Goal: Information Seeking & Learning: Learn about a topic

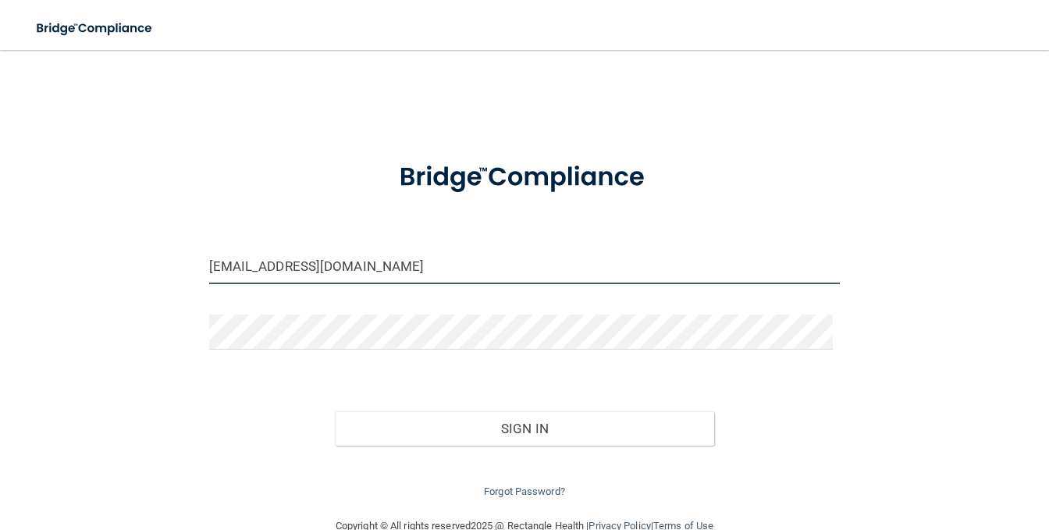
click at [287, 269] on input "georgettebren86@gmail.com" at bounding box center [525, 266] width 632 height 35
click at [288, 269] on input "georgettebren86@gmail.com" at bounding box center [525, 266] width 632 height 35
click at [288, 268] on input "georgettebren86@gmail.com" at bounding box center [525, 266] width 632 height 35
click at [290, 266] on input "georgettebren86@gmail.com" at bounding box center [525, 266] width 632 height 35
click at [289, 268] on input "georgettebren86@gmail.com" at bounding box center [525, 266] width 632 height 35
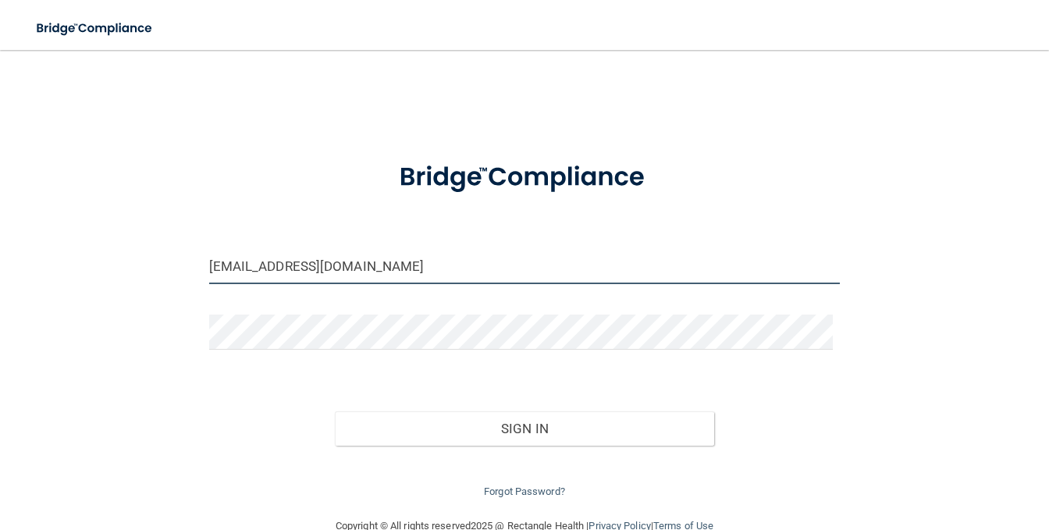
click at [289, 268] on input "georgettebren86@gmail.com" at bounding box center [525, 266] width 632 height 35
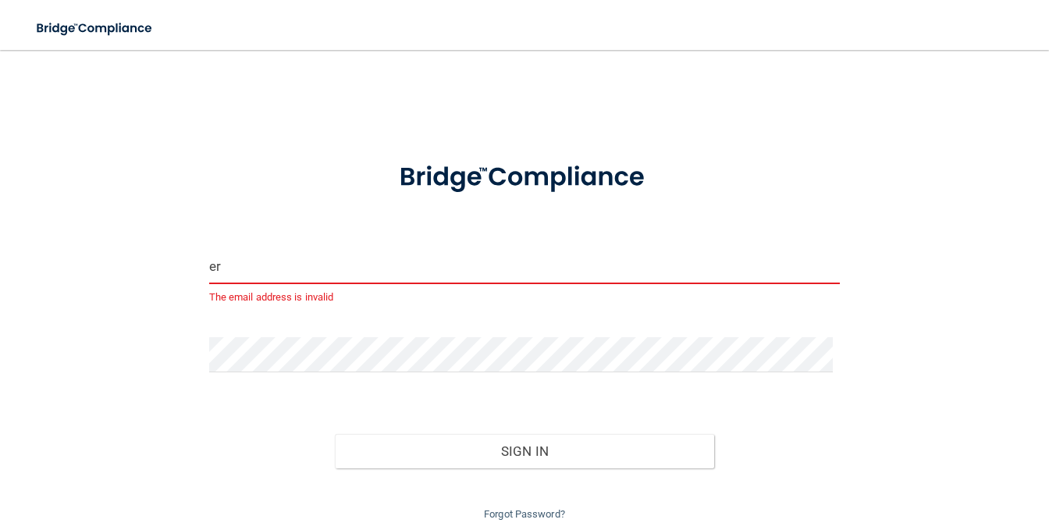
type input "[EMAIL_ADDRESS][DOMAIN_NAME]"
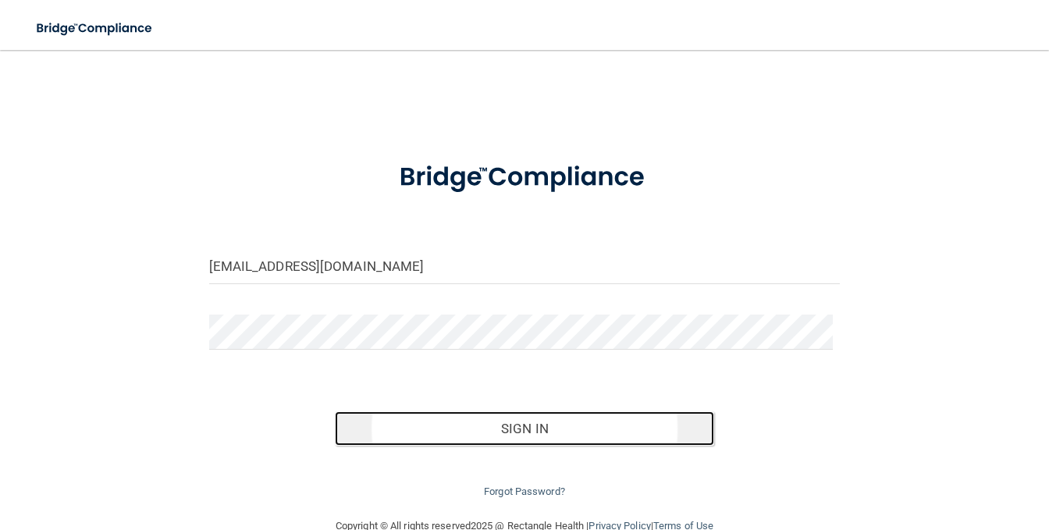
click at [486, 427] on button "Sign In" at bounding box center [524, 429] width 379 height 34
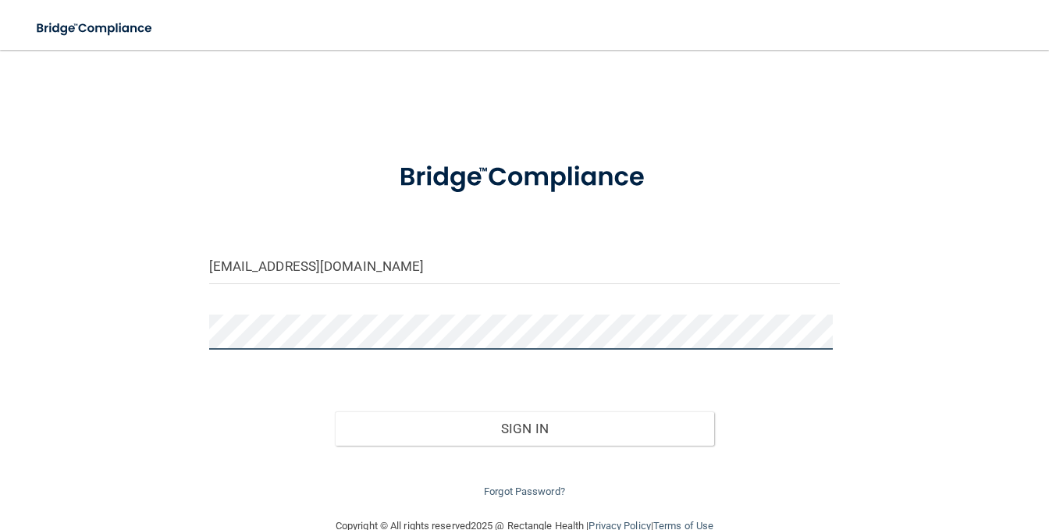
click at [335, 412] on button "Sign In" at bounding box center [524, 429] width 379 height 34
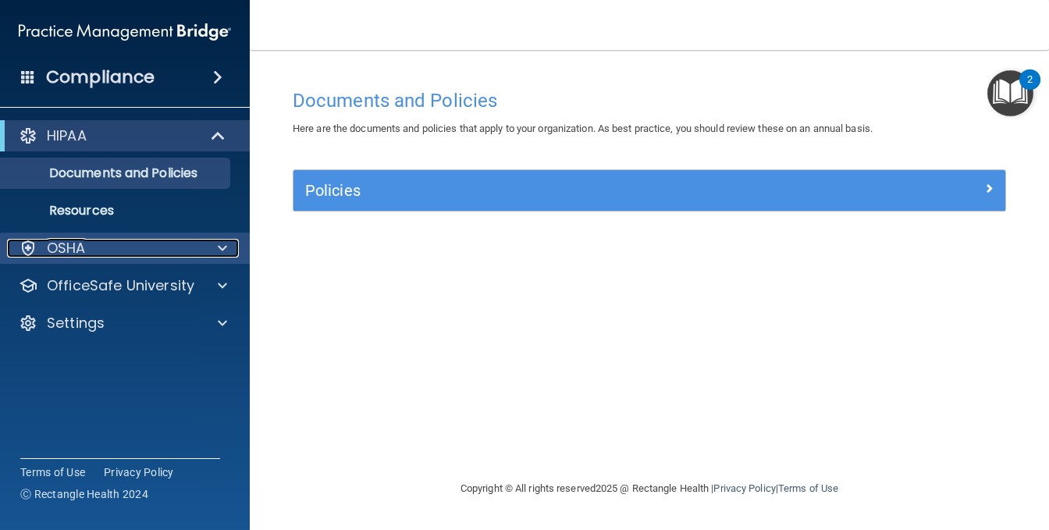
click at [62, 248] on p "OSHA" at bounding box center [66, 248] width 39 height 19
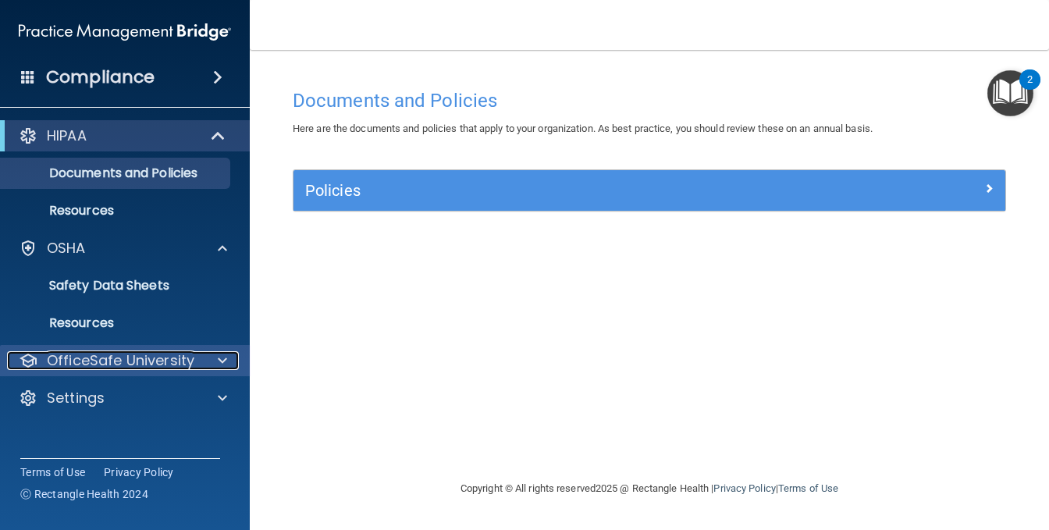
click at [85, 352] on p "OfficeSafe University" at bounding box center [121, 360] width 148 height 19
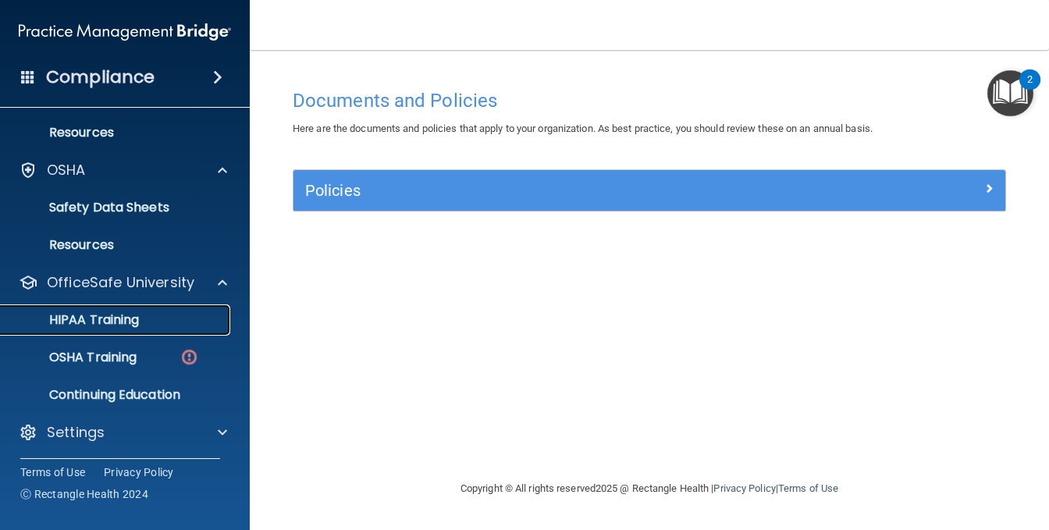
click at [112, 321] on p "HIPAA Training" at bounding box center [74, 320] width 129 height 16
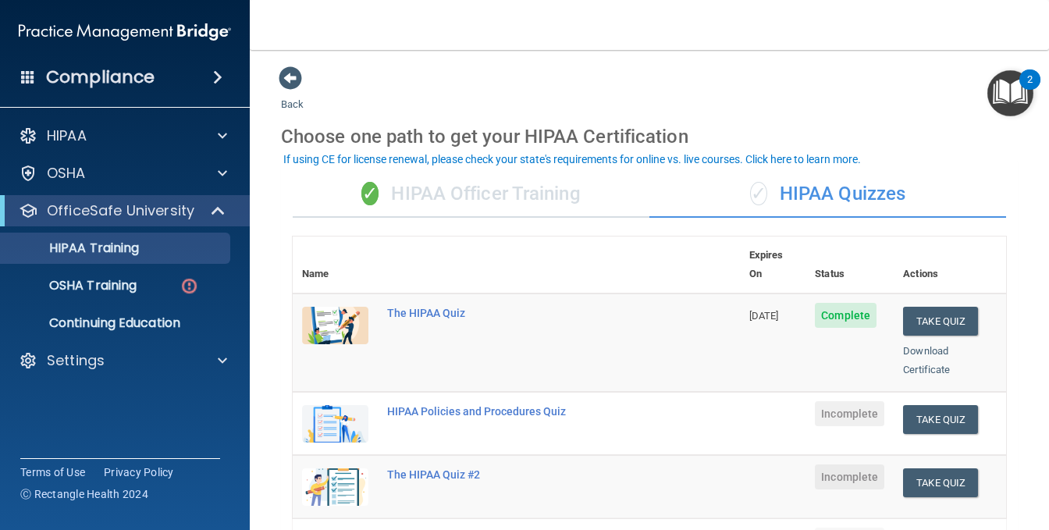
click at [509, 188] on div "✓ HIPAA Officer Training" at bounding box center [471, 194] width 357 height 47
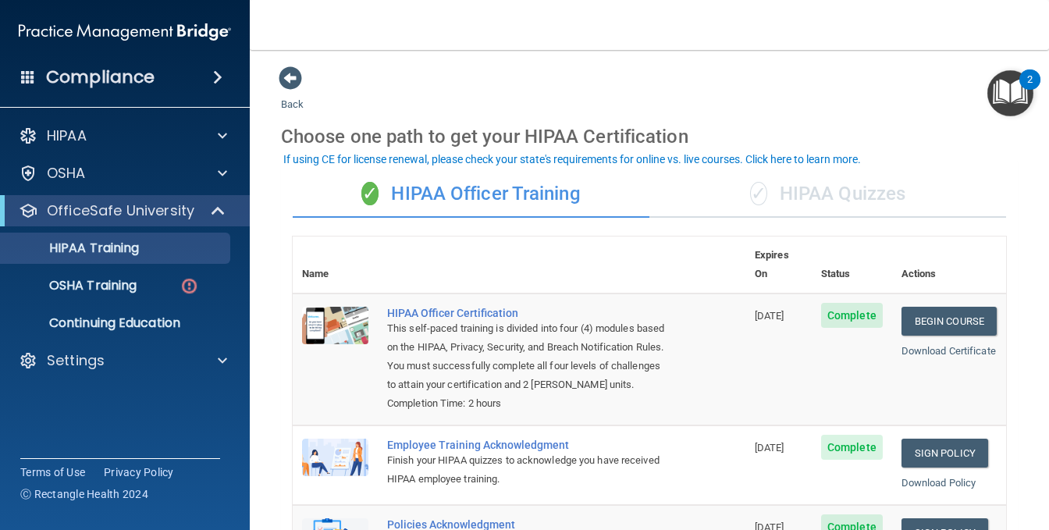
click at [755, 183] on span "✓" at bounding box center [758, 193] width 17 height 23
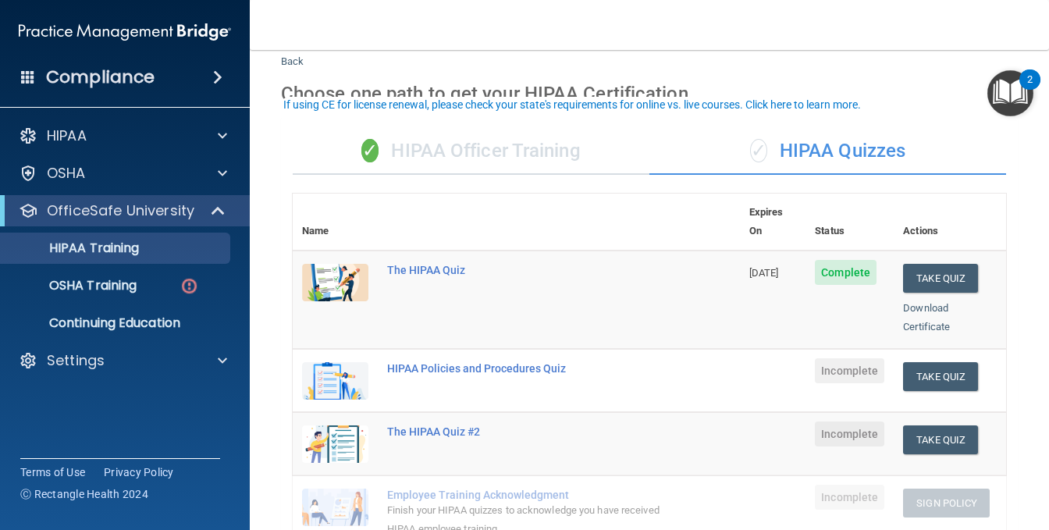
scroll to position [78, 0]
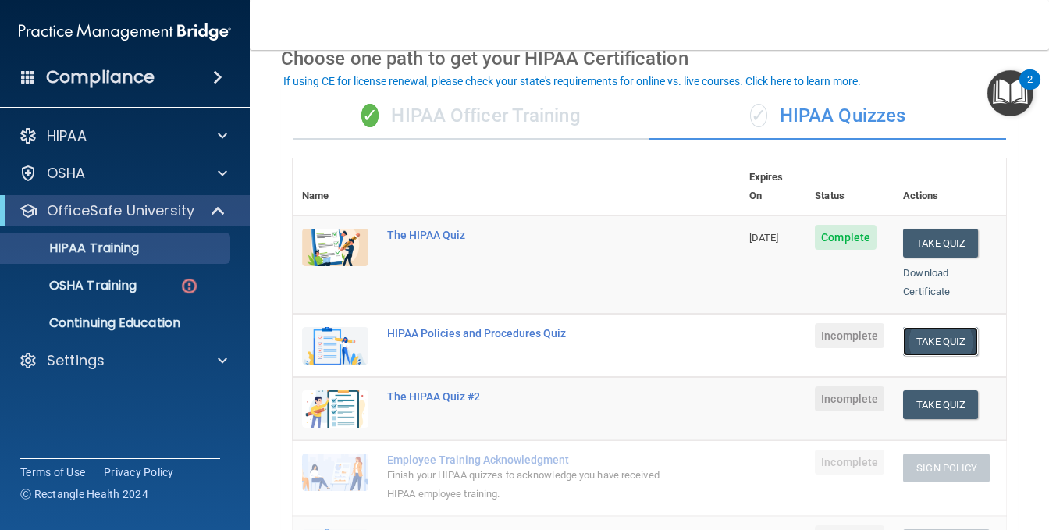
click at [912, 327] on button "Take Quiz" at bounding box center [940, 341] width 75 height 29
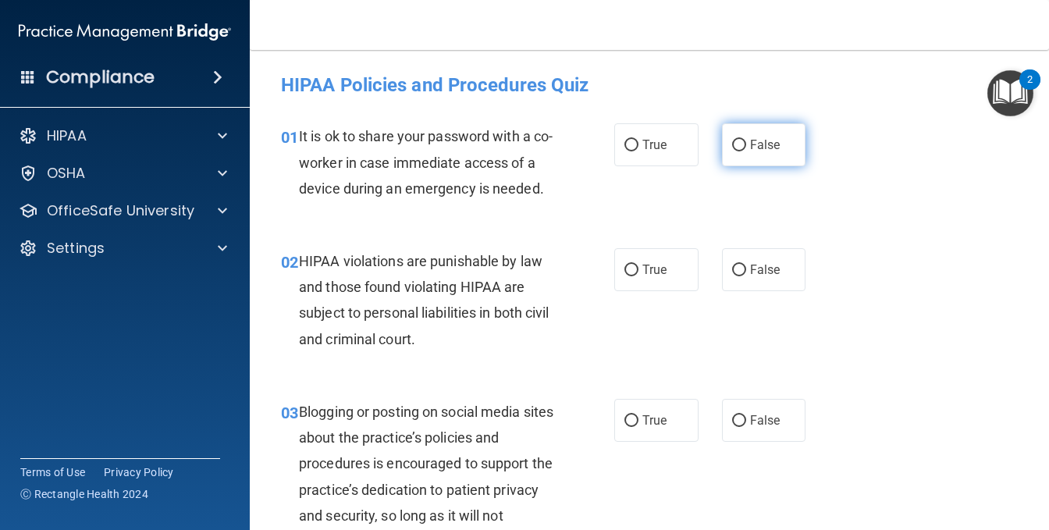
click at [732, 140] on input "False" at bounding box center [739, 146] width 14 height 12
radio input "true"
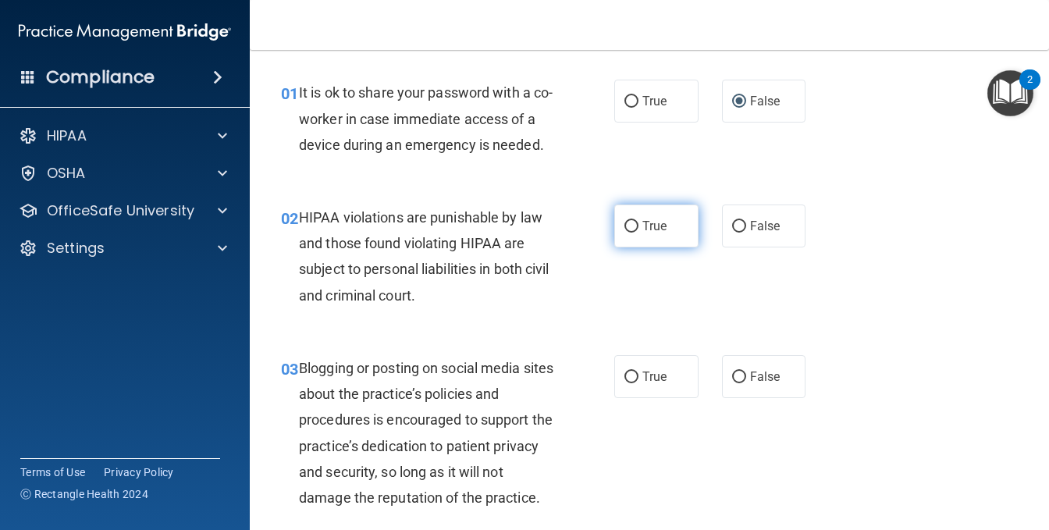
scroll to position [78, 0]
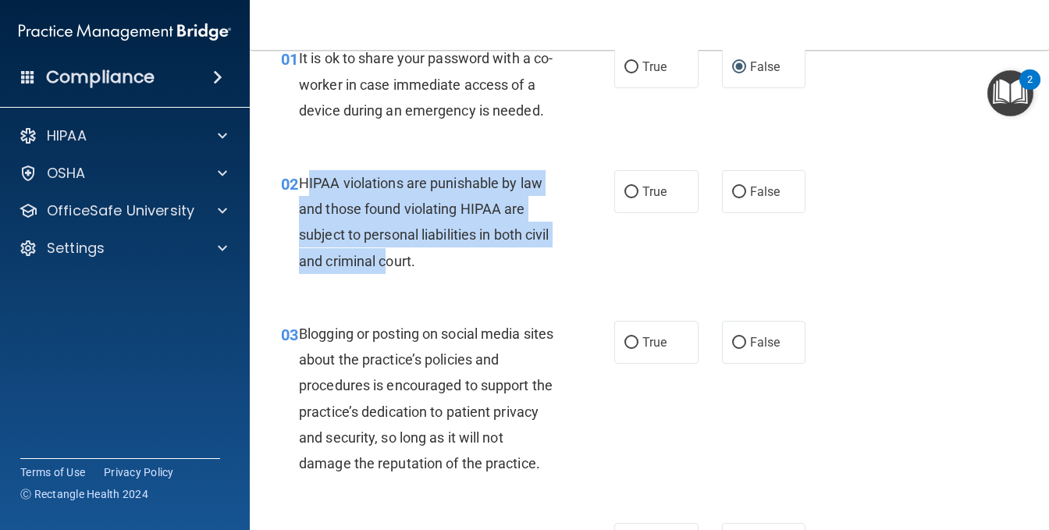
drag, startPoint x: 304, startPoint y: 211, endPoint x: 415, endPoint y: 280, distance: 131.1
click at [415, 269] on span "HIPAA violations are punishable by law and those found violating HIPAA are subj…" at bounding box center [424, 222] width 251 height 94
drag, startPoint x: 299, startPoint y: 202, endPoint x: 466, endPoint y: 284, distance: 186.1
click at [469, 274] on div "HIPAA violations are punishable by law and those found violating HIPAA are subj…" at bounding box center [433, 222] width 268 height 104
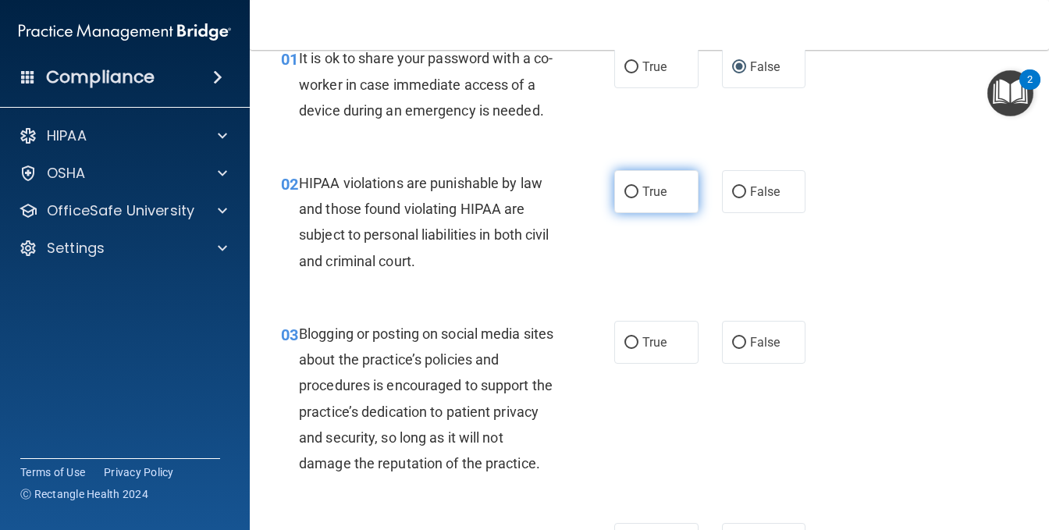
click at [643, 199] on span "True" at bounding box center [655, 191] width 24 height 15
click at [638, 198] on input "True" at bounding box center [632, 193] width 14 height 12
radio input "true"
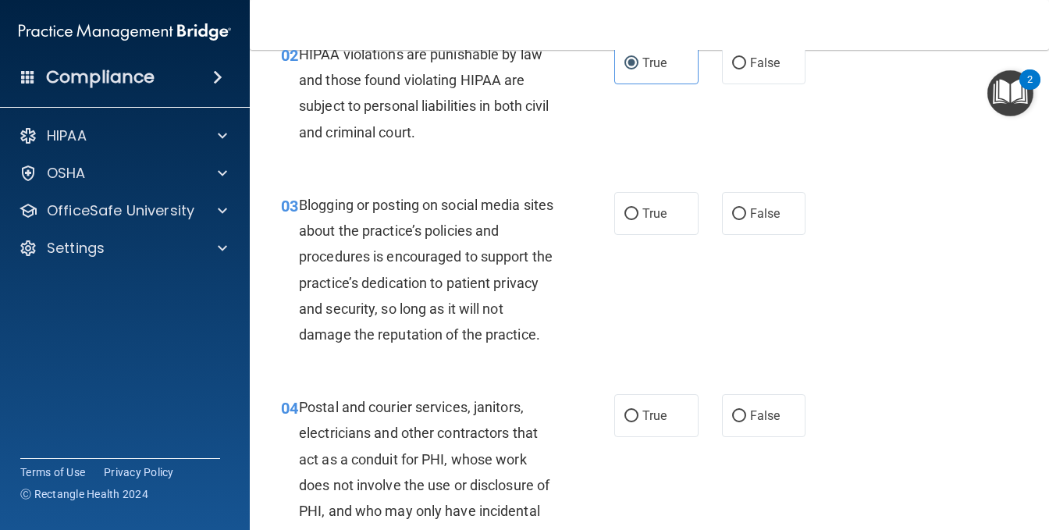
scroll to position [234, 0]
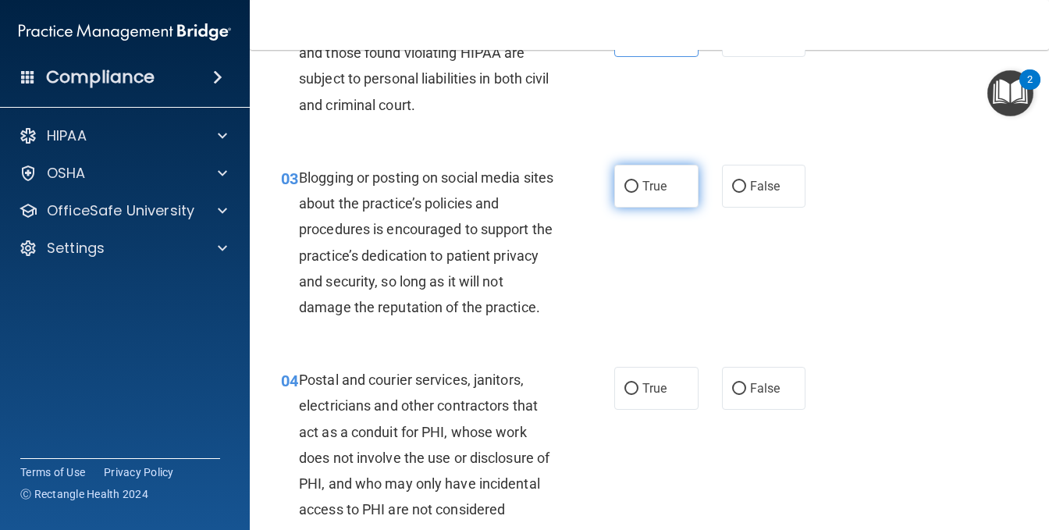
click at [668, 206] on label "True" at bounding box center [657, 186] width 84 height 43
click at [639, 193] on input "True" at bounding box center [632, 187] width 14 height 12
radio input "true"
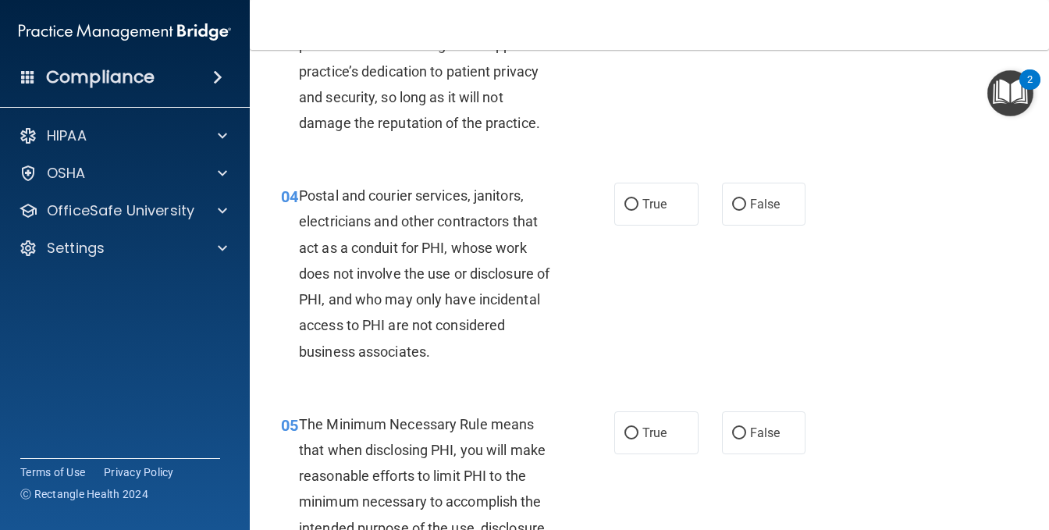
scroll to position [469, 0]
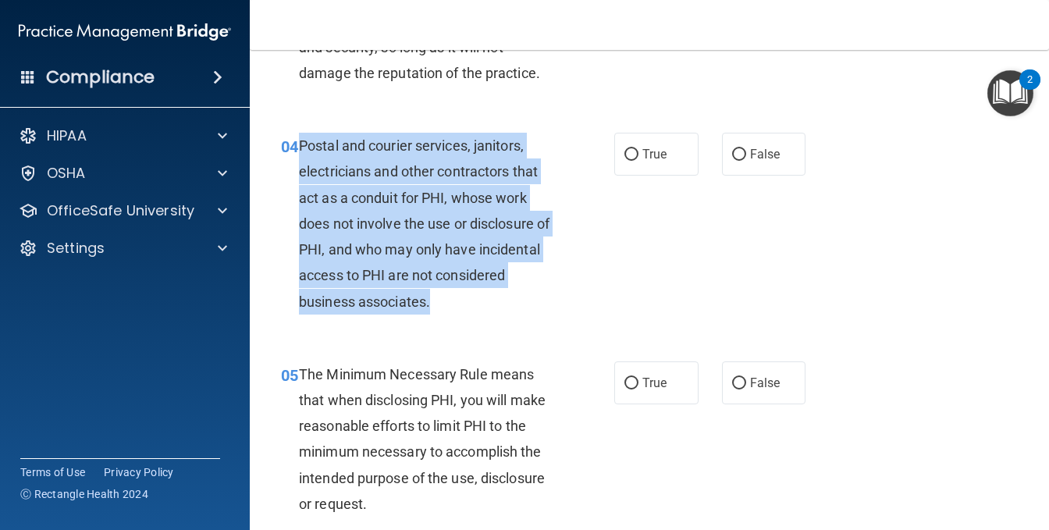
drag, startPoint x: 298, startPoint y: 196, endPoint x: 506, endPoint y: 363, distance: 267.2
click at [506, 322] on div "04 Postal and courier services, janitors, electricians and other contractors th…" at bounding box center [448, 228] width 380 height 190
click at [628, 161] on input "True" at bounding box center [632, 155] width 14 height 12
radio input "true"
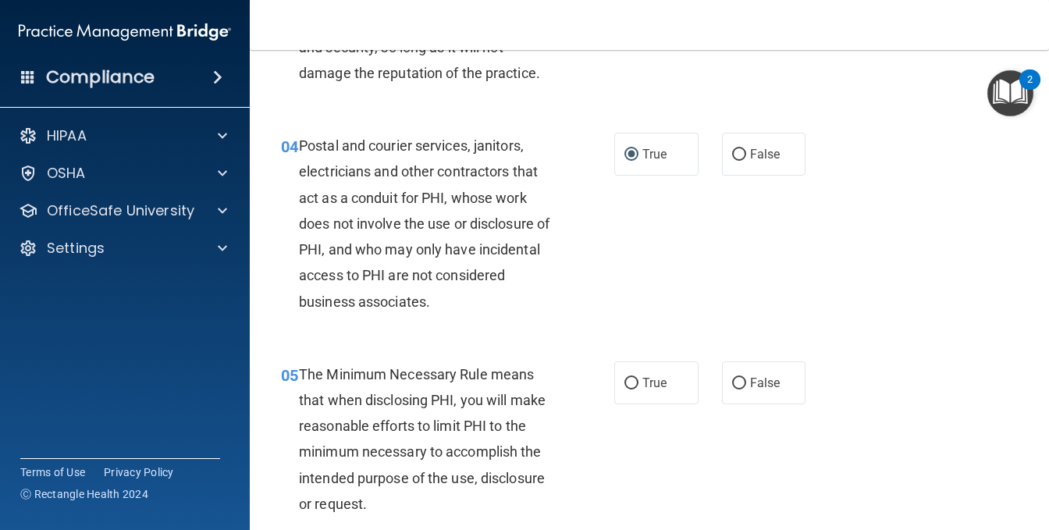
click at [453, 342] on div "04 Postal and courier services, janitors, electricians and other contractors th…" at bounding box center [649, 227] width 761 height 229
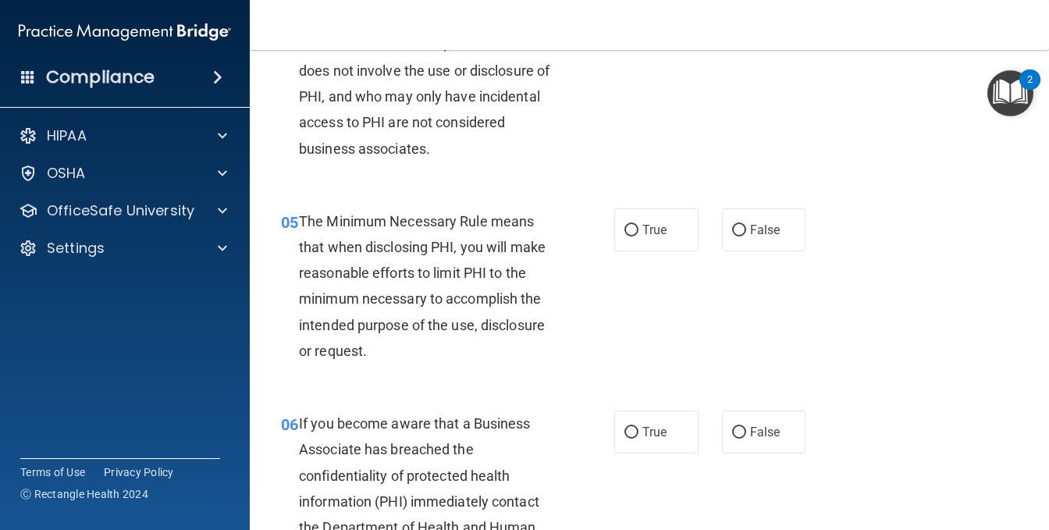
scroll to position [625, 0]
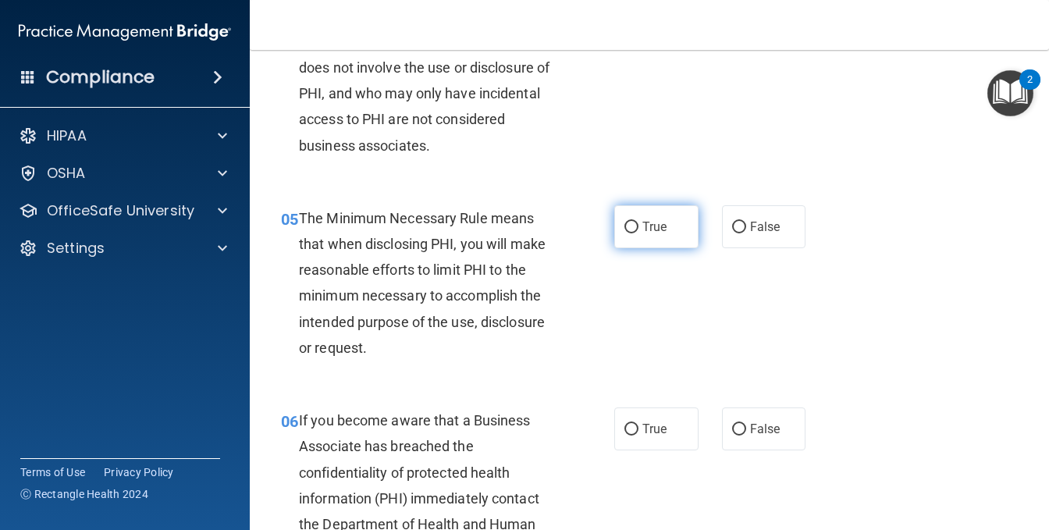
click at [615, 248] on label "True" at bounding box center [657, 226] width 84 height 43
click at [625, 233] on input "True" at bounding box center [632, 228] width 14 height 12
radio input "true"
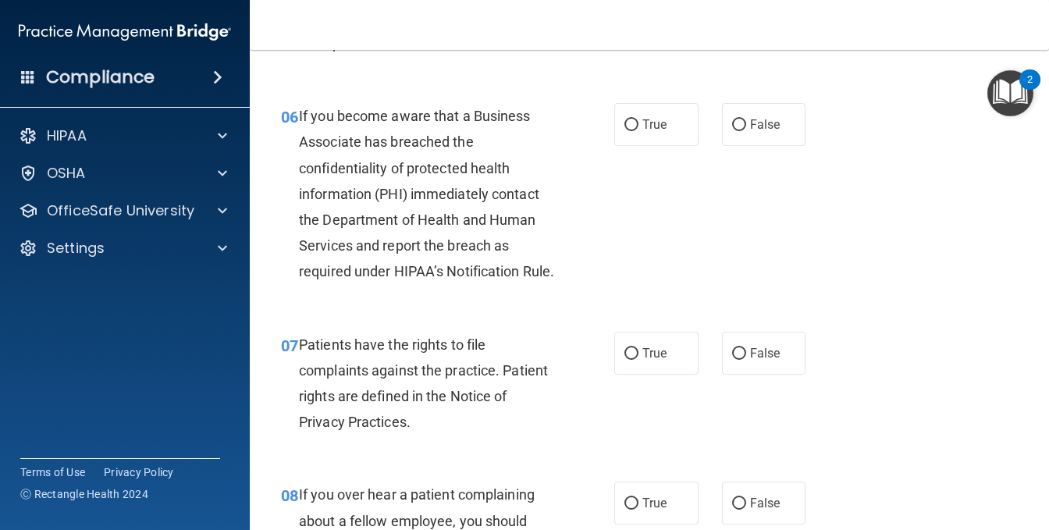
scroll to position [937, 0]
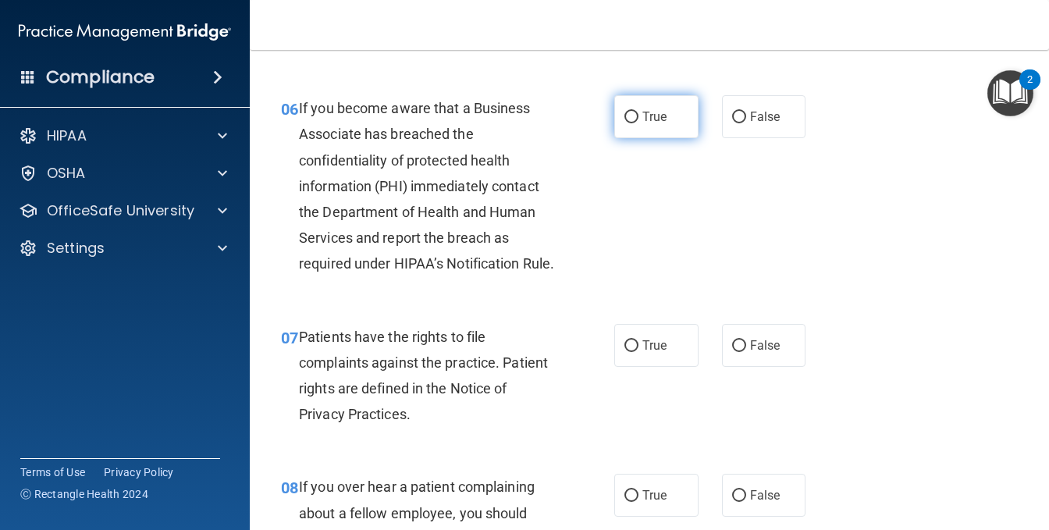
click at [615, 138] on label "True" at bounding box center [657, 116] width 84 height 43
click at [625, 123] on input "True" at bounding box center [632, 118] width 14 height 12
radio input "true"
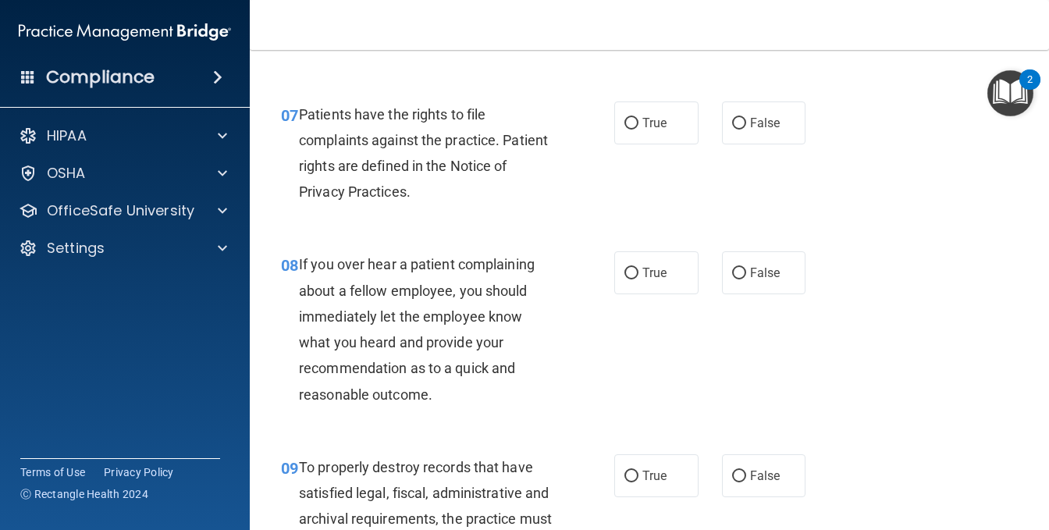
scroll to position [1249, 0]
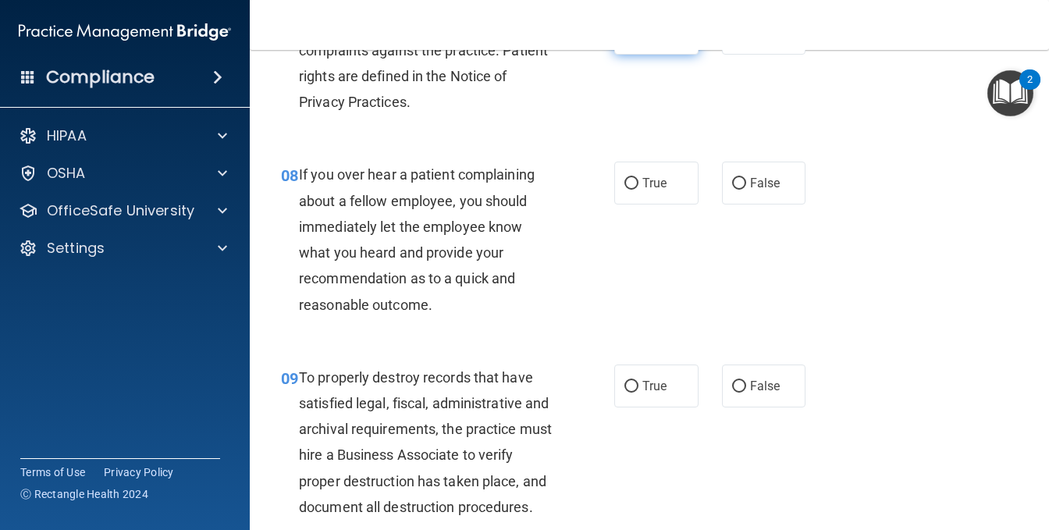
click at [615, 55] on label "True" at bounding box center [657, 33] width 84 height 43
click at [625, 40] on input "True" at bounding box center [632, 34] width 14 height 12
radio input "true"
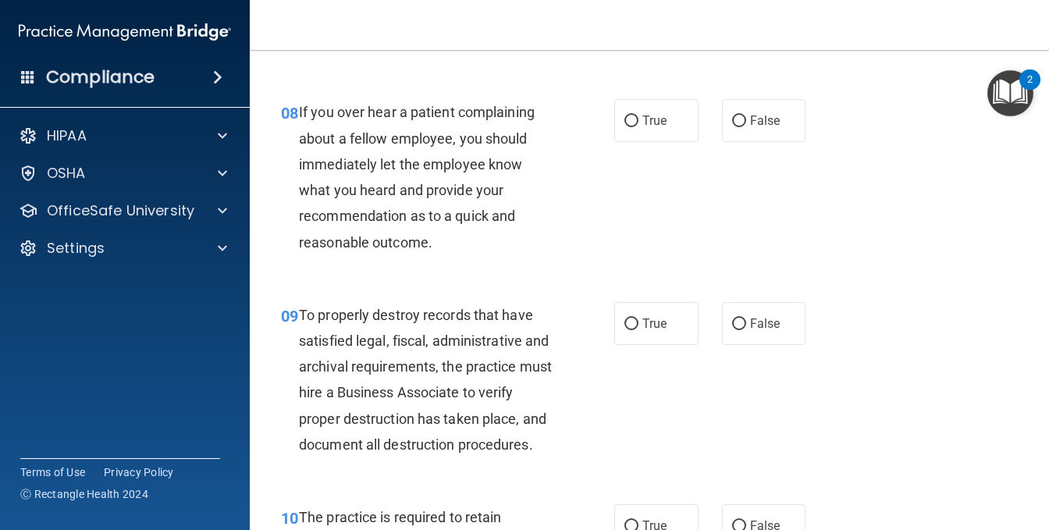
scroll to position [1406, 0]
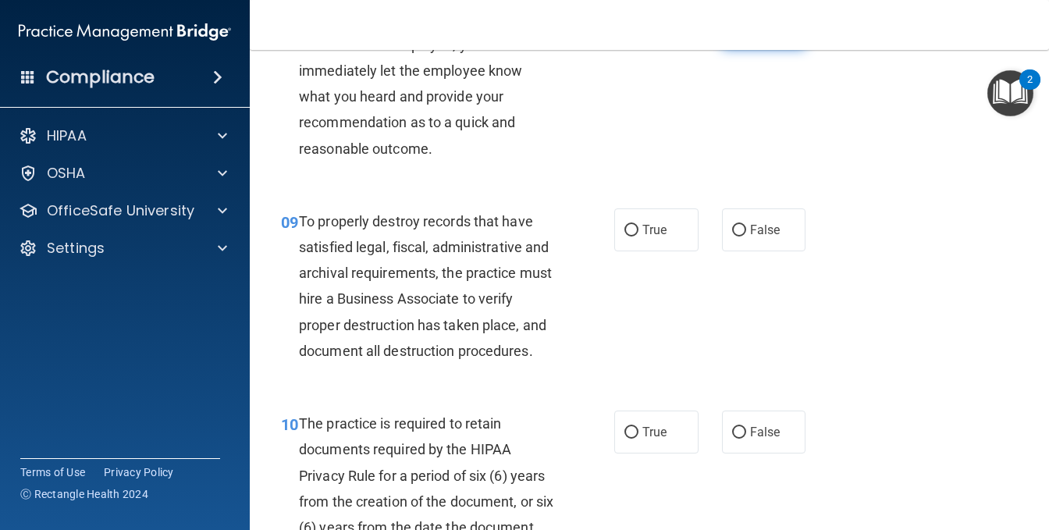
click at [750, 34] on span "False" at bounding box center [765, 27] width 30 height 15
click at [746, 34] on input "False" at bounding box center [739, 28] width 14 height 12
radio input "true"
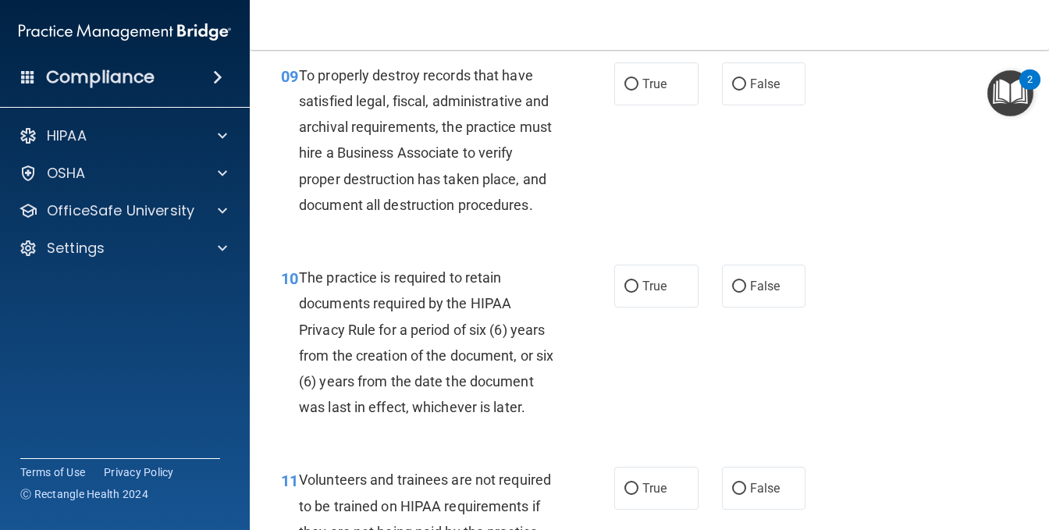
scroll to position [1562, 0]
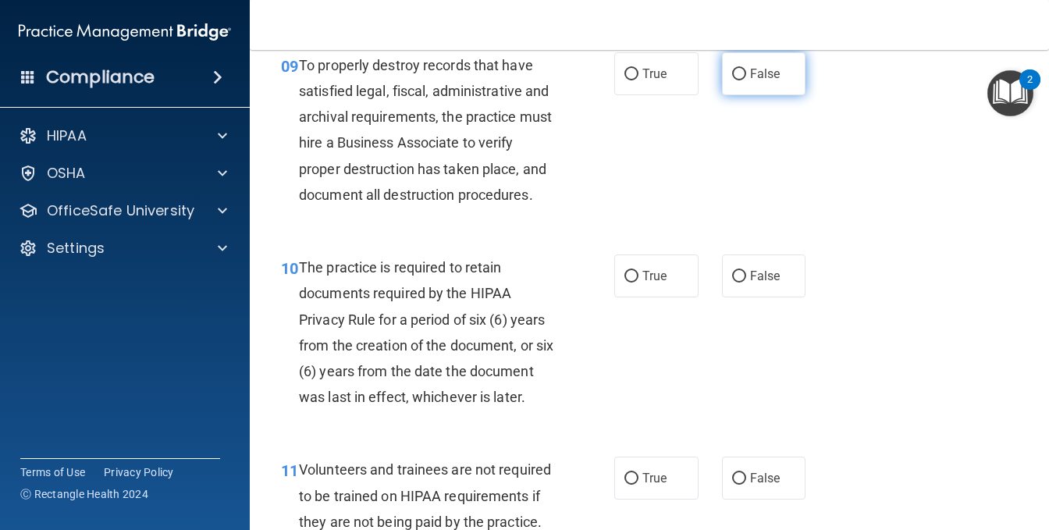
click at [724, 95] on label "False" at bounding box center [764, 73] width 84 height 43
click at [732, 80] on input "False" at bounding box center [739, 75] width 14 height 12
radio input "true"
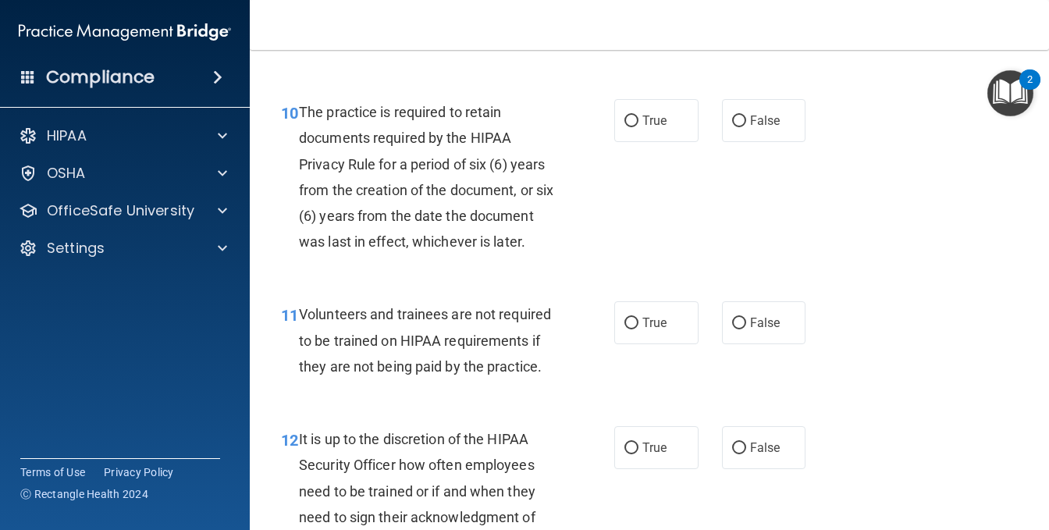
scroll to position [1718, 0]
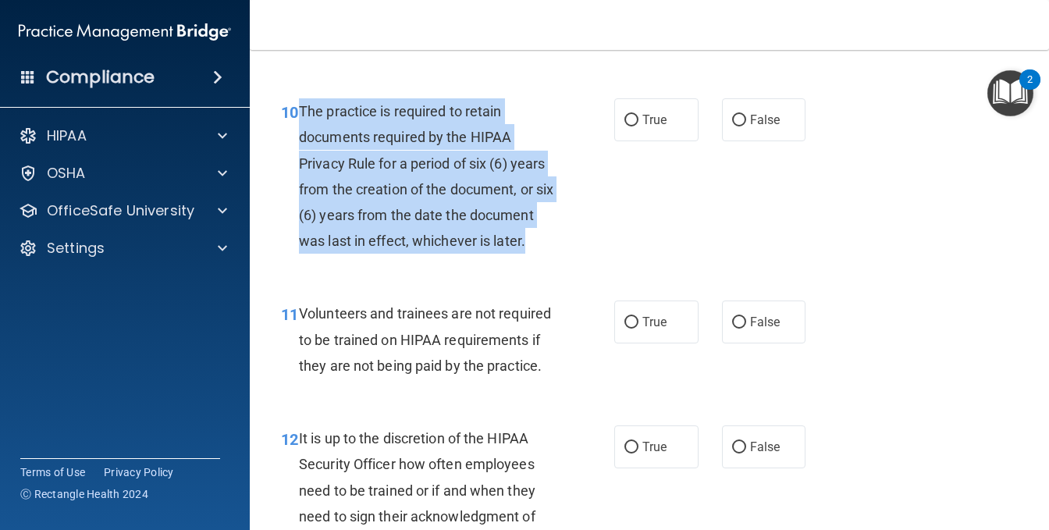
drag, startPoint x: 301, startPoint y: 216, endPoint x: 378, endPoint y: 369, distance: 171.8
click at [378, 254] on div "The practice is required to retain documents required by the HIPAA Privacy Rule…" at bounding box center [433, 175] width 268 height 155
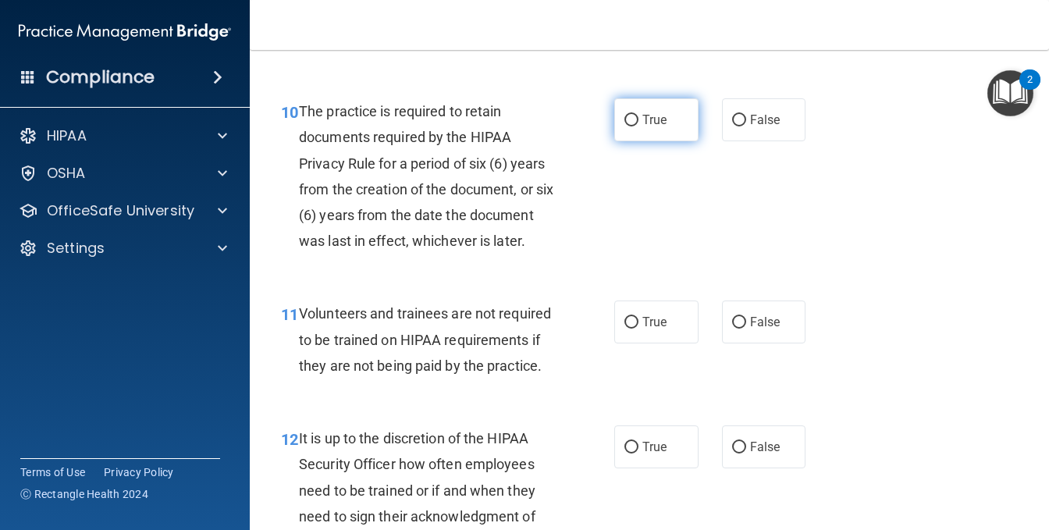
click at [615, 141] on label "True" at bounding box center [657, 119] width 84 height 43
click at [625, 126] on input "True" at bounding box center [632, 121] width 14 height 12
radio input "true"
click at [452, 254] on div "The practice is required to retain documents required by the HIPAA Privacy Rule…" at bounding box center [433, 175] width 268 height 155
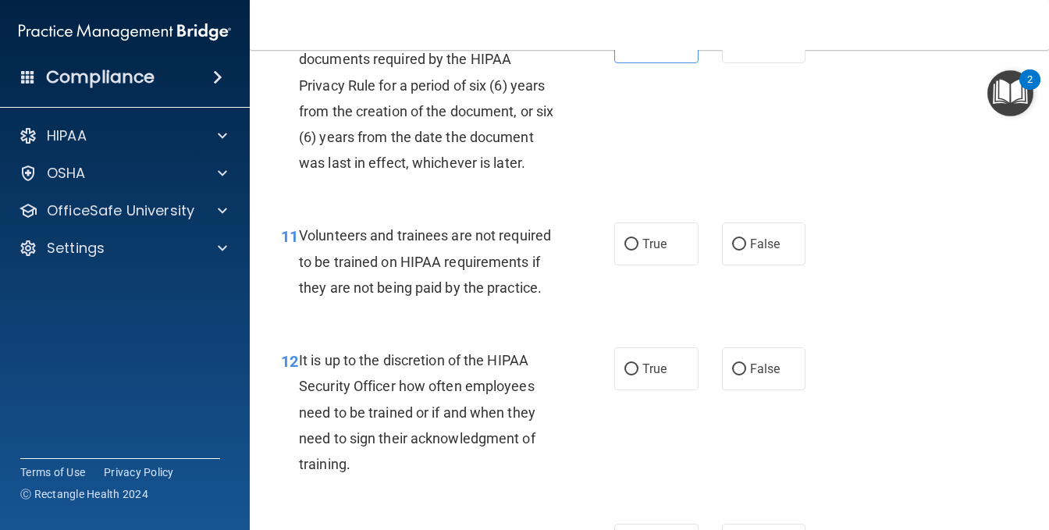
scroll to position [1952, 0]
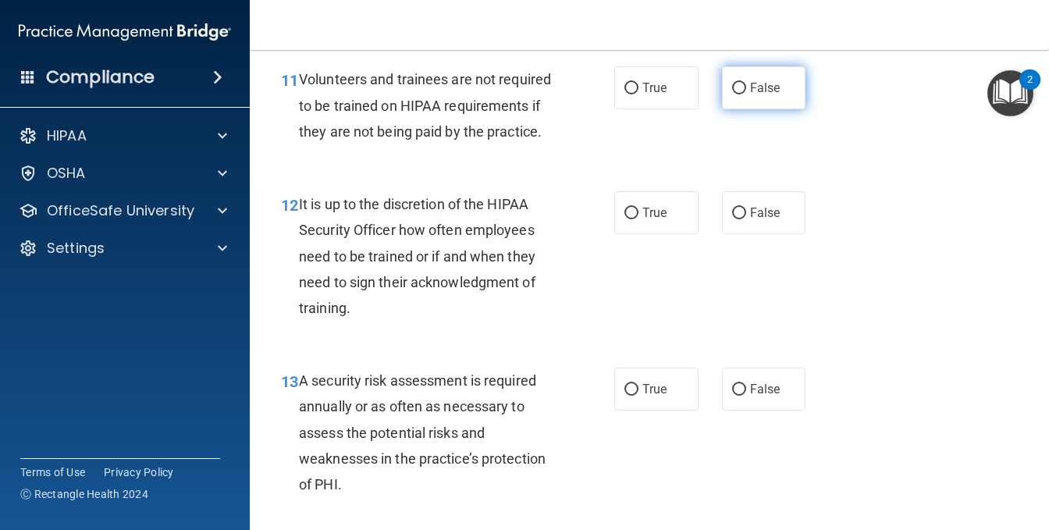
click at [746, 109] on label "False" at bounding box center [764, 87] width 84 height 43
click at [746, 94] on input "False" at bounding box center [739, 89] width 14 height 12
radio input "true"
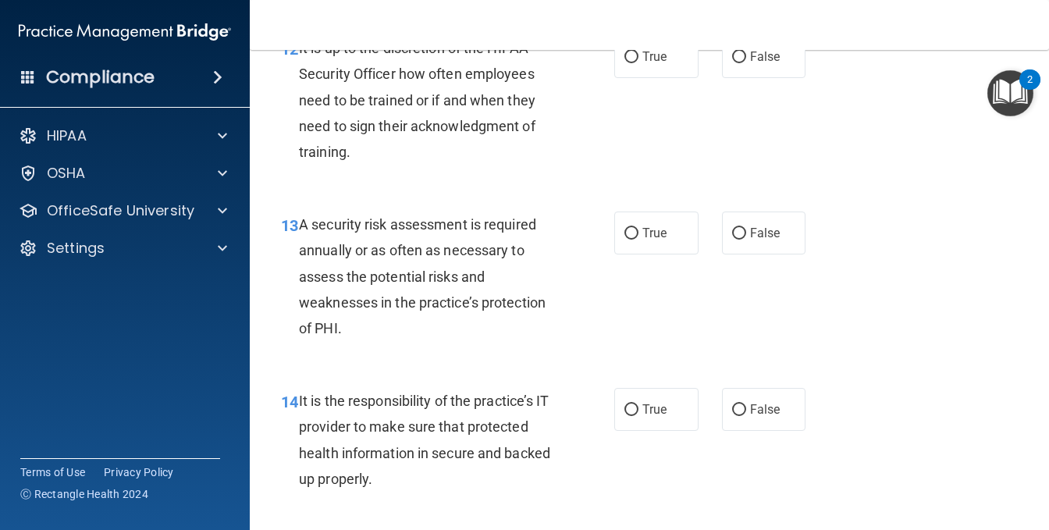
scroll to position [2186, 0]
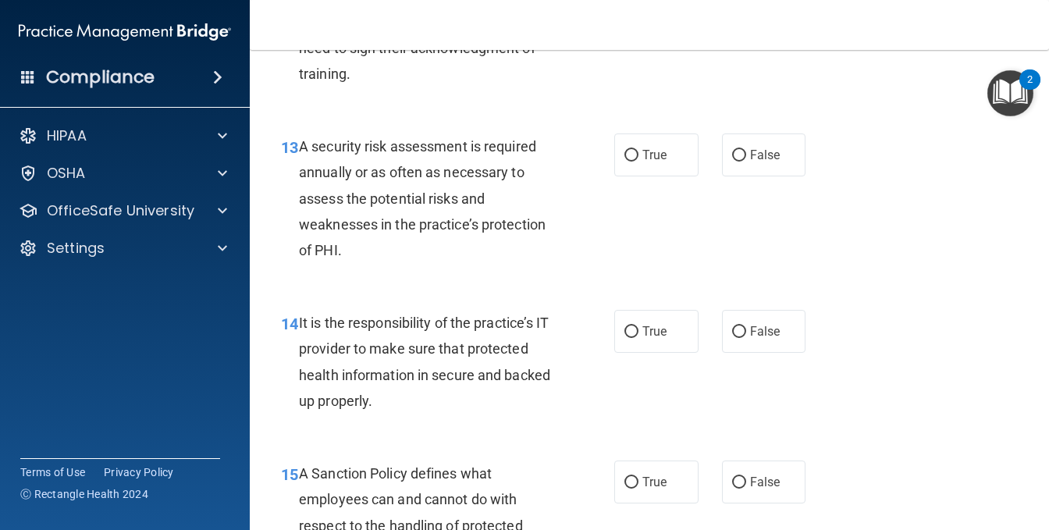
radio input "true"
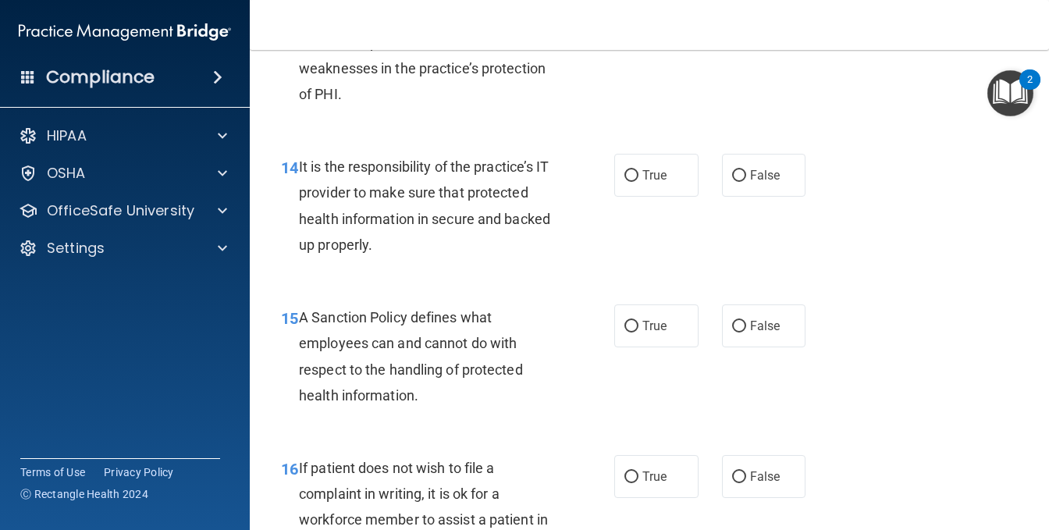
scroll to position [2421, 0]
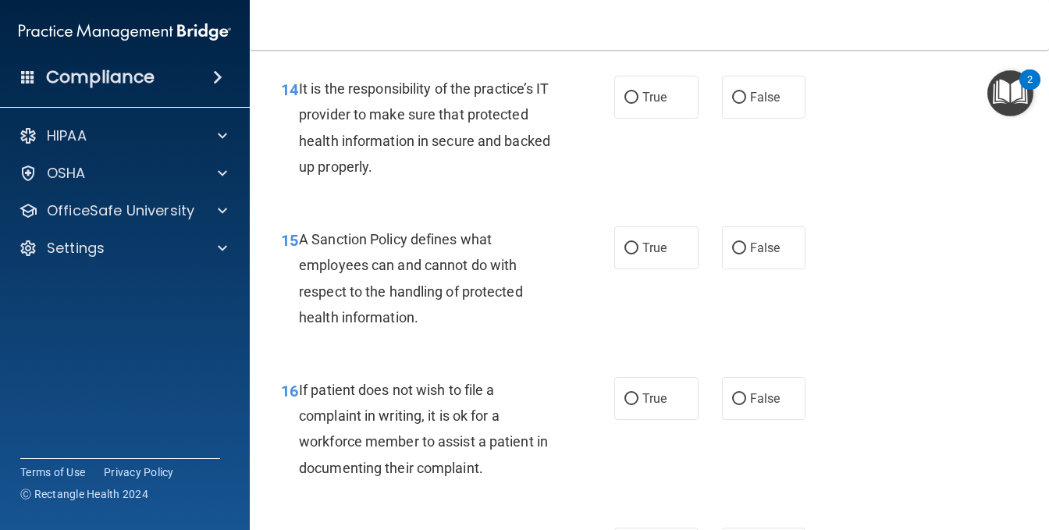
radio input "true"
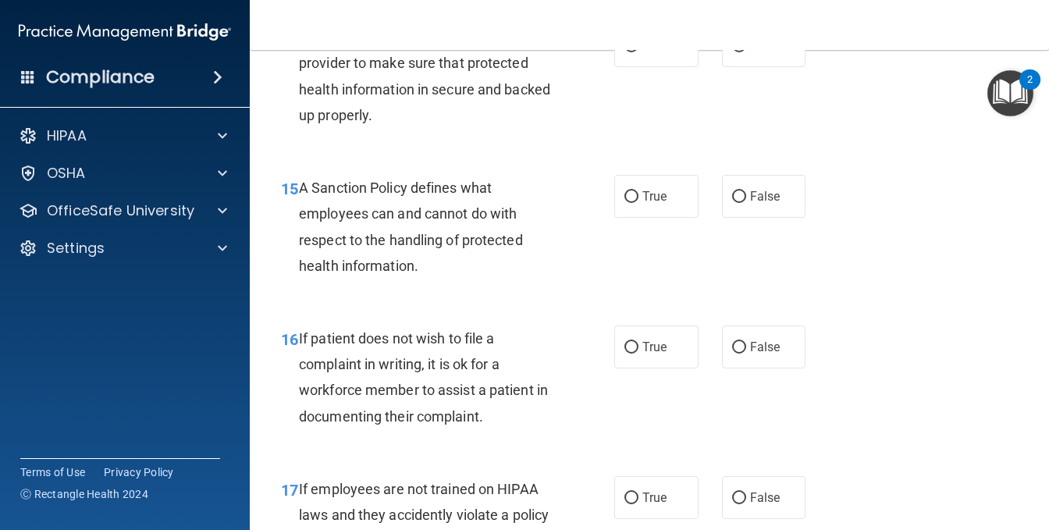
scroll to position [2577, 0]
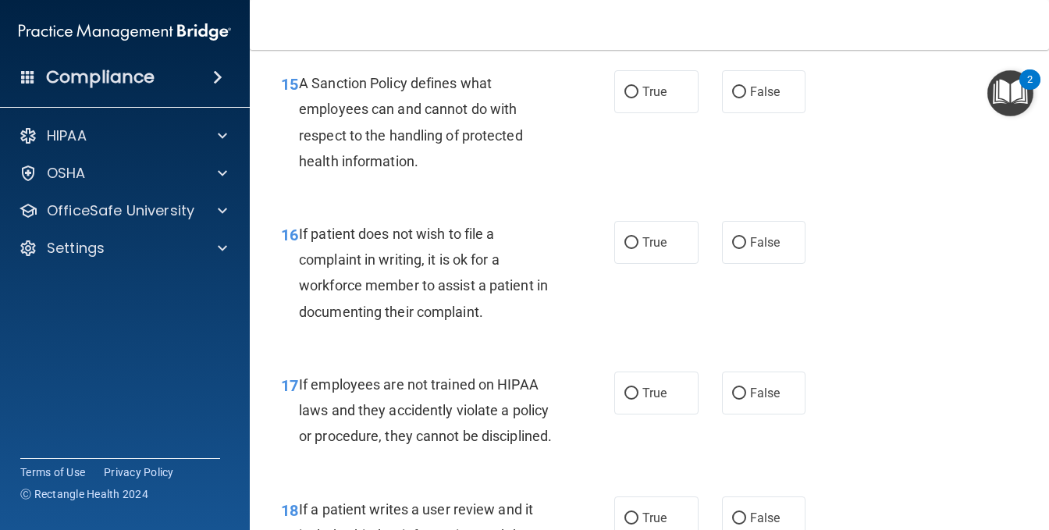
radio input "true"
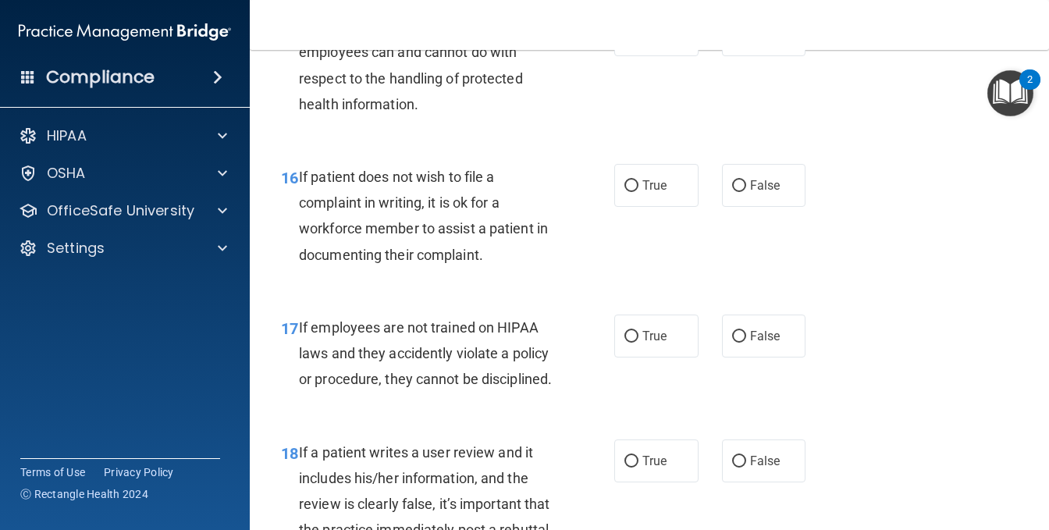
scroll to position [2733, 0]
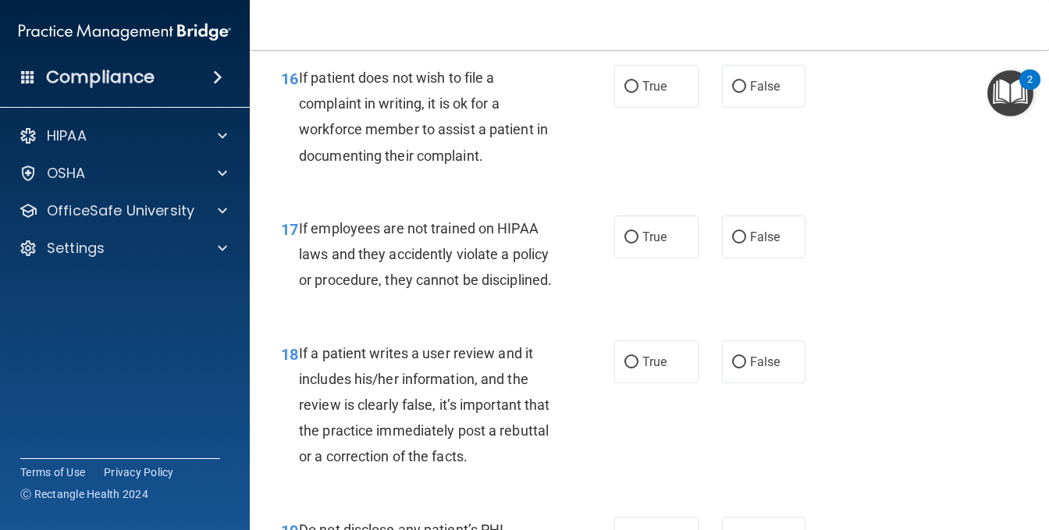
radio input "true"
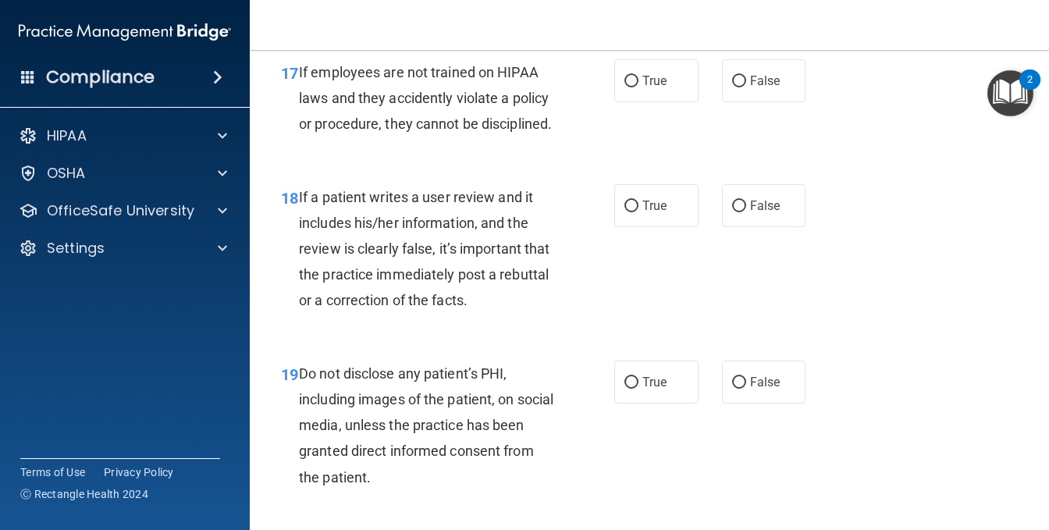
radio input "true"
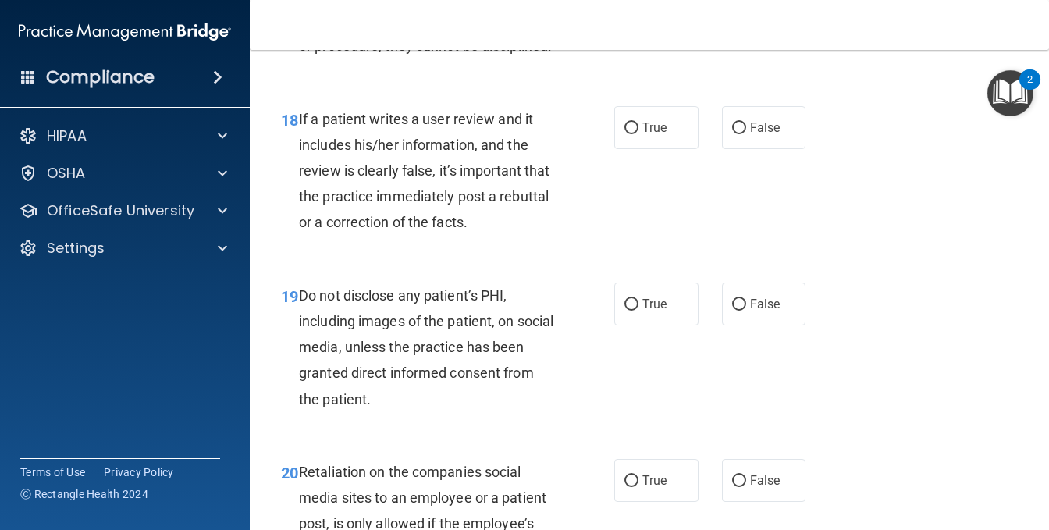
scroll to position [3045, 0]
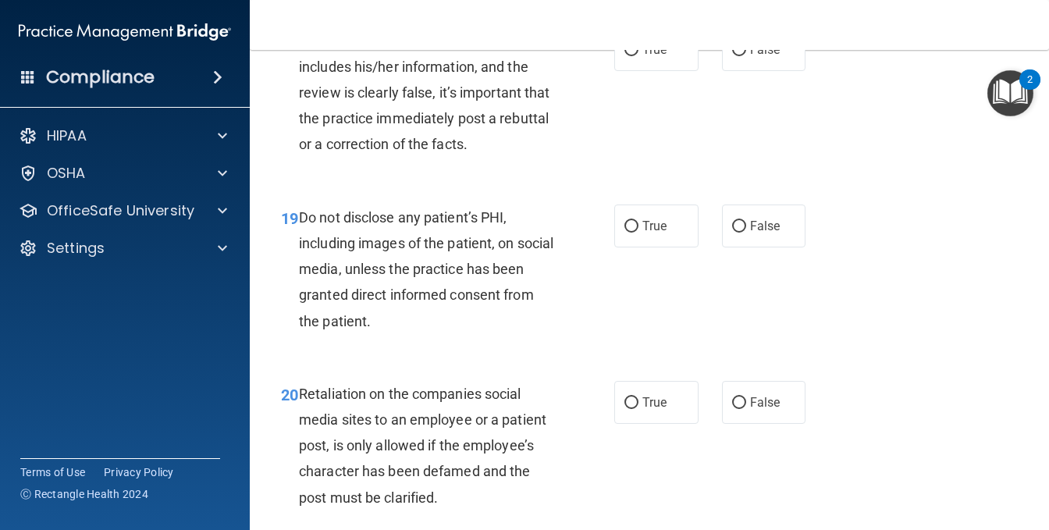
radio input "true"
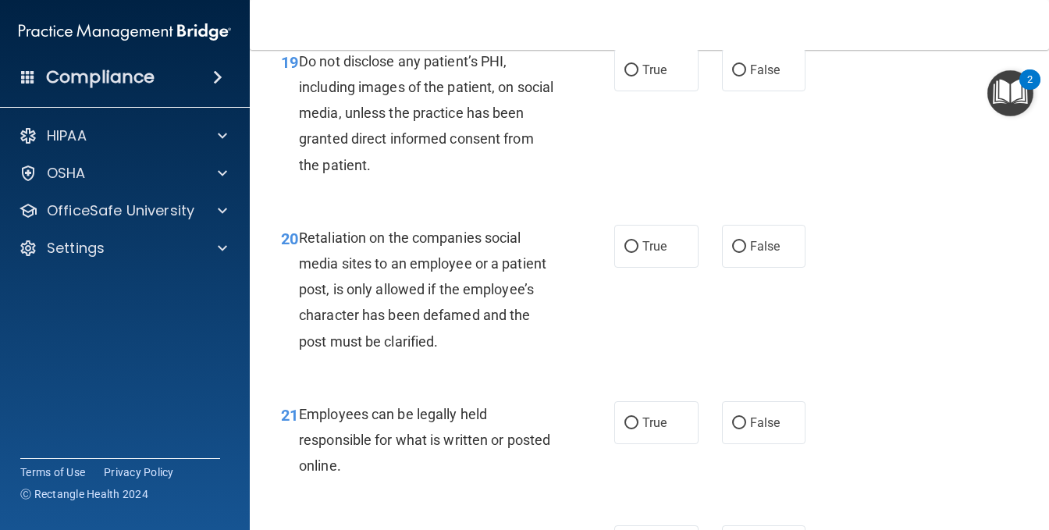
radio input "true"
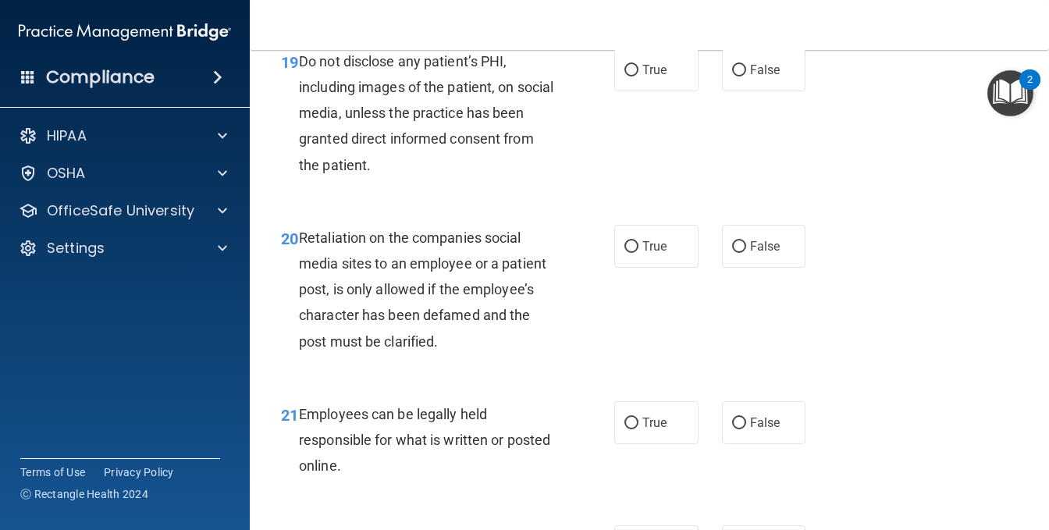
radio input "false"
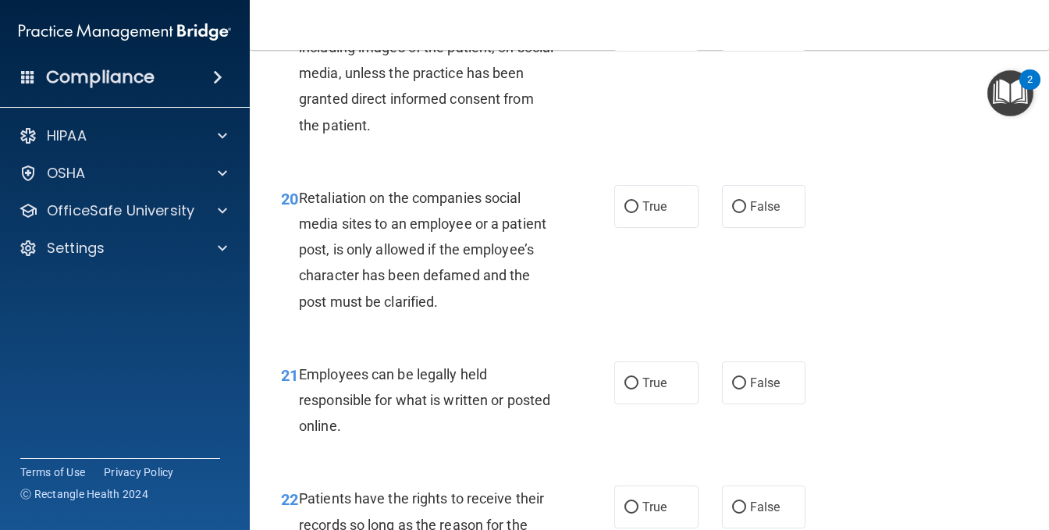
scroll to position [3280, 0]
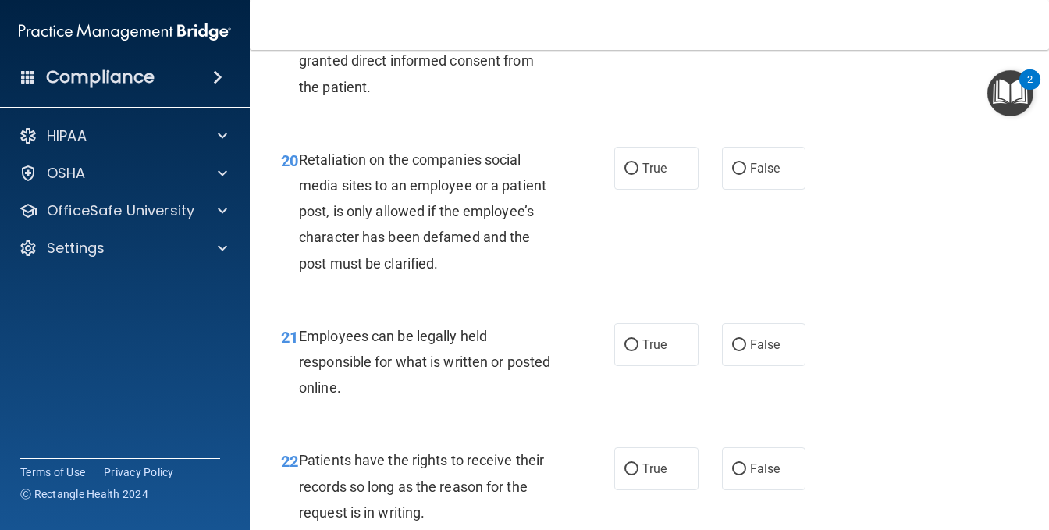
radio input "true"
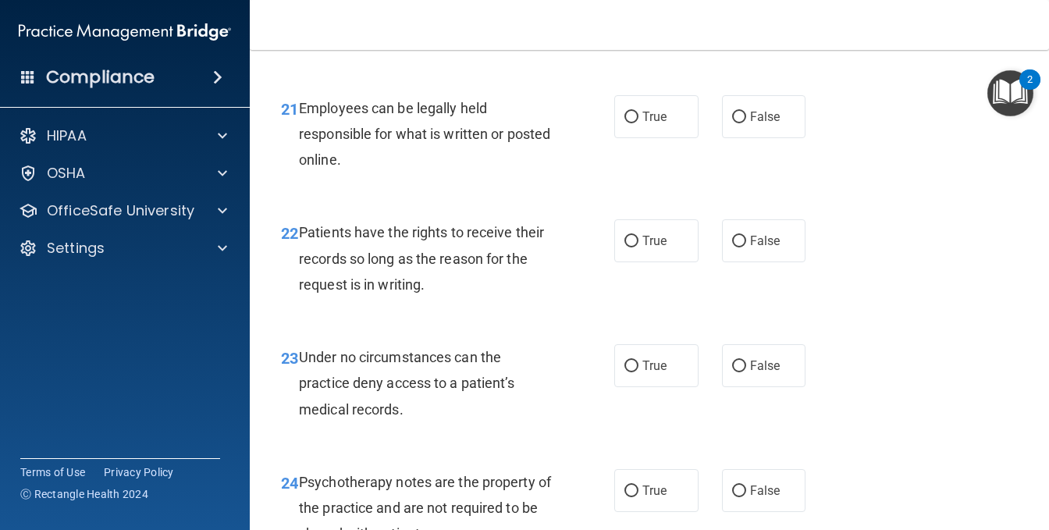
scroll to position [3514, 0]
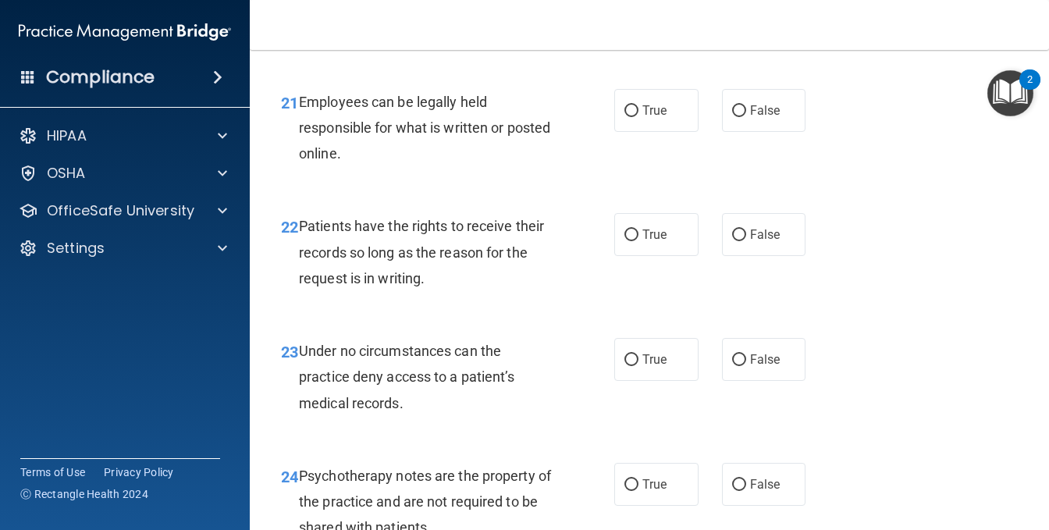
radio input "true"
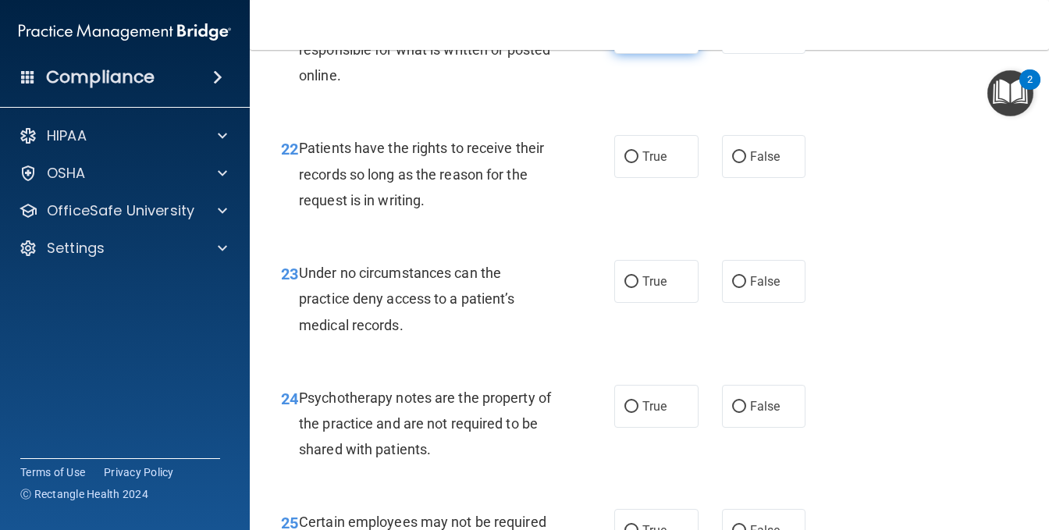
click at [629, 54] on label "True" at bounding box center [657, 32] width 84 height 43
click at [629, 39] on input "True" at bounding box center [632, 33] width 14 height 12
radio input "true"
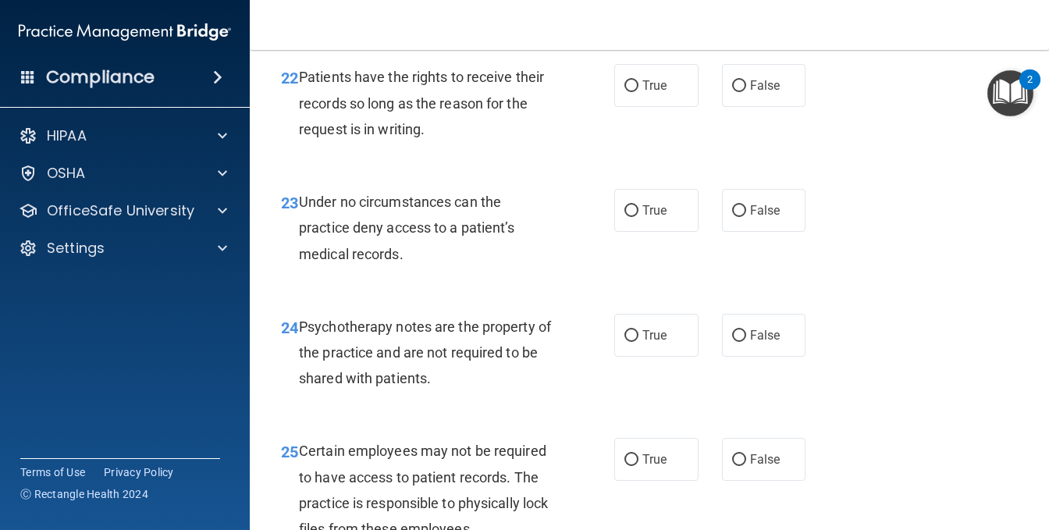
scroll to position [3748, 0]
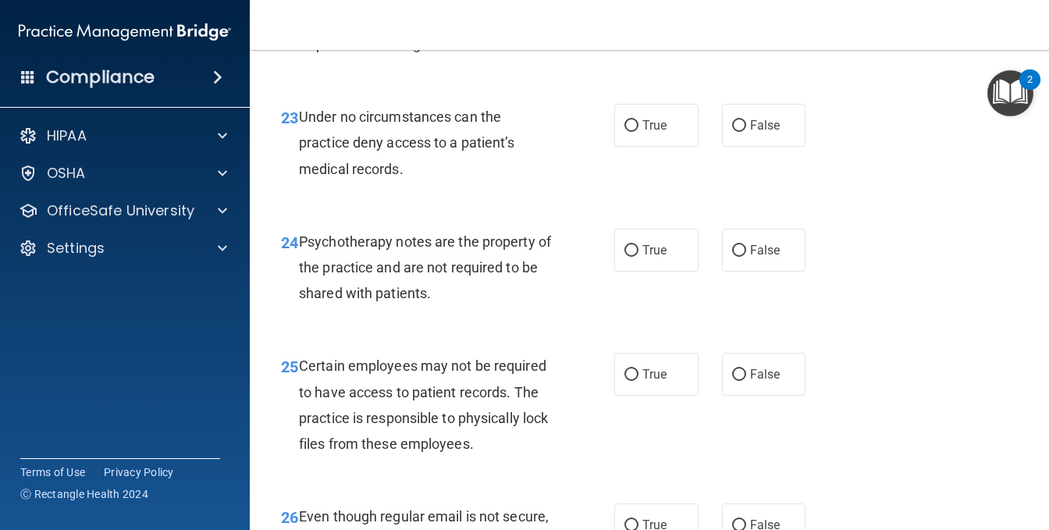
click at [636, 22] on label "True" at bounding box center [657, 0] width 84 height 43
click at [636, 7] on input "True" at bounding box center [632, 1] width 14 height 12
radio input "true"
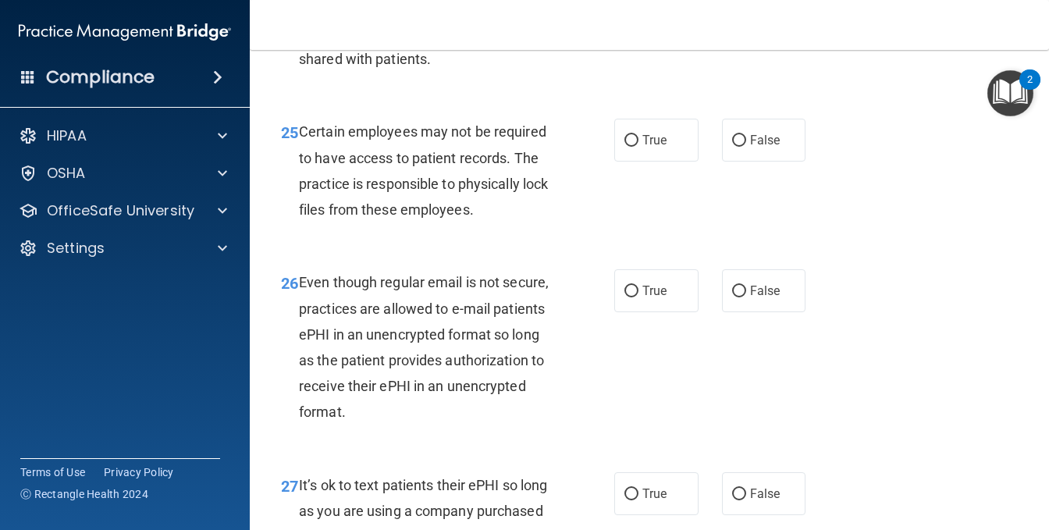
scroll to position [3904, 0]
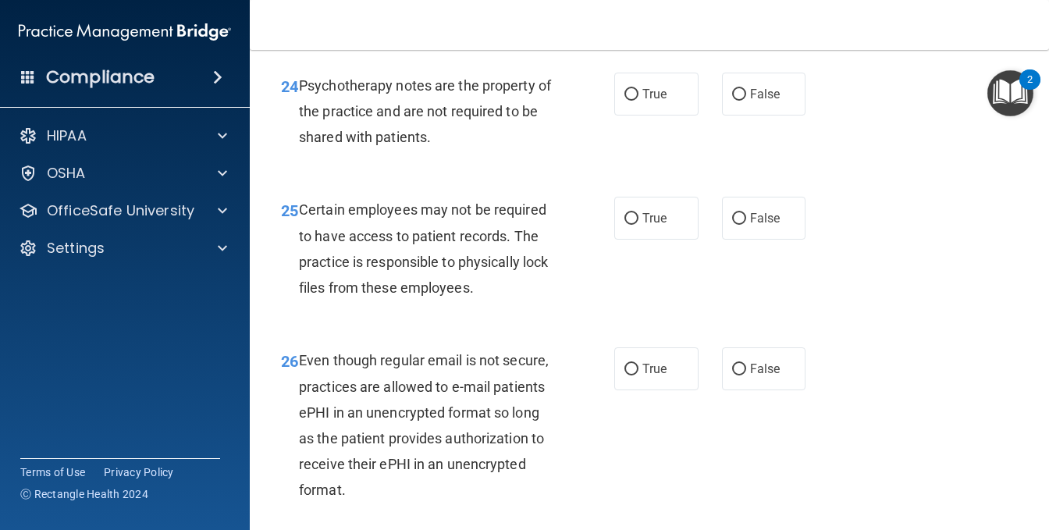
radio input "true"
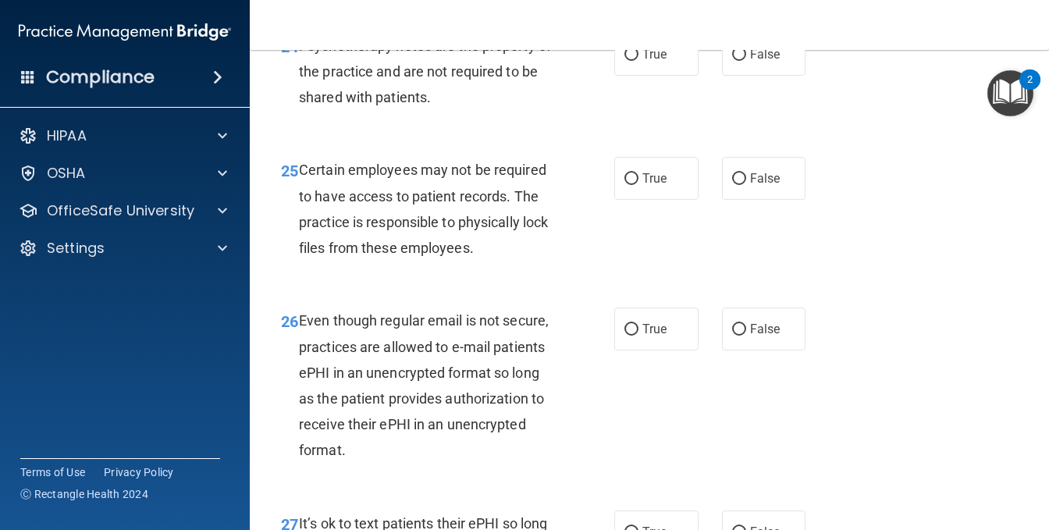
scroll to position [3982, 0]
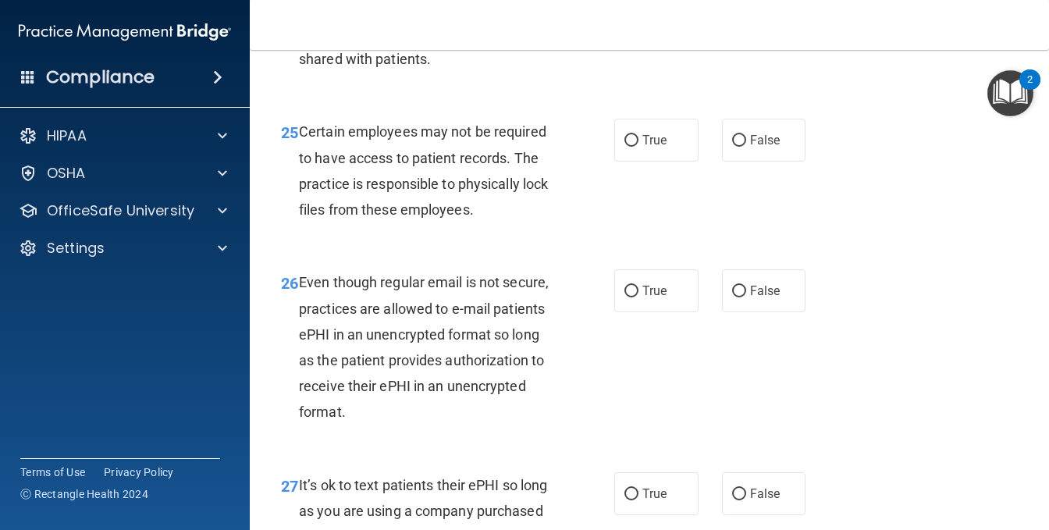
click at [616, 37] on label "True" at bounding box center [657, 16] width 84 height 43
click at [625, 23] on input "True" at bounding box center [632, 17] width 14 height 12
radio input "true"
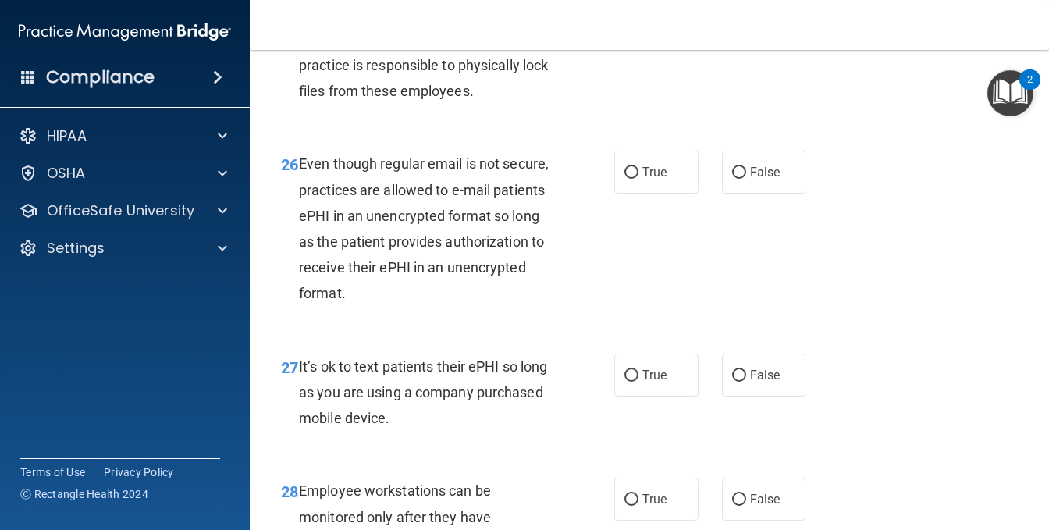
scroll to position [4138, 0]
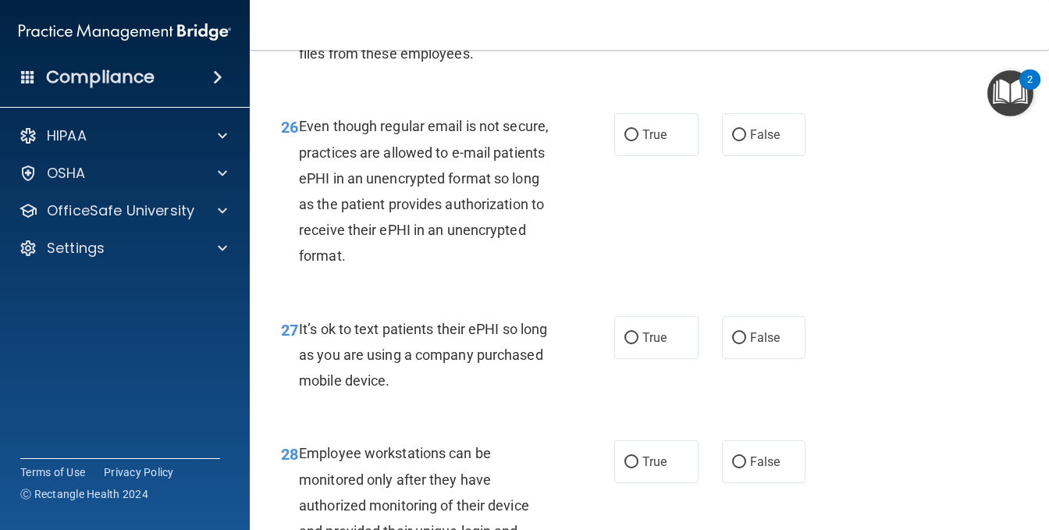
radio input "true"
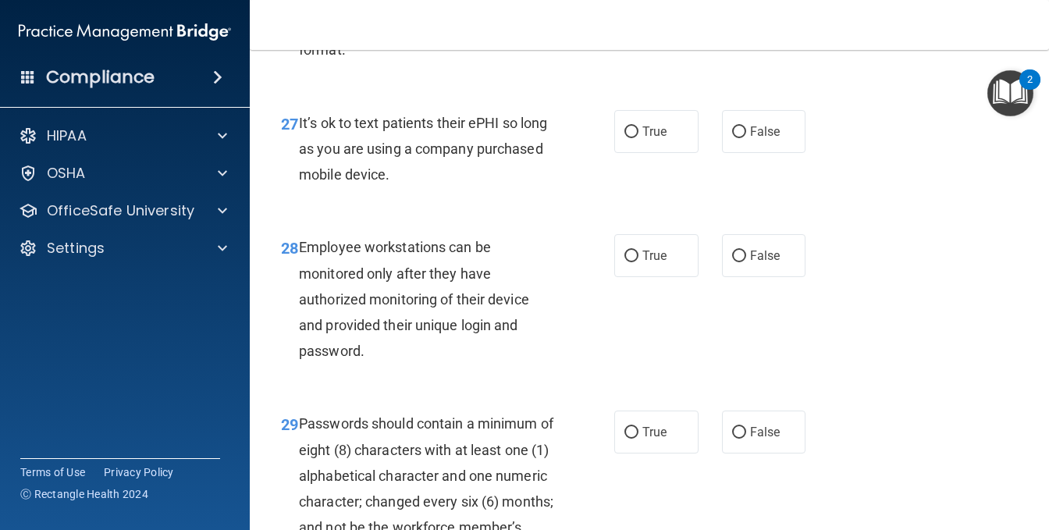
scroll to position [4373, 0]
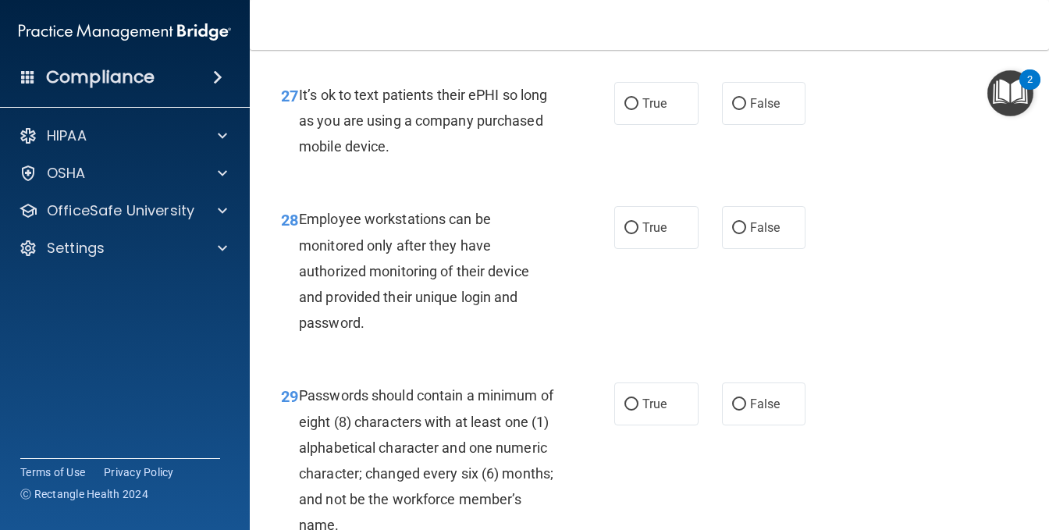
radio input "true"
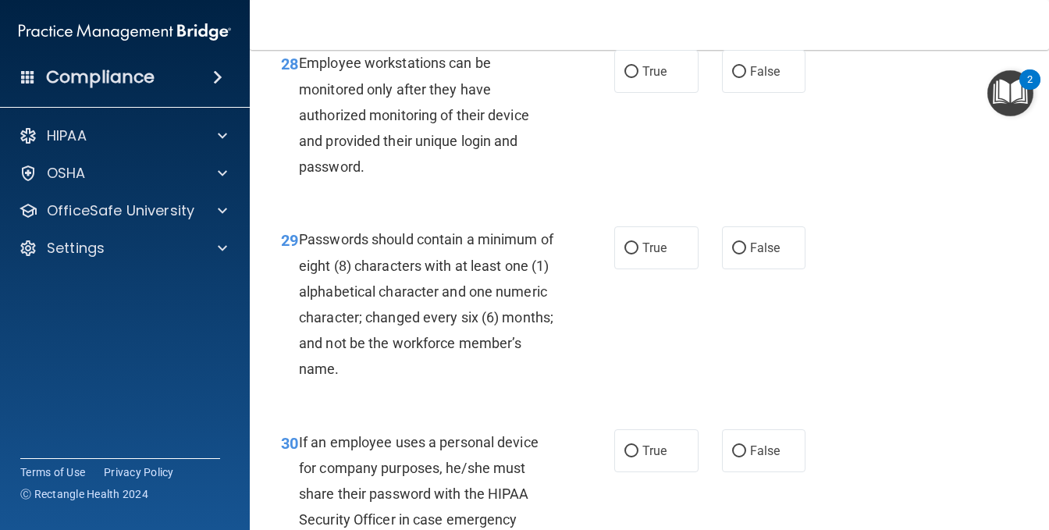
scroll to position [4529, 0]
radio input "true"
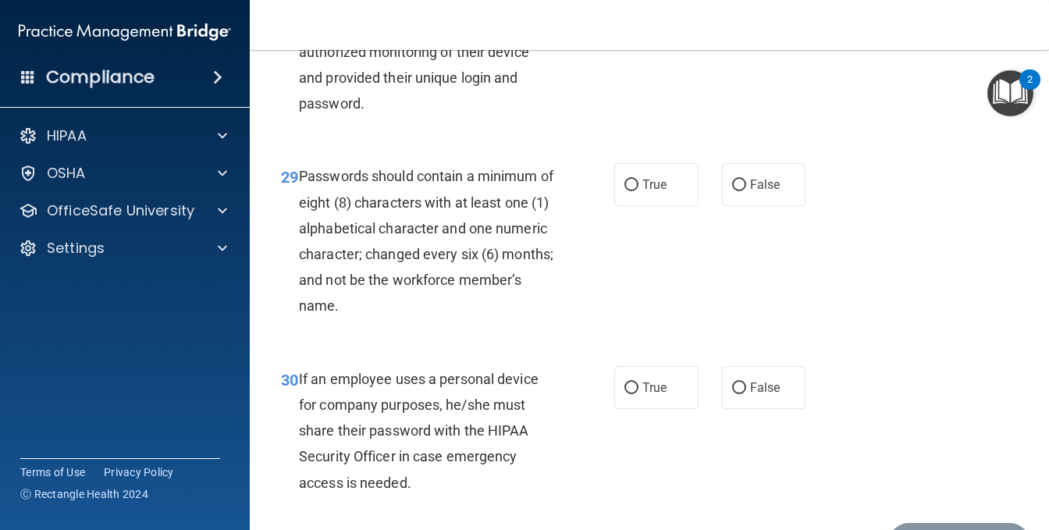
scroll to position [4685, 0]
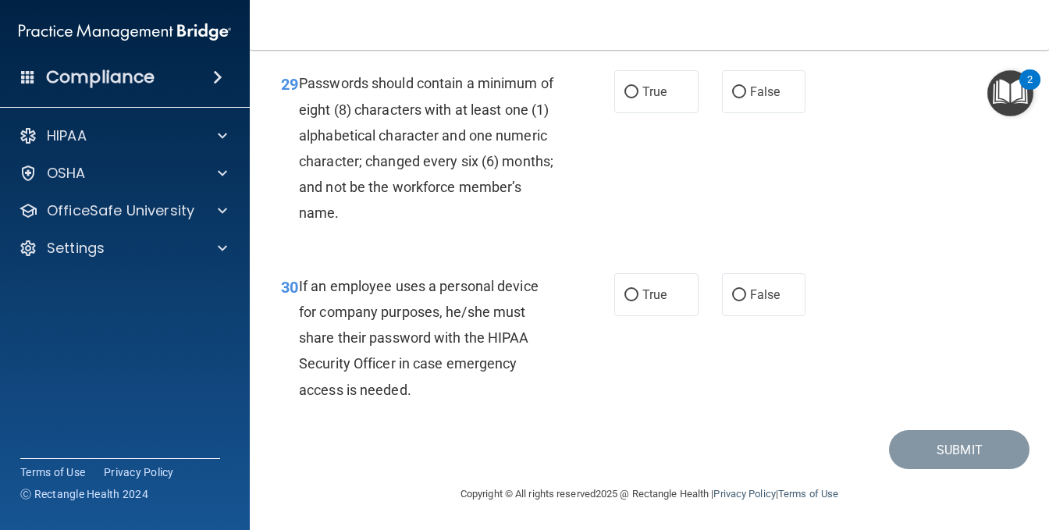
radio input "true"
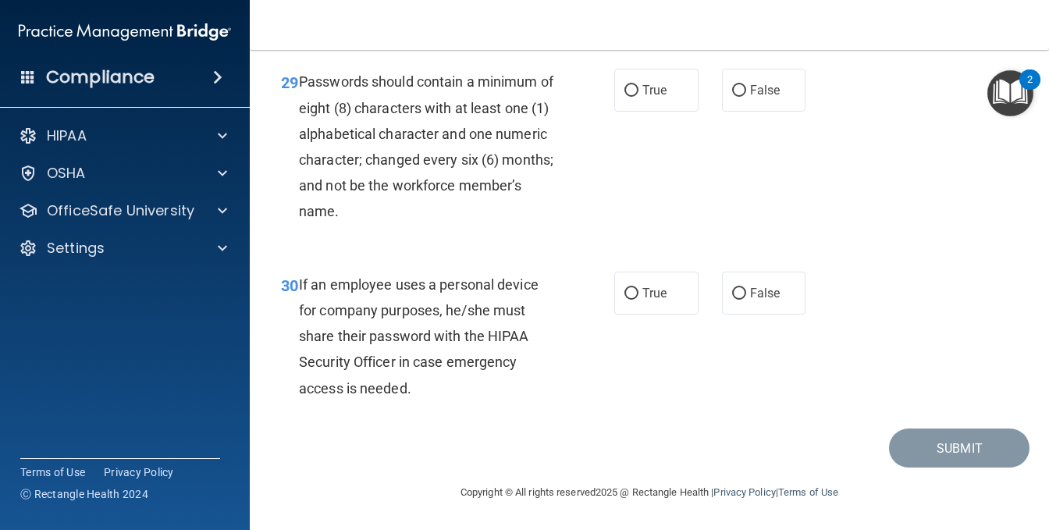
scroll to position [4841, 0]
click at [643, 98] on span "True" at bounding box center [655, 90] width 24 height 15
click at [638, 97] on input "True" at bounding box center [632, 91] width 14 height 12
radio input "true"
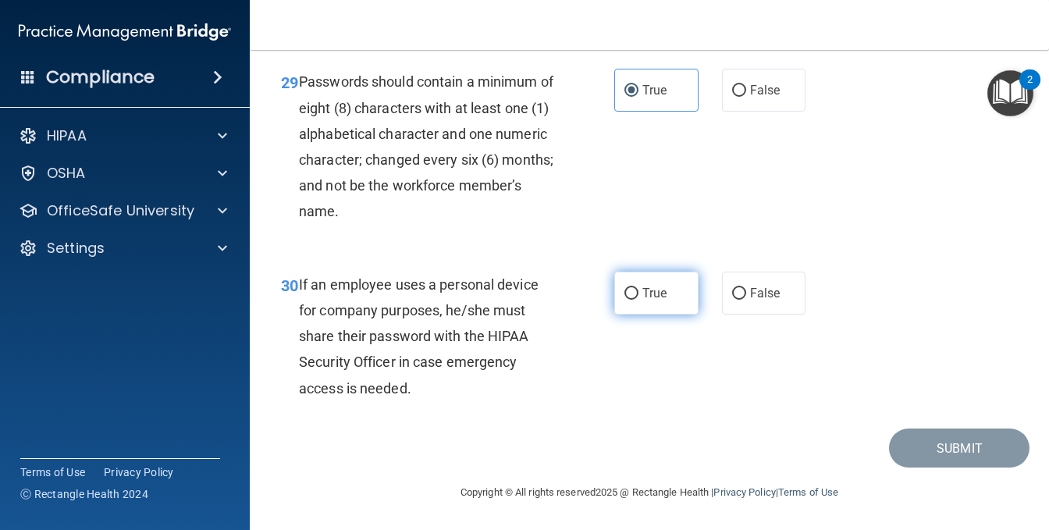
click at [643, 298] on span "True" at bounding box center [655, 293] width 24 height 15
click at [637, 298] on input "True" at bounding box center [632, 294] width 14 height 12
radio input "true"
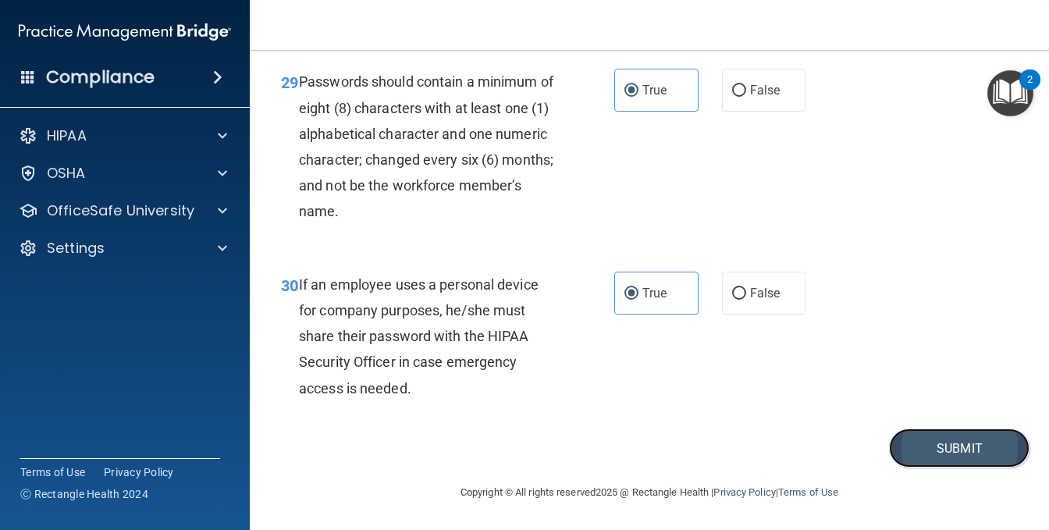
click at [914, 450] on button "Submit" at bounding box center [959, 449] width 141 height 40
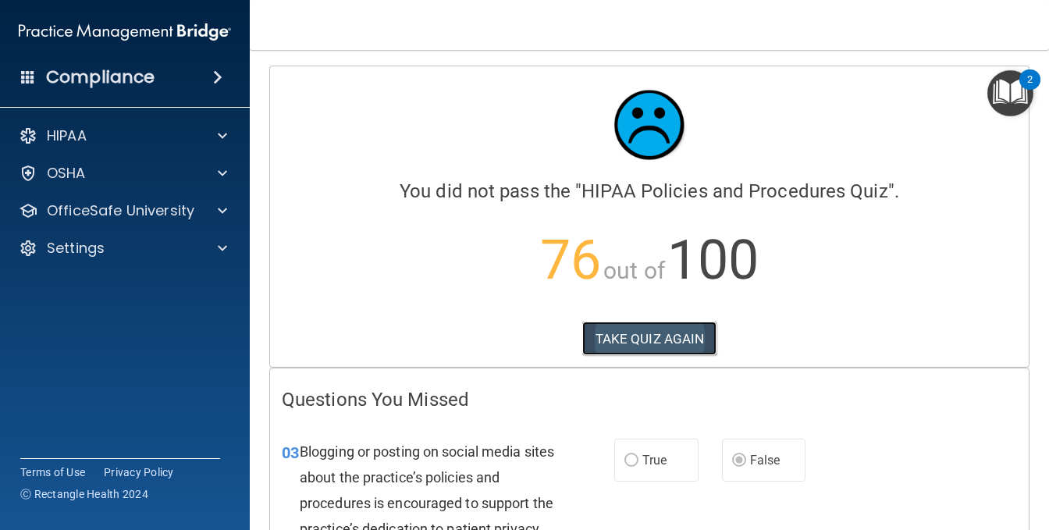
click at [632, 344] on button "TAKE QUIZ AGAIN" at bounding box center [650, 339] width 135 height 34
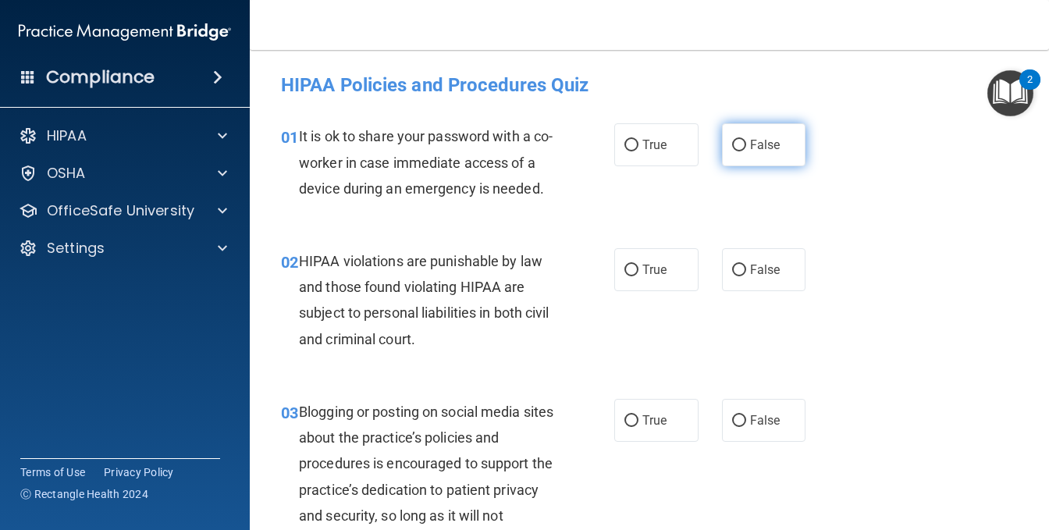
click at [750, 141] on span "False" at bounding box center [765, 144] width 30 height 15
click at [746, 141] on input "False" at bounding box center [739, 146] width 14 height 12
radio input "true"
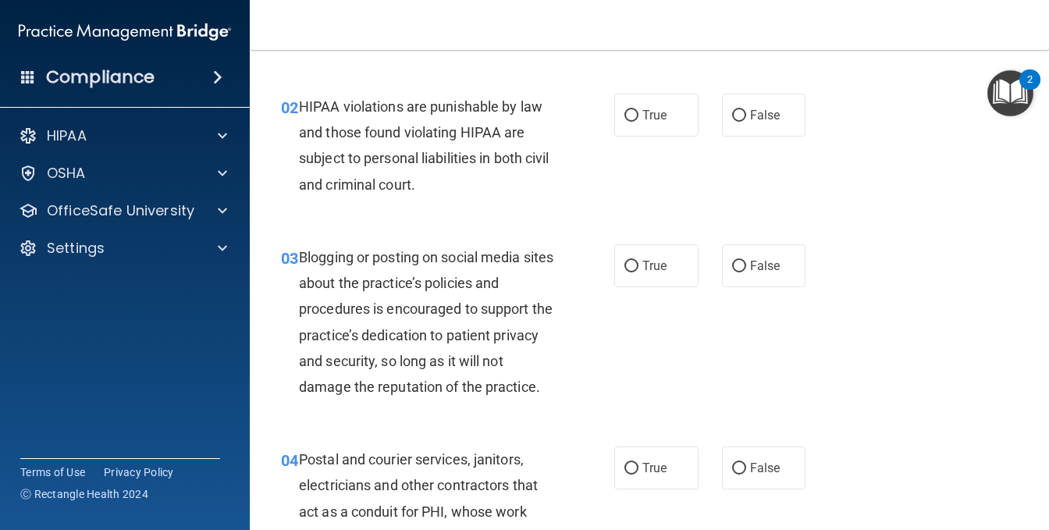
scroll to position [156, 0]
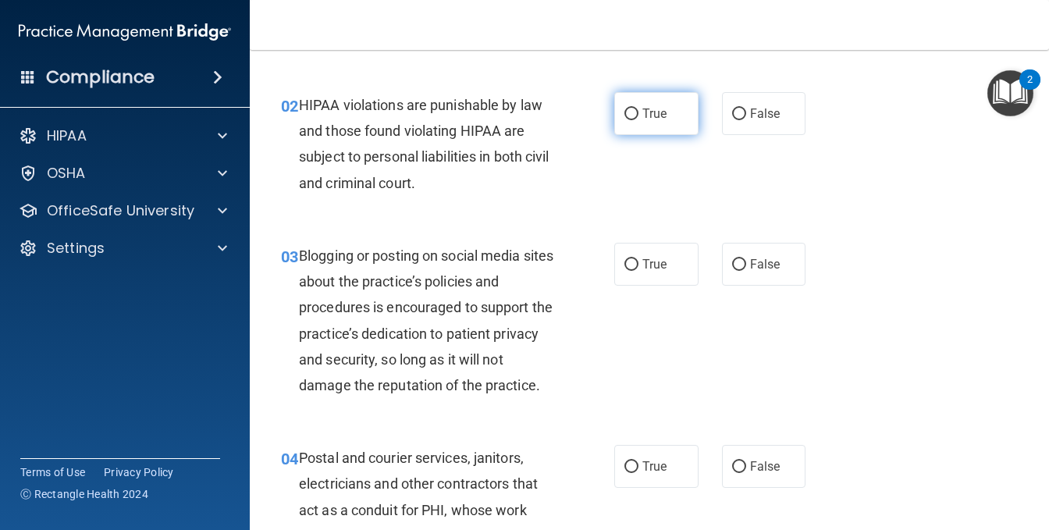
click at [631, 135] on label "True" at bounding box center [657, 113] width 84 height 43
click at [631, 120] on input "True" at bounding box center [632, 115] width 14 height 12
radio input "true"
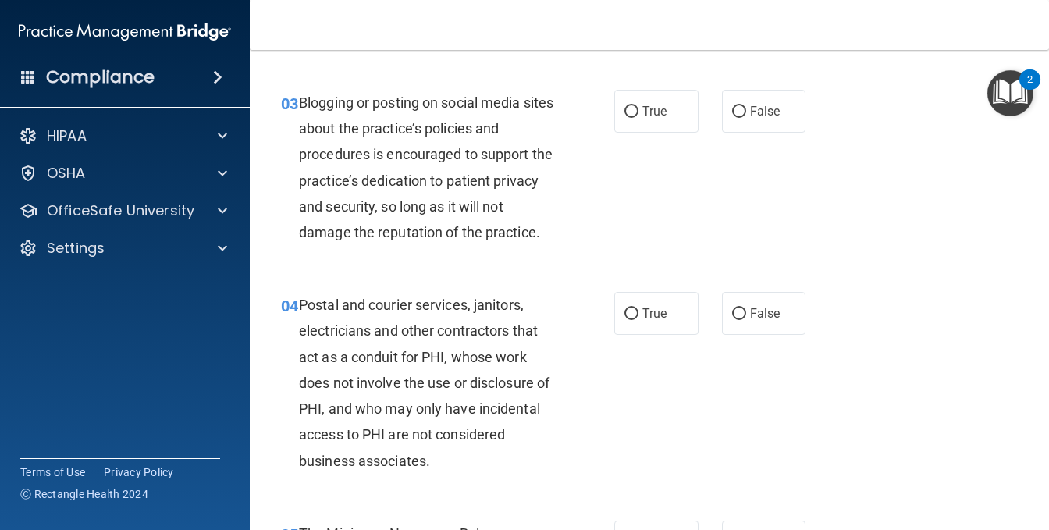
scroll to position [312, 0]
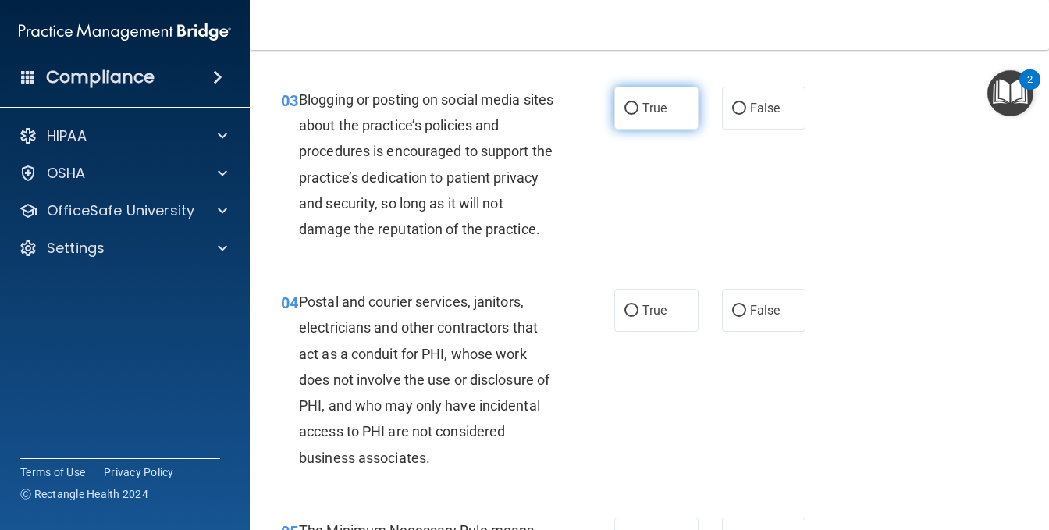
click at [634, 130] on label "True" at bounding box center [657, 108] width 84 height 43
click at [634, 115] on input "True" at bounding box center [632, 109] width 14 height 12
radio input "true"
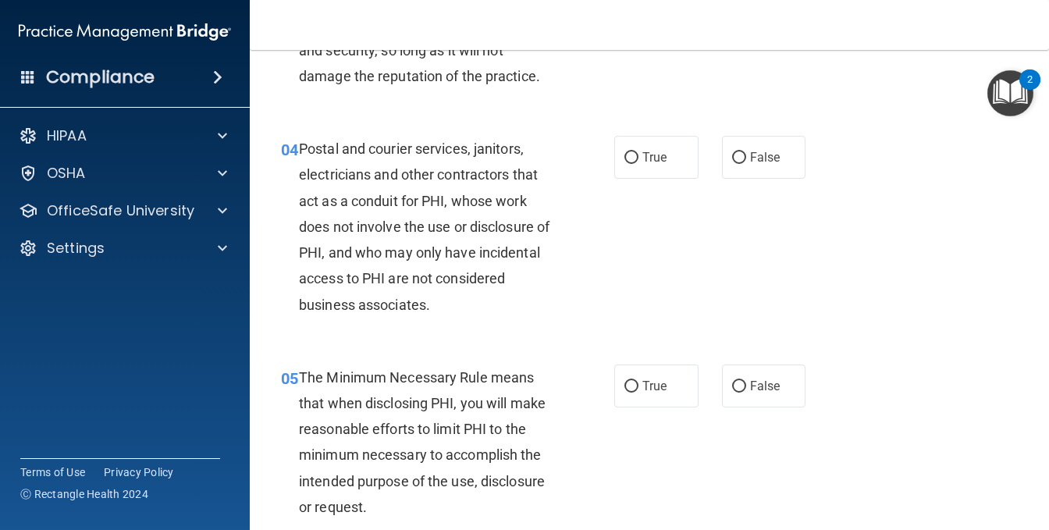
scroll to position [469, 0]
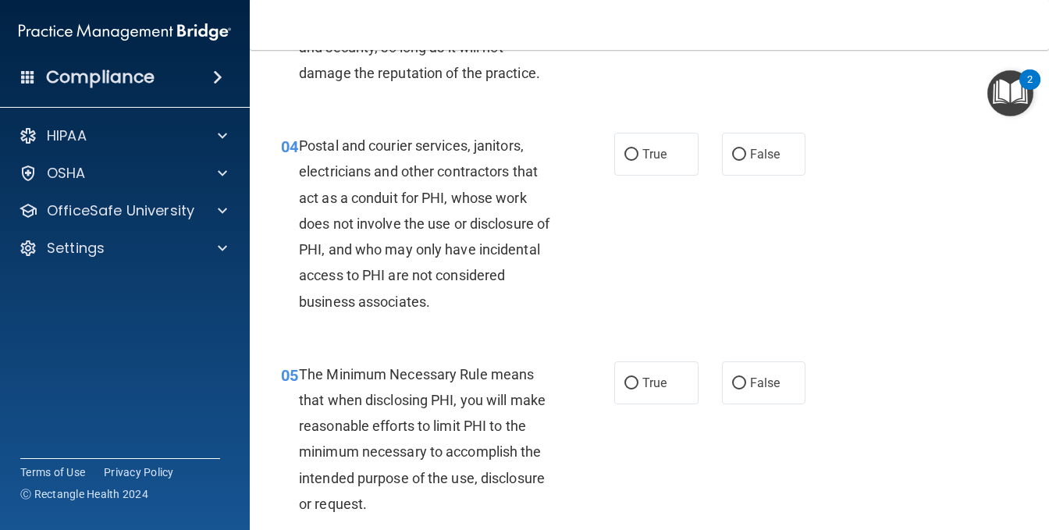
click at [653, 235] on div "04 Postal and courier services, janitors, electricians and other contractors th…" at bounding box center [649, 227] width 761 height 229
click at [653, 176] on label "True" at bounding box center [657, 154] width 84 height 43
click at [639, 161] on input "True" at bounding box center [632, 155] width 14 height 12
radio input "true"
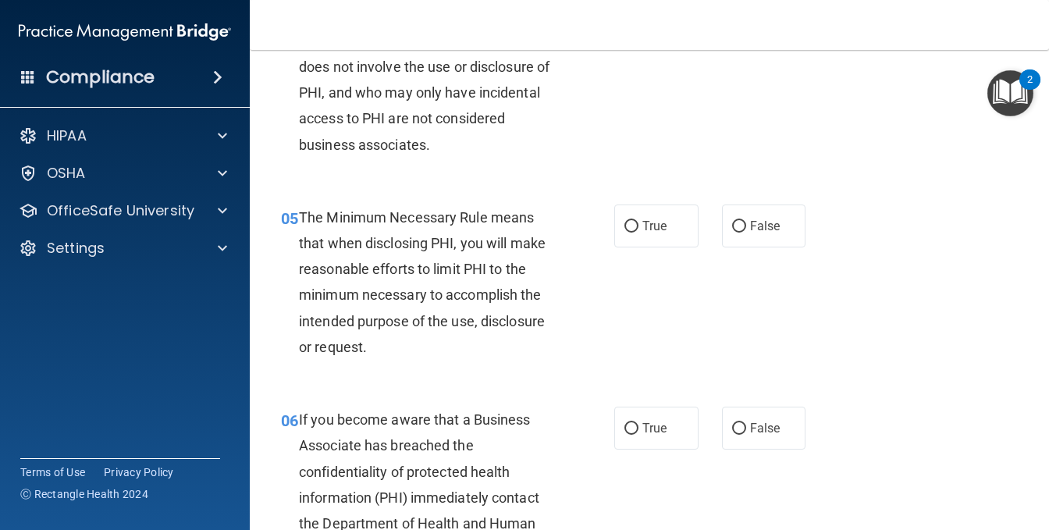
scroll to position [703, 0]
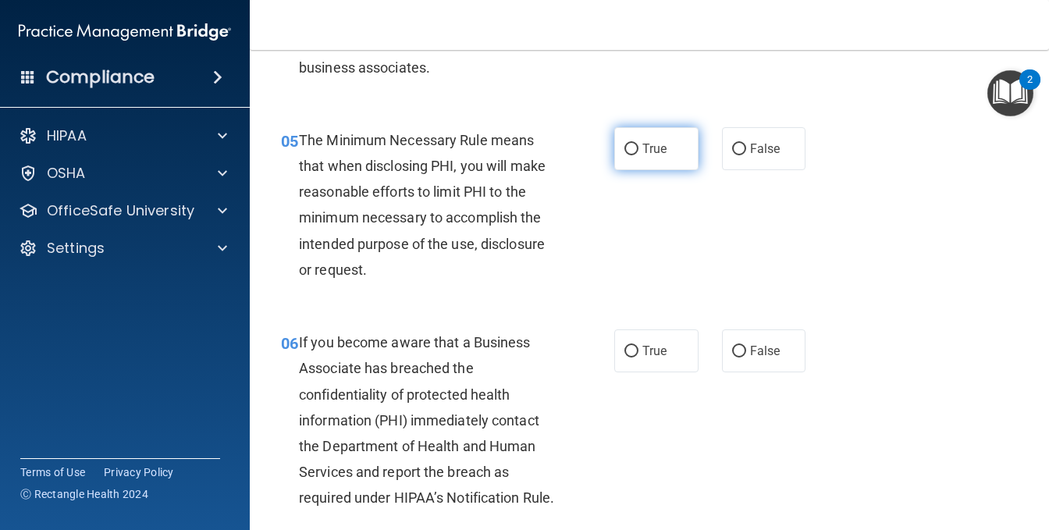
click at [678, 170] on label "True" at bounding box center [657, 148] width 84 height 43
click at [639, 155] on input "True" at bounding box center [632, 150] width 14 height 12
radio input "true"
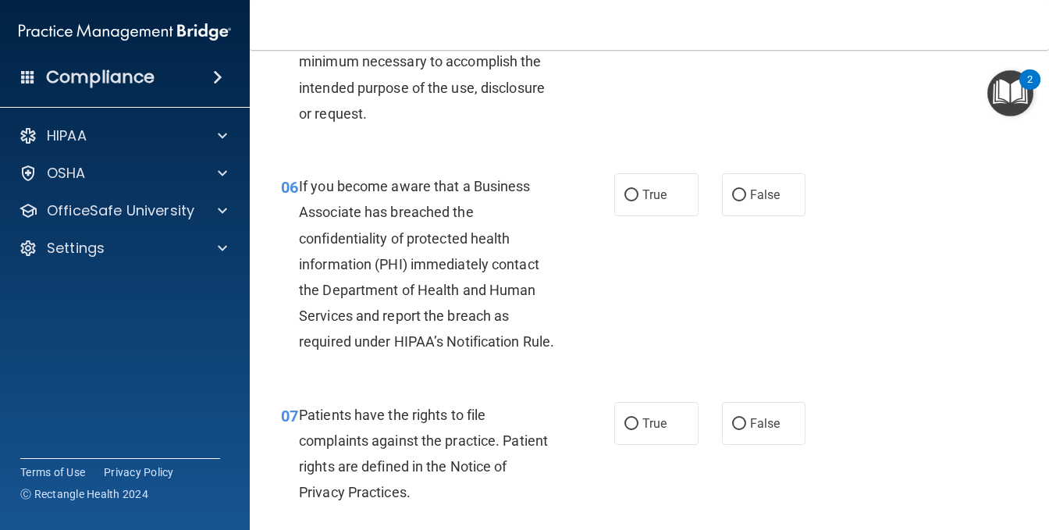
scroll to position [937, 0]
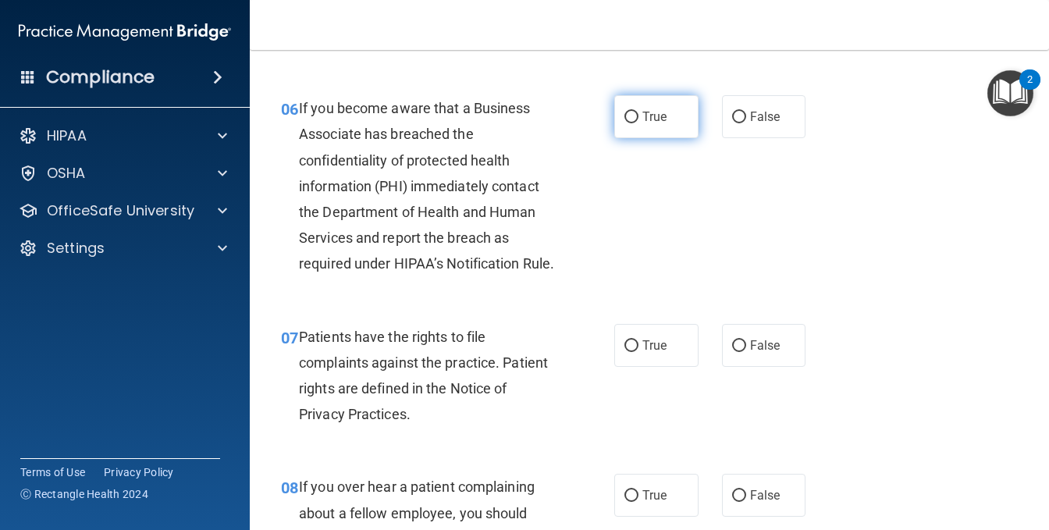
click at [643, 138] on label "True" at bounding box center [657, 116] width 84 height 43
click at [639, 123] on input "True" at bounding box center [632, 118] width 14 height 12
radio input "true"
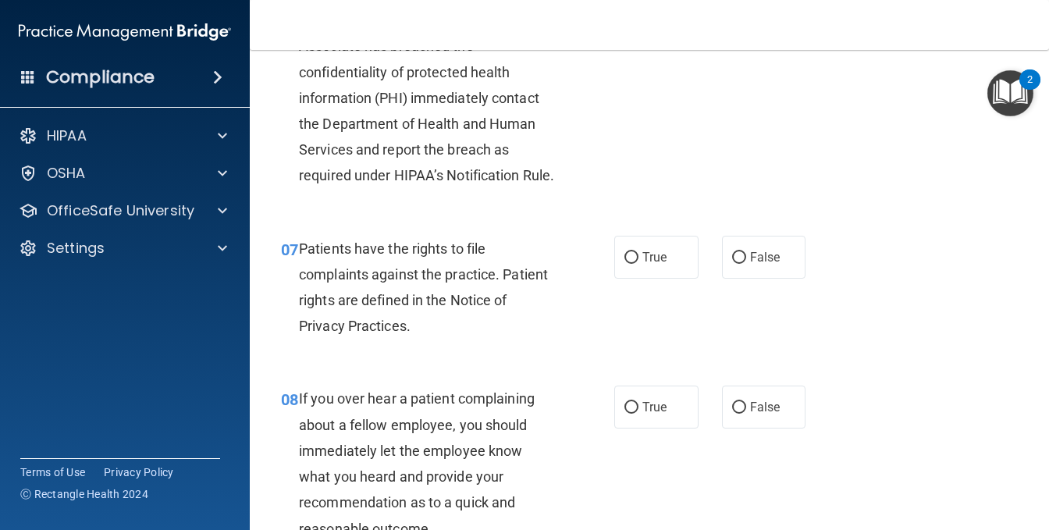
scroll to position [1093, 0]
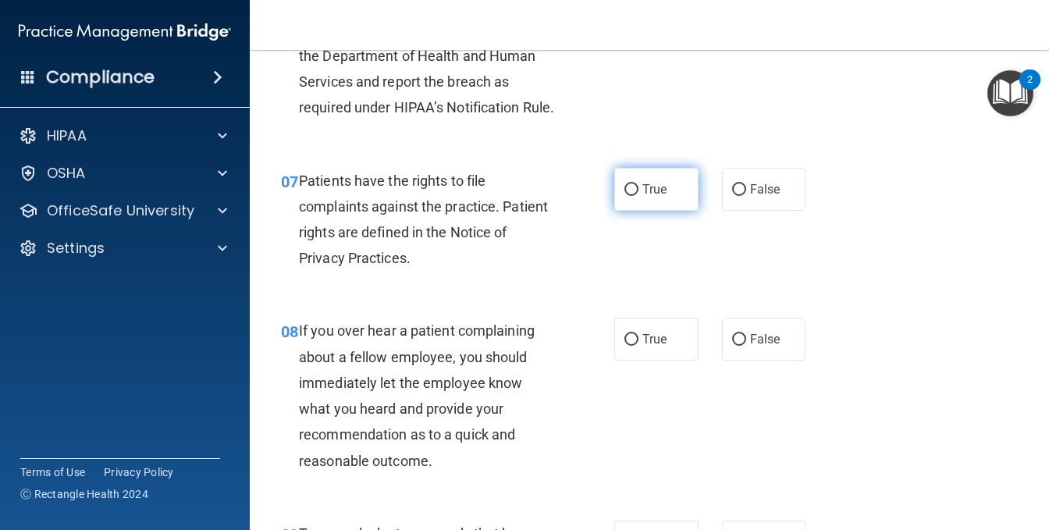
click at [643, 197] on span "True" at bounding box center [655, 189] width 24 height 15
click at [639, 196] on input "True" at bounding box center [632, 190] width 14 height 12
radio input "true"
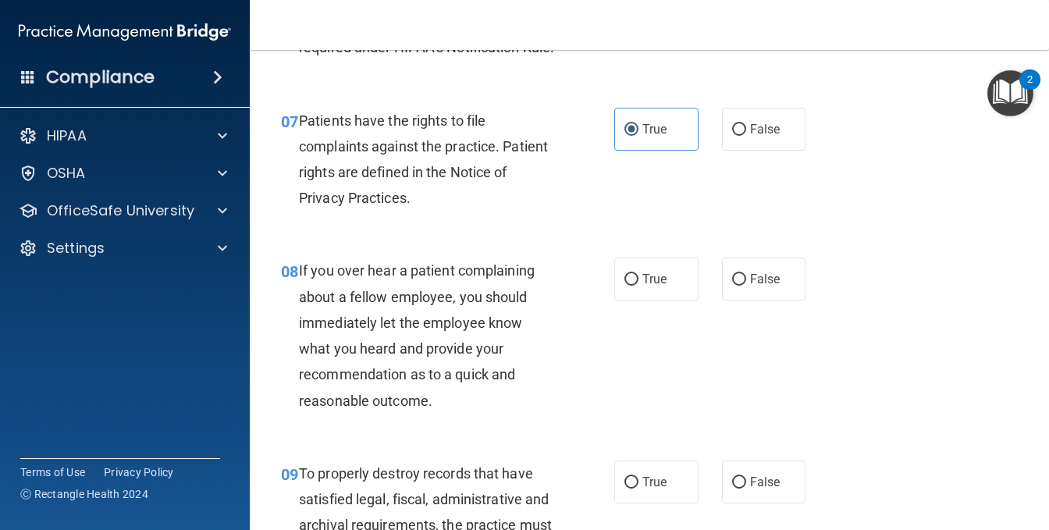
scroll to position [1249, 0]
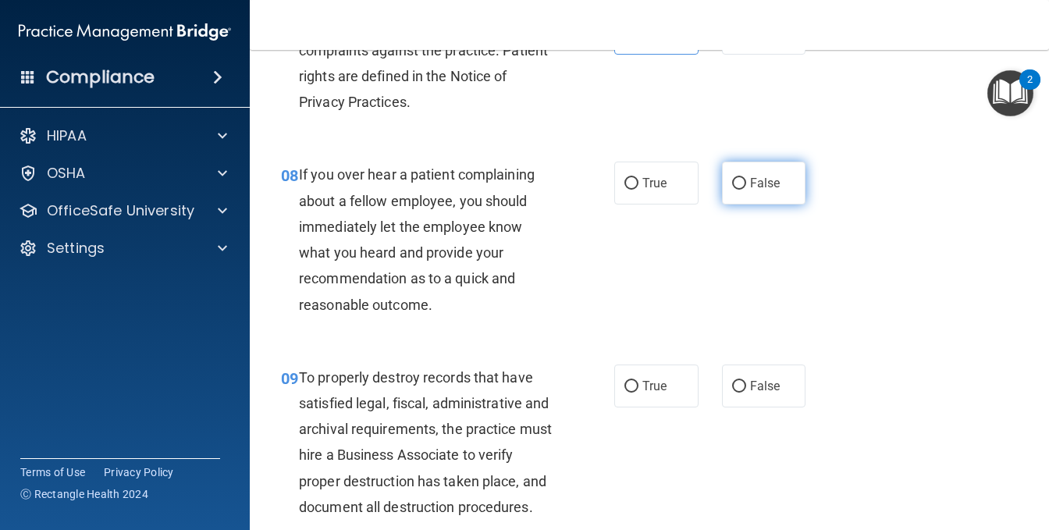
click at [732, 190] on input "False" at bounding box center [739, 184] width 14 height 12
radio input "true"
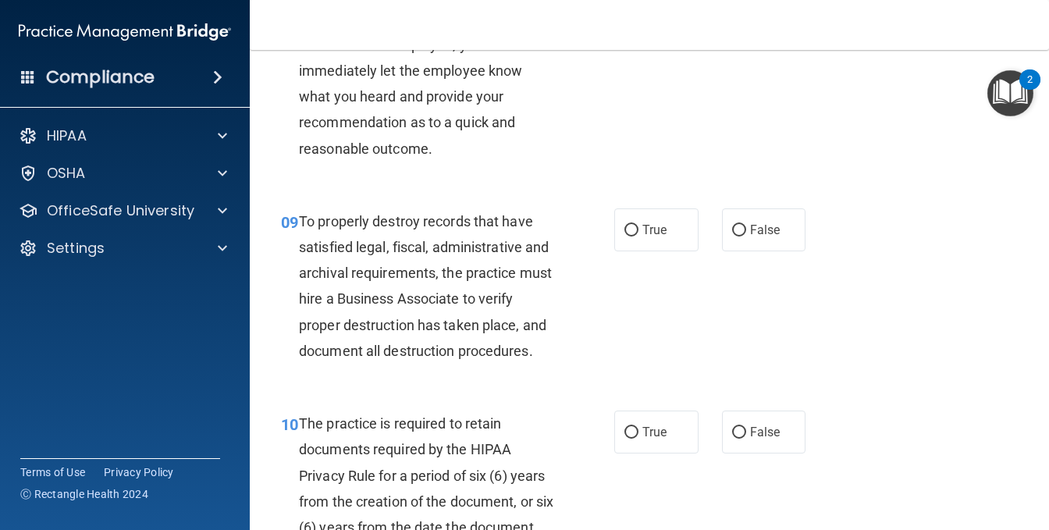
scroll to position [1484, 0]
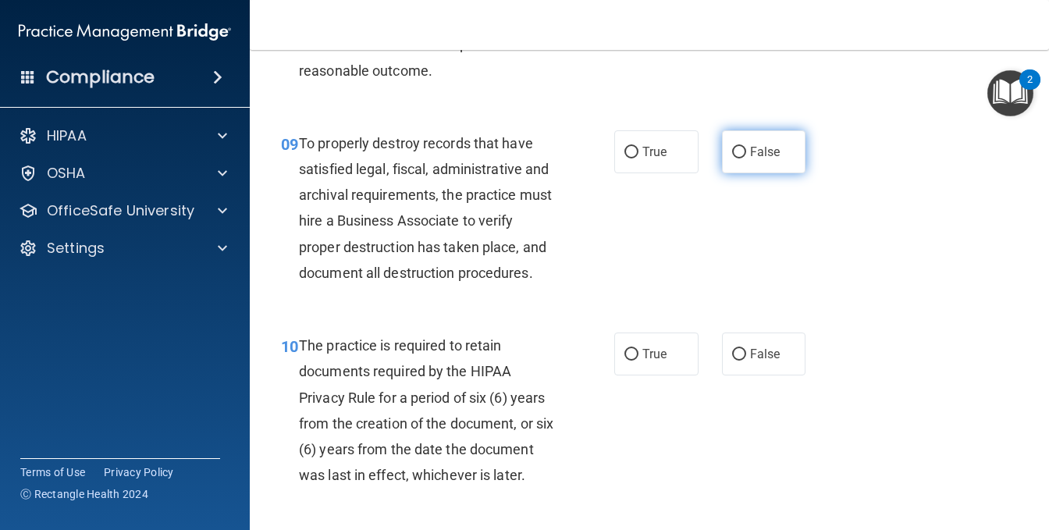
click at [754, 173] on label "False" at bounding box center [764, 151] width 84 height 43
click at [746, 159] on input "False" at bounding box center [739, 153] width 14 height 12
radio input "true"
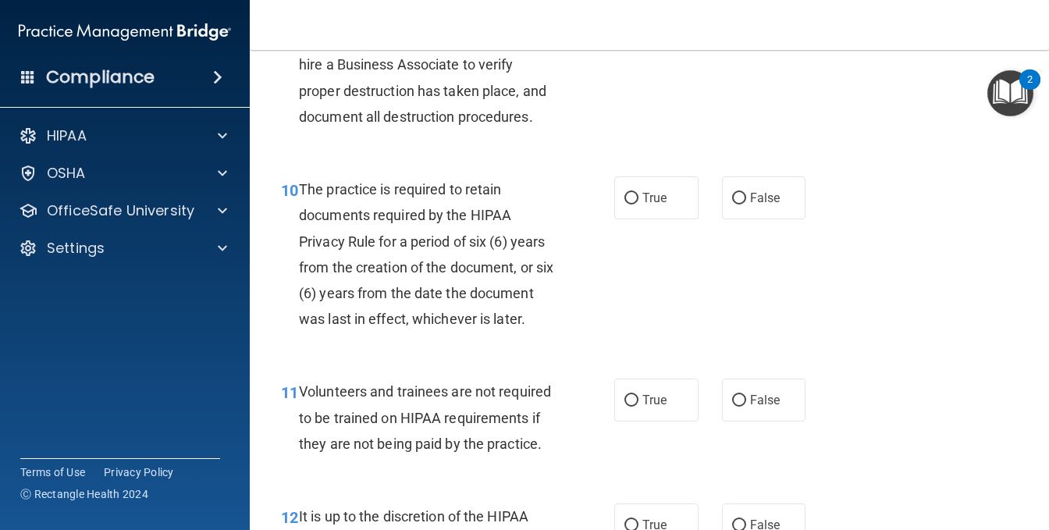
scroll to position [1796, 0]
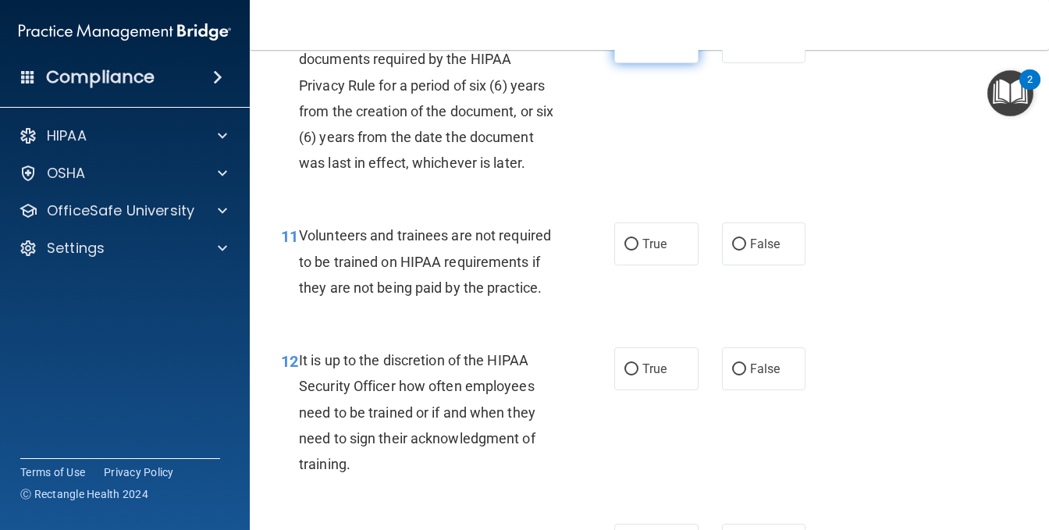
click at [654, 63] on label "True" at bounding box center [657, 41] width 84 height 43
click at [639, 48] on input "True" at bounding box center [632, 43] width 14 height 12
radio input "true"
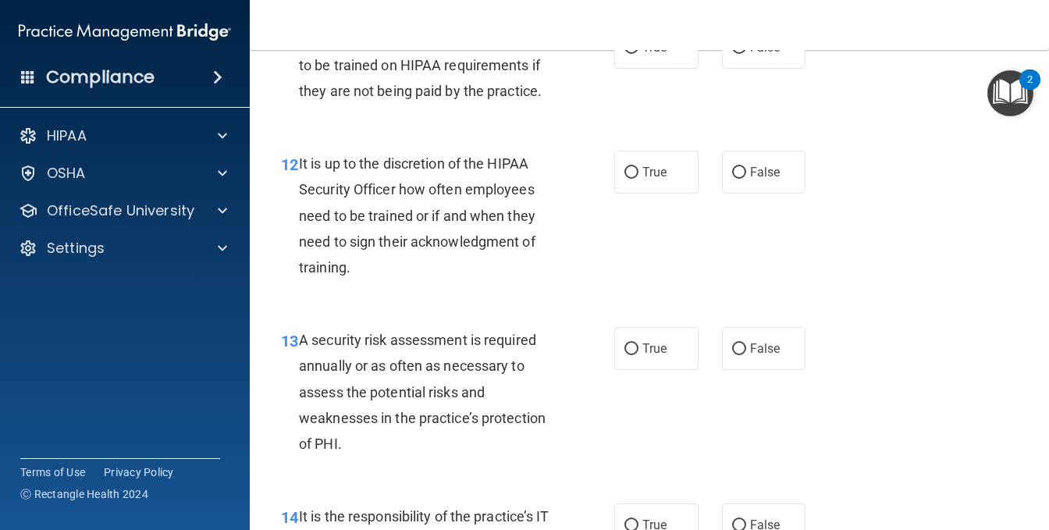
scroll to position [2030, 0]
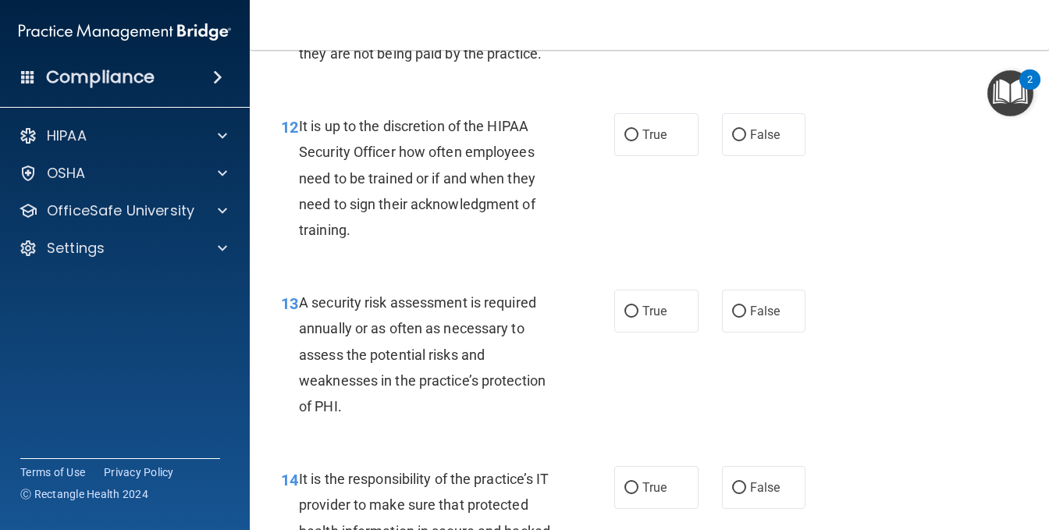
click at [732, 16] on input "False" at bounding box center [739, 11] width 14 height 12
radio input "true"
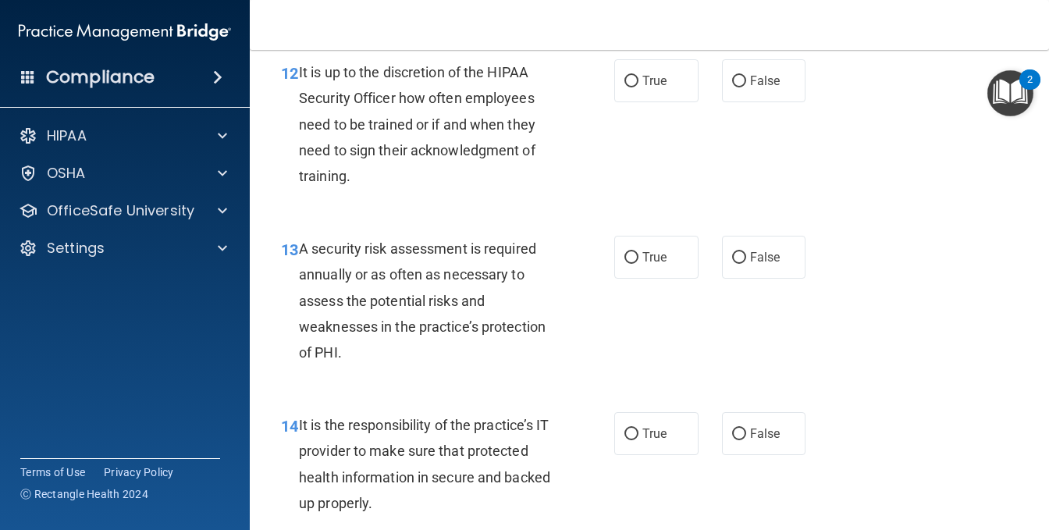
scroll to position [2186, 0]
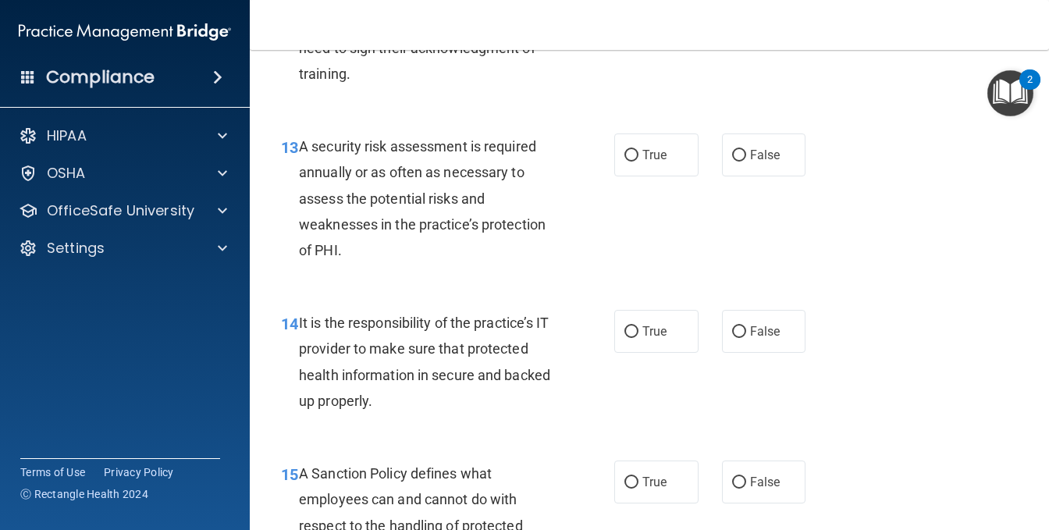
radio input "true"
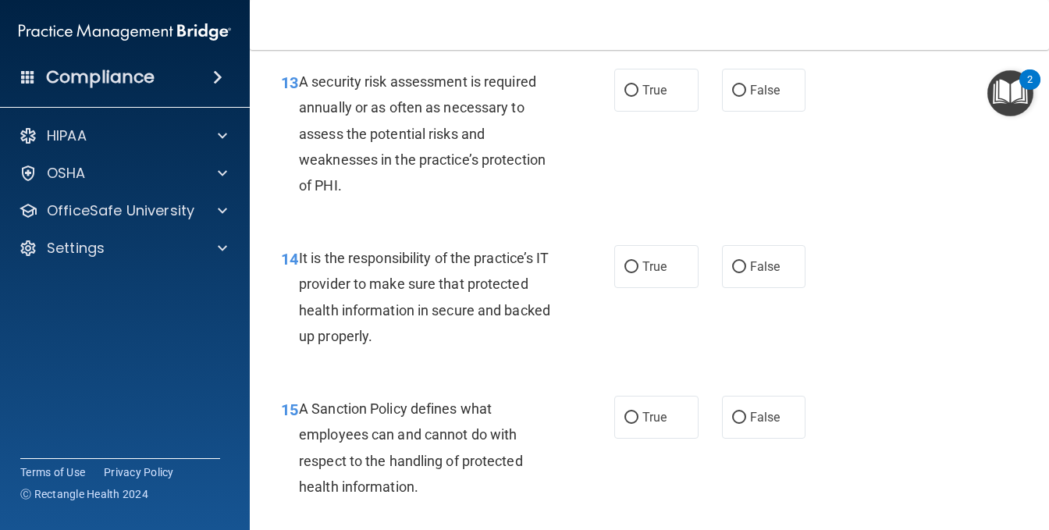
scroll to position [2343, 0]
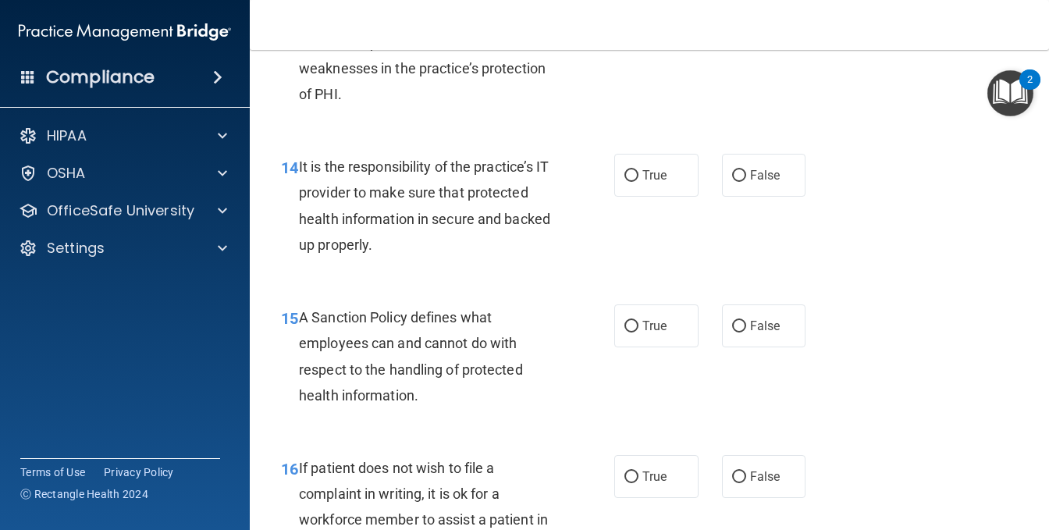
click at [625, 5] on input "True" at bounding box center [632, 0] width 14 height 12
radio input "true"
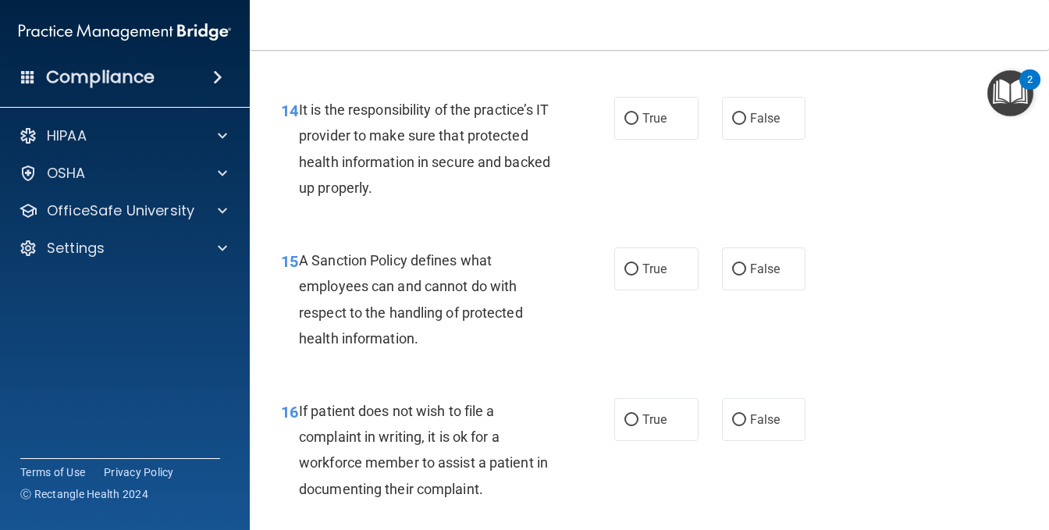
scroll to position [2499, 0]
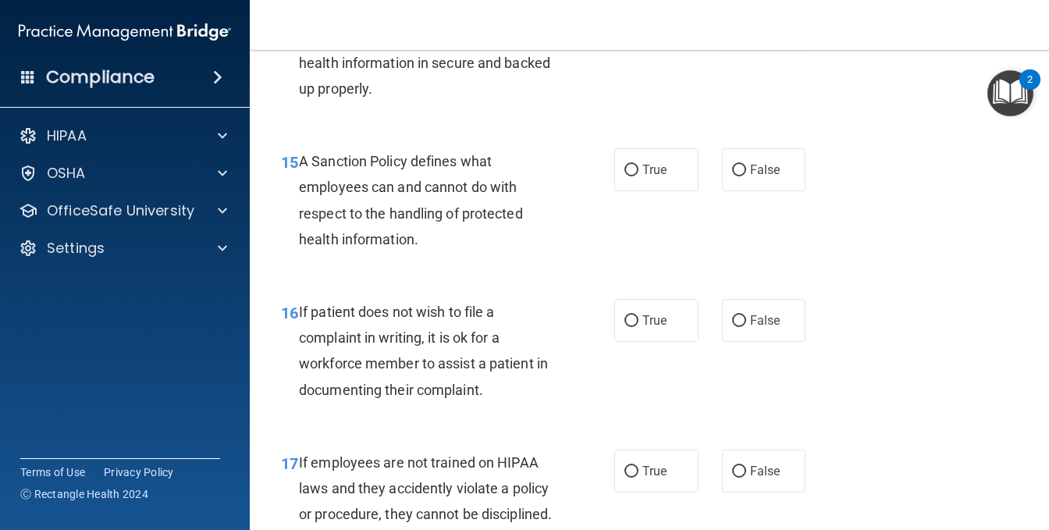
click at [722, 41] on label "False" at bounding box center [764, 19] width 84 height 43
click at [732, 26] on input "False" at bounding box center [739, 20] width 14 height 12
radio input "true"
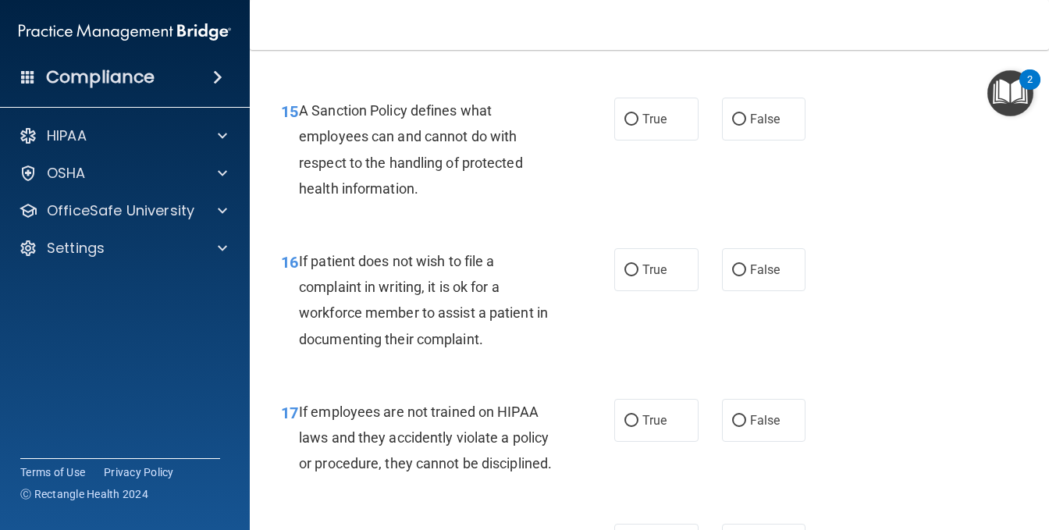
scroll to position [2655, 0]
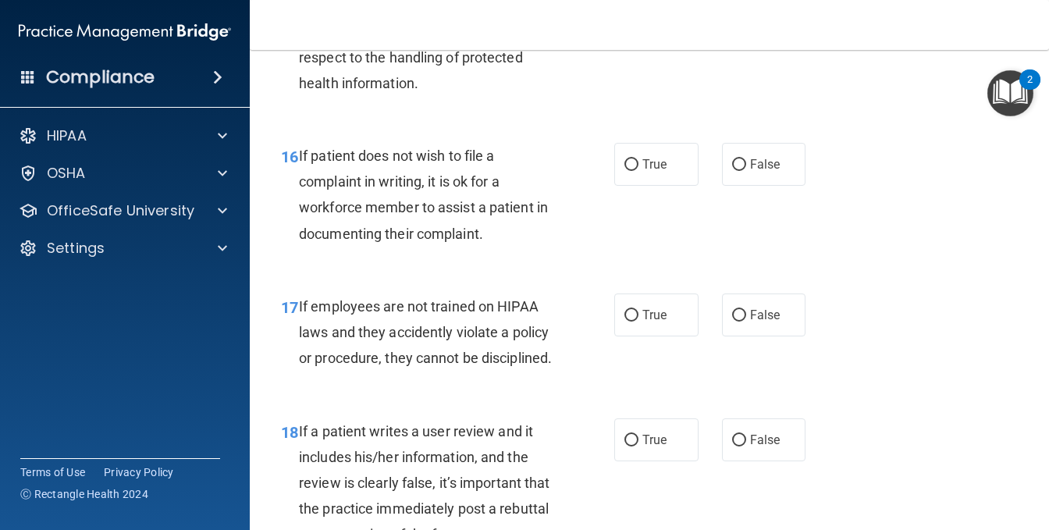
click at [626, 20] on input "True" at bounding box center [632, 15] width 14 height 12
radio input "true"
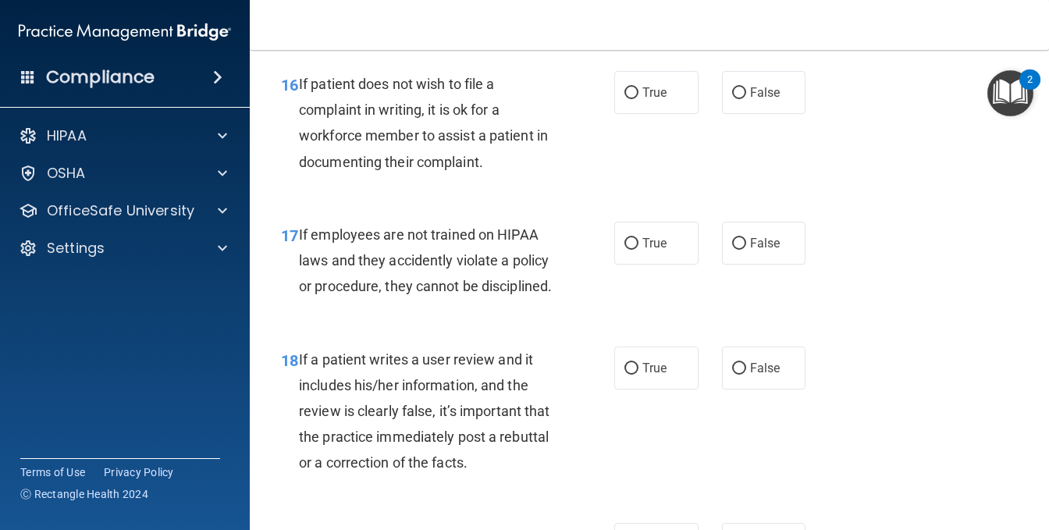
scroll to position [2811, 0]
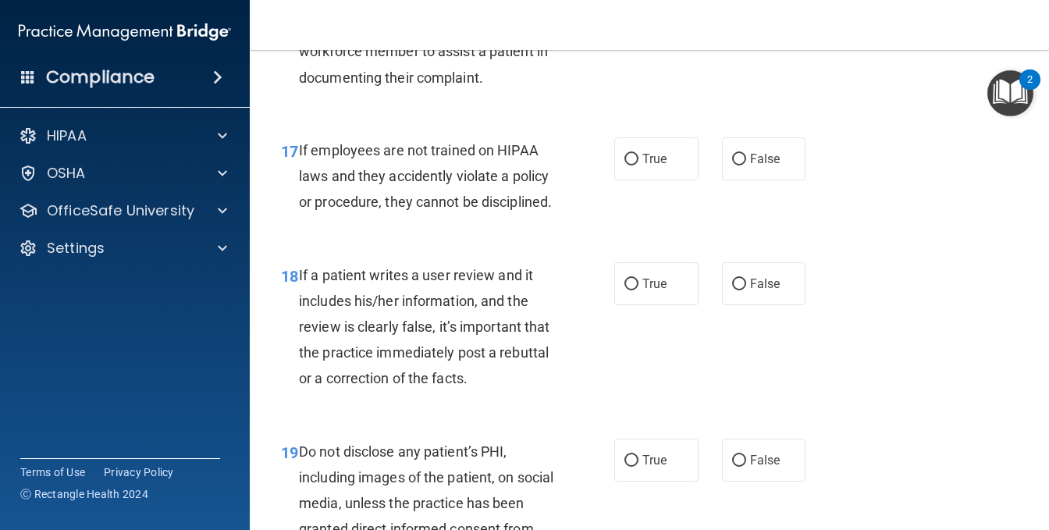
click at [625, 15] on input "True" at bounding box center [632, 9] width 14 height 12
radio input "true"
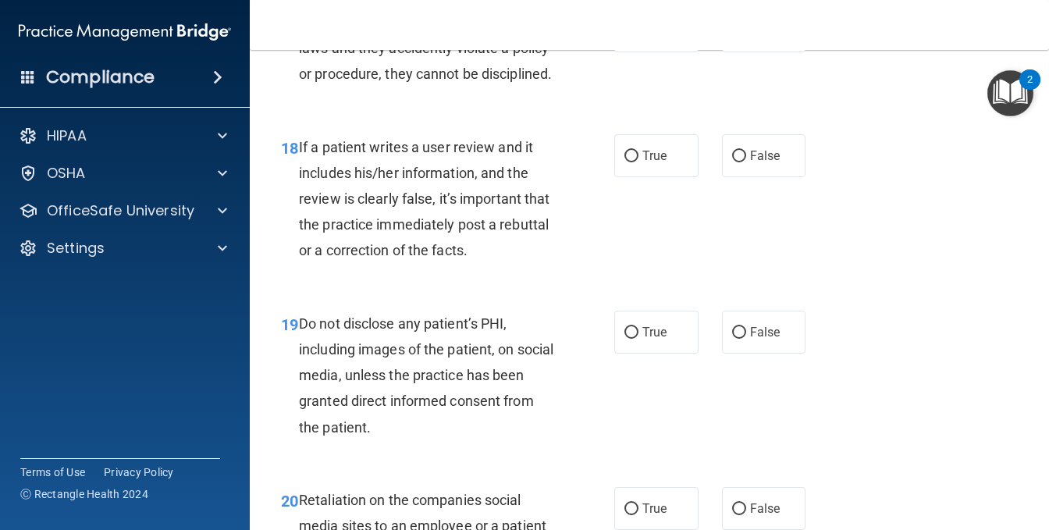
scroll to position [2967, 0]
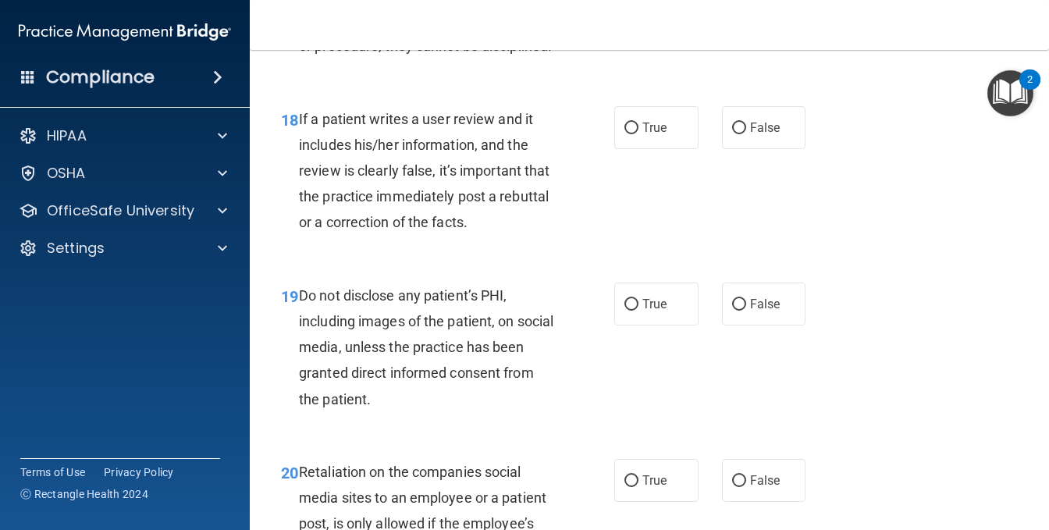
click at [761, 10] on span "False" at bounding box center [765, 2] width 30 height 15
click at [746, 9] on input "False" at bounding box center [739, 4] width 14 height 12
radio input "true"
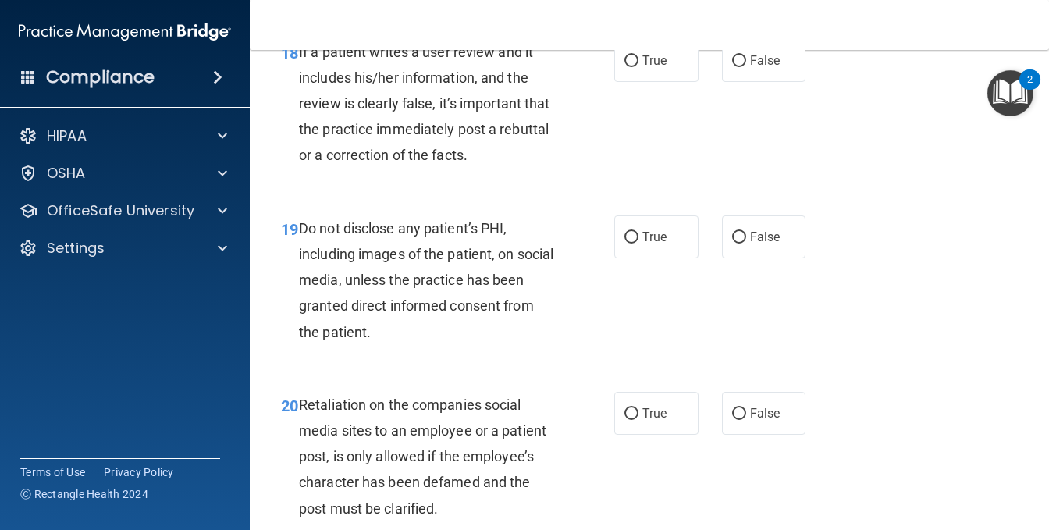
scroll to position [3123, 0]
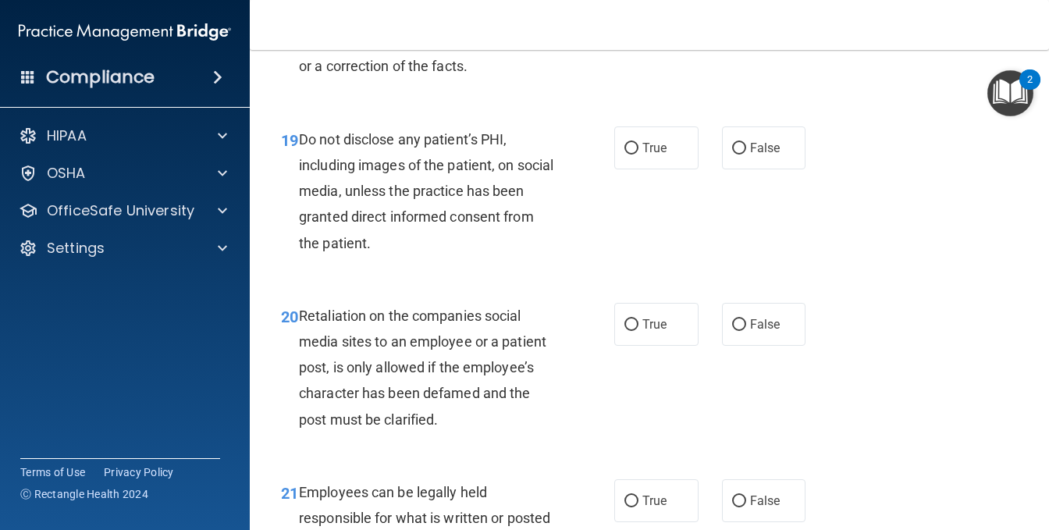
radio input "true"
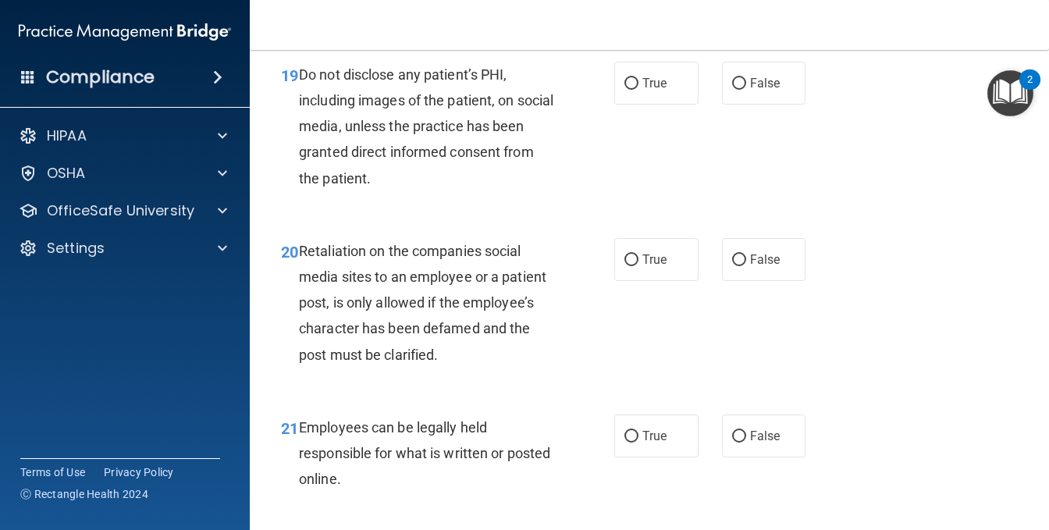
scroll to position [3280, 0]
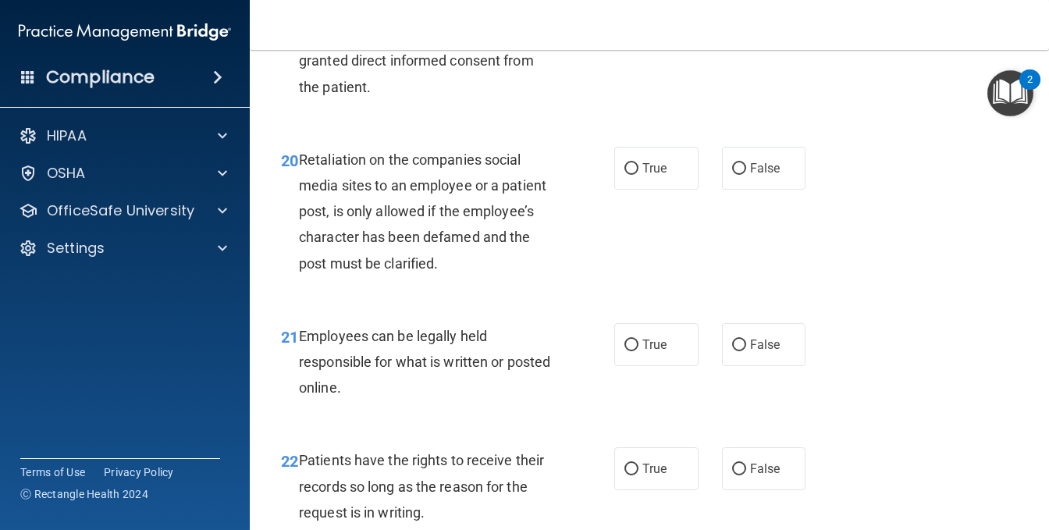
radio input "true"
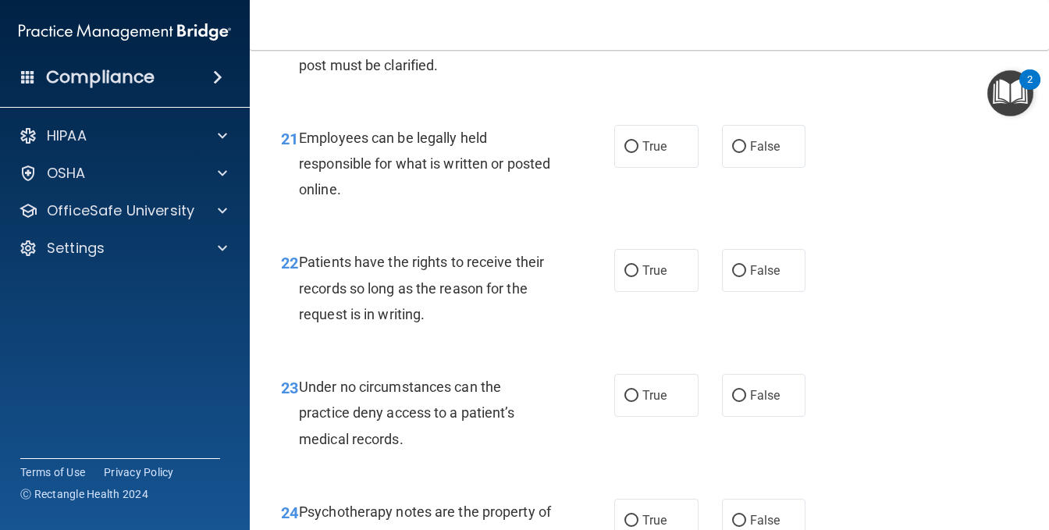
scroll to position [3514, 0]
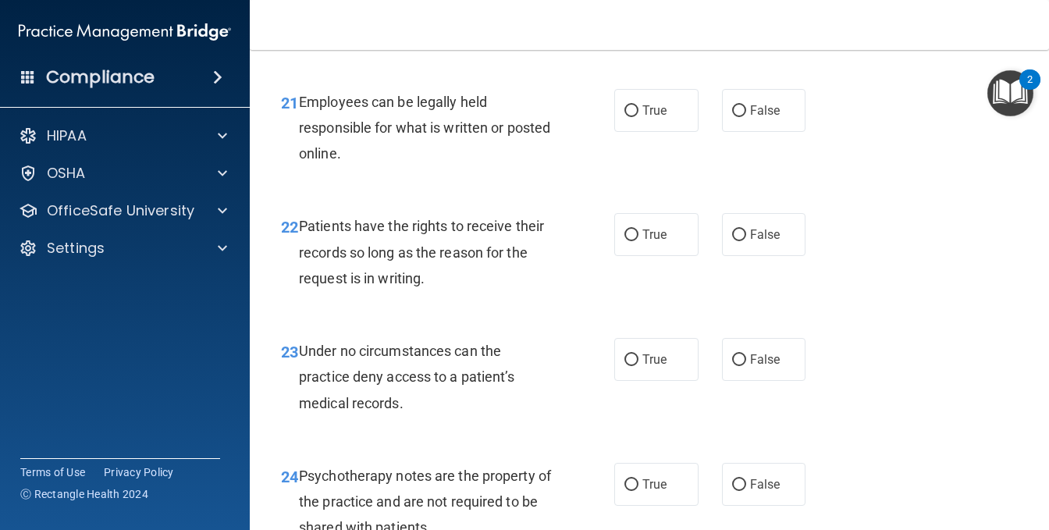
radio input "true"
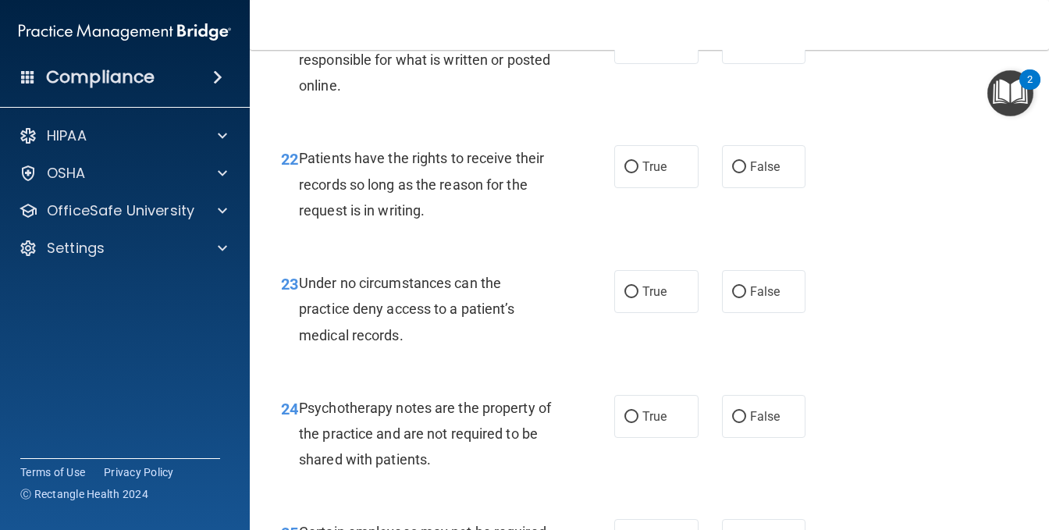
scroll to position [3670, 0]
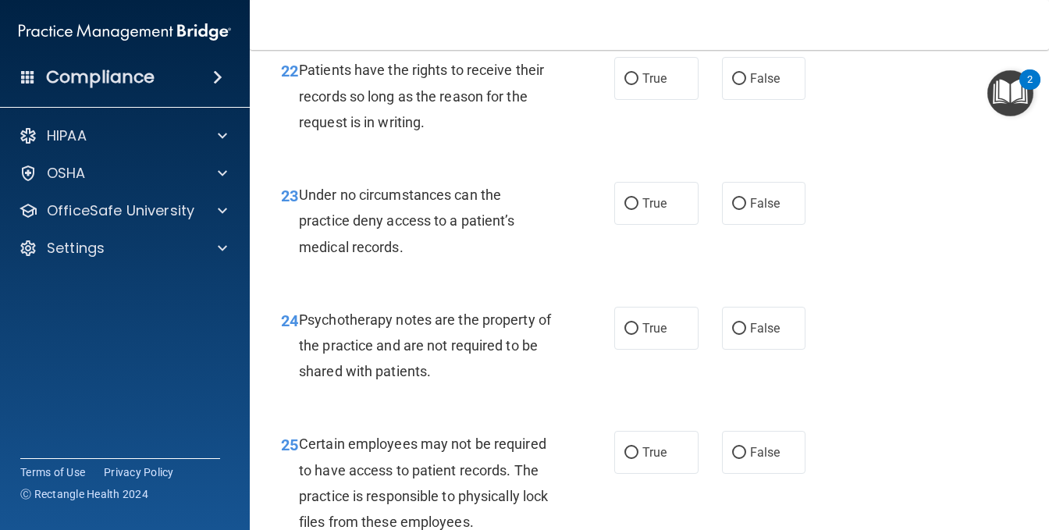
radio input "true"
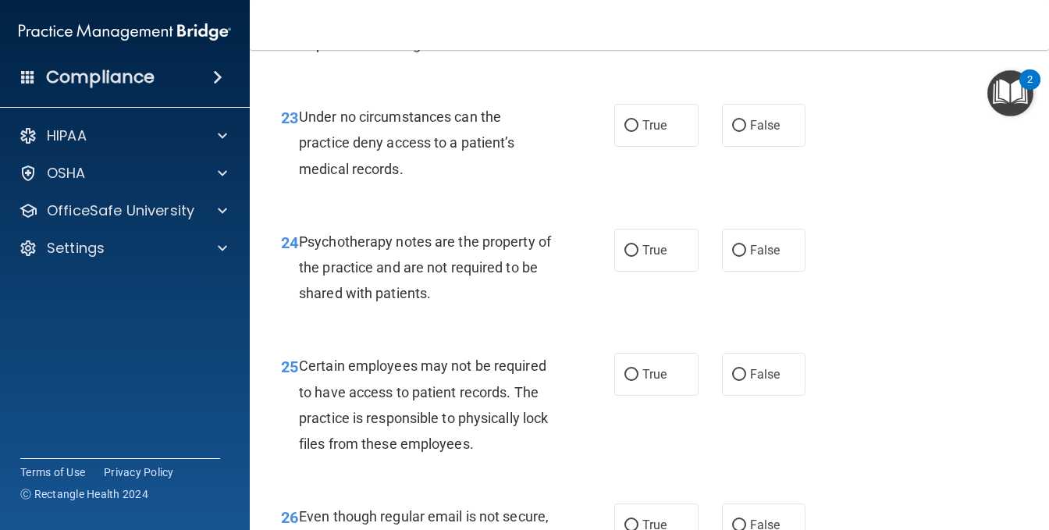
click at [625, 7] on input "True" at bounding box center [632, 1] width 14 height 12
radio input "true"
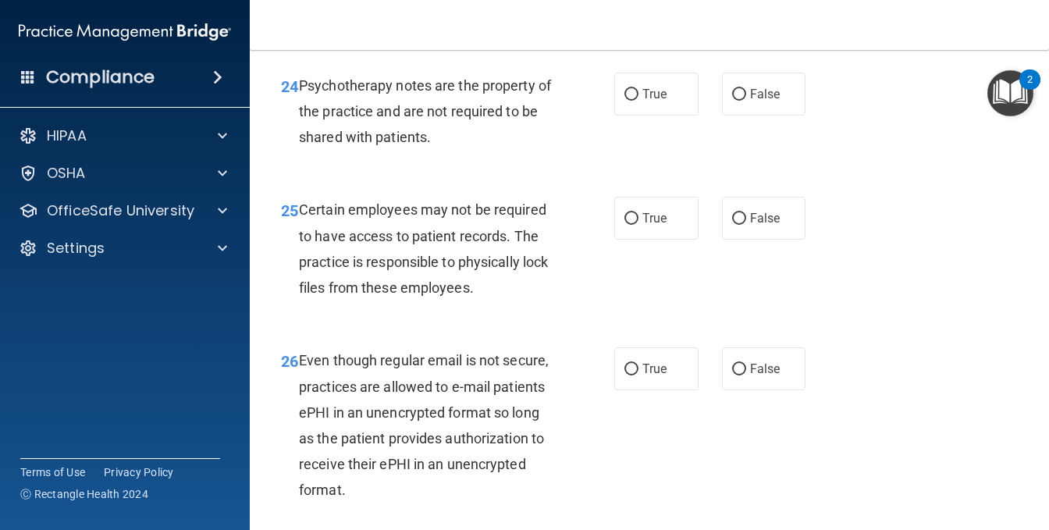
scroll to position [3982, 0]
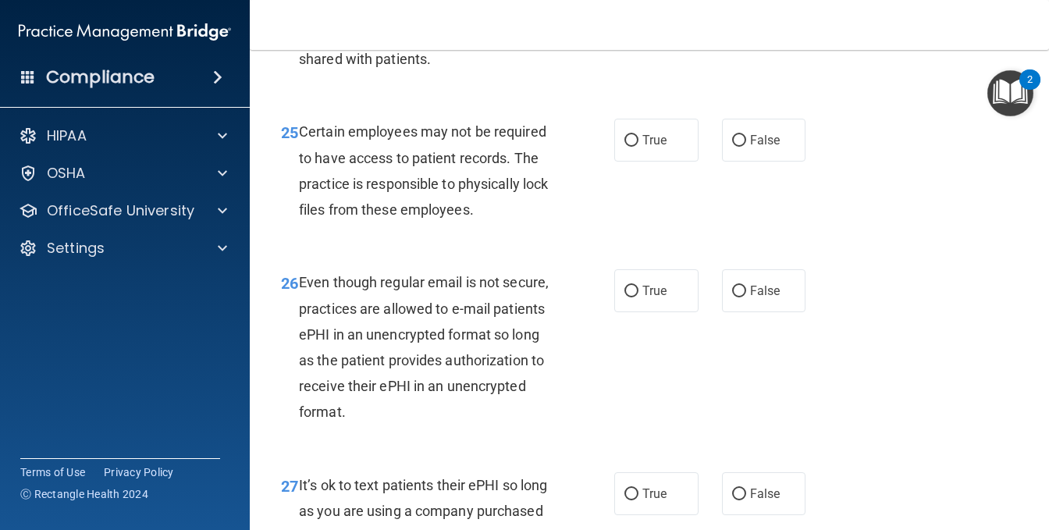
drag, startPoint x: 626, startPoint y: 201, endPoint x: 621, endPoint y: 212, distance: 12.2
click at [627, 23] on input "True" at bounding box center [632, 17] width 14 height 12
radio input "true"
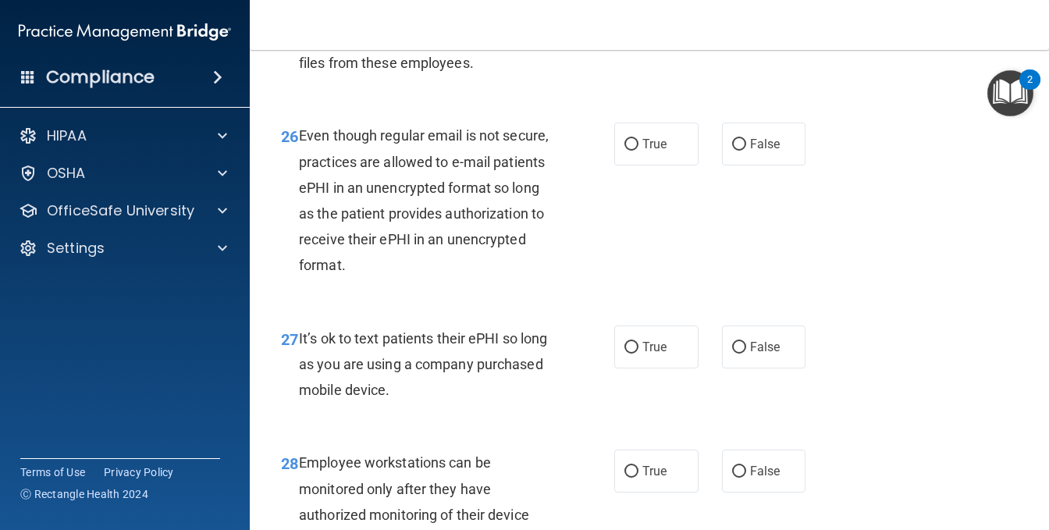
scroll to position [4138, 0]
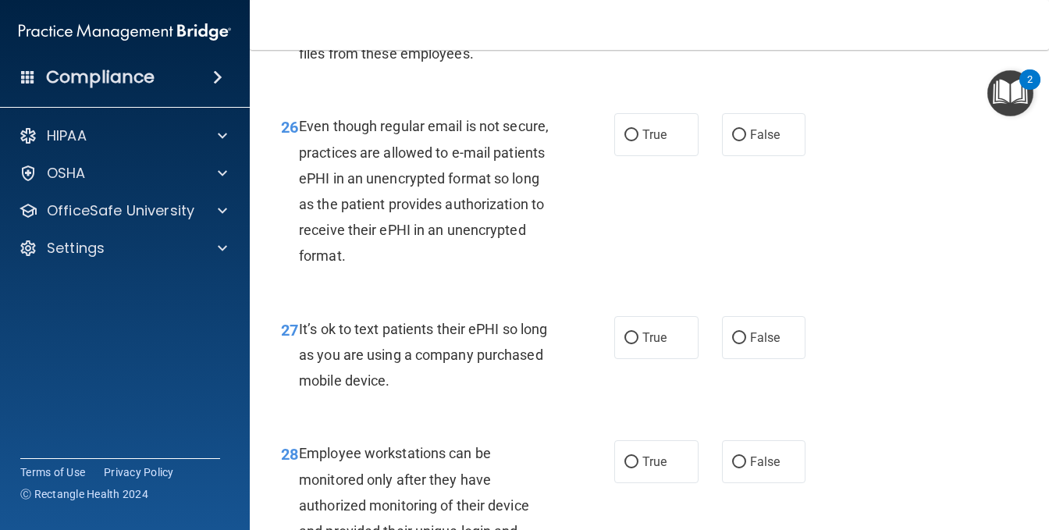
radio input "true"
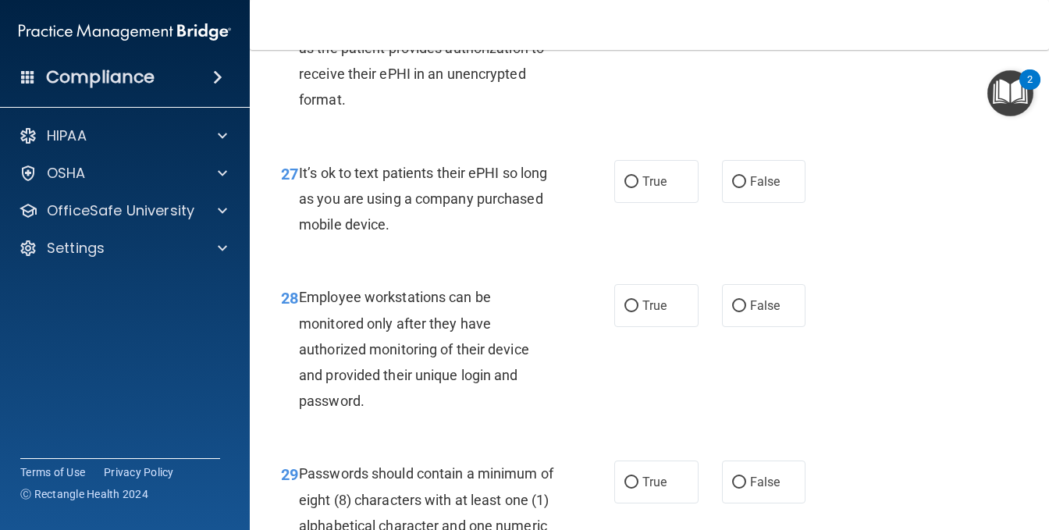
radio input "true"
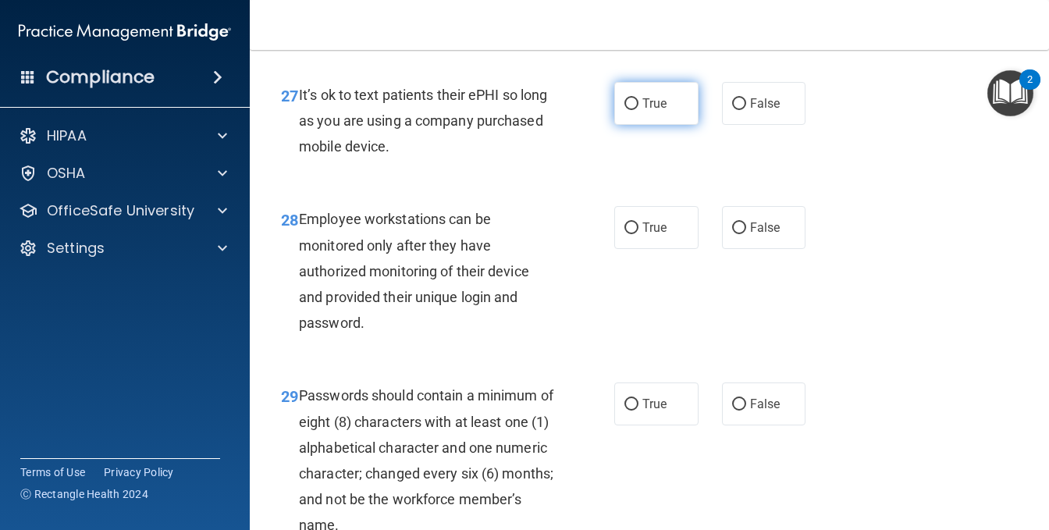
click at [645, 125] on label "True" at bounding box center [657, 103] width 84 height 43
click at [639, 110] on input "True" at bounding box center [632, 104] width 14 height 12
radio input "true"
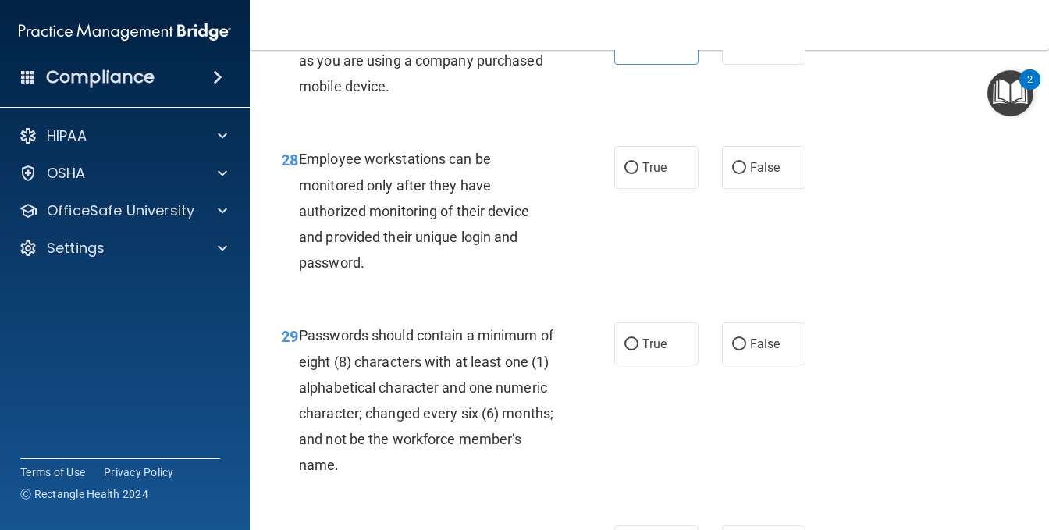
scroll to position [4607, 0]
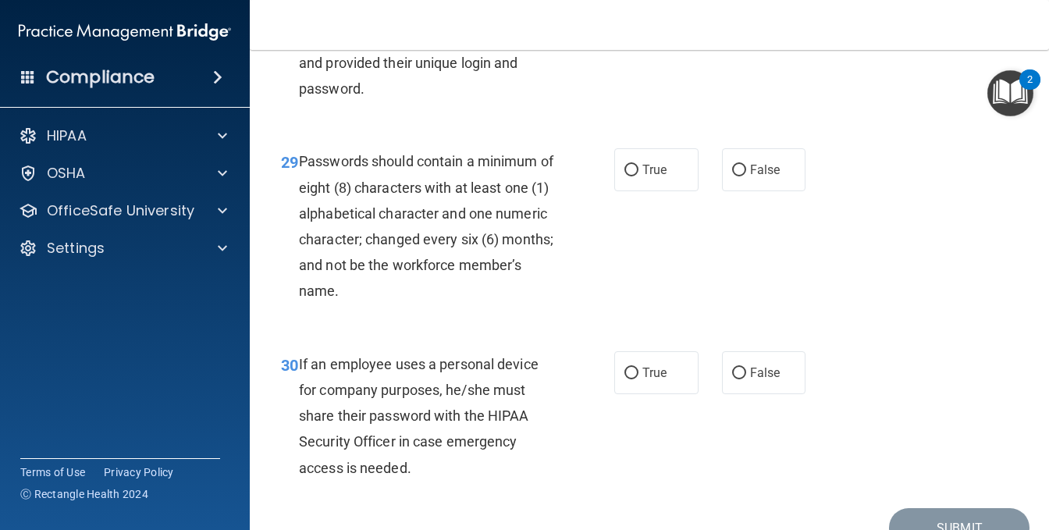
drag, startPoint x: 734, startPoint y: 189, endPoint x: 725, endPoint y: 196, distance: 11.1
radio input "true"
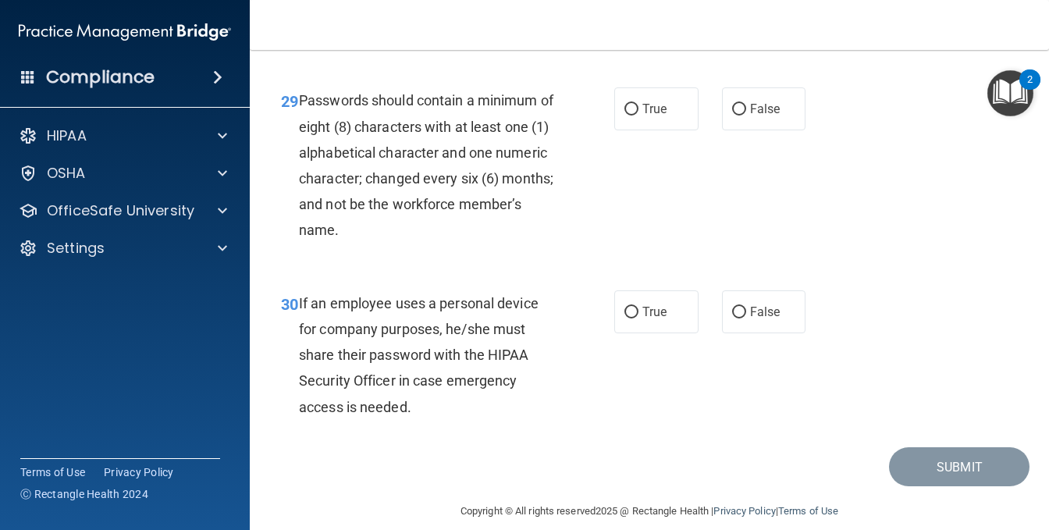
scroll to position [4763, 0]
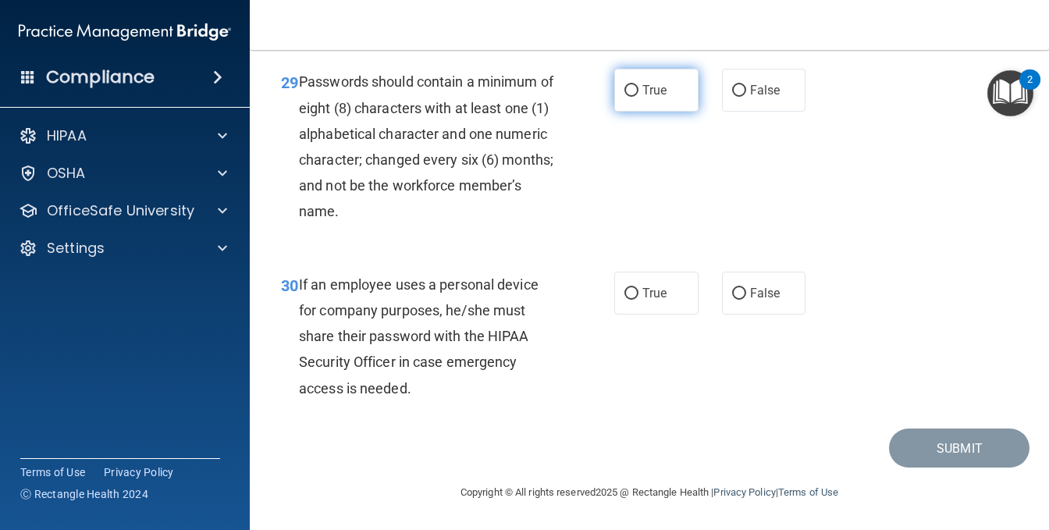
click at [656, 98] on span "True" at bounding box center [655, 90] width 24 height 15
click at [639, 97] on input "True" at bounding box center [632, 91] width 14 height 12
radio input "true"
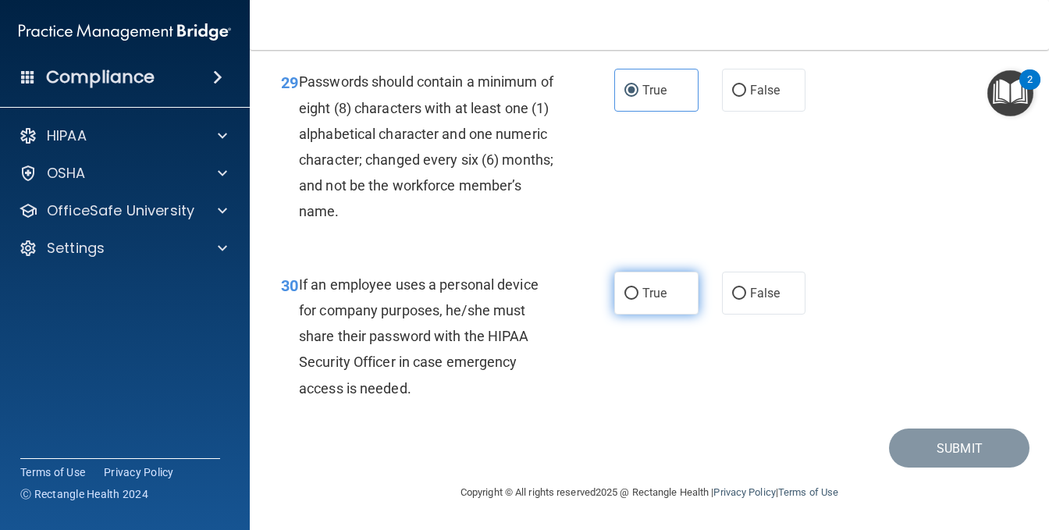
click at [629, 295] on input "True" at bounding box center [632, 294] width 14 height 12
radio input "true"
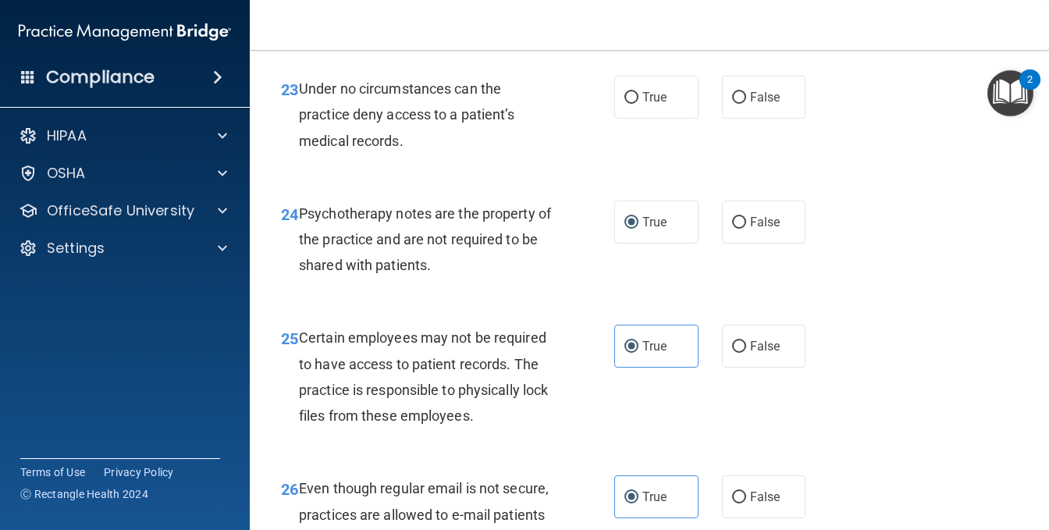
scroll to position [3775, 0]
click at [732, 105] on input "False" at bounding box center [739, 99] width 14 height 12
radio input "true"
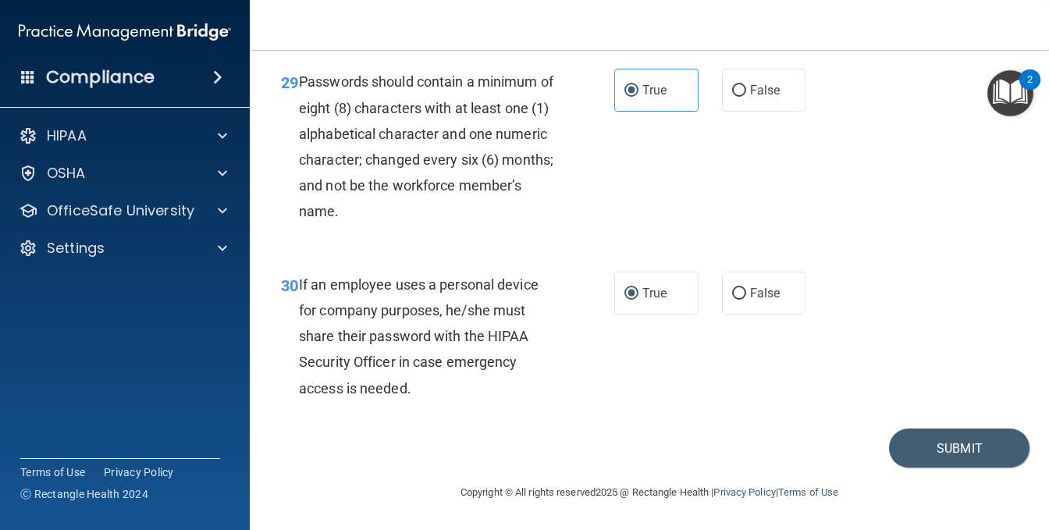
scroll to position [4869, 0]
click at [903, 436] on button "Submit" at bounding box center [959, 449] width 141 height 40
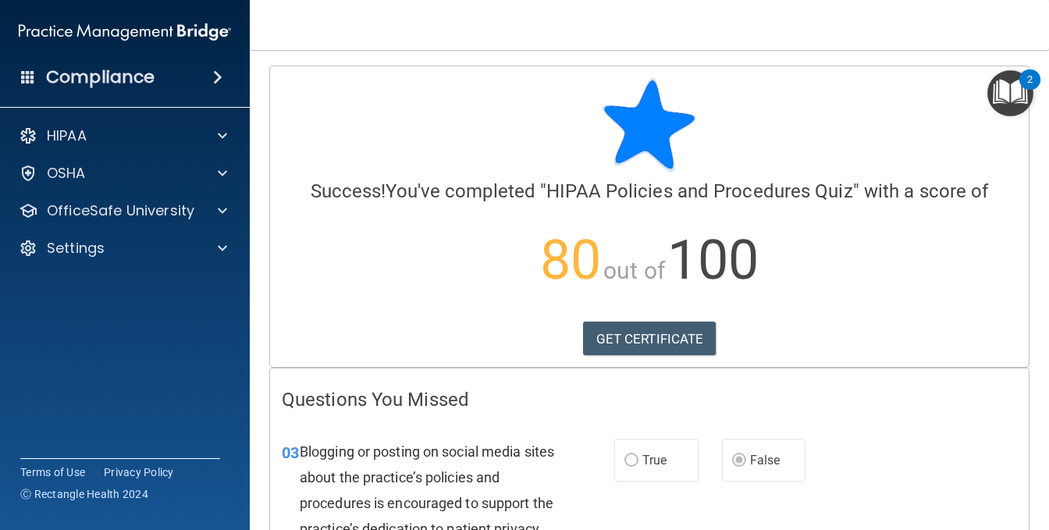
click at [630, 355] on div "Calculating your score.... Success! You've completed " HIPAA Policies and Proce…" at bounding box center [649, 216] width 759 height 301
click at [630, 347] on link "GET CERTIFICATE" at bounding box center [650, 339] width 134 height 34
click at [205, 214] on div at bounding box center [220, 210] width 39 height 19
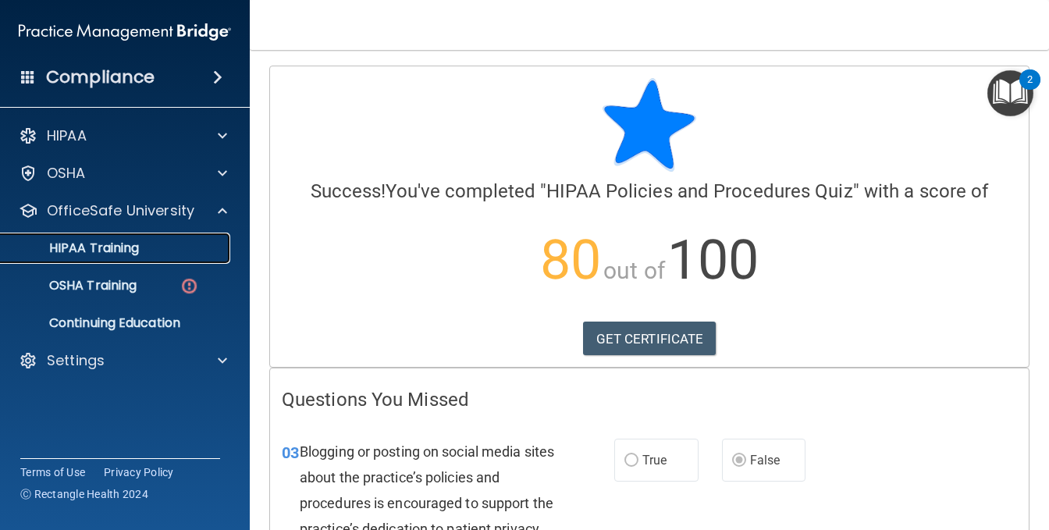
click at [137, 258] on link "HIPAA Training" at bounding box center [107, 248] width 246 height 31
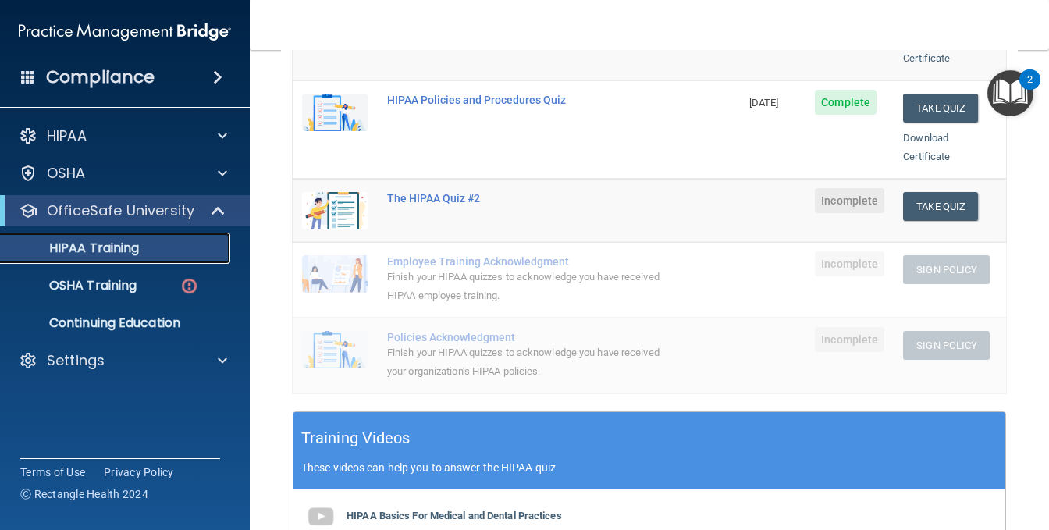
scroll to position [312, 0]
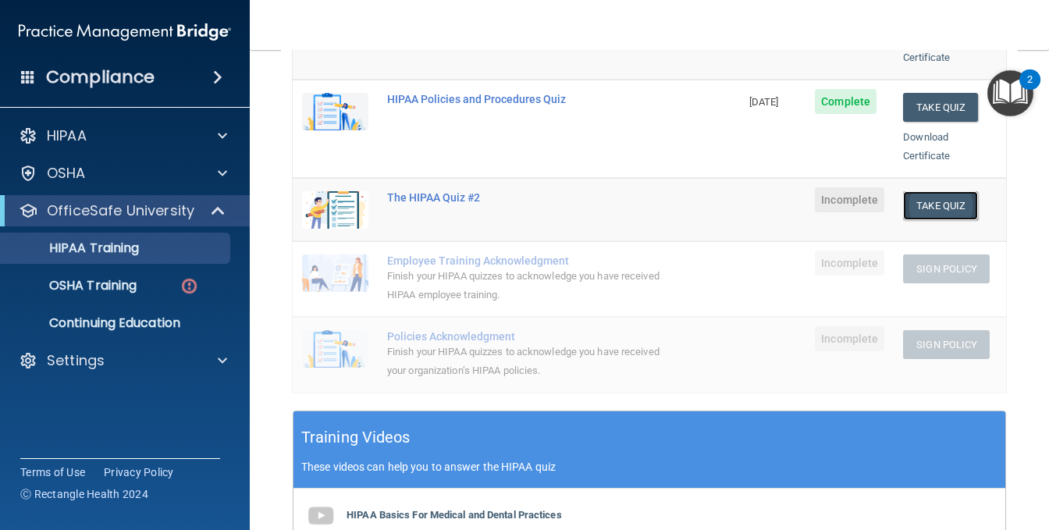
click at [929, 191] on button "Take Quiz" at bounding box center [940, 205] width 75 height 29
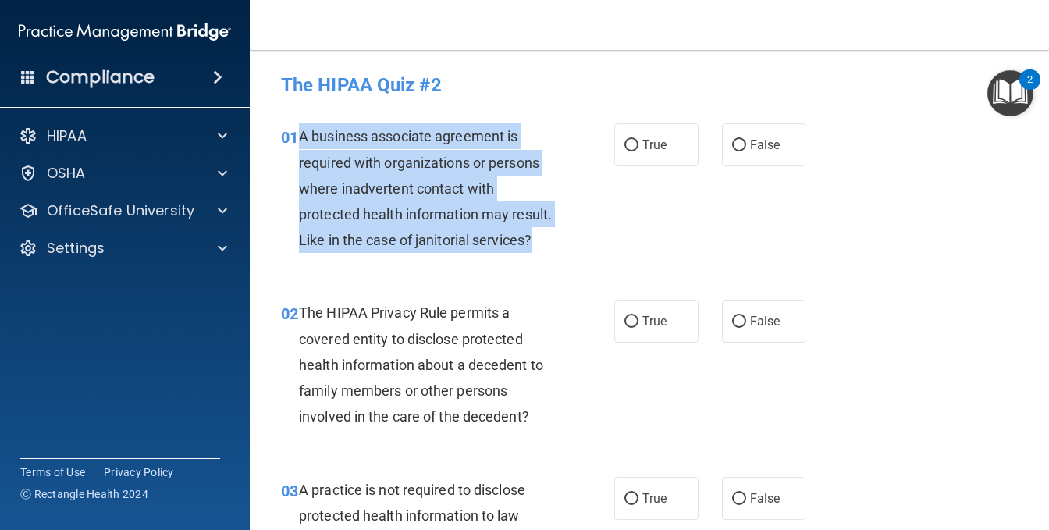
drag, startPoint x: 300, startPoint y: 134, endPoint x: 434, endPoint y: 258, distance: 182.4
click at [434, 253] on div "A business associate agreement is required with organizations or persons where …" at bounding box center [433, 188] width 268 height 130
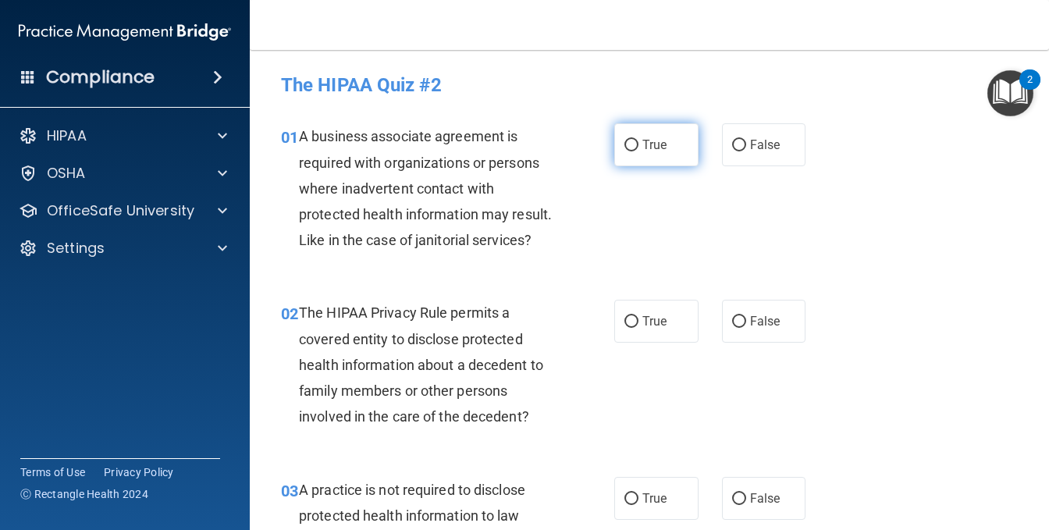
drag, startPoint x: 668, startPoint y: 137, endPoint x: 642, endPoint y: 147, distance: 28.2
click at [668, 137] on label "True" at bounding box center [657, 144] width 84 height 43
click at [639, 140] on input "True" at bounding box center [632, 146] width 14 height 12
radio input "true"
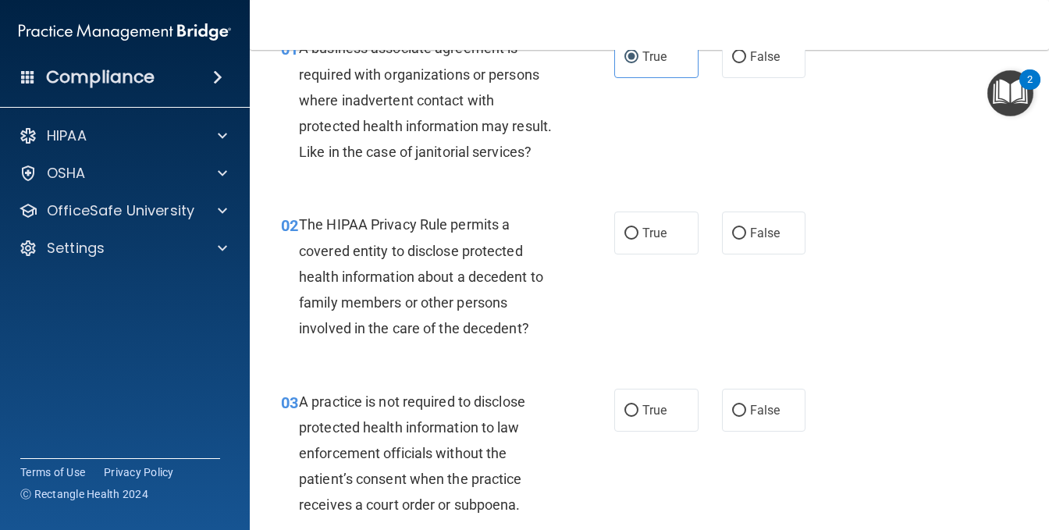
scroll to position [156, 0]
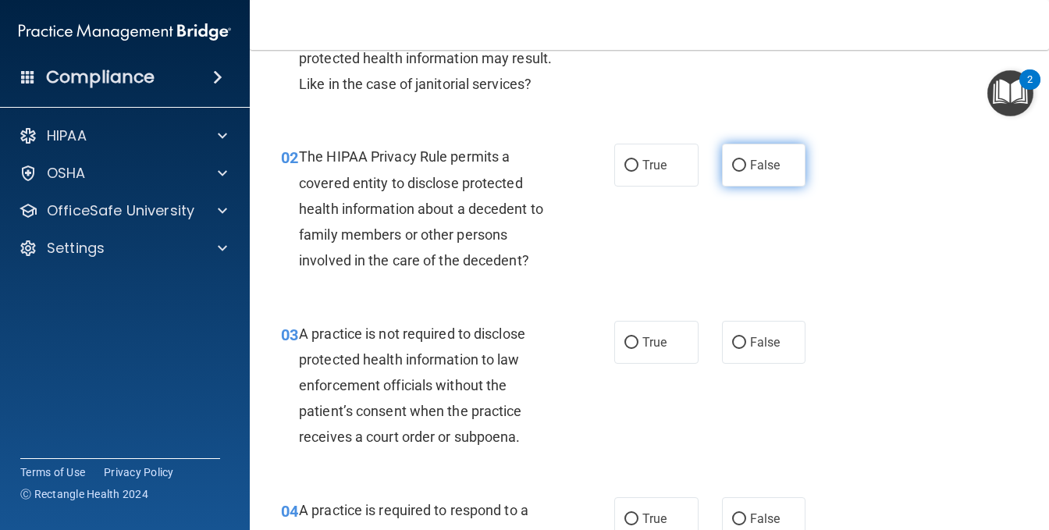
click at [739, 187] on label "False" at bounding box center [764, 165] width 84 height 43
click at [739, 172] on input "False" at bounding box center [739, 166] width 14 height 12
radio input "true"
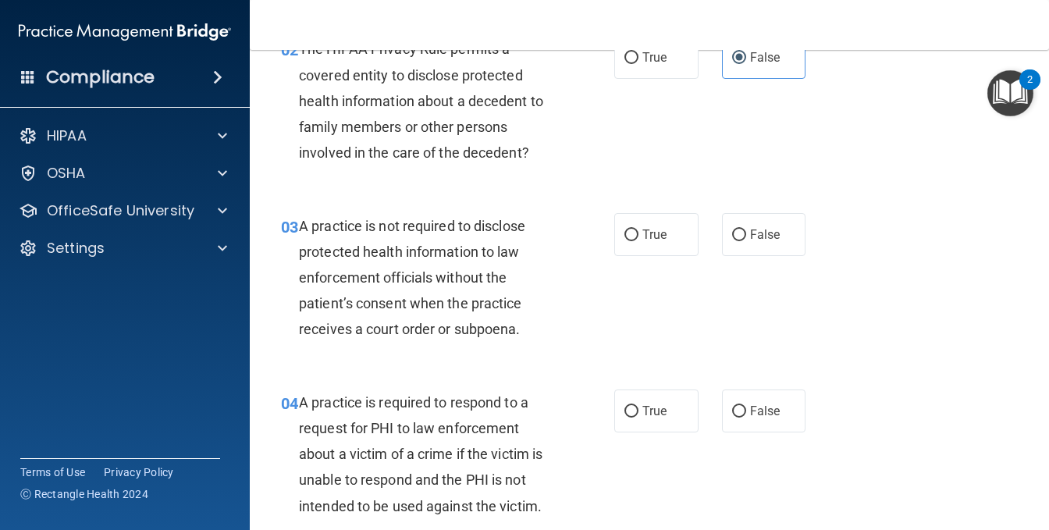
scroll to position [390, 0]
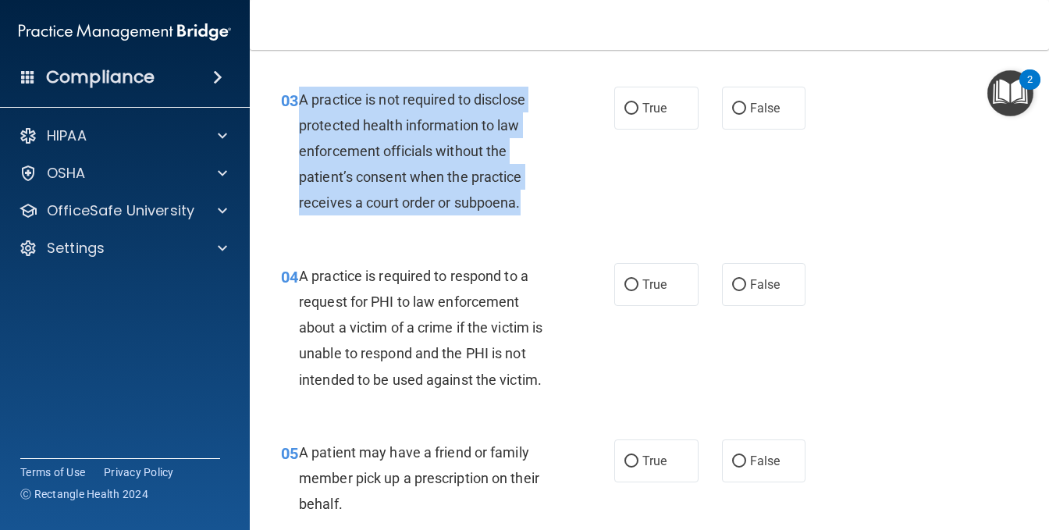
drag, startPoint x: 302, startPoint y: 126, endPoint x: 522, endPoint y: 246, distance: 250.5
click at [522, 224] on div "03 A practice is not required to disclose protected health information to law e…" at bounding box center [448, 155] width 380 height 137
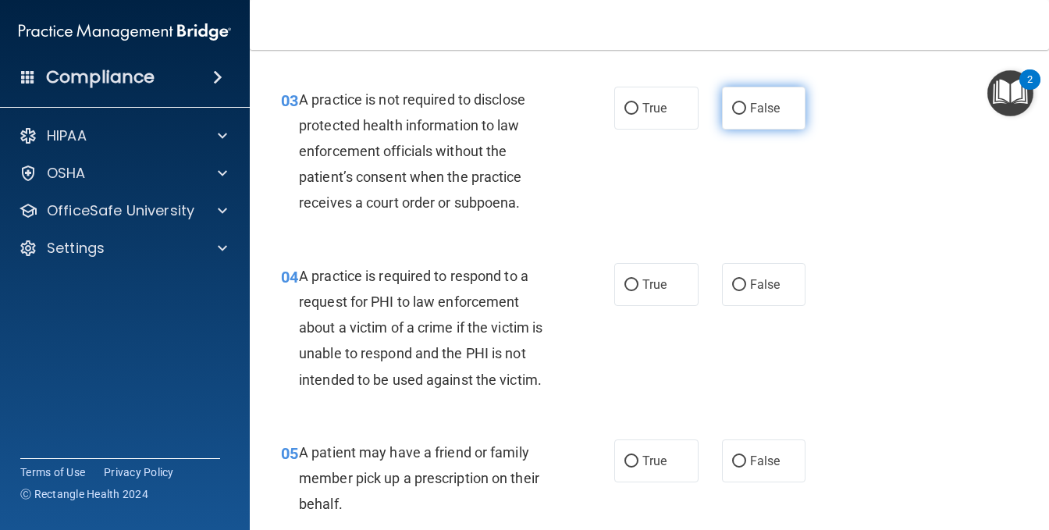
drag, startPoint x: 743, startPoint y: 137, endPoint x: 734, endPoint y: 141, distance: 10.5
click at [750, 116] on span "False" at bounding box center [765, 108] width 30 height 15
click at [744, 115] on input "False" at bounding box center [739, 109] width 14 height 12
radio input "true"
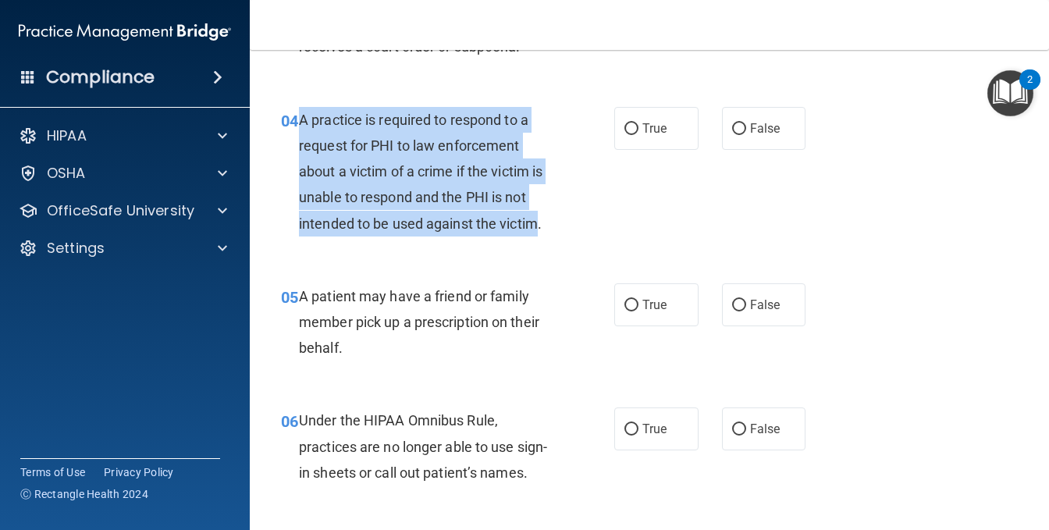
drag, startPoint x: 305, startPoint y: 145, endPoint x: 536, endPoint y: 251, distance: 255.1
click at [536, 232] on span "A practice is required to respond to a request for PHI to law enforcement about…" at bounding box center [421, 172] width 244 height 120
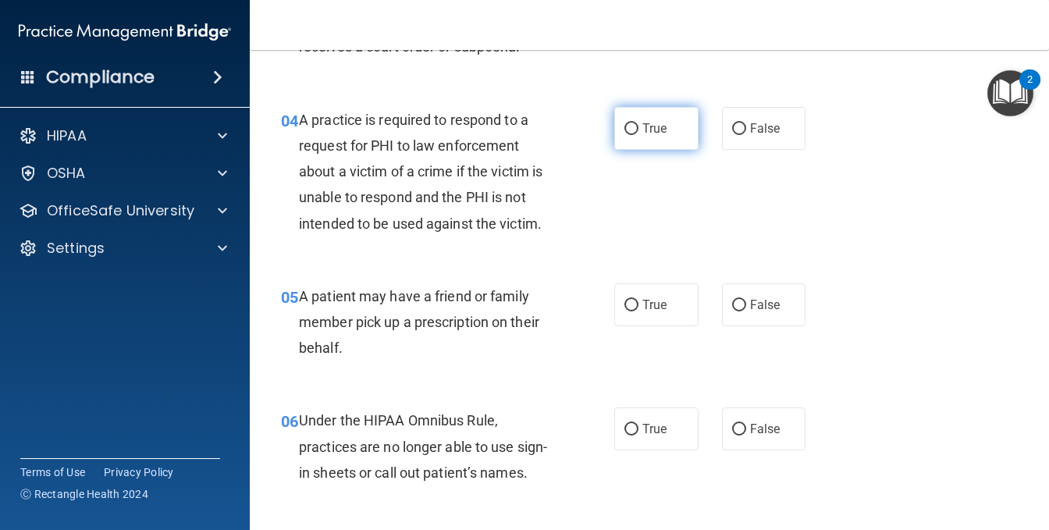
click at [654, 136] on span "True" at bounding box center [655, 128] width 24 height 15
click at [639, 135] on input "True" at bounding box center [632, 129] width 14 height 12
radio input "true"
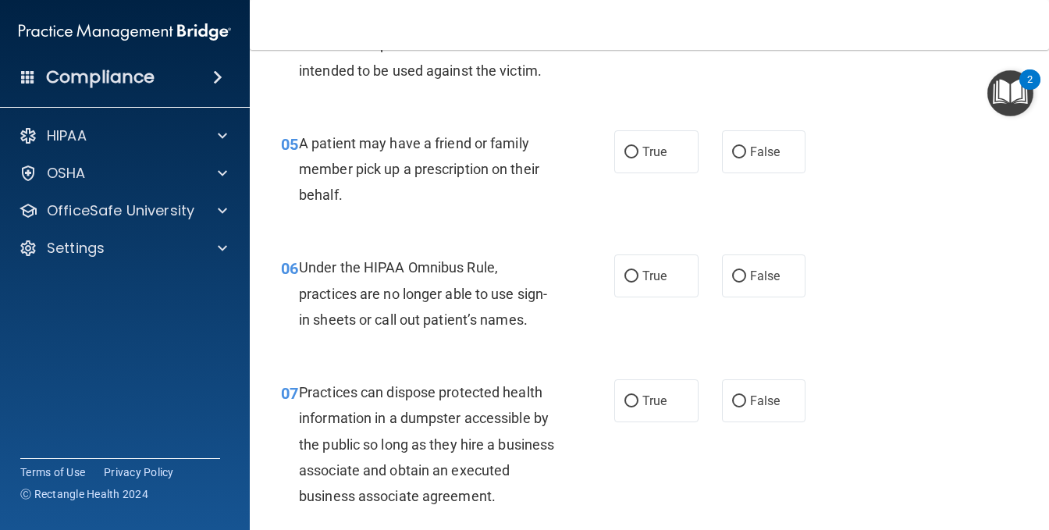
scroll to position [703, 0]
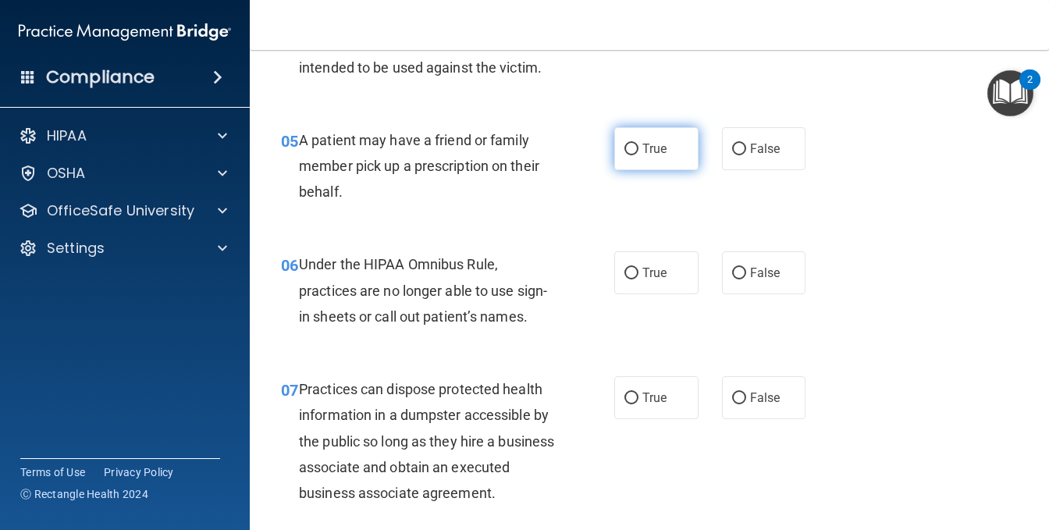
click at [628, 170] on label "True" at bounding box center [657, 148] width 84 height 43
click at [628, 155] on input "True" at bounding box center [632, 150] width 14 height 12
radio input "true"
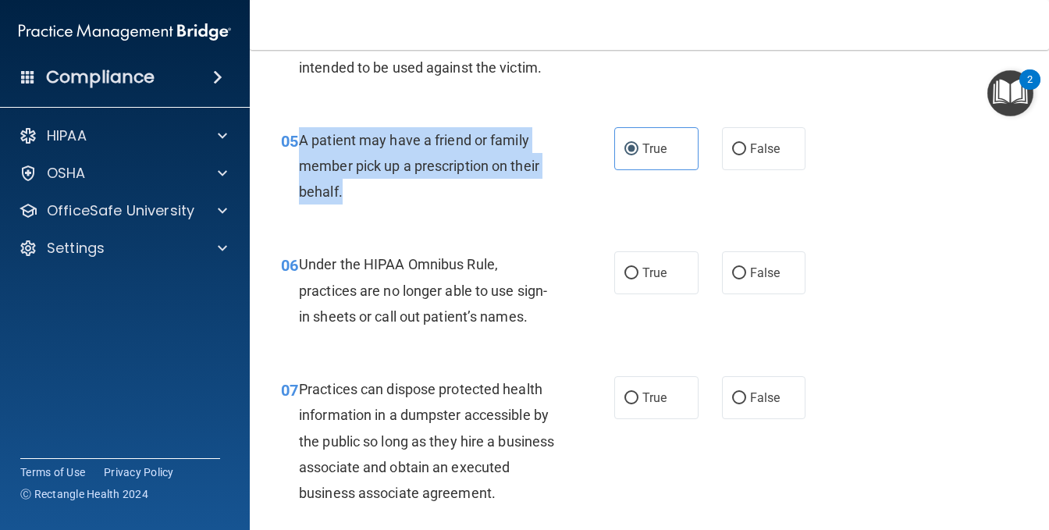
drag, startPoint x: 299, startPoint y: 165, endPoint x: 362, endPoint y: 235, distance: 94.0
click at [362, 213] on div "05 A patient may have a friend or family member pick up a prescription on their…" at bounding box center [448, 170] width 380 height 86
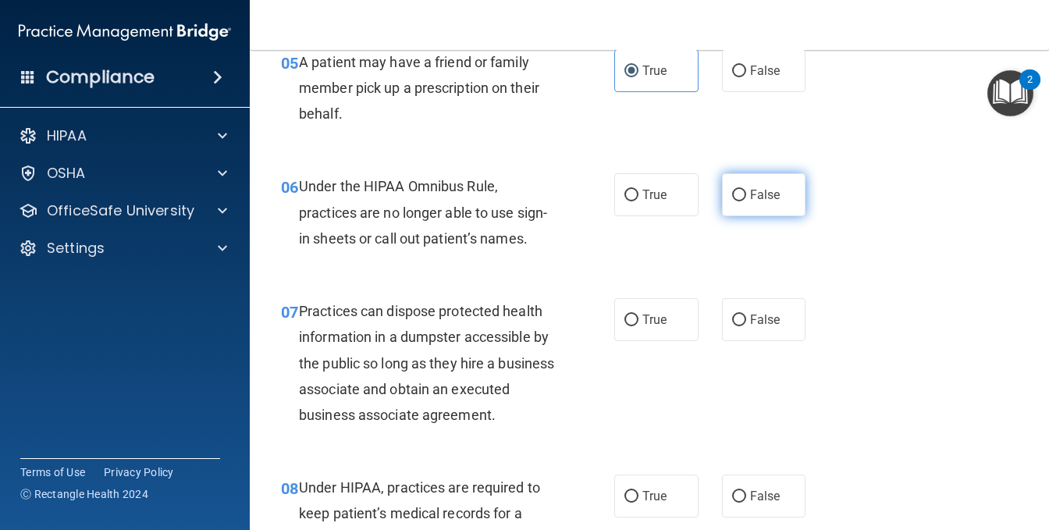
click at [726, 216] on label "False" at bounding box center [764, 194] width 84 height 43
click at [732, 201] on input "False" at bounding box center [739, 196] width 14 height 12
radio input "true"
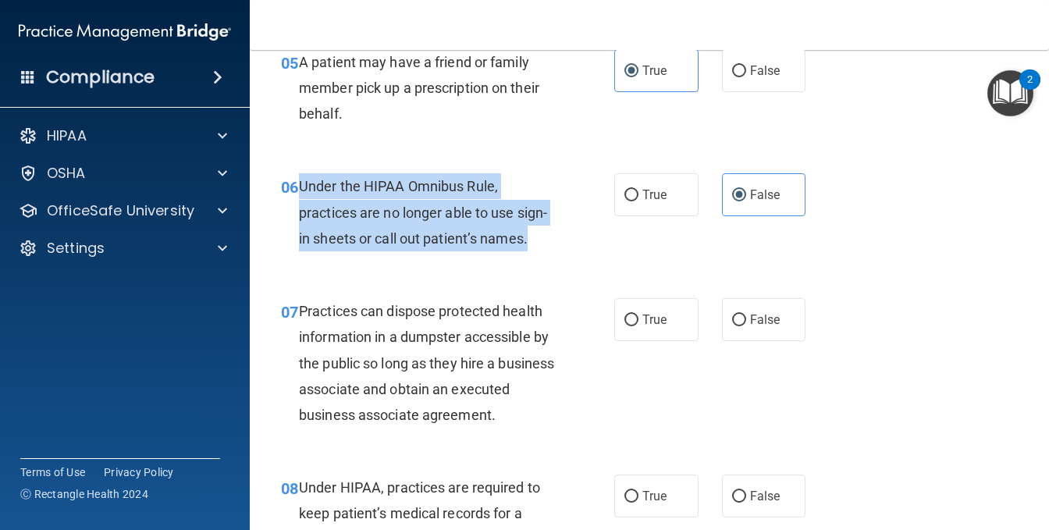
drag, startPoint x: 298, startPoint y: 212, endPoint x: 547, endPoint y: 272, distance: 255.5
click at [547, 251] on div "Under the HIPAA Omnibus Rule, practices are no longer able to use sign-in sheet…" at bounding box center [433, 212] width 268 height 78
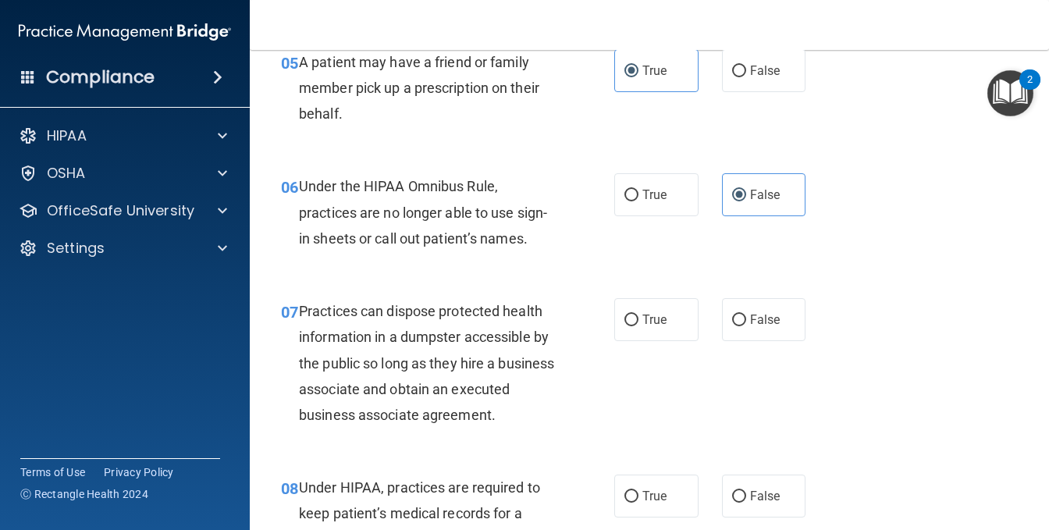
click at [433, 364] on span "Practices can dispose protected health information in a dumpster accessible by …" at bounding box center [426, 363] width 255 height 120
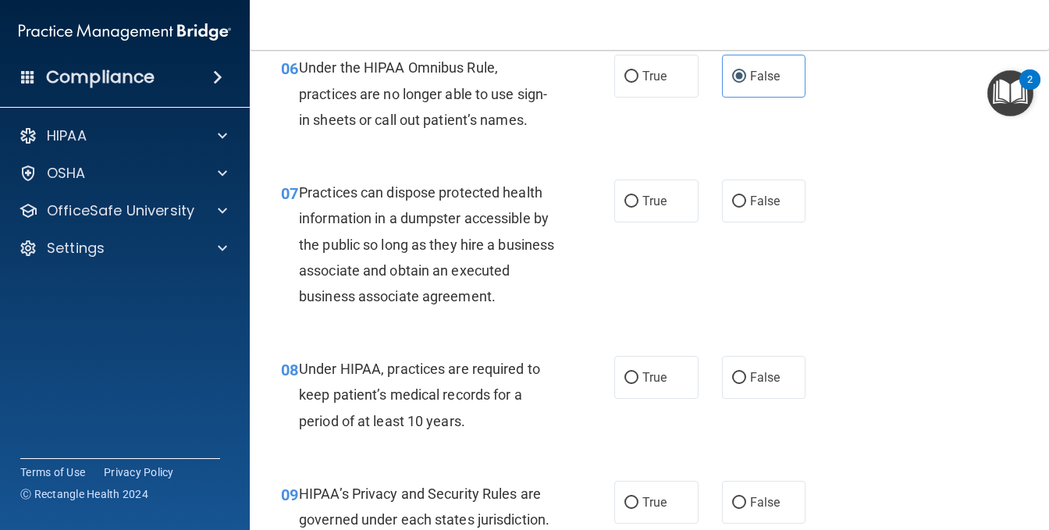
scroll to position [937, 0]
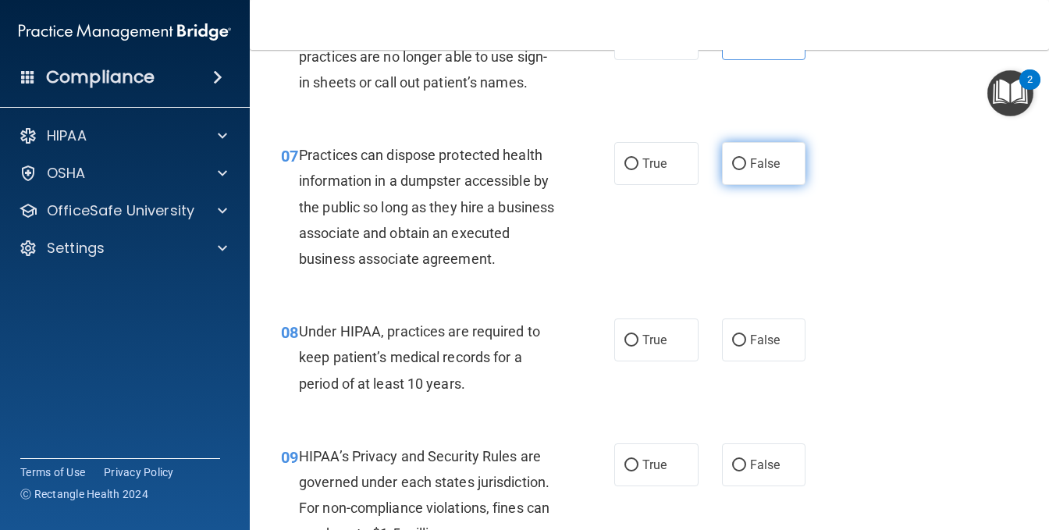
click at [750, 171] on span "False" at bounding box center [765, 163] width 30 height 15
click at [746, 170] on input "False" at bounding box center [739, 165] width 14 height 12
radio input "true"
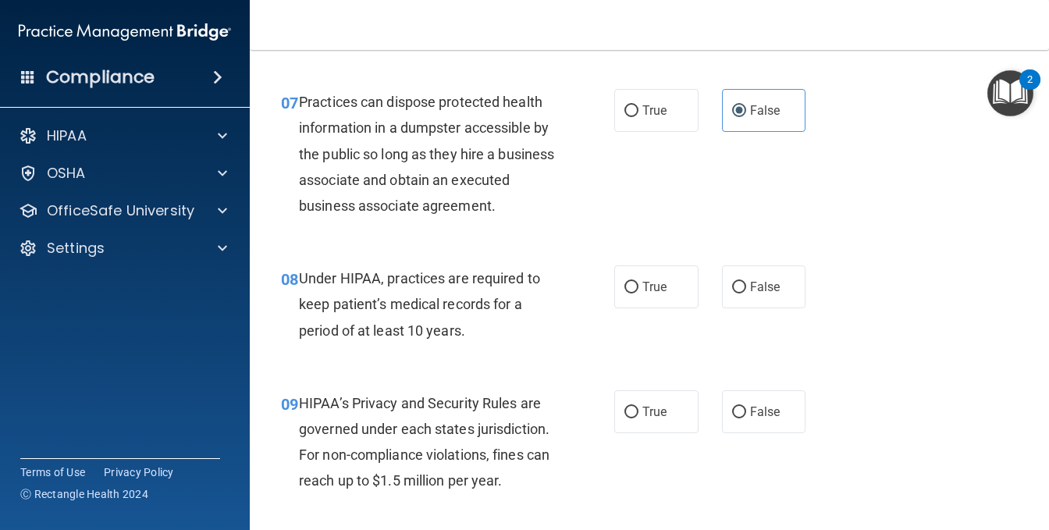
scroll to position [1093, 0]
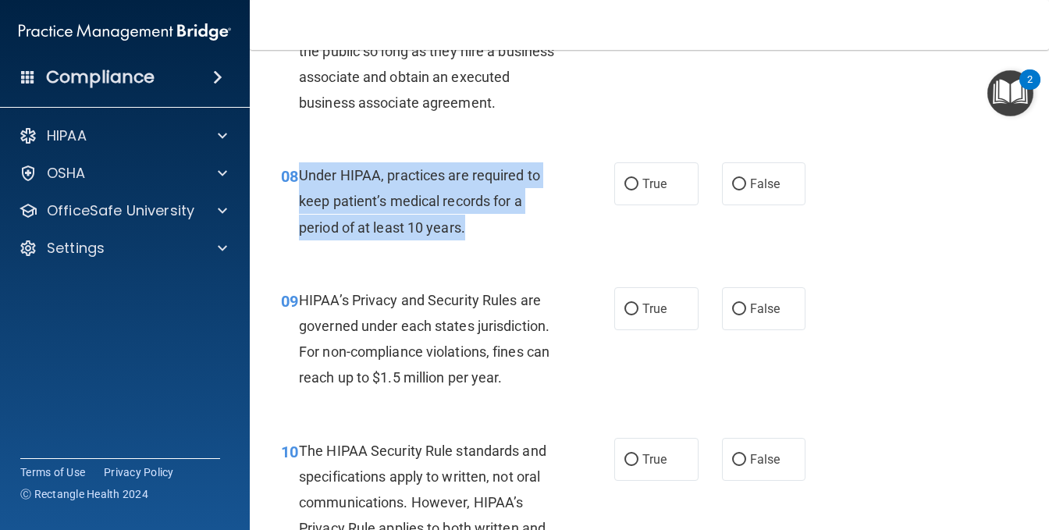
drag, startPoint x: 303, startPoint y: 228, endPoint x: 466, endPoint y: 290, distance: 174.7
click at [466, 241] on div "Under HIPAA, practices are required to keep patient’s medical records for a per…" at bounding box center [433, 201] width 268 height 78
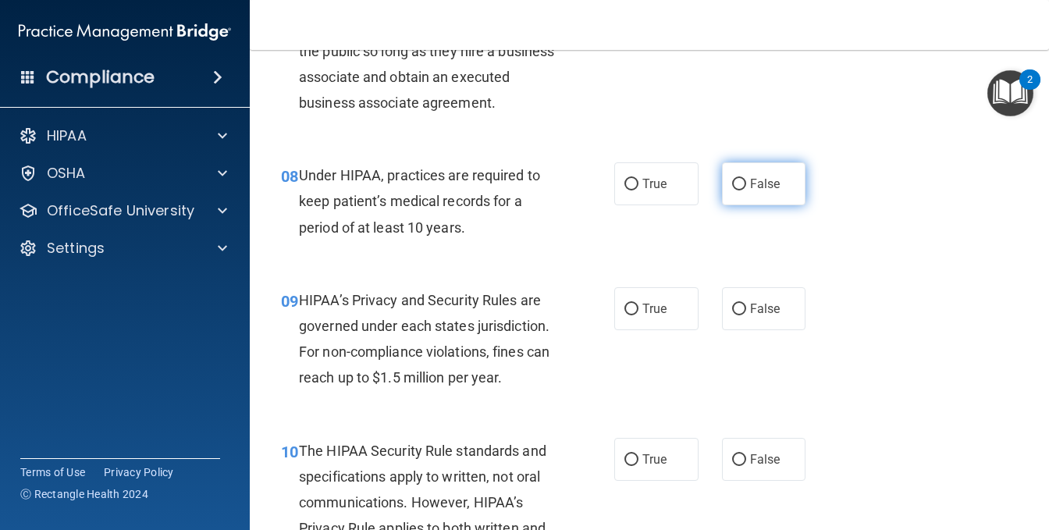
click at [740, 205] on label "False" at bounding box center [764, 183] width 84 height 43
click at [740, 191] on input "False" at bounding box center [739, 185] width 14 height 12
radio input "true"
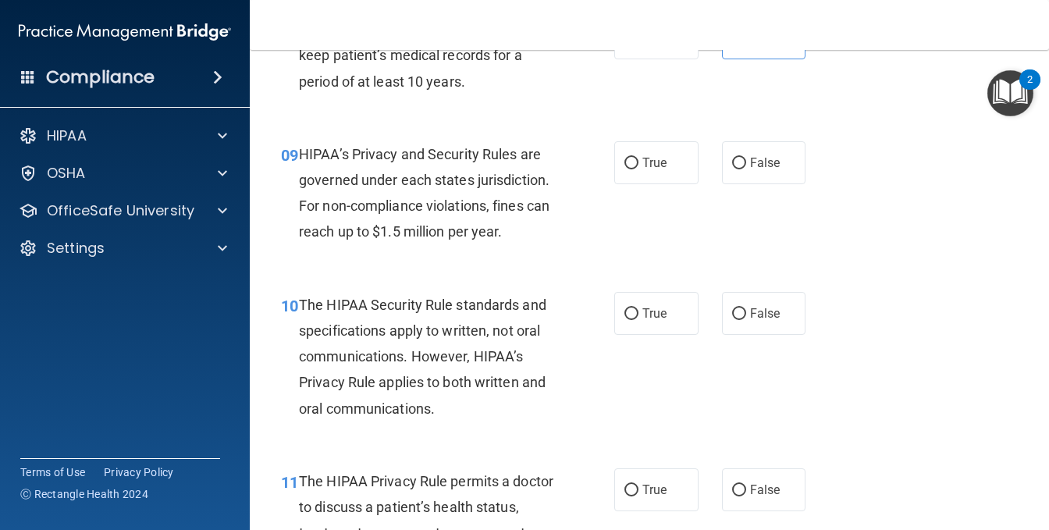
scroll to position [1249, 0]
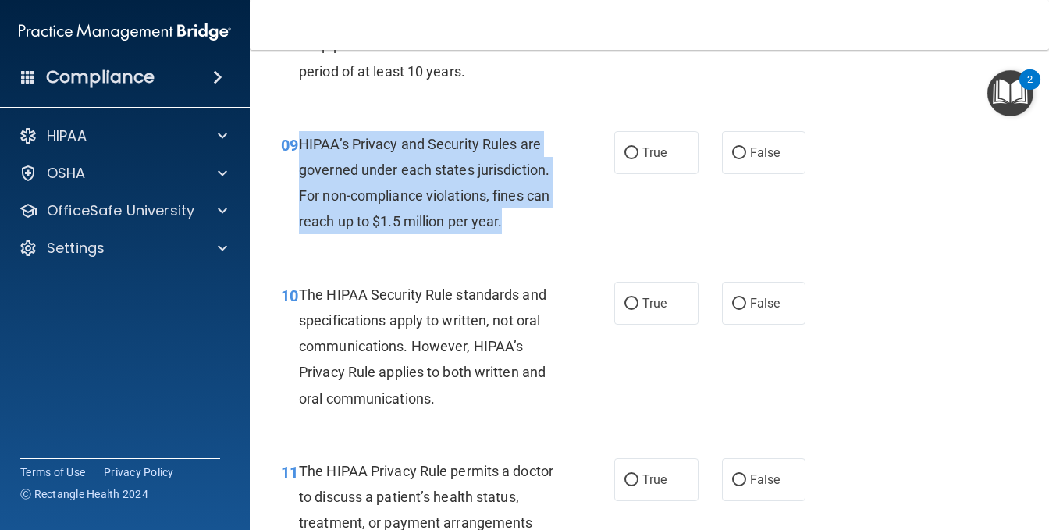
drag, startPoint x: 303, startPoint y: 194, endPoint x: 398, endPoint y: 304, distance: 145.6
click at [398, 235] on div "HIPAA’s Privacy and Security Rules are governed under each states jurisdiction.…" at bounding box center [433, 183] width 268 height 104
click at [732, 159] on input "False" at bounding box center [739, 154] width 14 height 12
radio input "true"
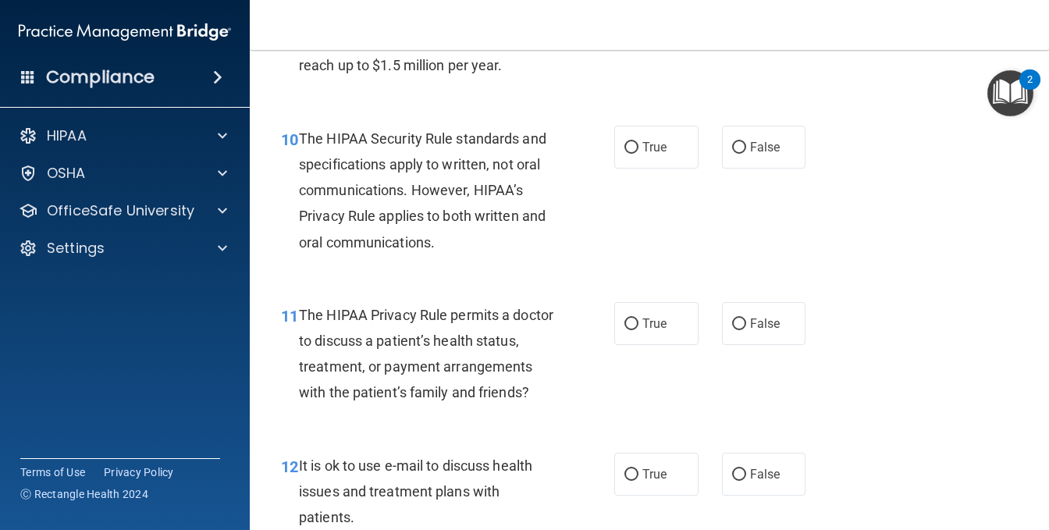
click at [347, 251] on span "The HIPAA Security Rule standards and specifications apply to written, not oral…" at bounding box center [423, 190] width 248 height 120
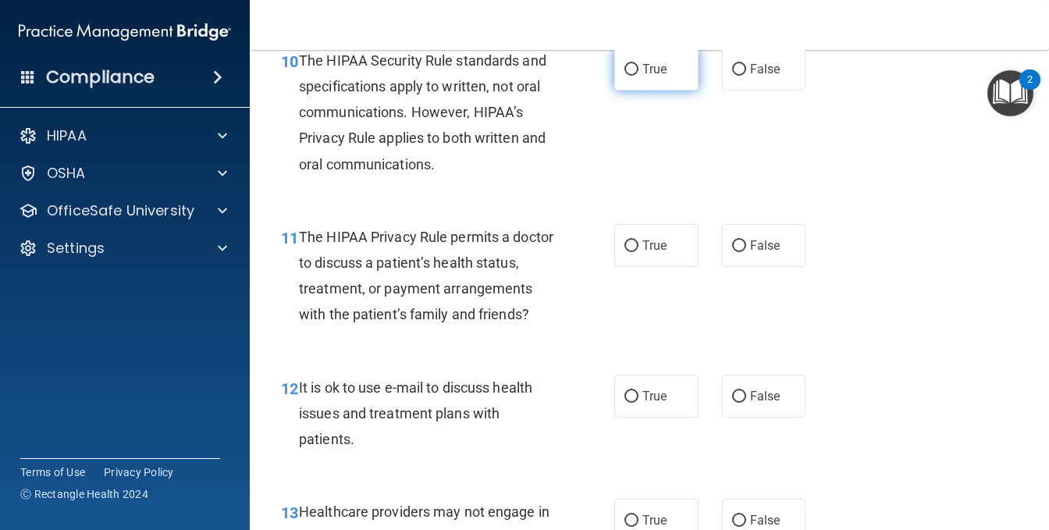
click at [684, 91] on label "True" at bounding box center [657, 69] width 84 height 43
click at [639, 76] on input "True" at bounding box center [632, 70] width 14 height 12
radio input "true"
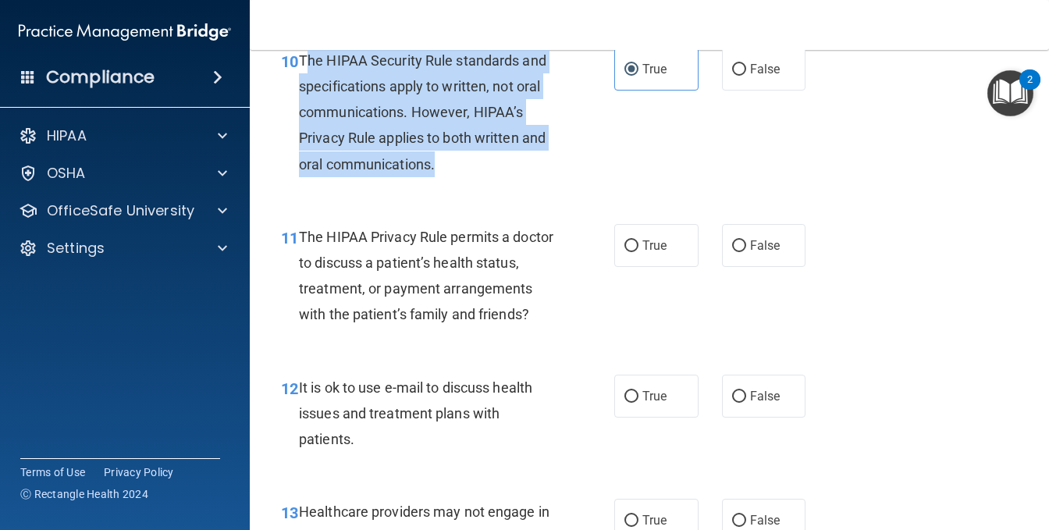
drag, startPoint x: 303, startPoint y: 134, endPoint x: 450, endPoint y: 250, distance: 187.3
click at [450, 177] on div "The HIPAA Security Rule standards and specifications apply to written, not oral…" at bounding box center [433, 113] width 268 height 130
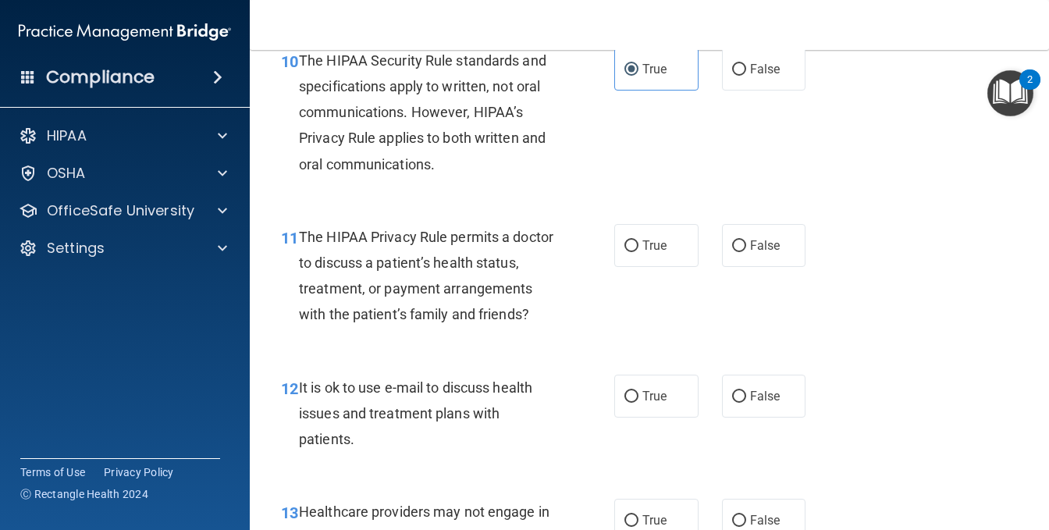
click at [481, 321] on span "The HIPAA Privacy Rule permits a doctor to discuss a patient’s health status, t…" at bounding box center [426, 276] width 255 height 94
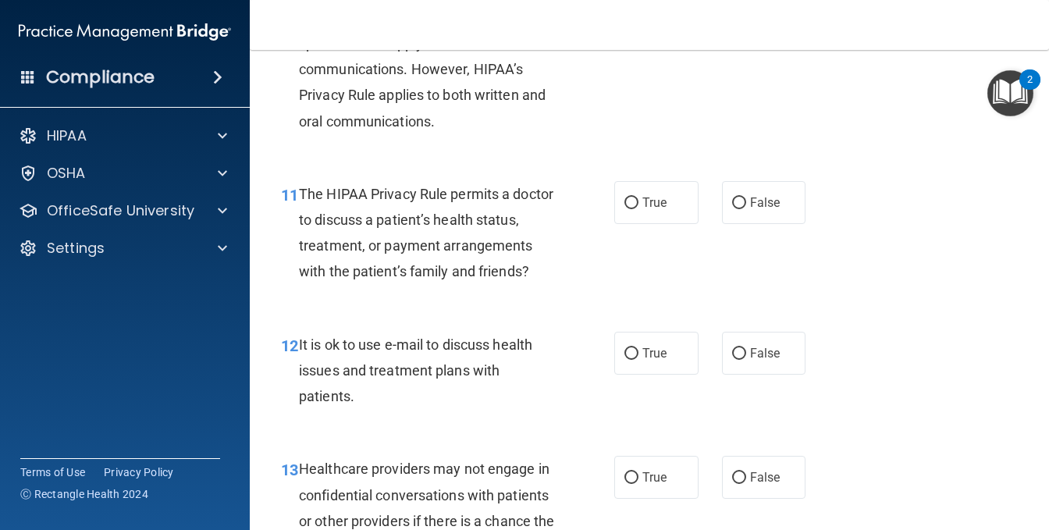
scroll to position [1640, 0]
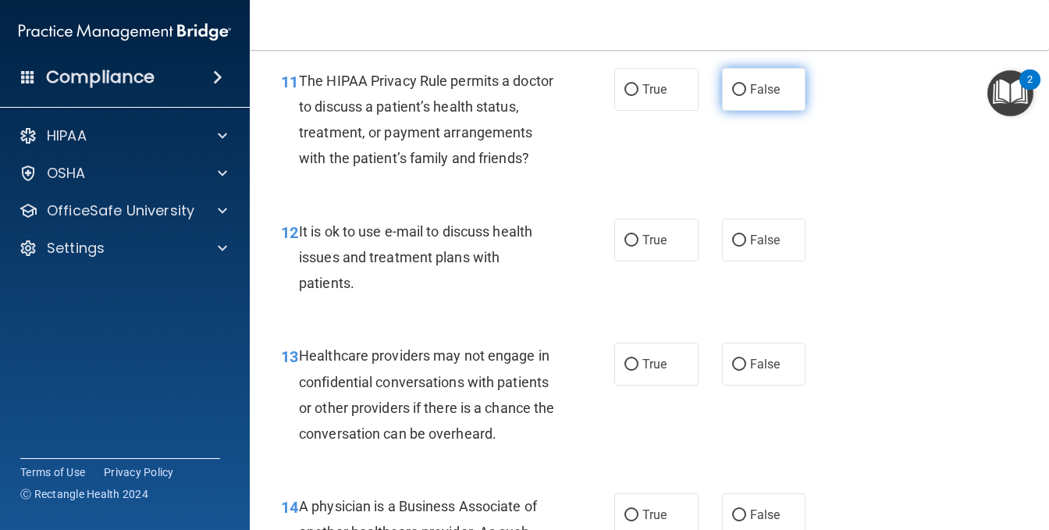
click at [732, 96] on input "False" at bounding box center [739, 90] width 14 height 12
radio input "true"
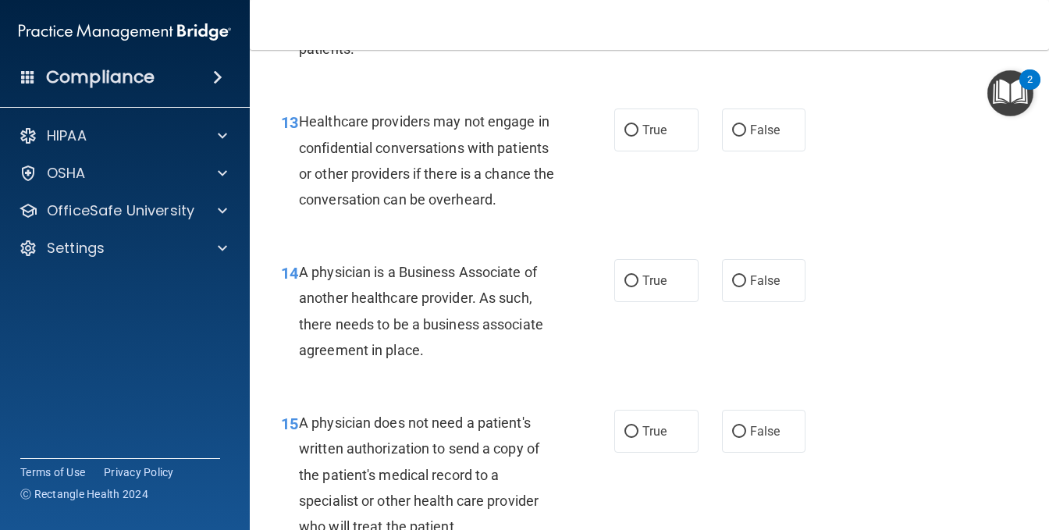
scroll to position [1796, 0]
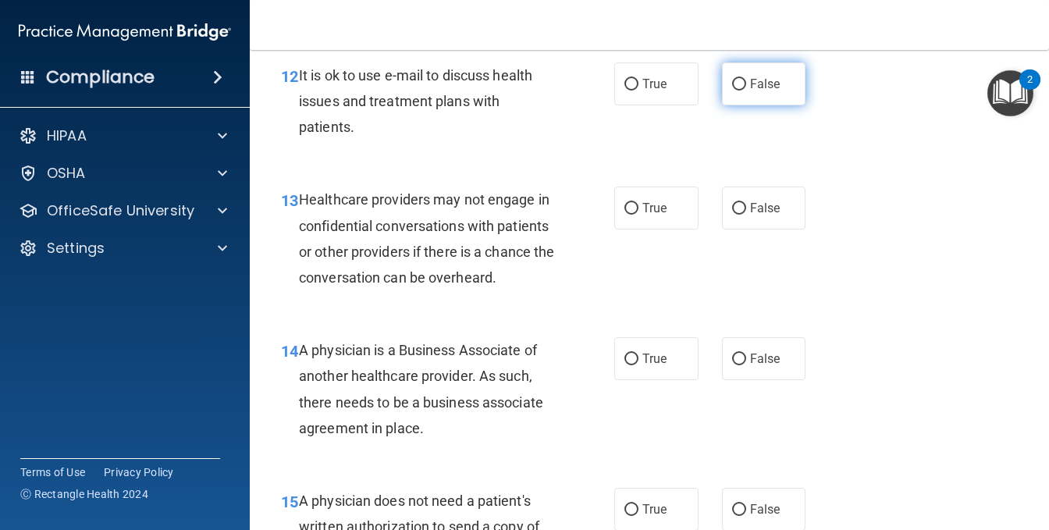
click at [730, 105] on label "False" at bounding box center [764, 83] width 84 height 43
click at [732, 91] on input "False" at bounding box center [739, 85] width 14 height 12
radio input "true"
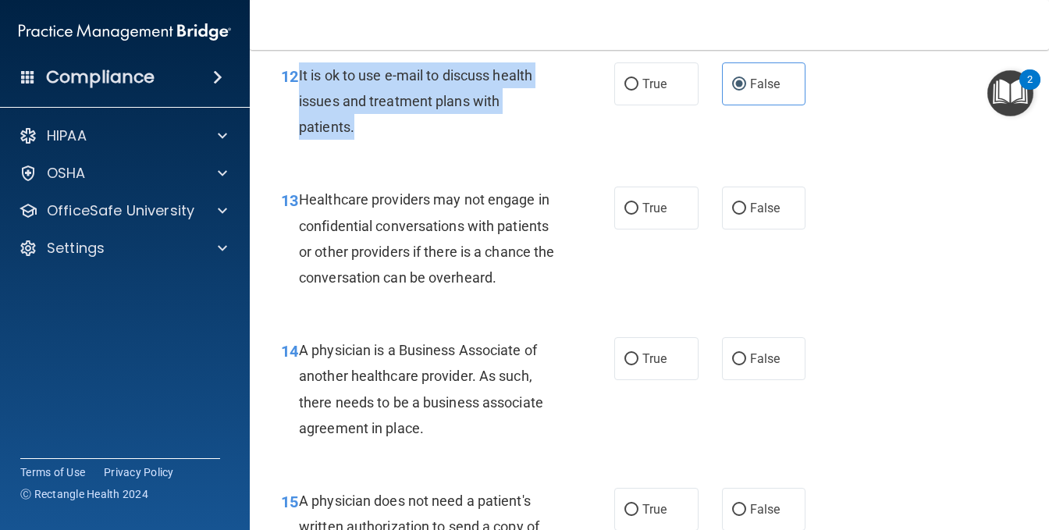
drag, startPoint x: 337, startPoint y: 194, endPoint x: 376, endPoint y: 215, distance: 44.4
click at [388, 148] on div "12 It is ok to use e-mail to discuss health issues and treatment plans with pat…" at bounding box center [448, 105] width 380 height 86
click at [433, 135] on span "It is ok to use e-mail to discuss health issues and treatment plans with patien…" at bounding box center [415, 101] width 233 height 68
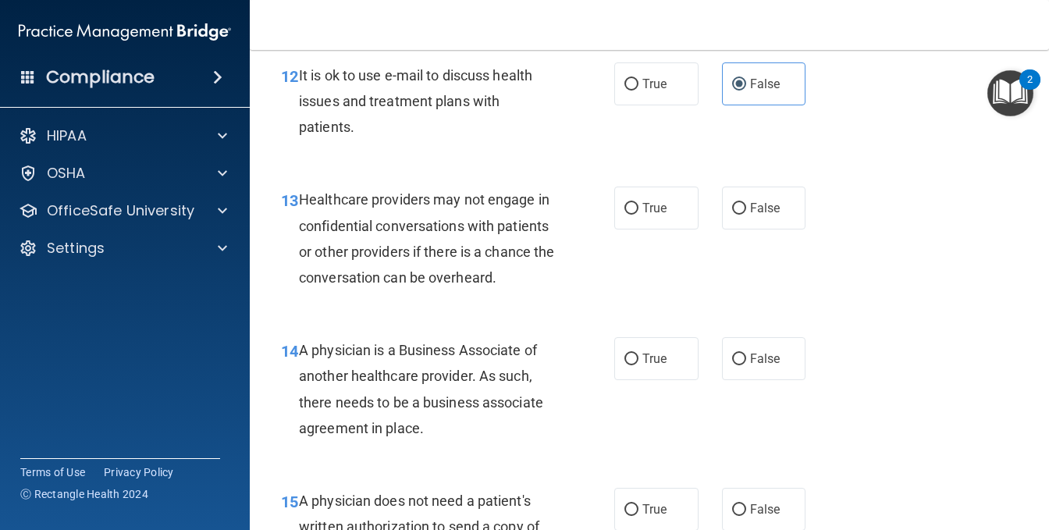
scroll to position [1874, 0]
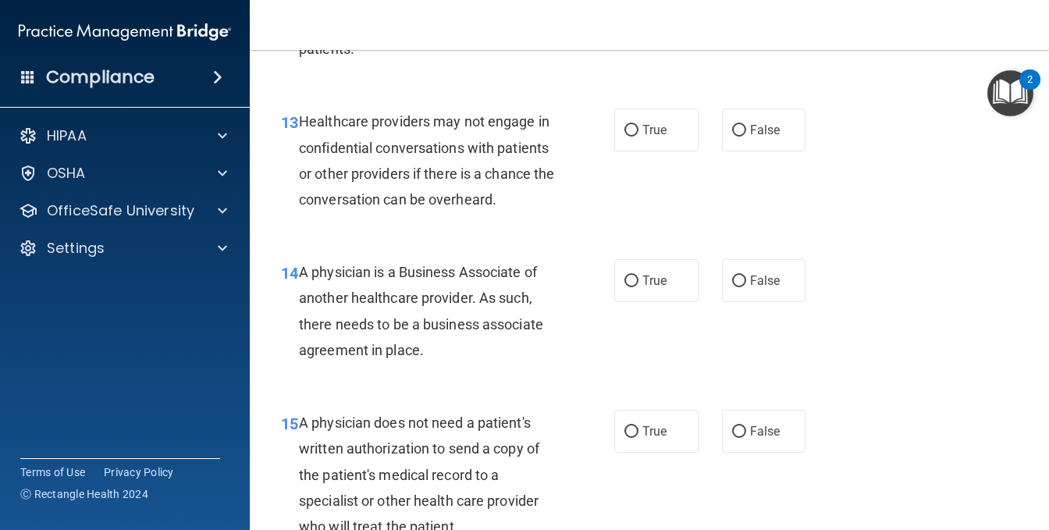
click at [648, 13] on span "True" at bounding box center [655, 5] width 24 height 15
click at [639, 12] on input "True" at bounding box center [632, 7] width 14 height 12
radio input "true"
radio input "false"
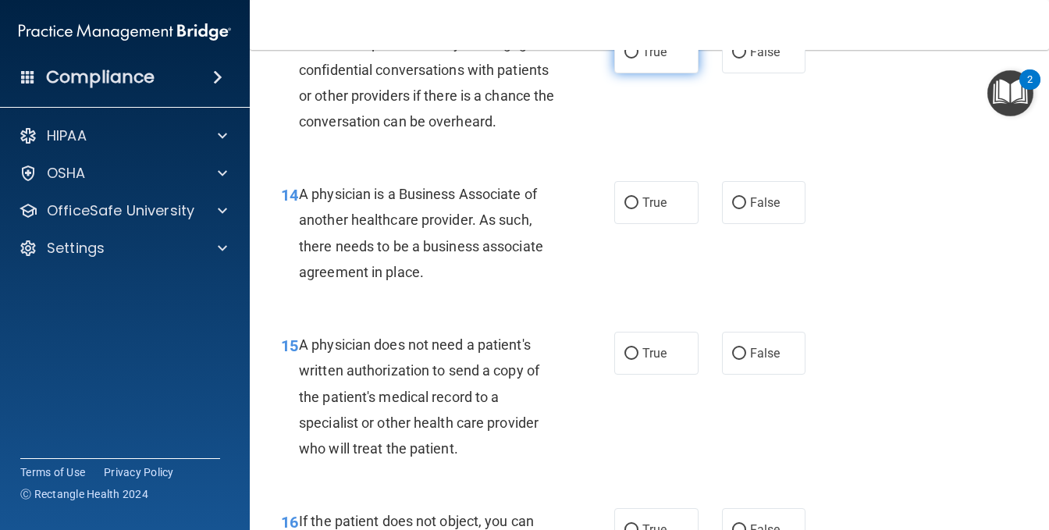
click at [658, 59] on span "True" at bounding box center [655, 52] width 24 height 15
click at [639, 59] on input "True" at bounding box center [632, 53] width 14 height 12
radio input "true"
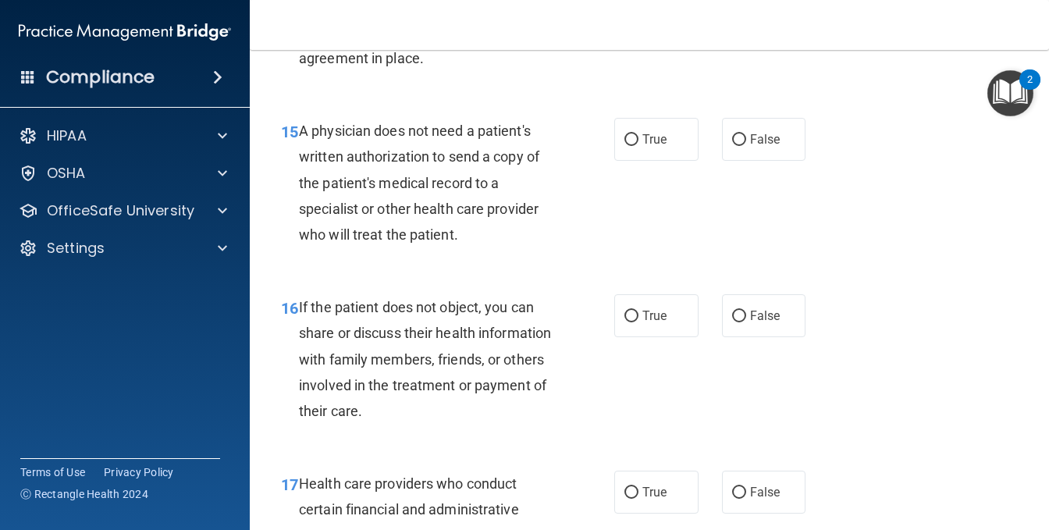
scroll to position [2186, 0]
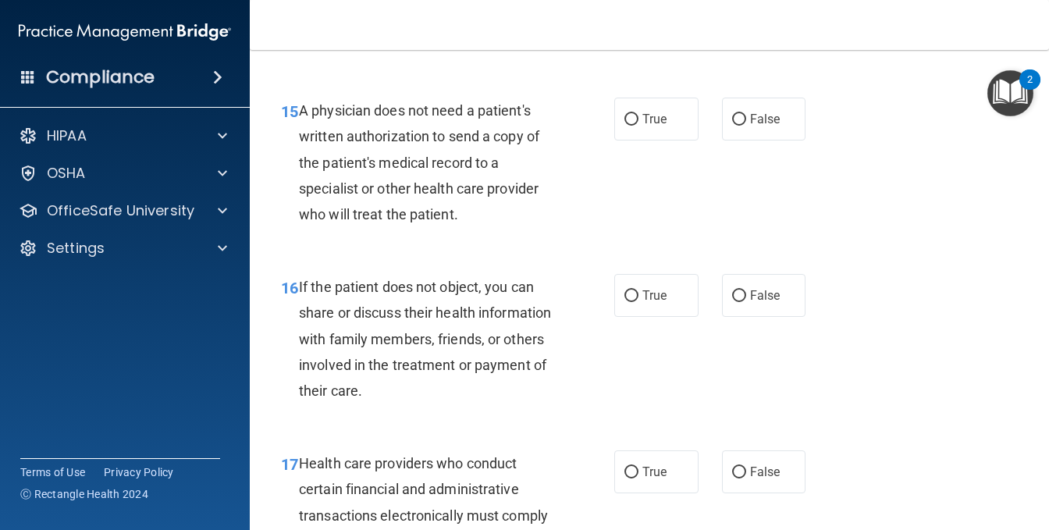
drag, startPoint x: 301, startPoint y: 90, endPoint x: 422, endPoint y: 171, distance: 145.1
radio input "true"
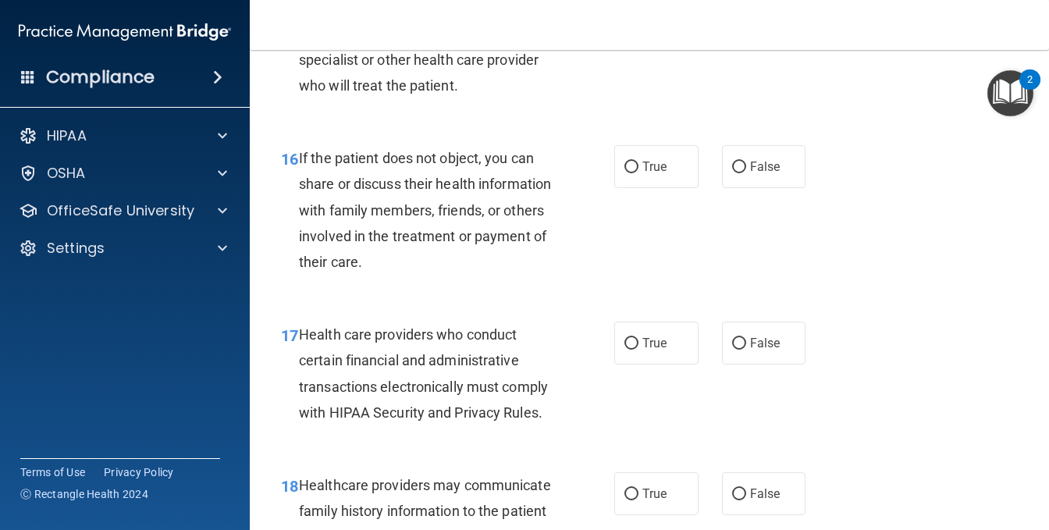
scroll to position [2343, 0]
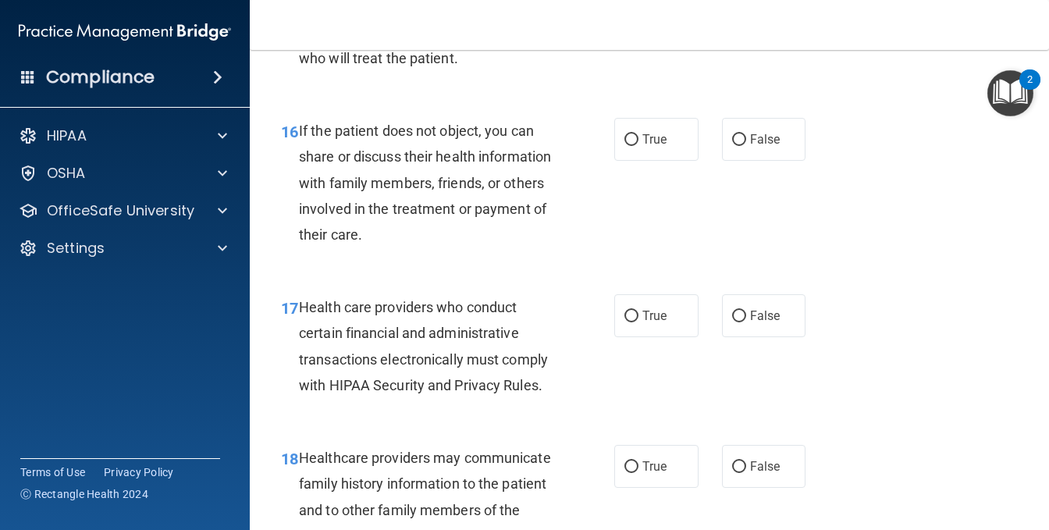
radio input "true"
drag, startPoint x: 301, startPoint y: 84, endPoint x: 459, endPoint y: 182, distance: 186.6
click at [459, 71] on div "A physician does not need a patient's written authorization to send a copy of t…" at bounding box center [433, 6] width 268 height 130
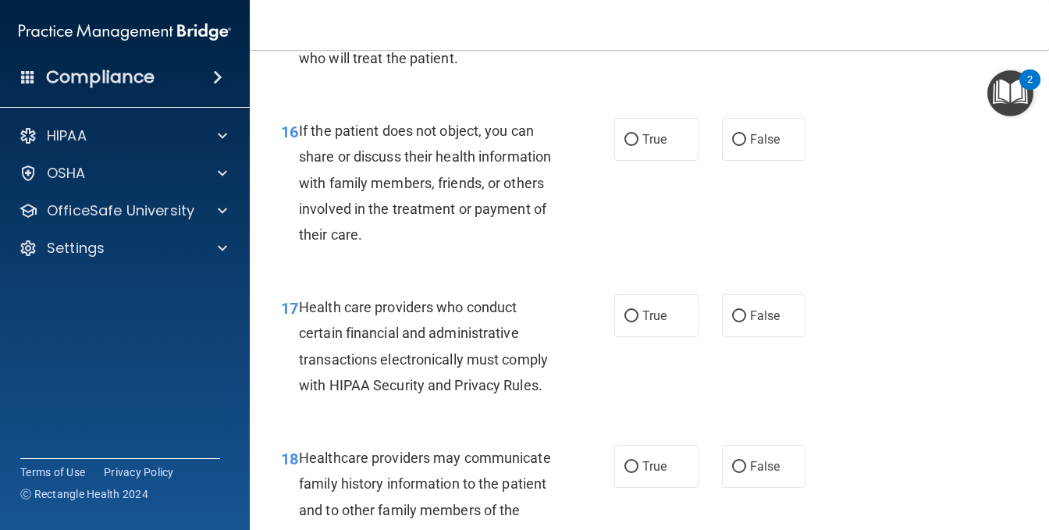
radio input "true"
radio input "false"
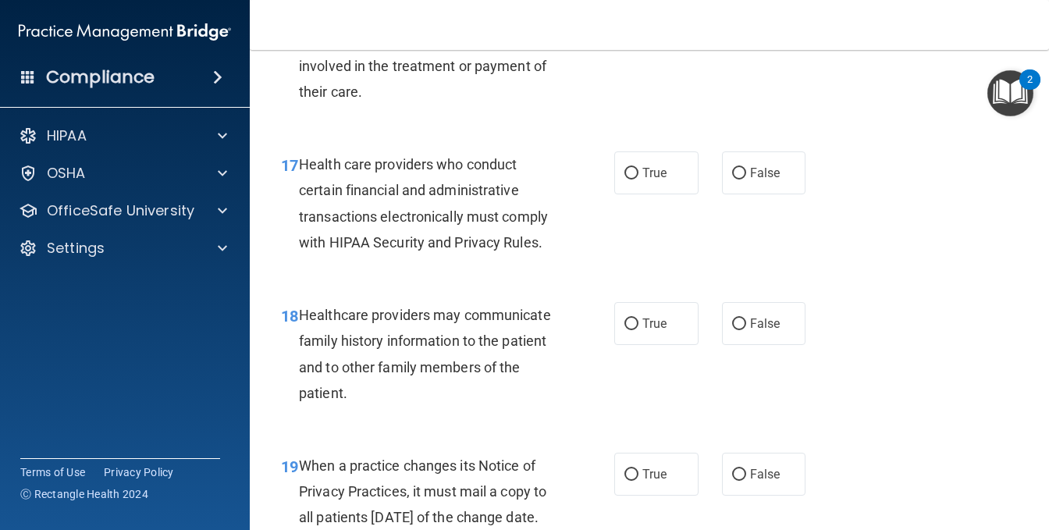
scroll to position [2499, 0]
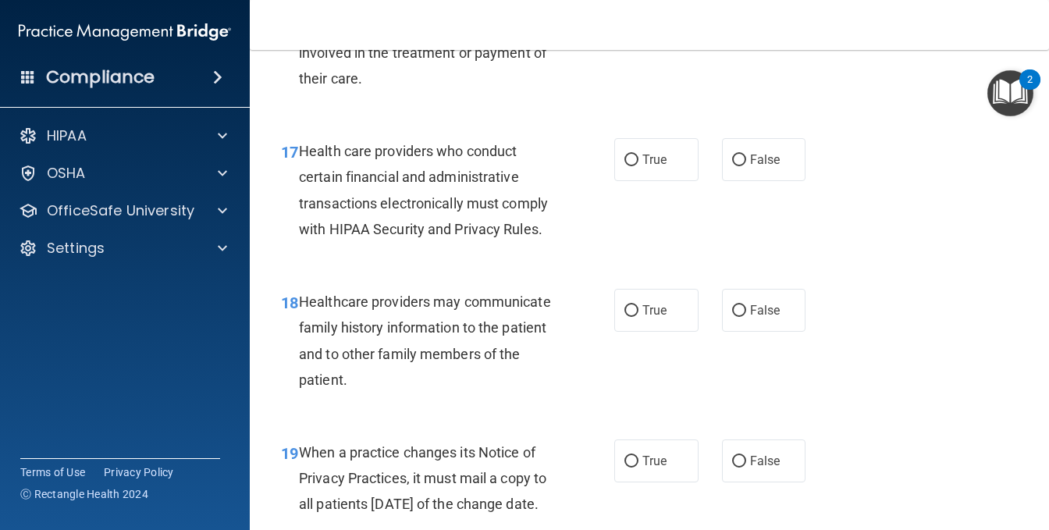
radio input "true"
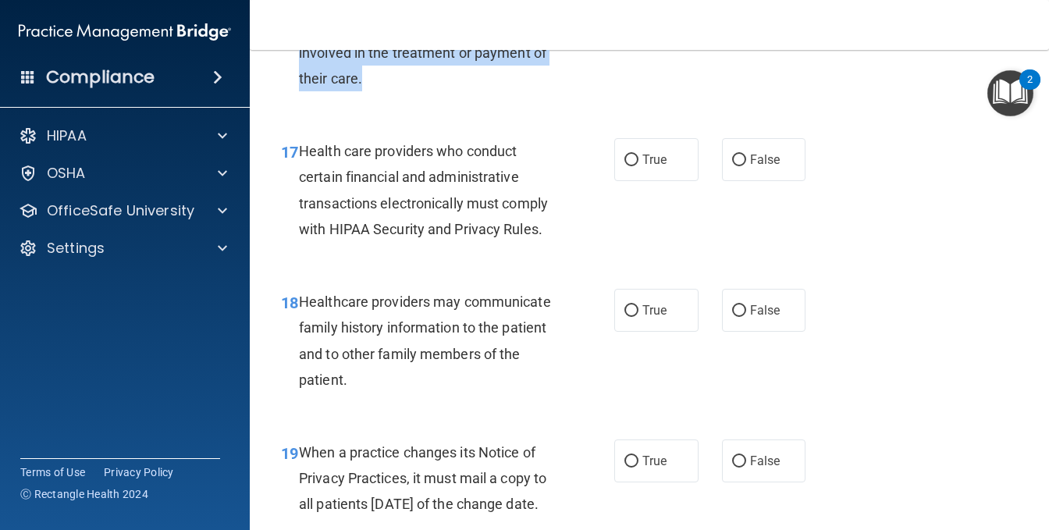
drag, startPoint x: 297, startPoint y: 100, endPoint x: 515, endPoint y: 206, distance: 243.1
click at [520, 99] on div "16 If the patient does not object, you can share or discuss their health inform…" at bounding box center [448, 30] width 380 height 137
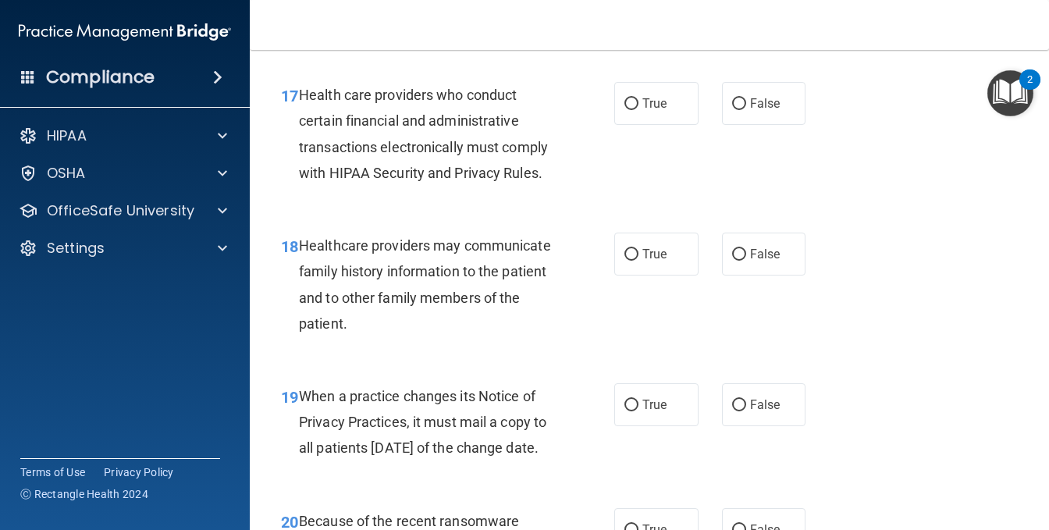
scroll to position [2655, 0]
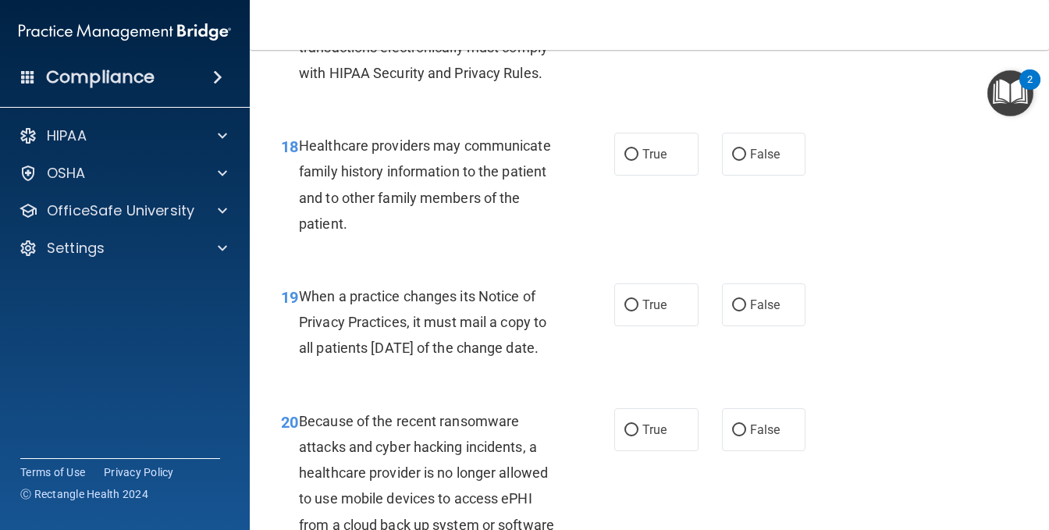
click at [434, 81] on span "Health care providers who conduct certain financial and administrative transact…" at bounding box center [423, 34] width 249 height 94
click at [603, 94] on div "17 Health care providers who conduct certain financial and administrative trans…" at bounding box center [448, 38] width 380 height 112
click at [625, 10] on input "True" at bounding box center [632, 4] width 14 height 12
radio input "true"
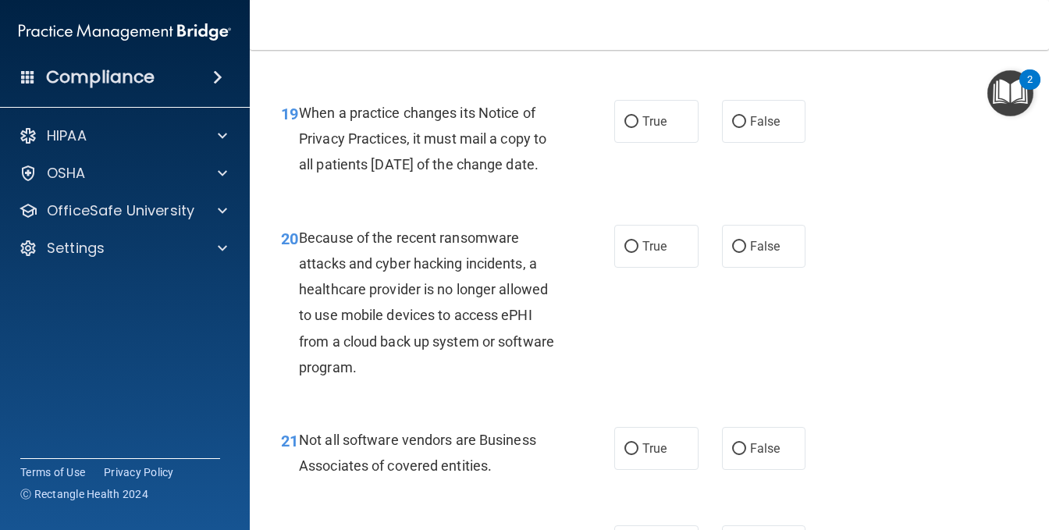
scroll to position [2811, 0]
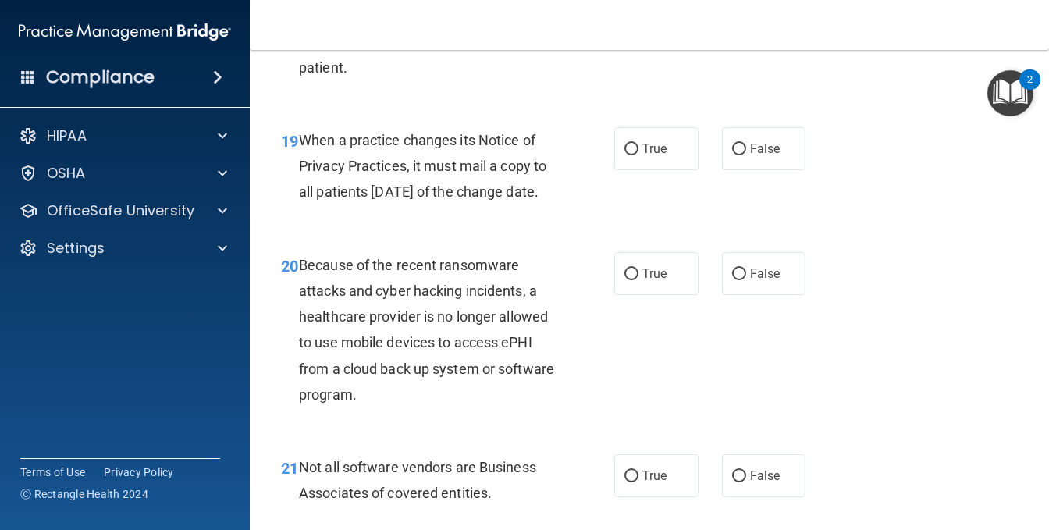
radio input "true"
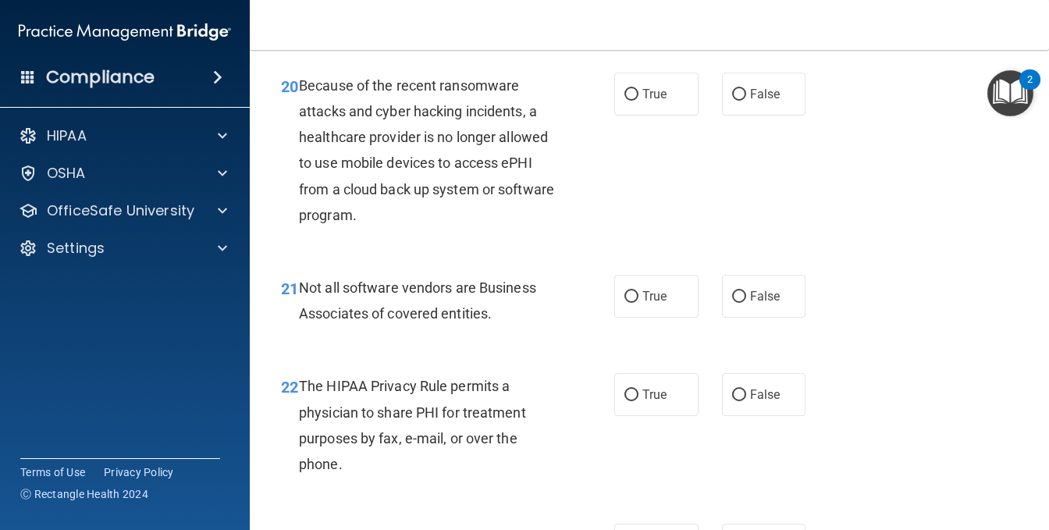
scroll to position [2967, 0]
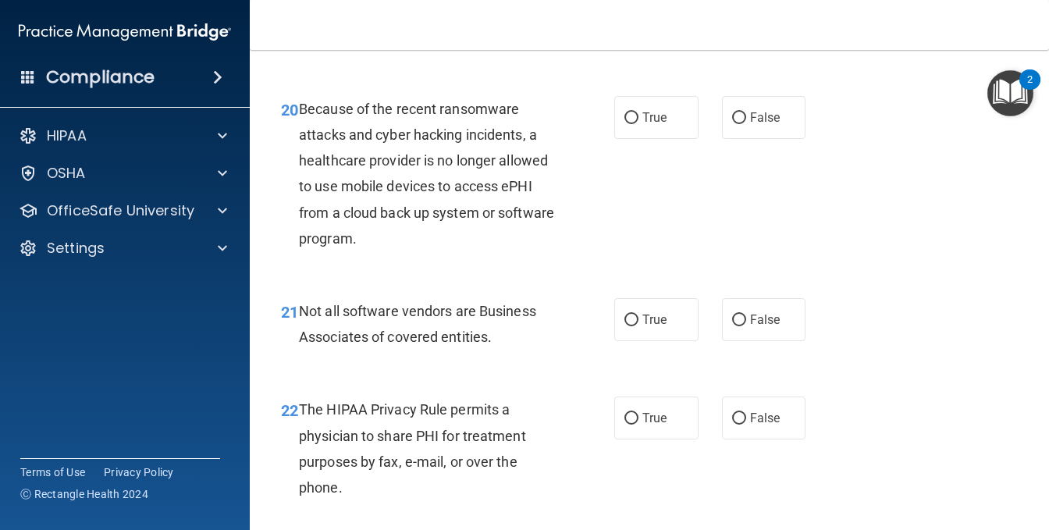
radio input "true"
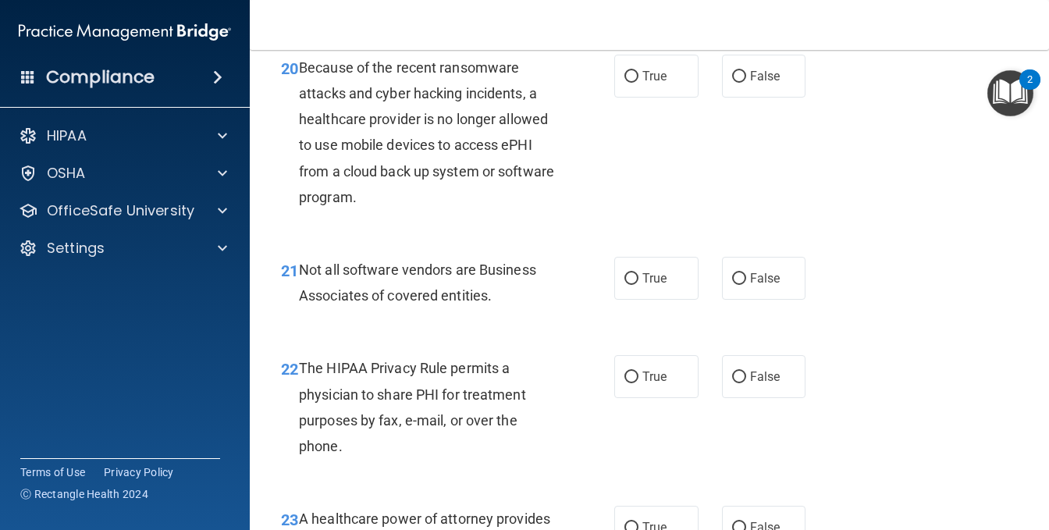
scroll to position [3123, 0]
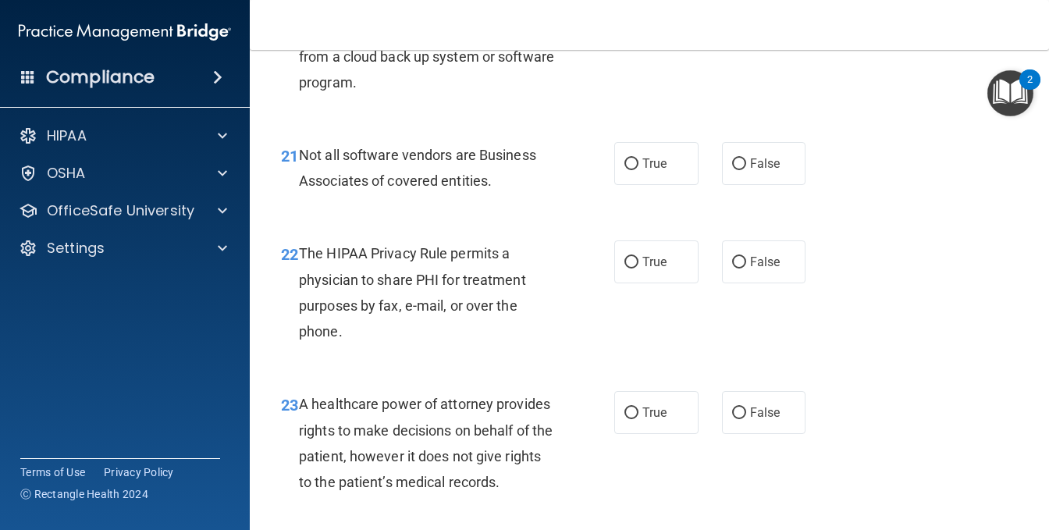
radio input "true"
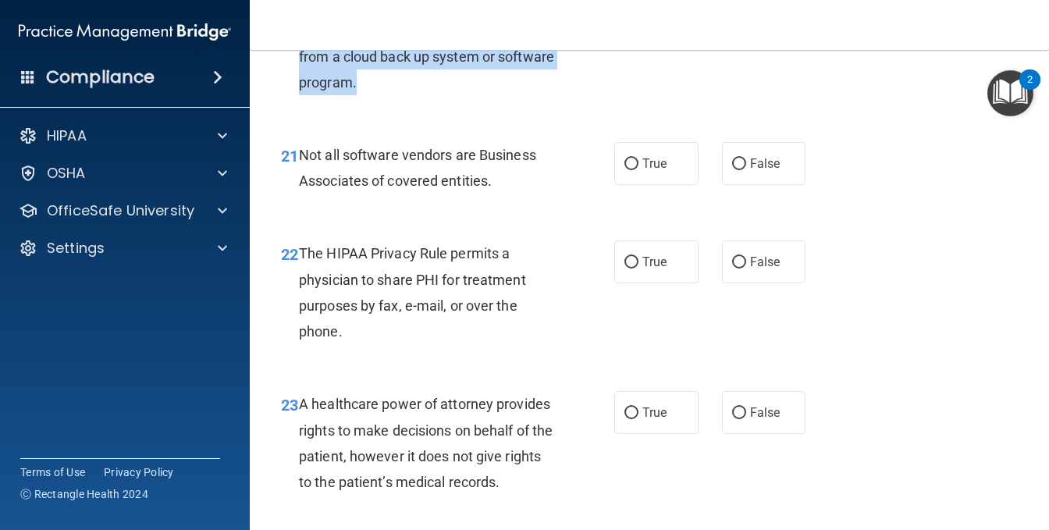
drag, startPoint x: 297, startPoint y: 104, endPoint x: 422, endPoint y: 233, distance: 180.0
click at [422, 103] on div "20 Because of the recent ransomware attacks and cyber hacking incidents, a heal…" at bounding box center [448, 21] width 380 height 163
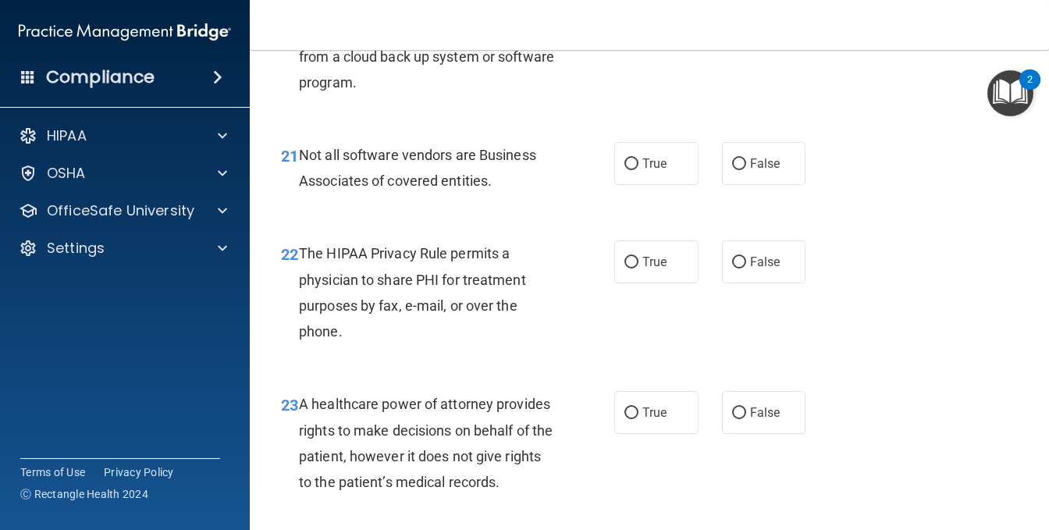
click at [365, 189] on span "Not all software vendors are Business Associates of covered entities." at bounding box center [417, 168] width 237 height 42
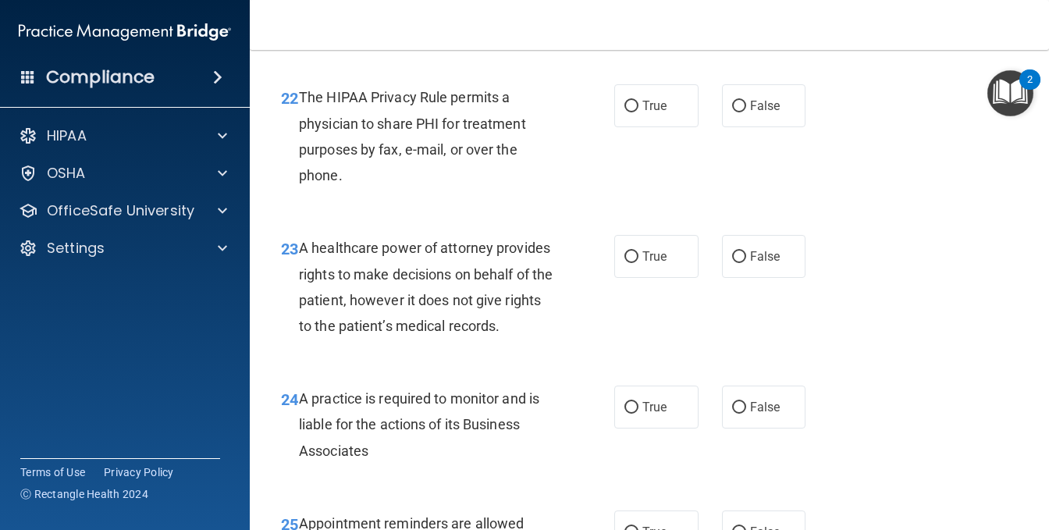
click at [634, 29] on label "True" at bounding box center [657, 7] width 84 height 43
click at [634, 14] on input "True" at bounding box center [632, 8] width 14 height 12
radio input "true"
drag, startPoint x: 300, startPoint y: 153, endPoint x: 499, endPoint y: 179, distance: 200.8
click at [499, 37] on div "Not all software vendors are Business Associates of covered entities." at bounding box center [433, 12] width 268 height 52
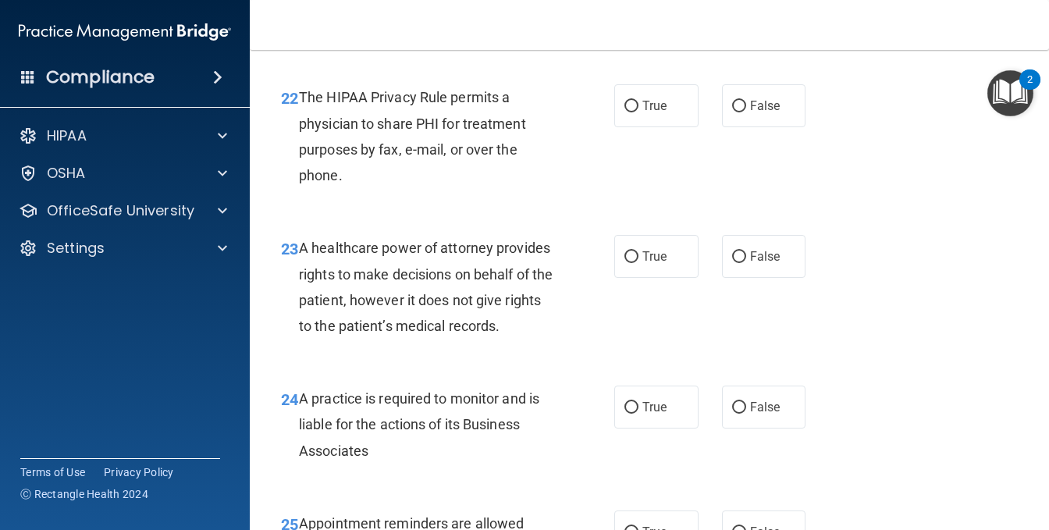
click at [331, 183] on span "The HIPAA Privacy Rule permits a physician to share PHI for treatment purposes …" at bounding box center [412, 136] width 227 height 94
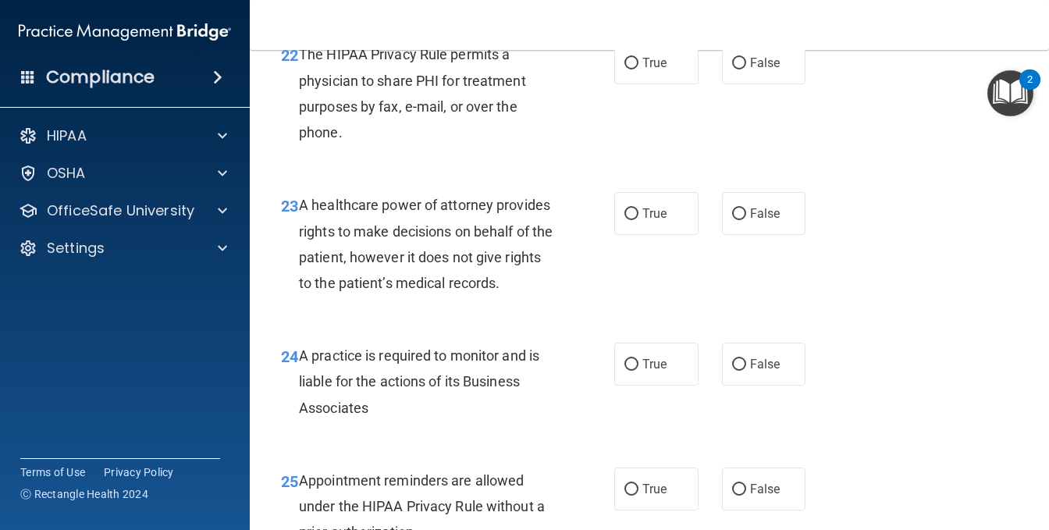
scroll to position [3358, 0]
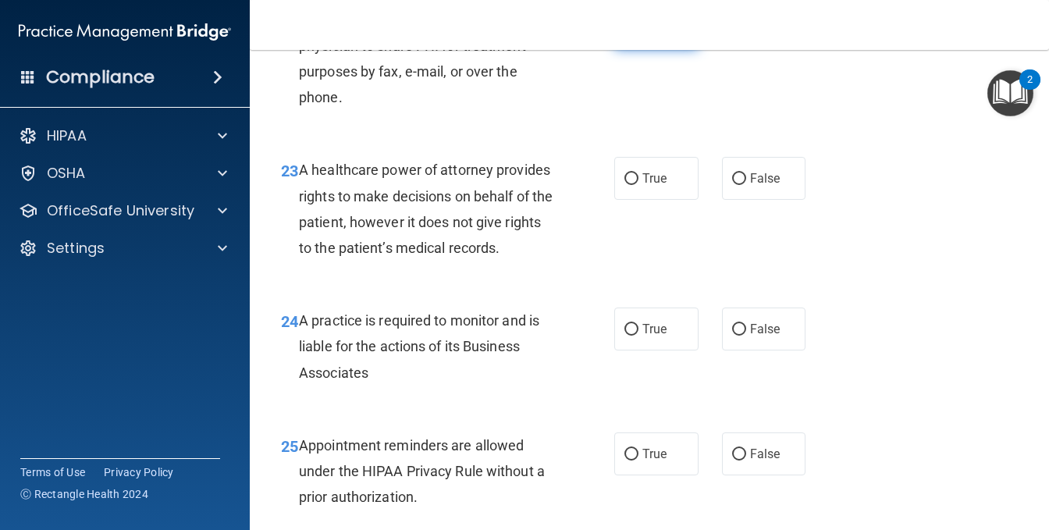
click at [640, 49] on label "True" at bounding box center [657, 27] width 84 height 43
click at [639, 34] on input "True" at bounding box center [632, 29] width 14 height 12
radio input "true"
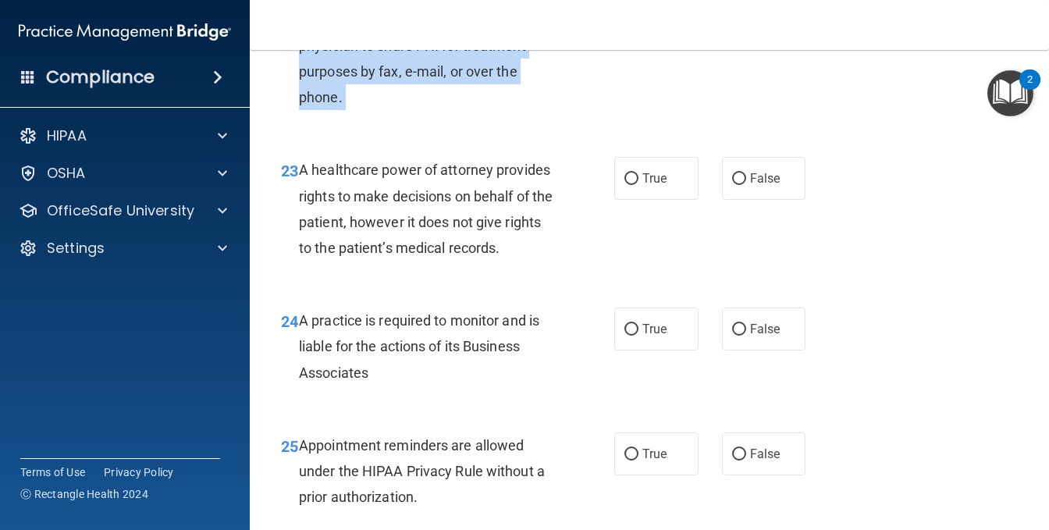
drag, startPoint x: 300, startPoint y: 171, endPoint x: 372, endPoint y: 266, distance: 119.3
click at [372, 118] on div "22 The HIPAA Privacy Rule permits a physician to share PHI for treatment purpos…" at bounding box center [448, 62] width 380 height 112
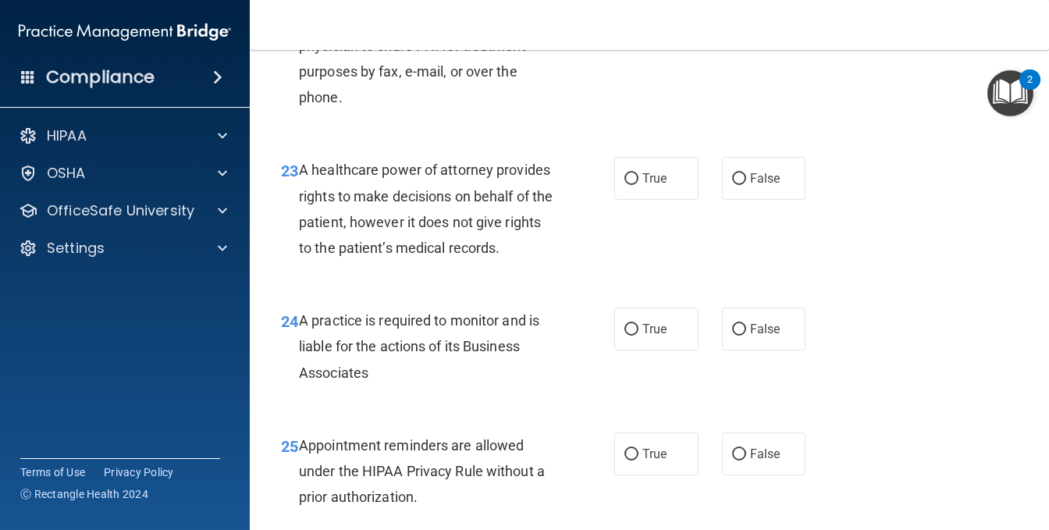
click at [369, 261] on div "A healthcare power of attorney provides rights to make decisions on behalf of t…" at bounding box center [433, 209] width 268 height 104
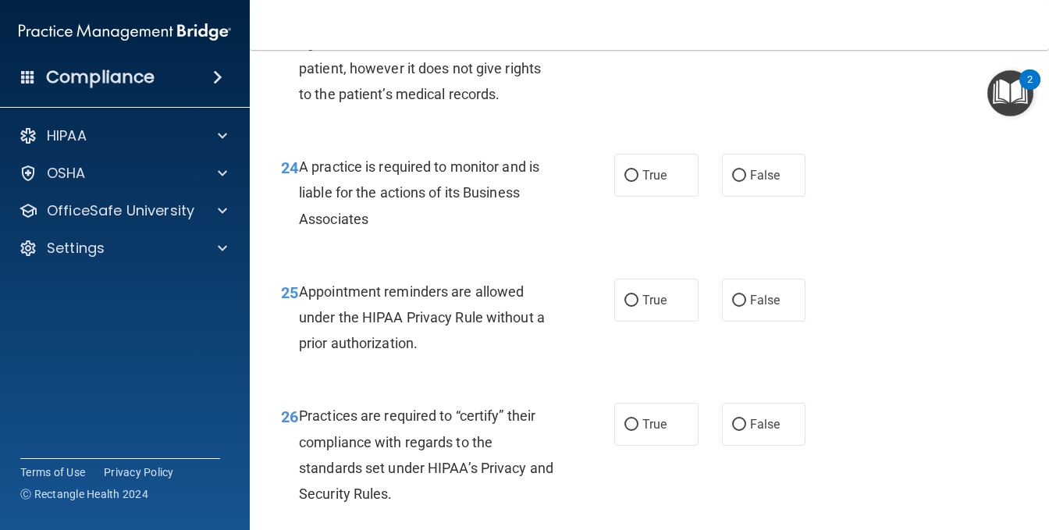
scroll to position [3514, 0]
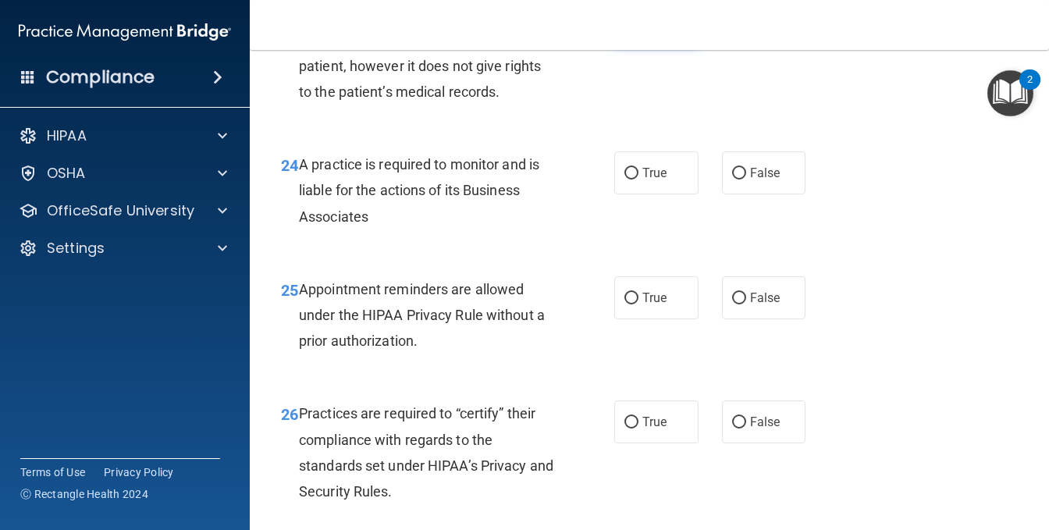
click at [625, 29] on input "True" at bounding box center [632, 23] width 14 height 12
radio input "true"
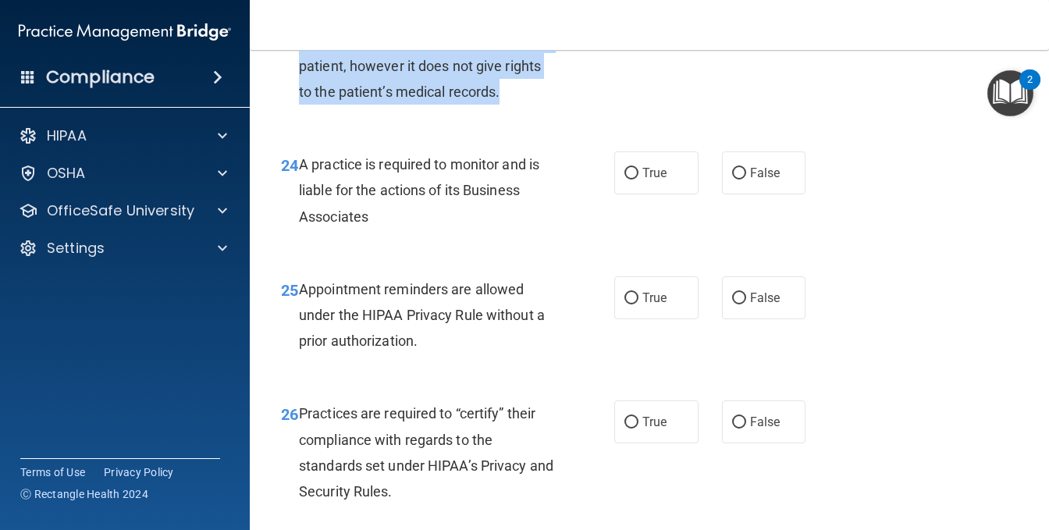
drag, startPoint x: 314, startPoint y: 176, endPoint x: 540, endPoint y: 242, distance: 235.2
click at [540, 100] on span "A healthcare power of attorney provides rights to make decisions on behalf of t…" at bounding box center [426, 52] width 254 height 94
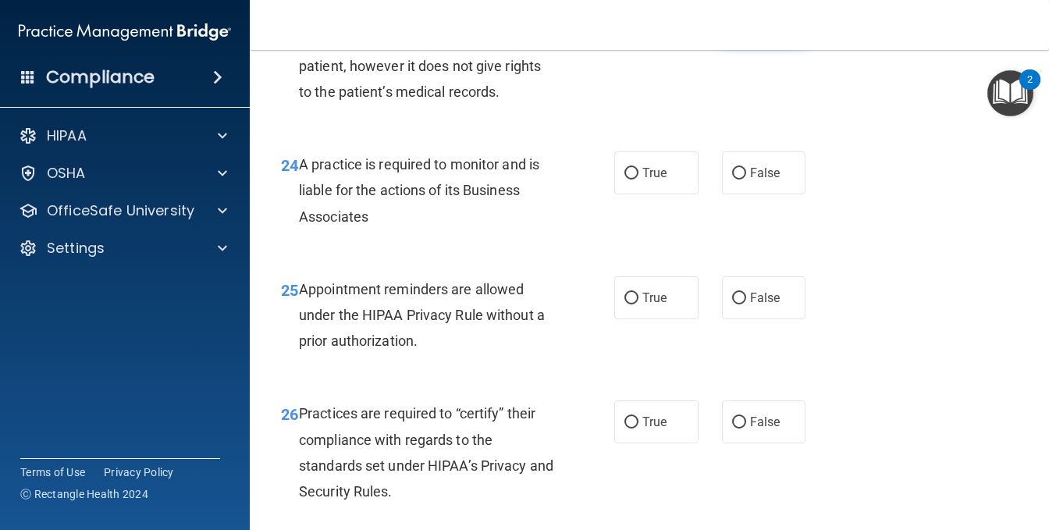
drag, startPoint x: 748, startPoint y: 190, endPoint x: 668, endPoint y: 231, distance: 90.5
click at [746, 44] on label "False" at bounding box center [764, 22] width 84 height 43
click at [737, 29] on input "False" at bounding box center [739, 23] width 14 height 12
radio input "true"
radio input "false"
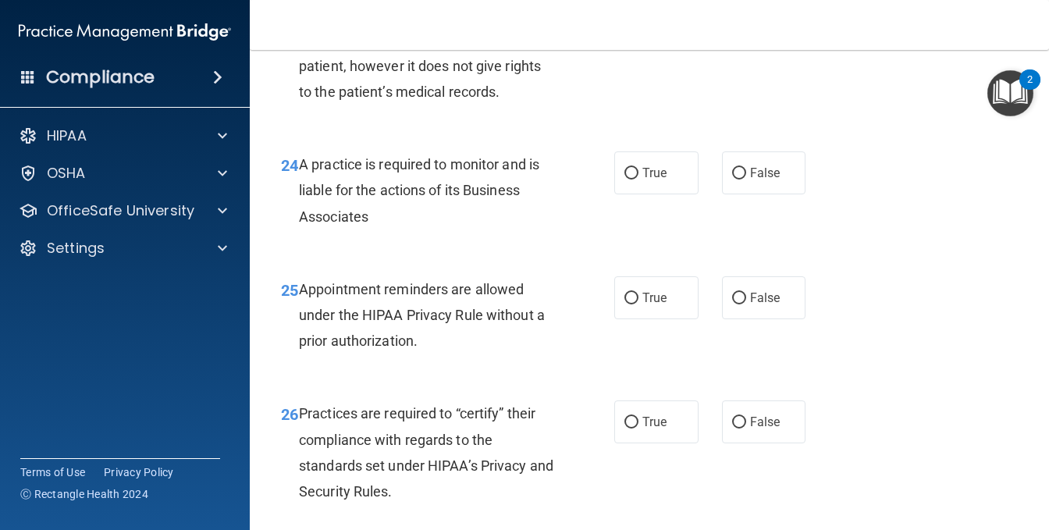
click at [353, 224] on span "A practice is required to monitor and is liable for the actions of its Business…" at bounding box center [419, 190] width 241 height 68
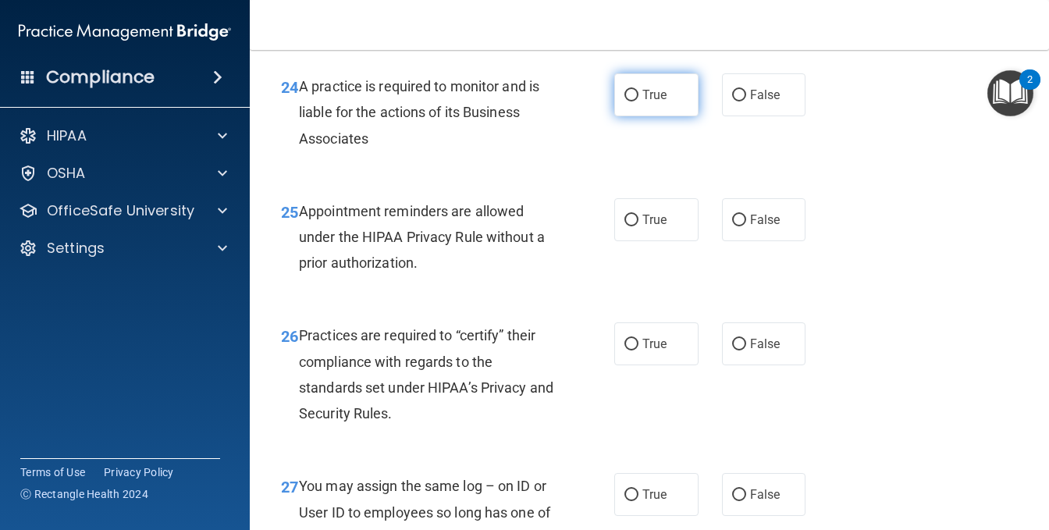
click at [690, 116] on label "True" at bounding box center [657, 94] width 84 height 43
click at [639, 102] on input "True" at bounding box center [632, 96] width 14 height 12
radio input "true"
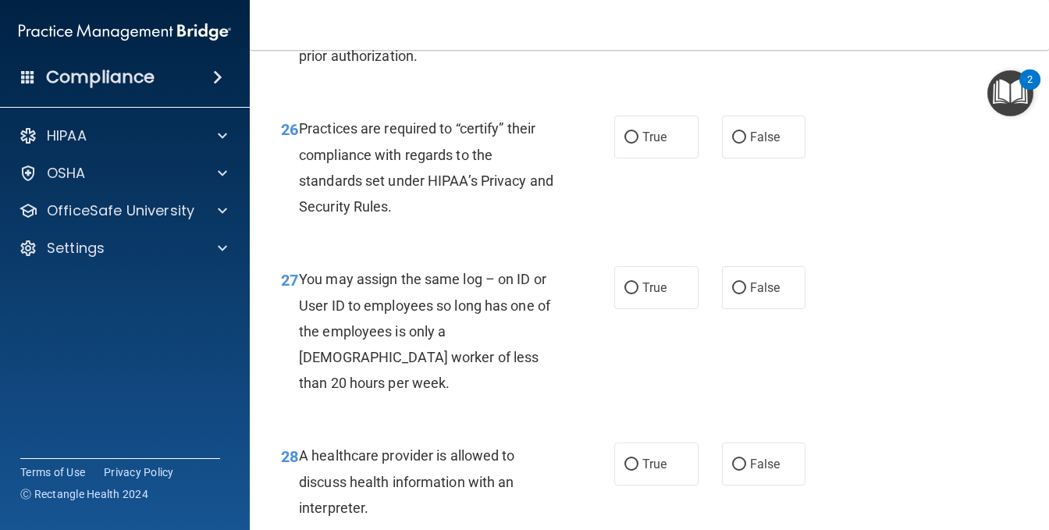
scroll to position [3826, 0]
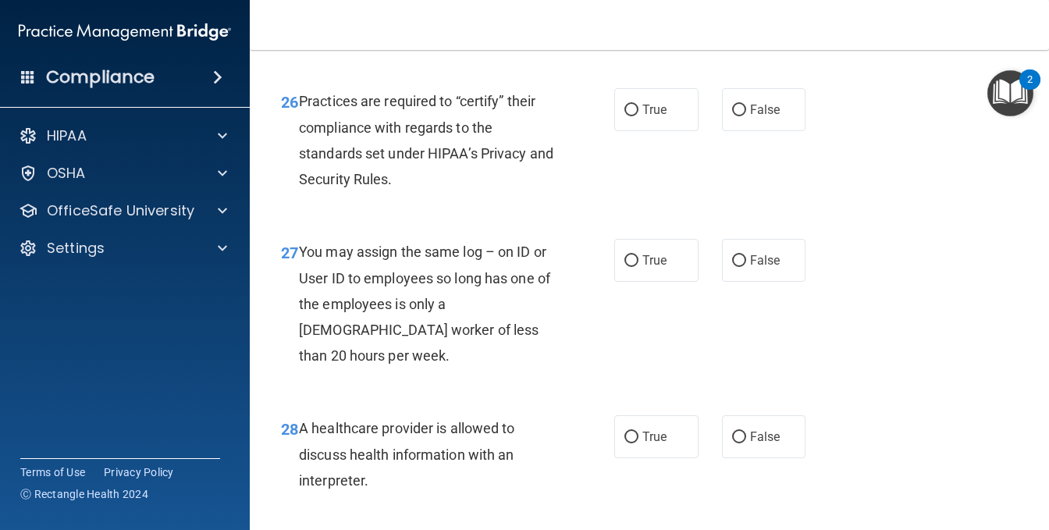
radio input "true"
drag, startPoint x: 300, startPoint y: 132, endPoint x: 419, endPoint y: 182, distance: 129.5
click at [419, 42] on div "Appointment reminders are allowed under the HIPAA Privacy Rule without a prior …" at bounding box center [433, 3] width 268 height 78
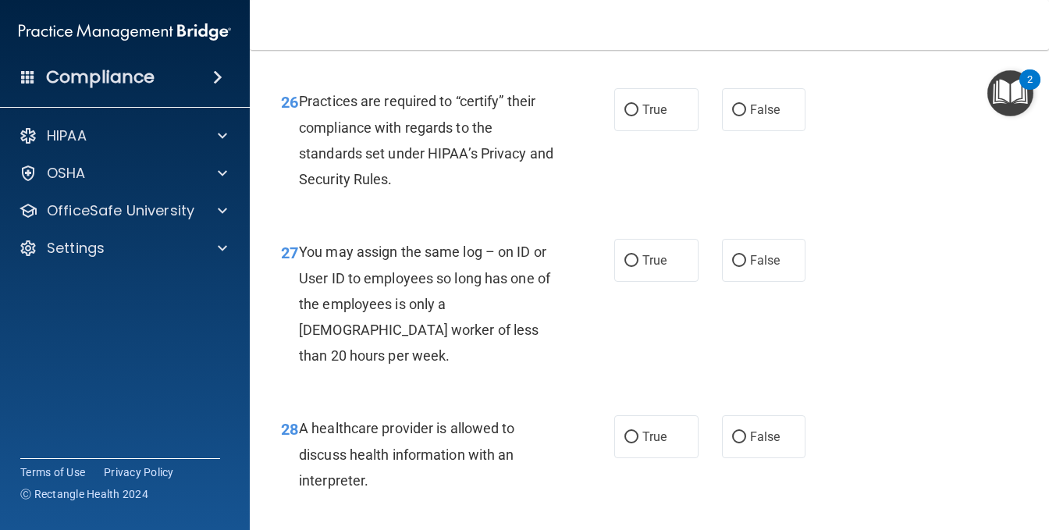
radio input "true"
radio input "false"
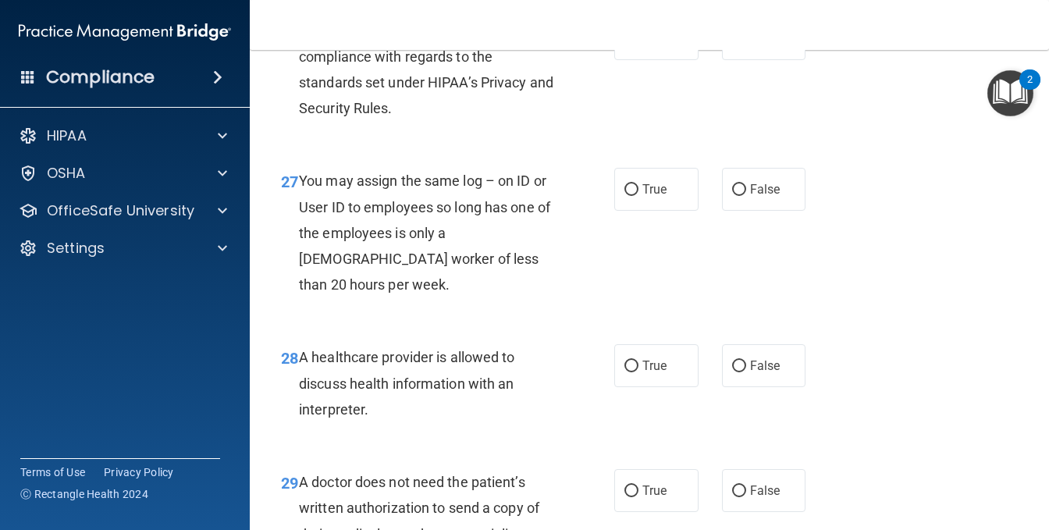
scroll to position [3982, 0]
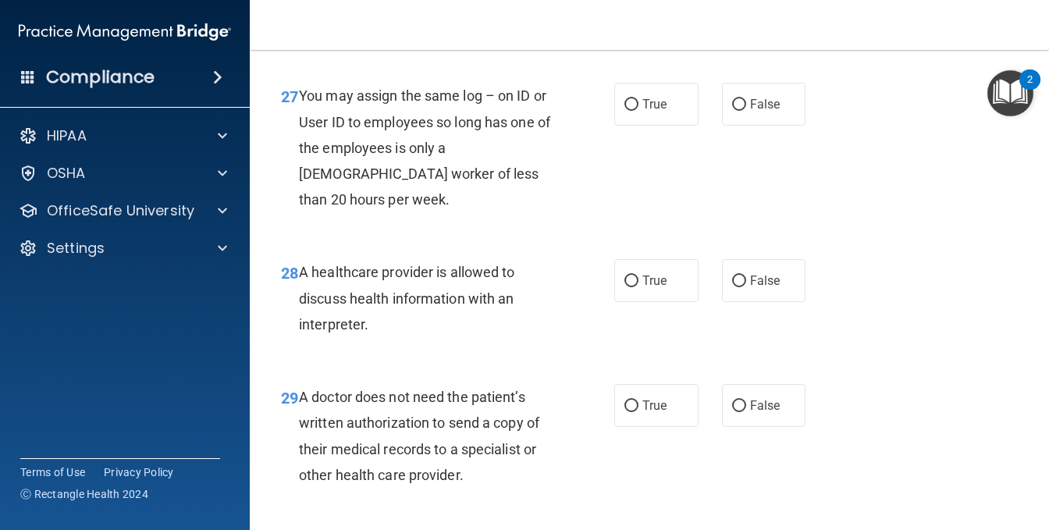
radio input "true"
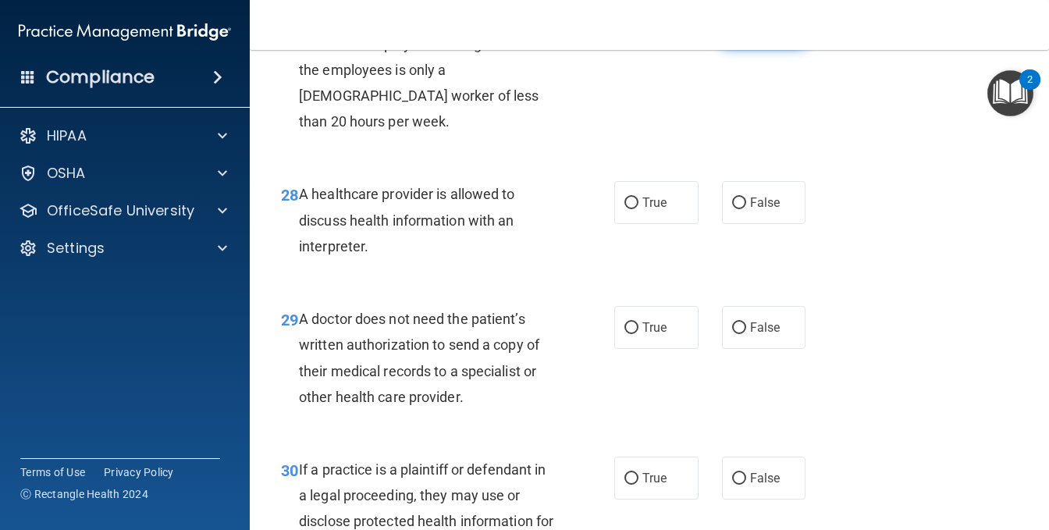
click at [736, 48] on label "False" at bounding box center [764, 26] width 84 height 43
click at [736, 33] on input "False" at bounding box center [739, 27] width 14 height 12
radio input "true"
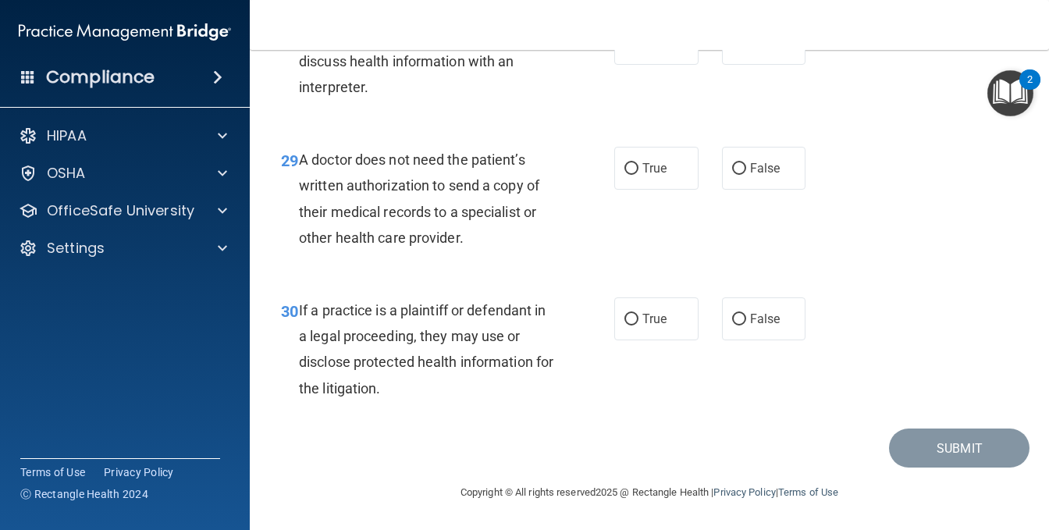
scroll to position [4295, 0]
click at [627, 65] on label "True" at bounding box center [657, 43] width 84 height 43
click at [627, 50] on input "True" at bounding box center [632, 44] width 14 height 12
radio input "true"
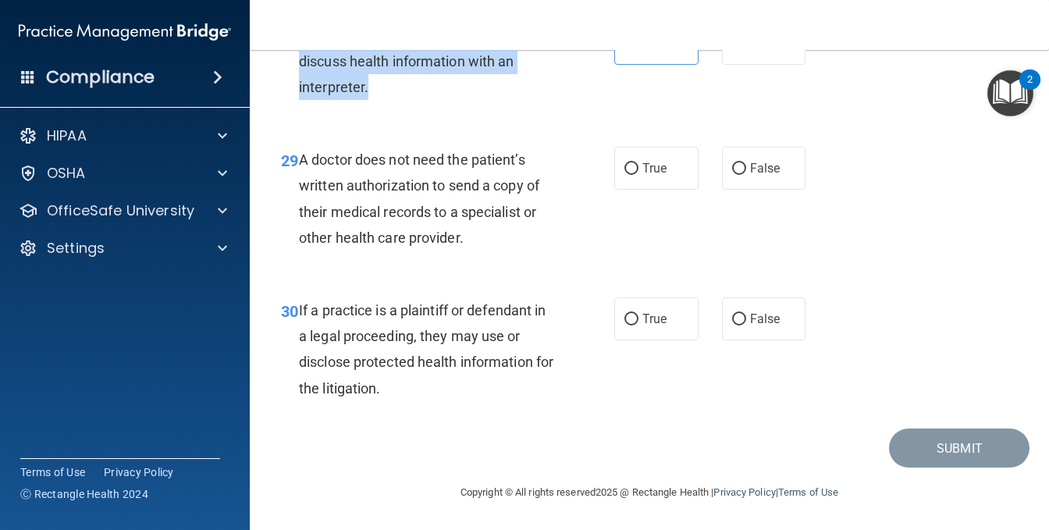
drag, startPoint x: 300, startPoint y: 90, endPoint x: 375, endPoint y: 136, distance: 88.0
click at [375, 100] on div "A healthcare provider is allowed to discuss health information with an interpre…" at bounding box center [433, 61] width 268 height 78
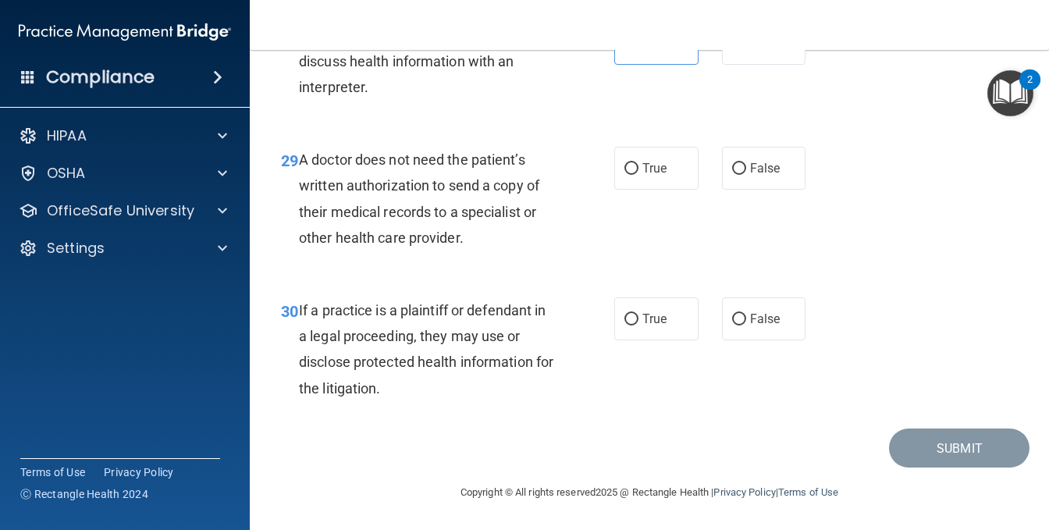
click at [447, 246] on span "A doctor does not need the patient’s written authorization to send a copy of th…" at bounding box center [419, 198] width 241 height 94
click at [653, 166] on span "True" at bounding box center [655, 168] width 24 height 15
click at [639, 166] on input "True" at bounding box center [632, 169] width 14 height 12
radio input "true"
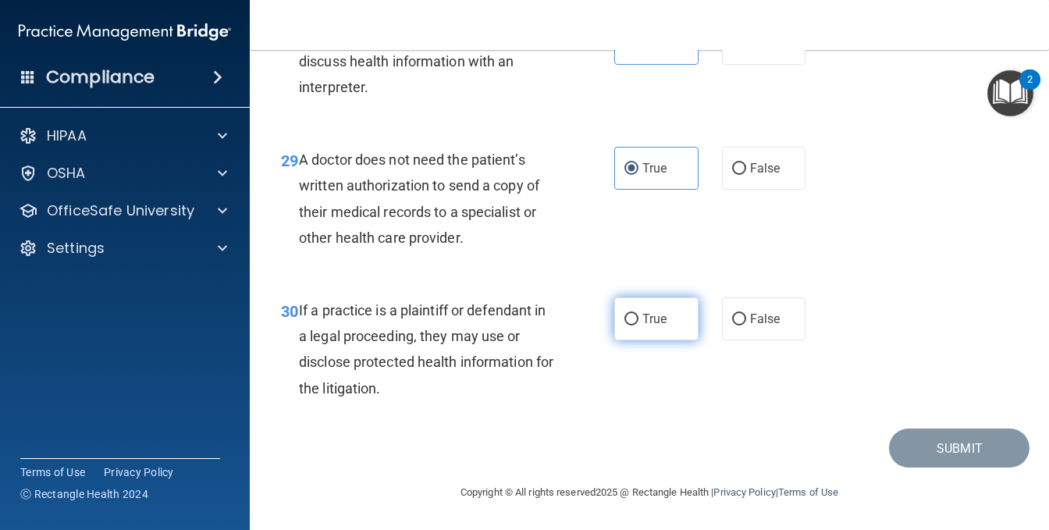
click at [630, 324] on input "True" at bounding box center [632, 320] width 14 height 12
radio input "true"
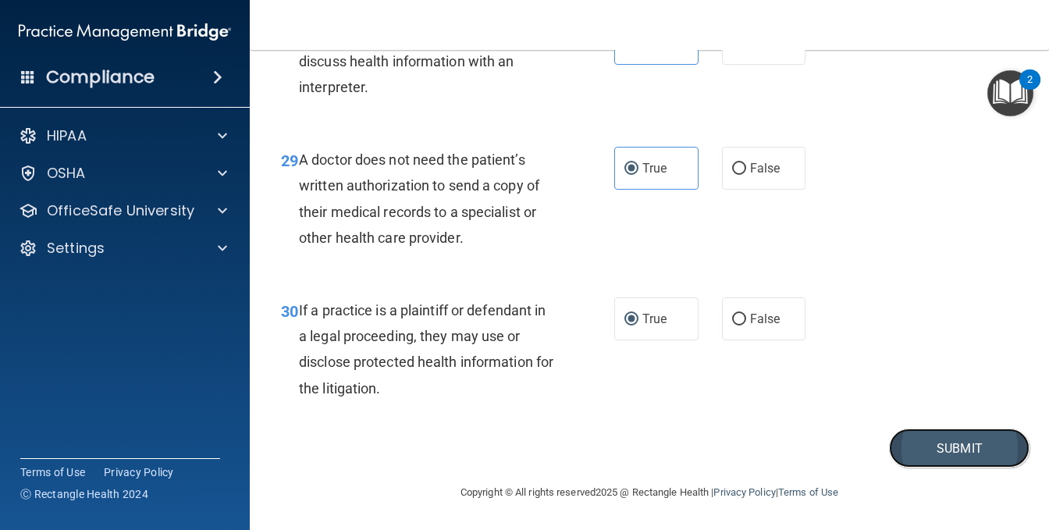
click at [923, 449] on button "Submit" at bounding box center [959, 449] width 141 height 40
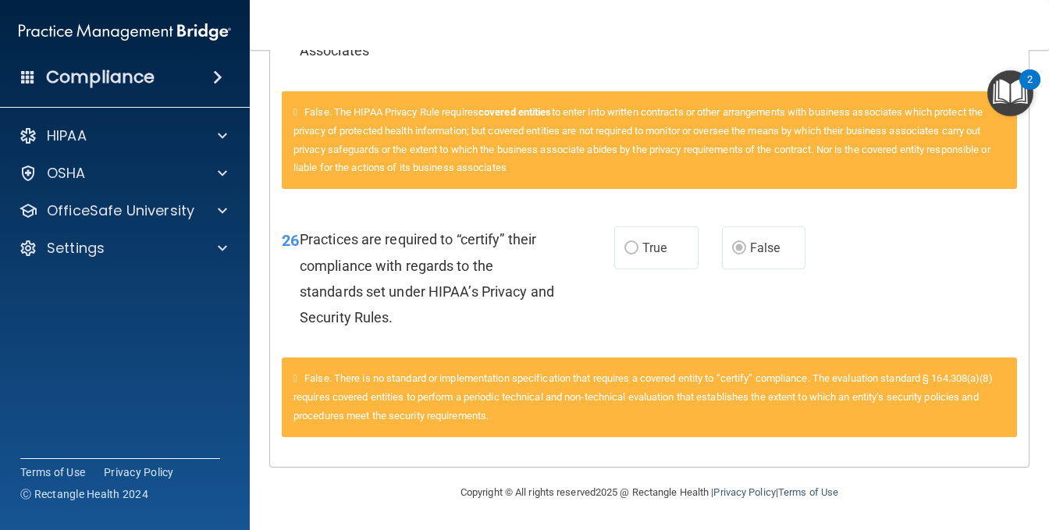
scroll to position [2033, 0]
click at [663, 247] on label "True" at bounding box center [657, 247] width 84 height 43
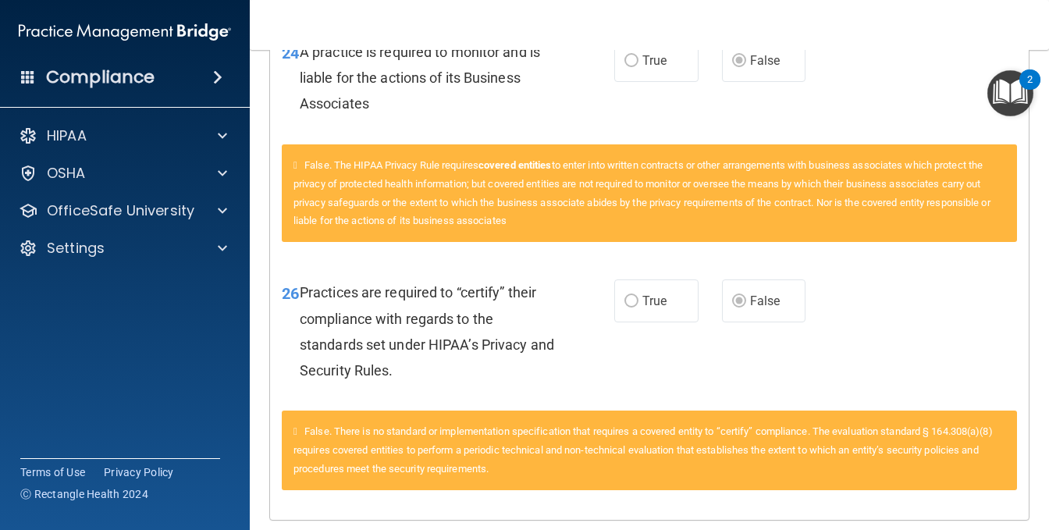
scroll to position [1799, 0]
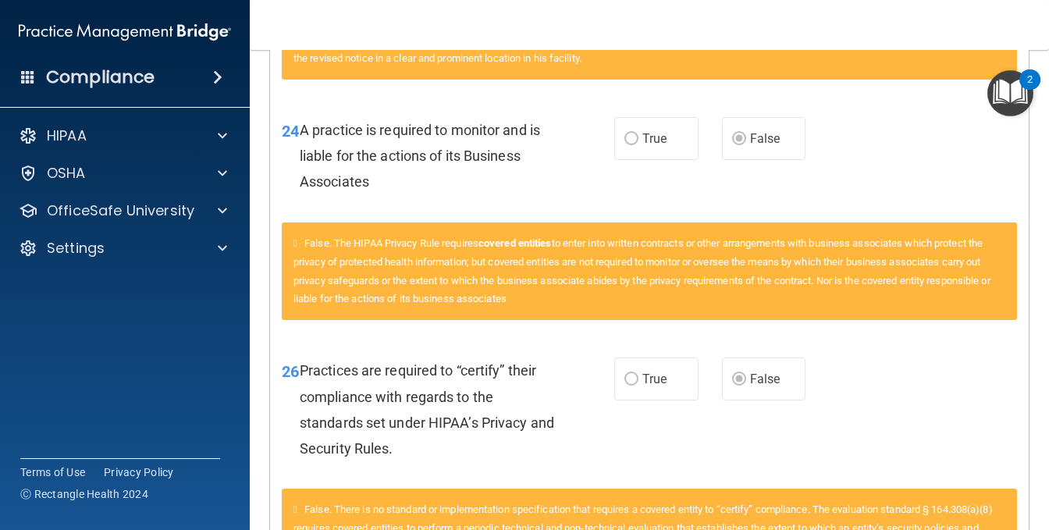
click at [668, 160] on label "True" at bounding box center [657, 138] width 84 height 43
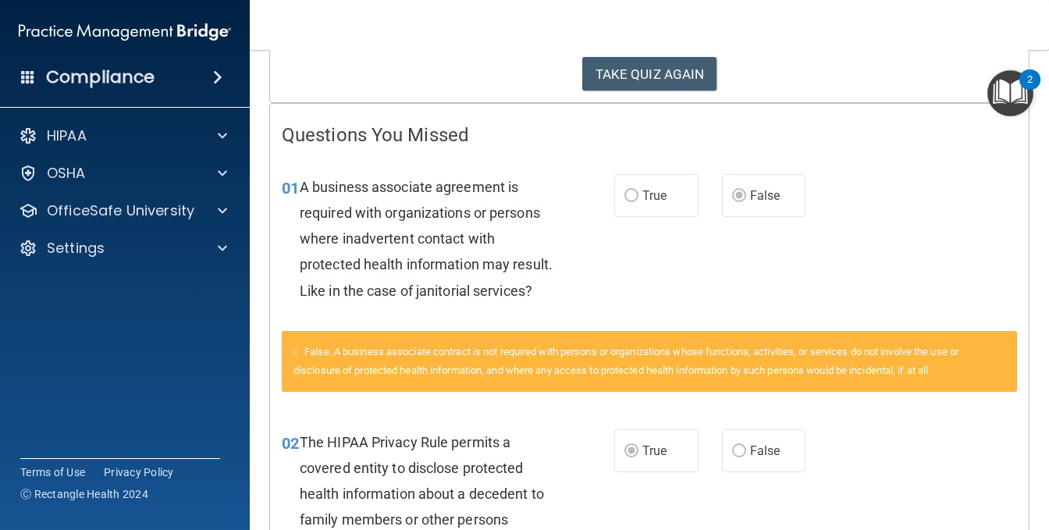
scroll to position [237, 0]
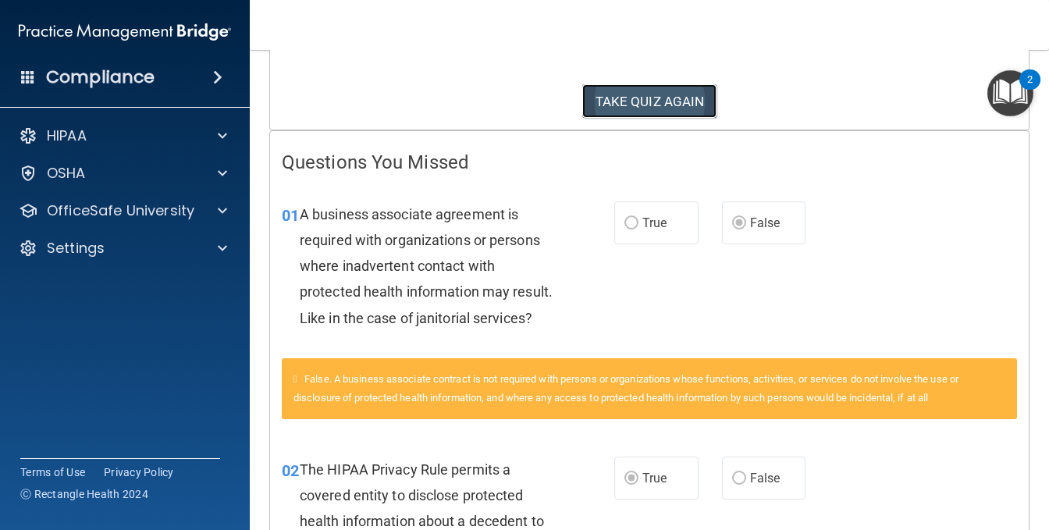
click at [645, 102] on button "TAKE QUIZ AGAIN" at bounding box center [650, 101] width 135 height 34
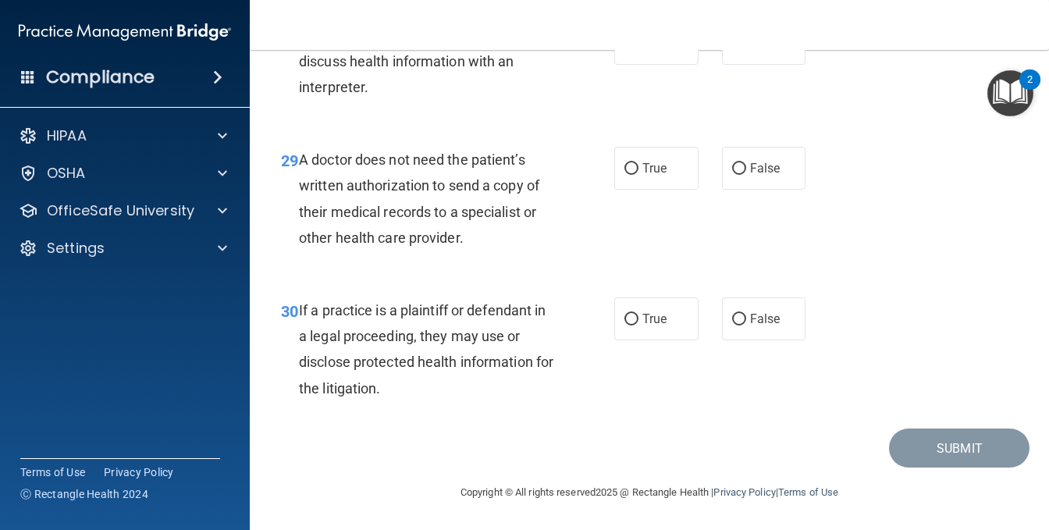
scroll to position [4350, 0]
click at [685, 322] on label "True" at bounding box center [657, 319] width 84 height 43
click at [639, 322] on input "True" at bounding box center [632, 320] width 14 height 12
radio input "true"
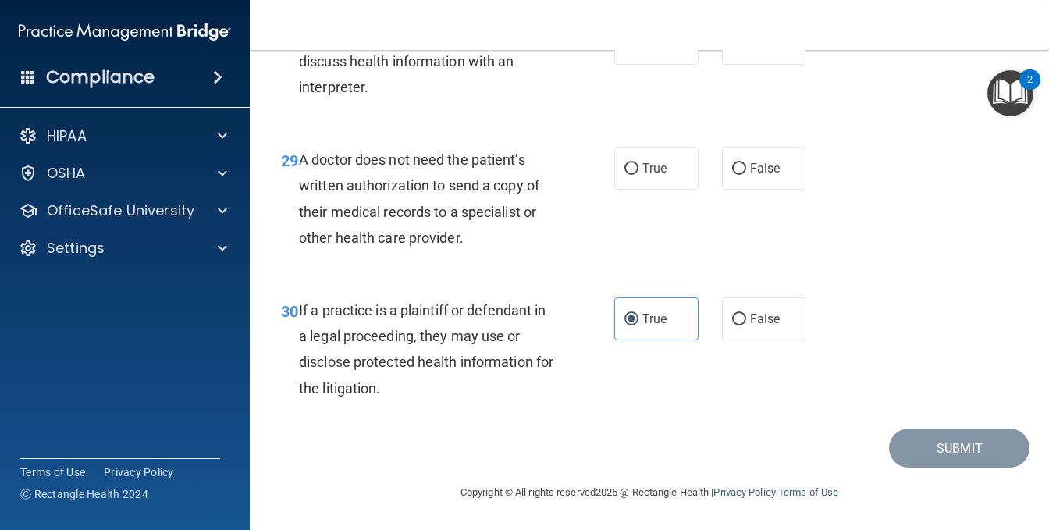
click at [666, 190] on label "True" at bounding box center [657, 168] width 84 height 43
click at [639, 175] on input "True" at bounding box center [632, 169] width 14 height 12
radio input "true"
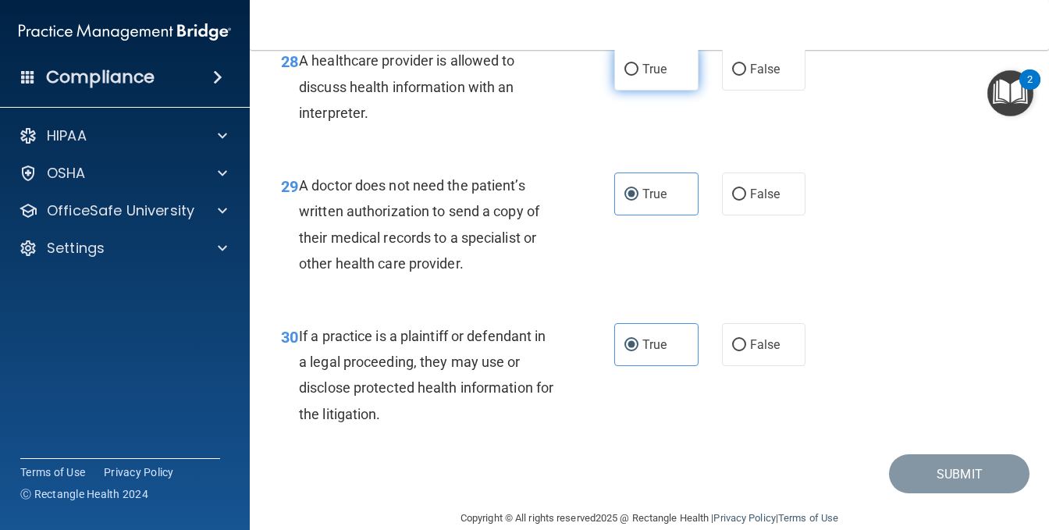
click at [675, 91] on label "True" at bounding box center [657, 69] width 84 height 43
click at [639, 76] on input "True" at bounding box center [632, 70] width 14 height 12
radio input "true"
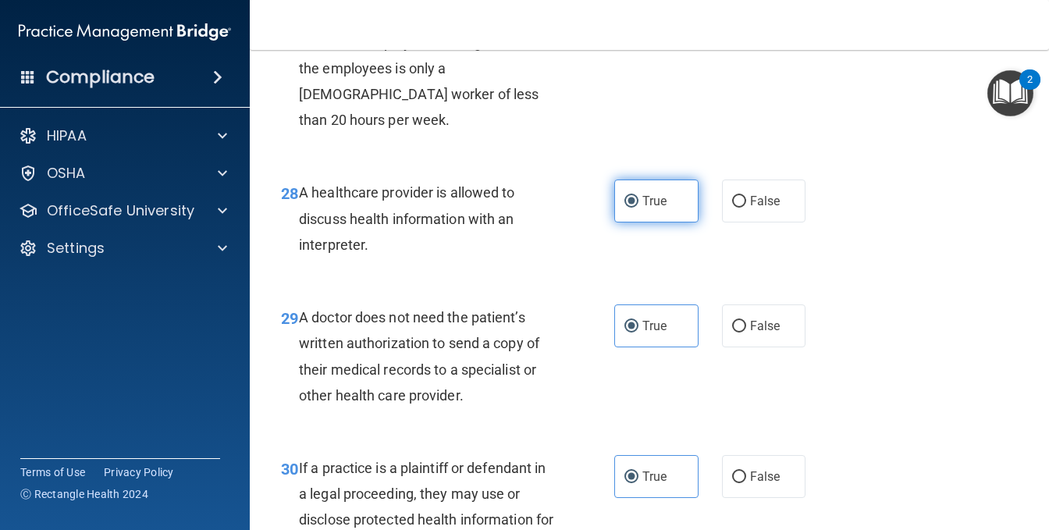
scroll to position [4038, 0]
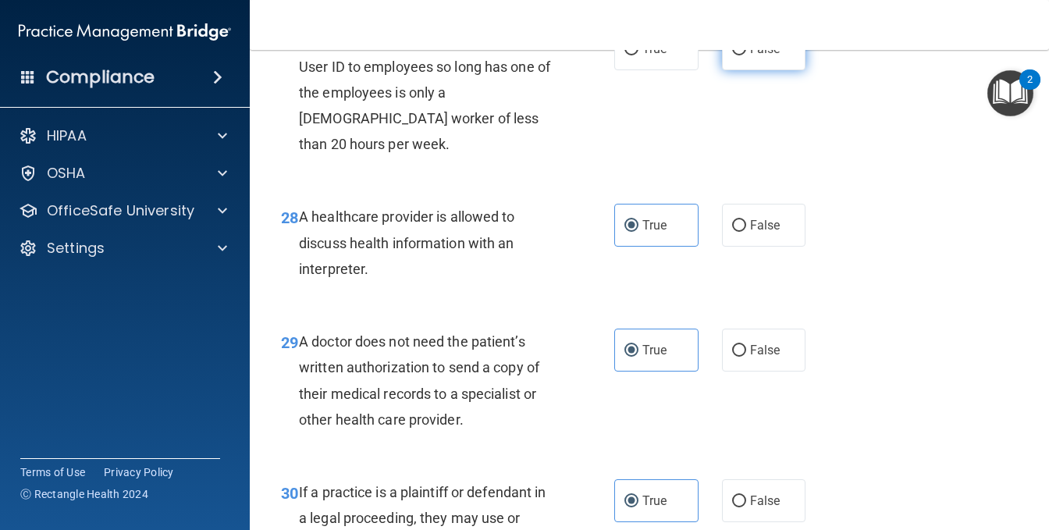
click at [736, 55] on input "False" at bounding box center [739, 50] width 14 height 12
radio input "true"
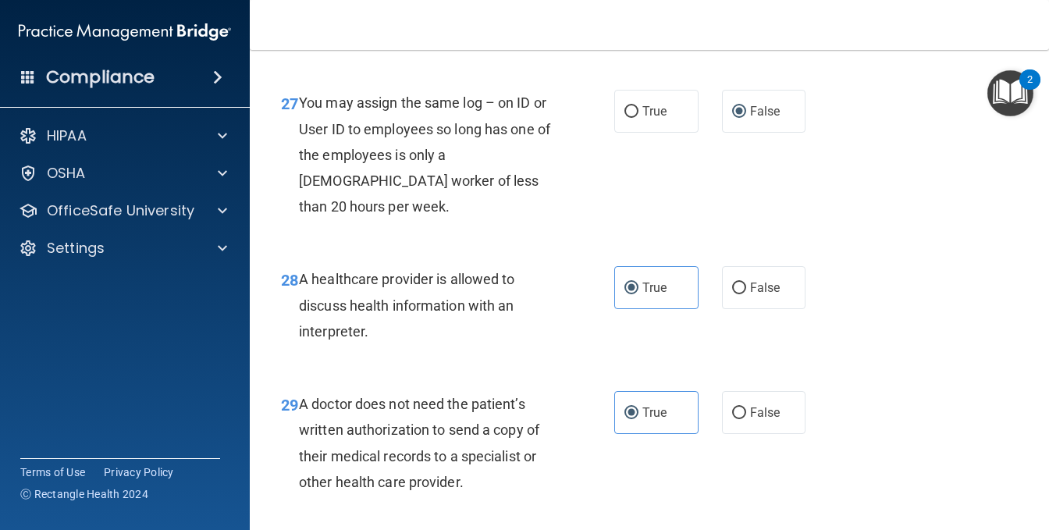
scroll to position [3882, 0]
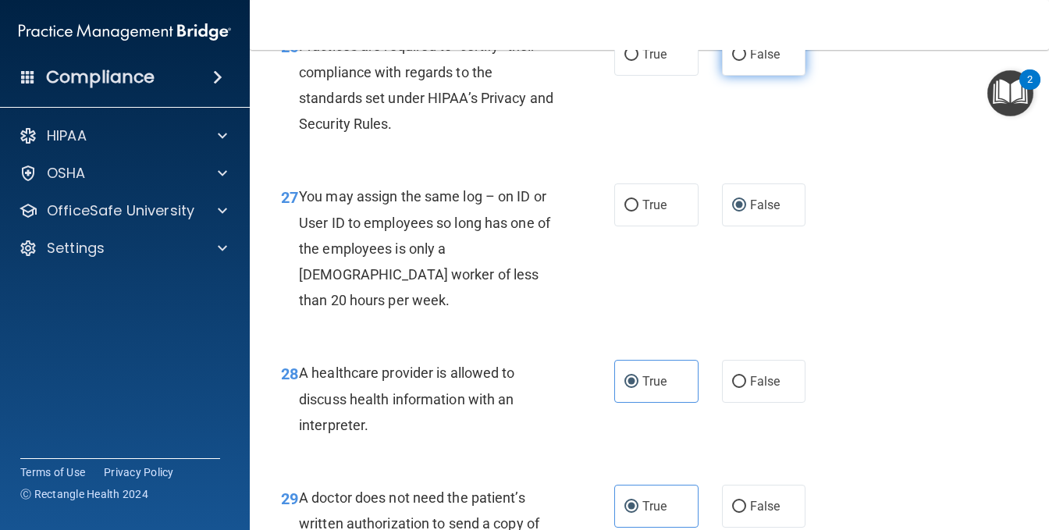
click at [736, 76] on label "False" at bounding box center [764, 54] width 84 height 43
click at [736, 61] on input "False" at bounding box center [739, 55] width 14 height 12
radio input "true"
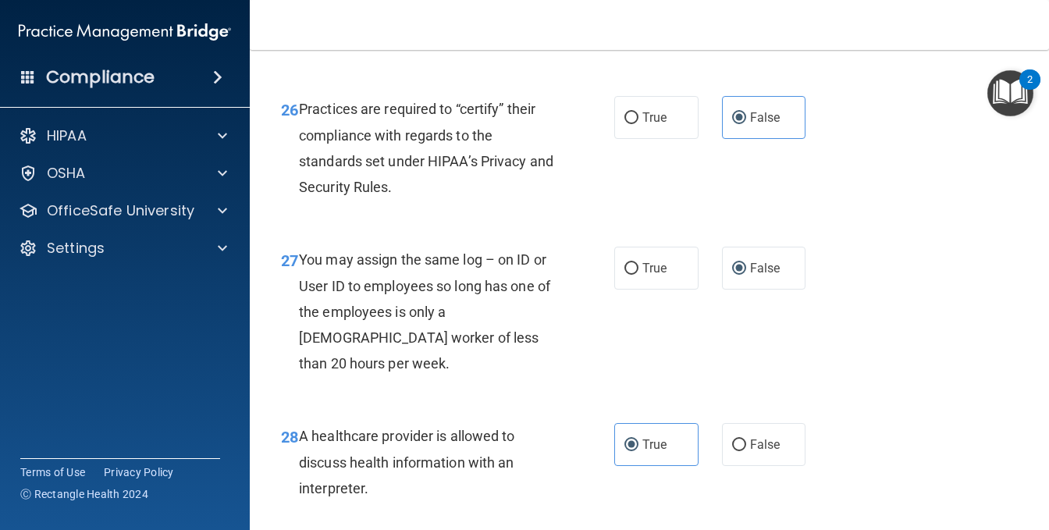
scroll to position [3725, 0]
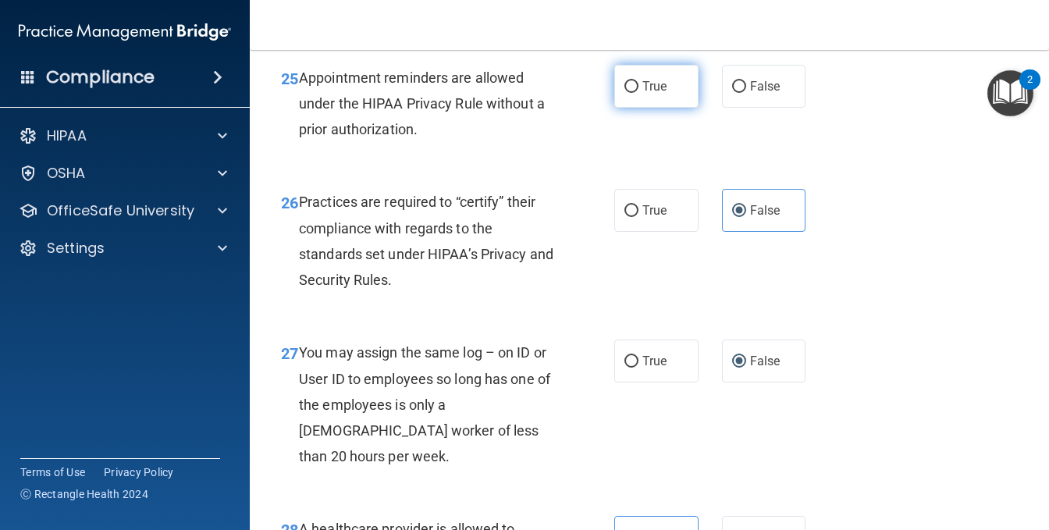
click at [661, 108] on label "True" at bounding box center [657, 86] width 84 height 43
click at [639, 93] on input "True" at bounding box center [632, 87] width 14 height 12
radio input "true"
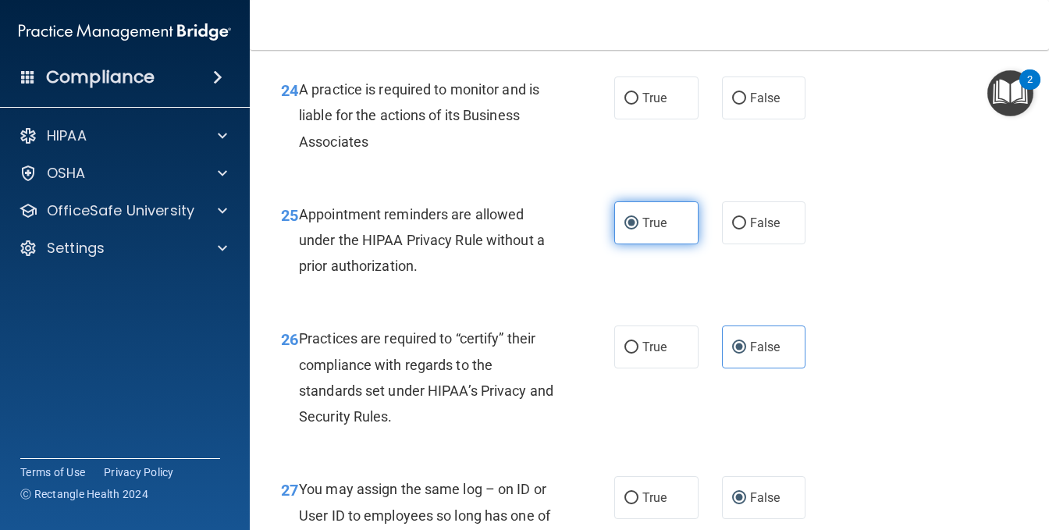
scroll to position [3569, 0]
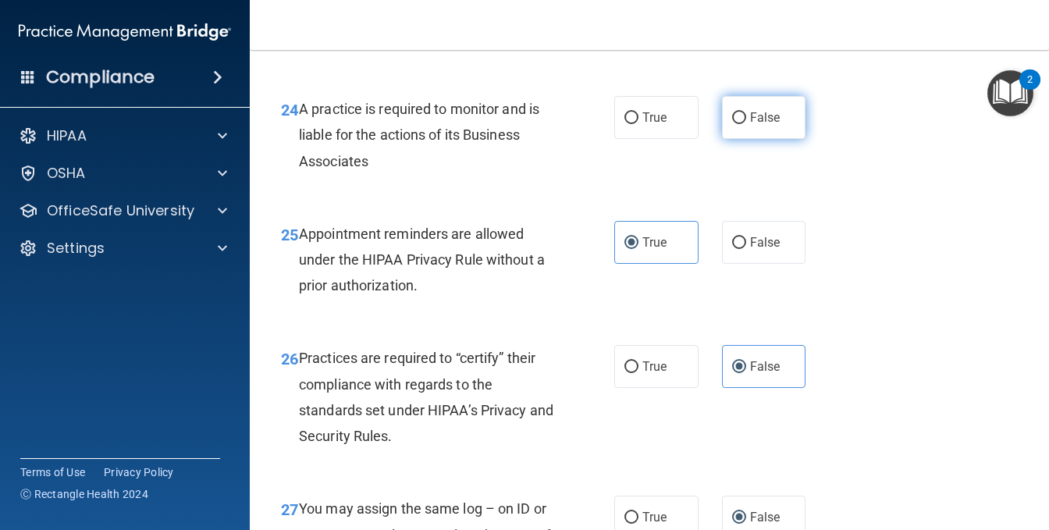
click at [725, 139] on label "False" at bounding box center [764, 117] width 84 height 43
click at [732, 124] on input "False" at bounding box center [739, 118] width 14 height 12
radio input "true"
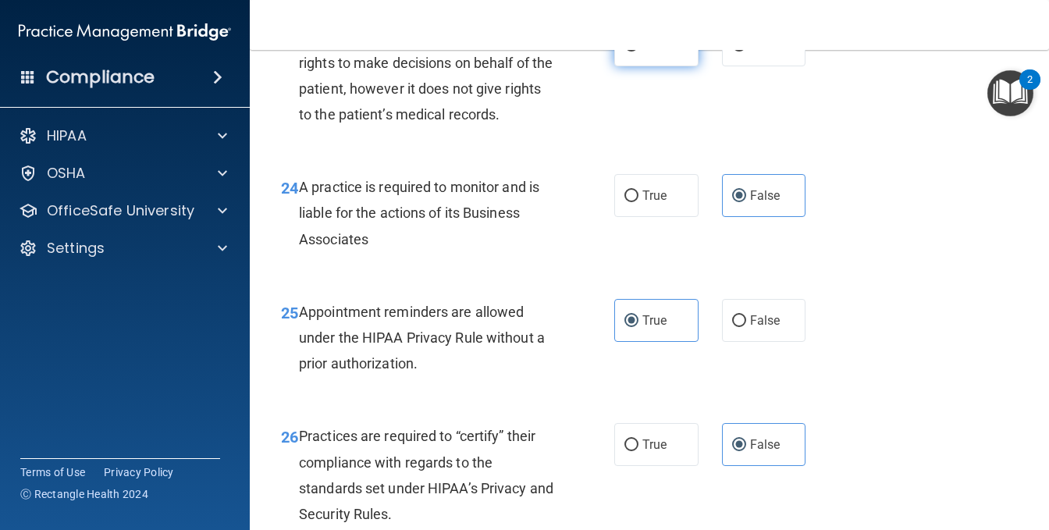
click at [657, 66] on label "True" at bounding box center [657, 44] width 84 height 43
click at [639, 52] on input "True" at bounding box center [632, 46] width 14 height 12
radio input "true"
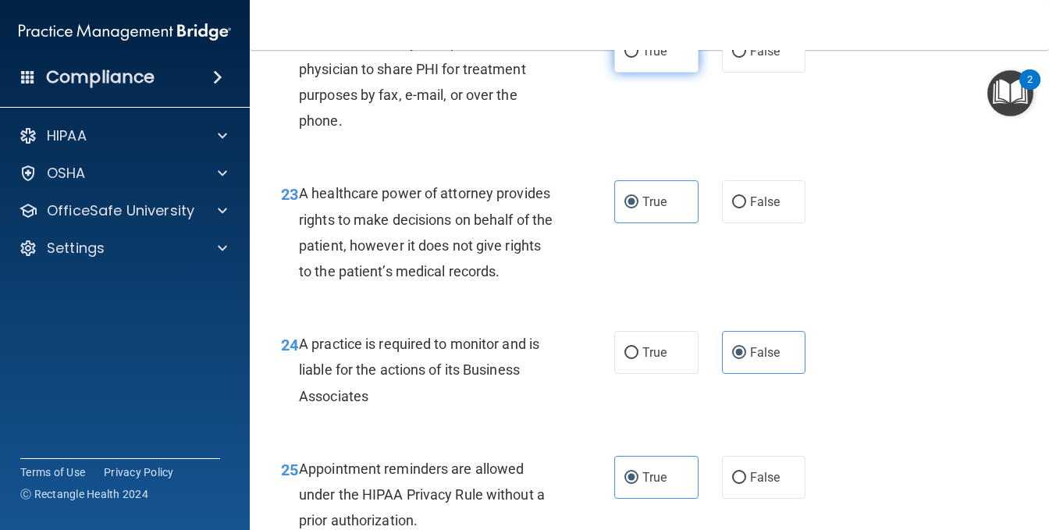
scroll to position [3335, 0]
click at [739, 223] on label "False" at bounding box center [764, 201] width 84 height 43
click at [739, 208] on input "False" at bounding box center [739, 202] width 14 height 12
radio input "true"
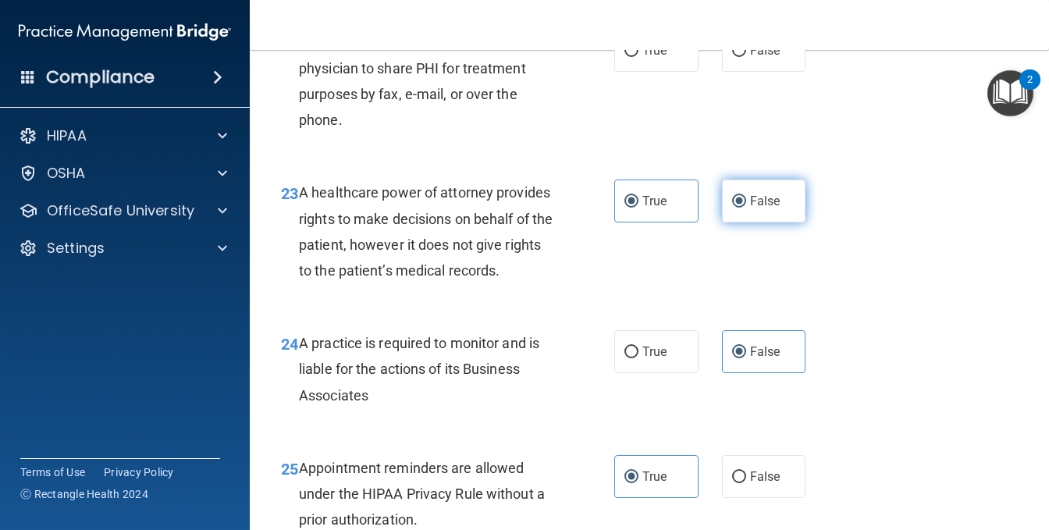
radio input "false"
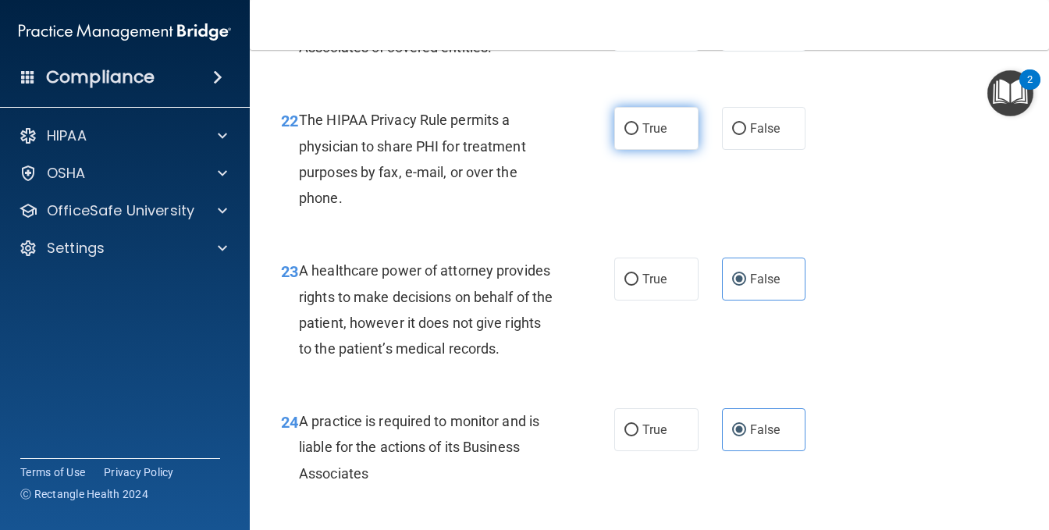
click at [679, 150] on label "True" at bounding box center [657, 128] width 84 height 43
click at [639, 135] on input "True" at bounding box center [632, 129] width 14 height 12
radio input "true"
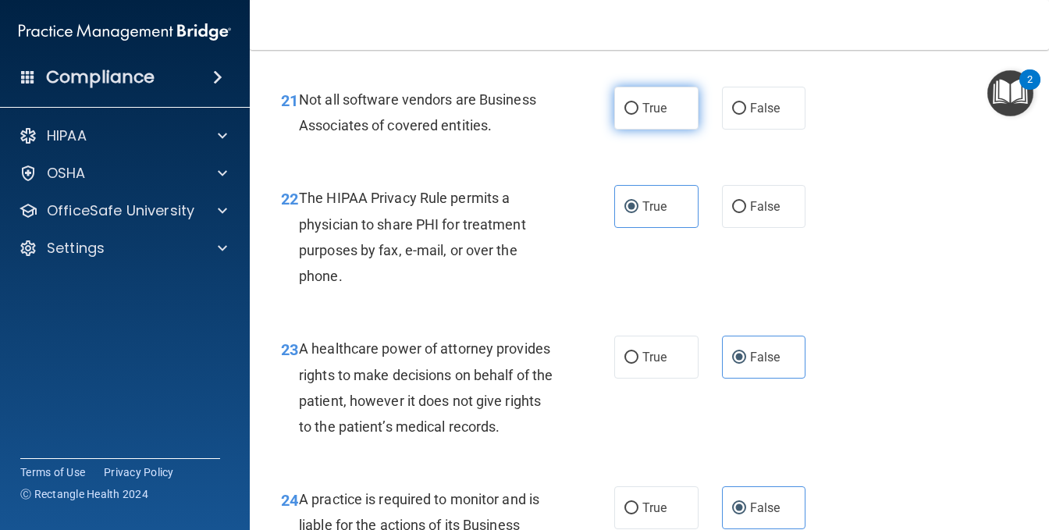
click at [628, 130] on label "True" at bounding box center [657, 108] width 84 height 43
click at [628, 115] on input "True" at bounding box center [632, 109] width 14 height 12
radio input "true"
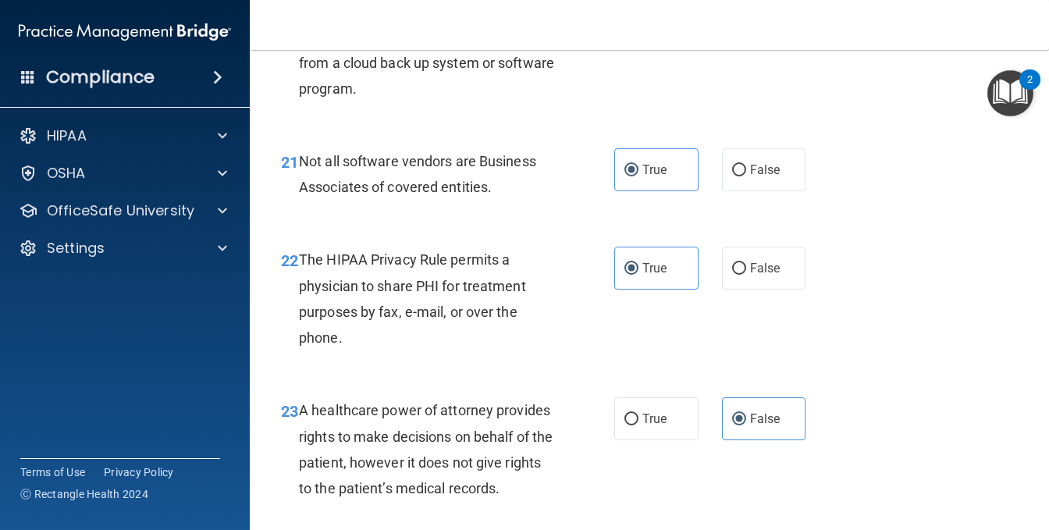
scroll to position [3023, 0]
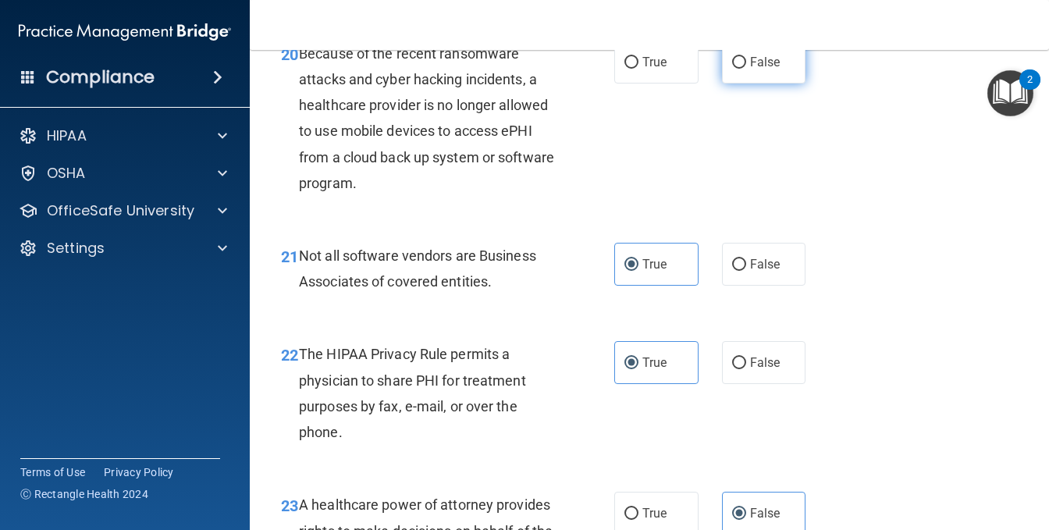
click at [741, 84] on label "False" at bounding box center [764, 62] width 84 height 43
click at [741, 69] on input "False" at bounding box center [739, 63] width 14 height 12
radio input "true"
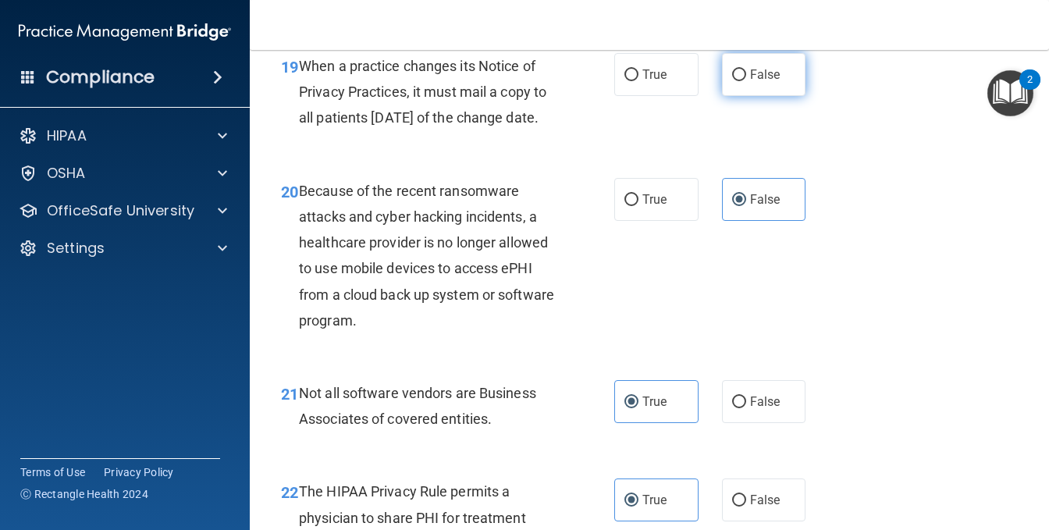
scroll to position [2866, 0]
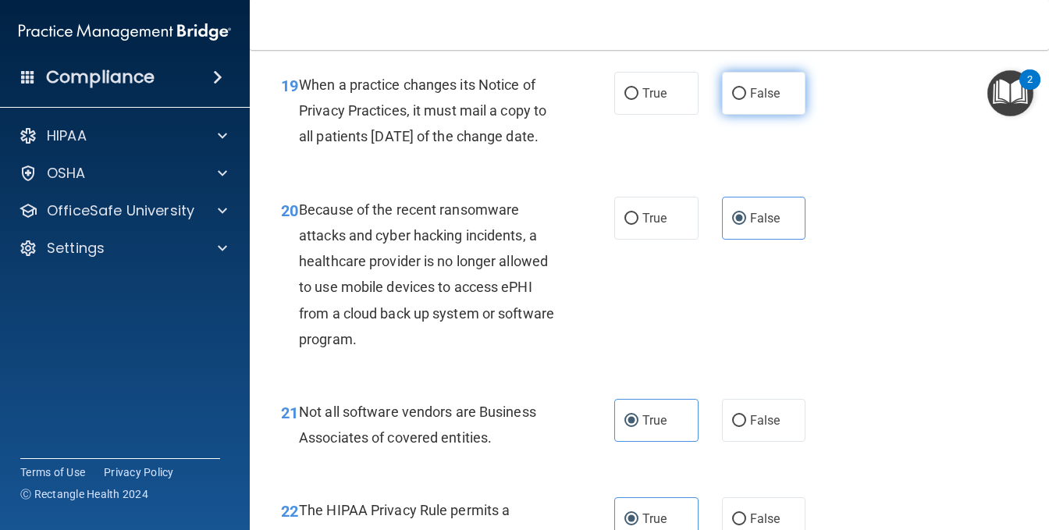
click at [740, 115] on label "False" at bounding box center [764, 93] width 84 height 43
click at [740, 100] on input "False" at bounding box center [739, 94] width 14 height 12
radio input "true"
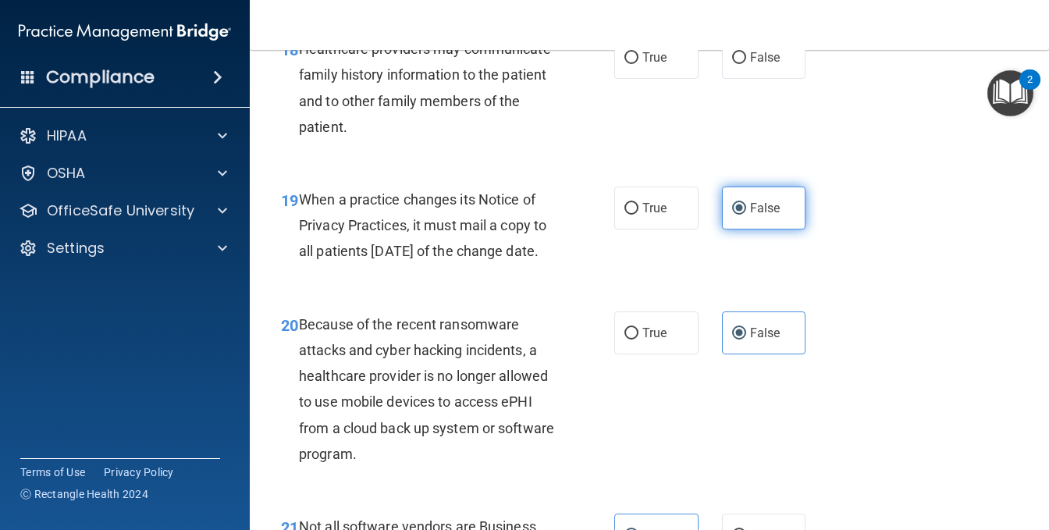
scroll to position [2710, 0]
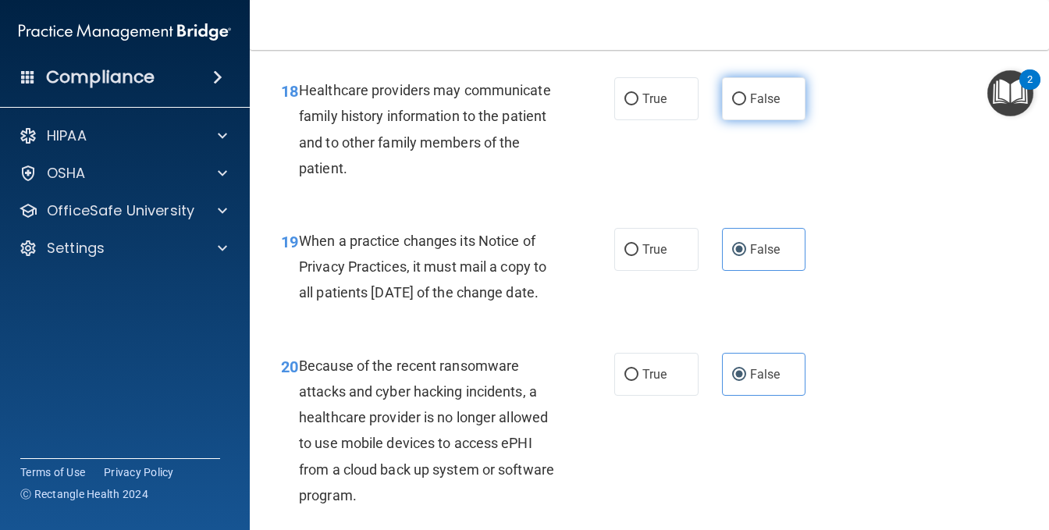
click at [725, 120] on label "False" at bounding box center [764, 98] width 84 height 43
click at [732, 105] on input "False" at bounding box center [739, 100] width 14 height 12
radio input "true"
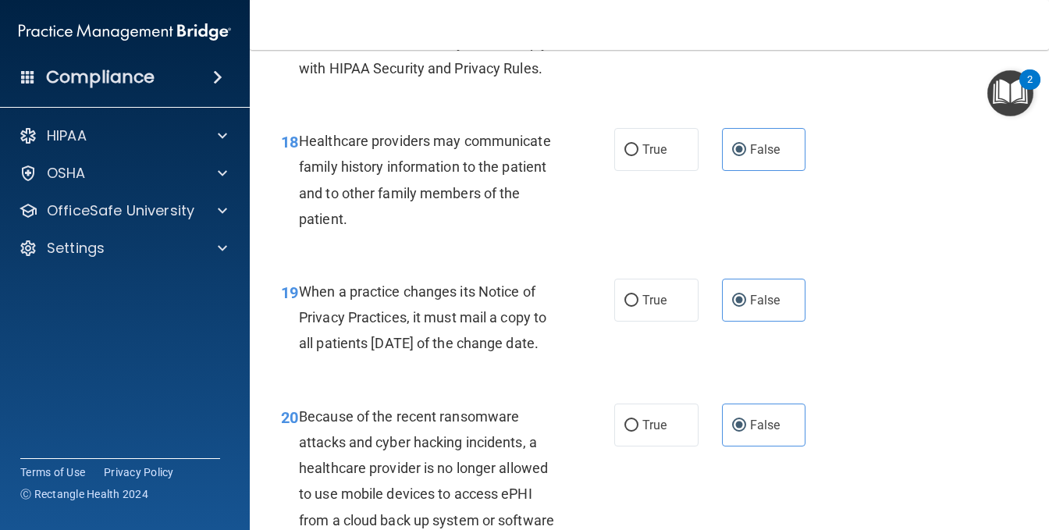
scroll to position [2632, 0]
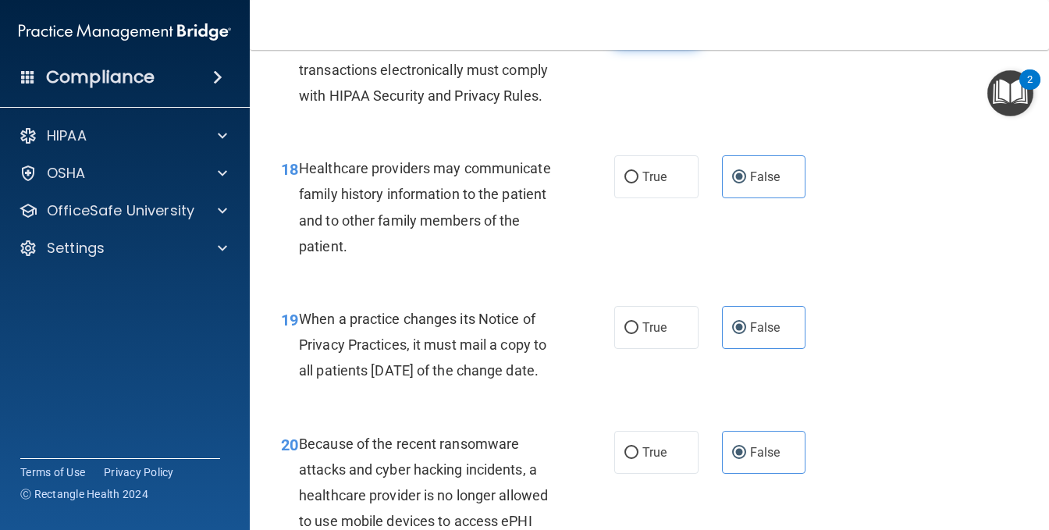
click at [631, 48] on label "True" at bounding box center [657, 26] width 84 height 43
click at [631, 33] on input "True" at bounding box center [632, 27] width 14 height 12
radio input "true"
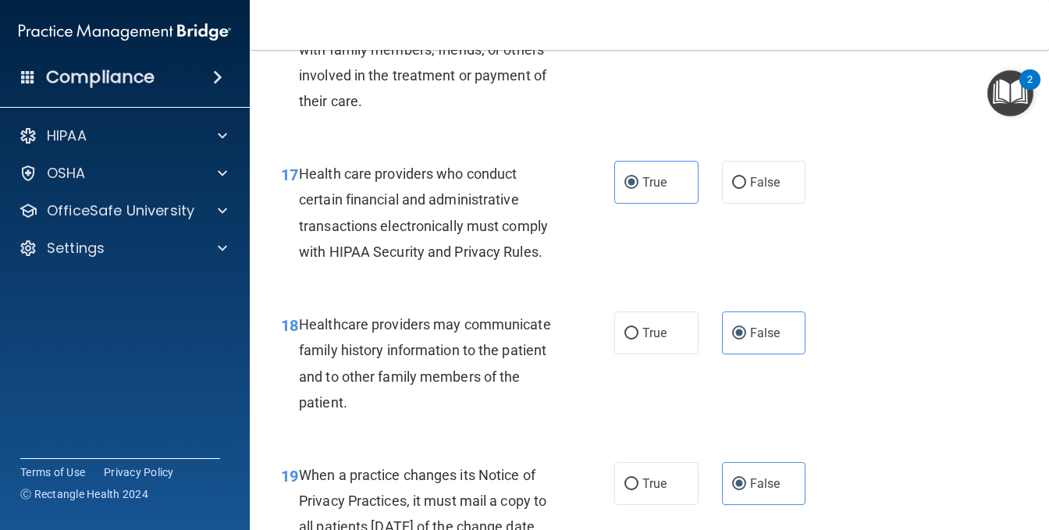
click at [649, 27] on label "True" at bounding box center [657, 5] width 84 height 43
click at [639, 12] on input "True" at bounding box center [632, 7] width 14 height 12
radio input "true"
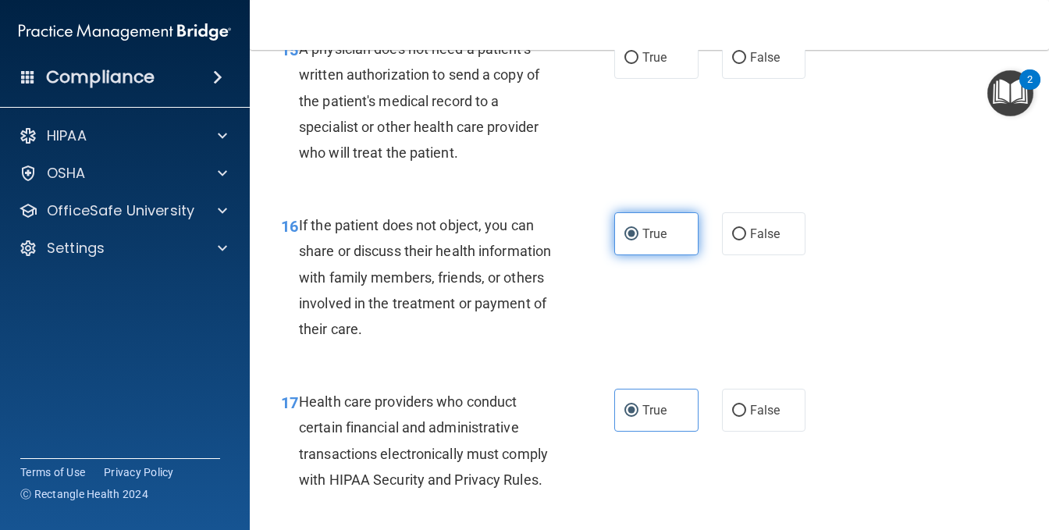
scroll to position [2242, 0]
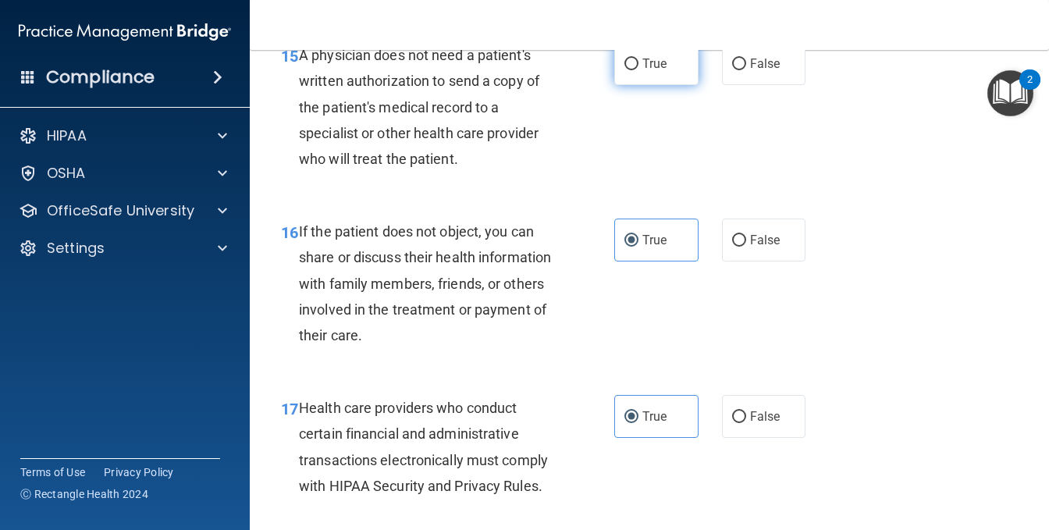
click at [657, 85] on label "True" at bounding box center [657, 63] width 84 height 43
click at [639, 70] on input "True" at bounding box center [632, 65] width 14 height 12
radio input "true"
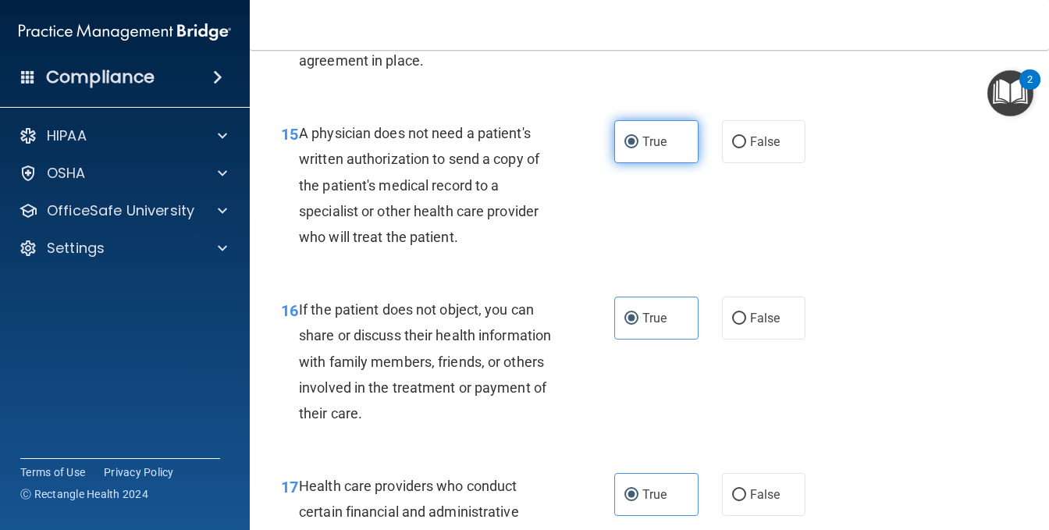
scroll to position [2086, 0]
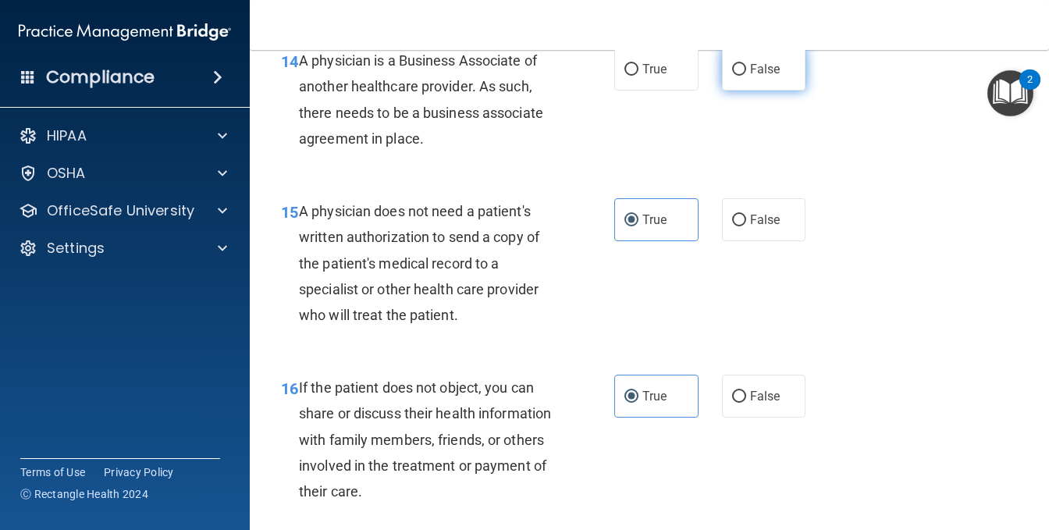
click at [767, 77] on span "False" at bounding box center [765, 69] width 30 height 15
click at [746, 76] on input "False" at bounding box center [739, 70] width 14 height 12
radio input "true"
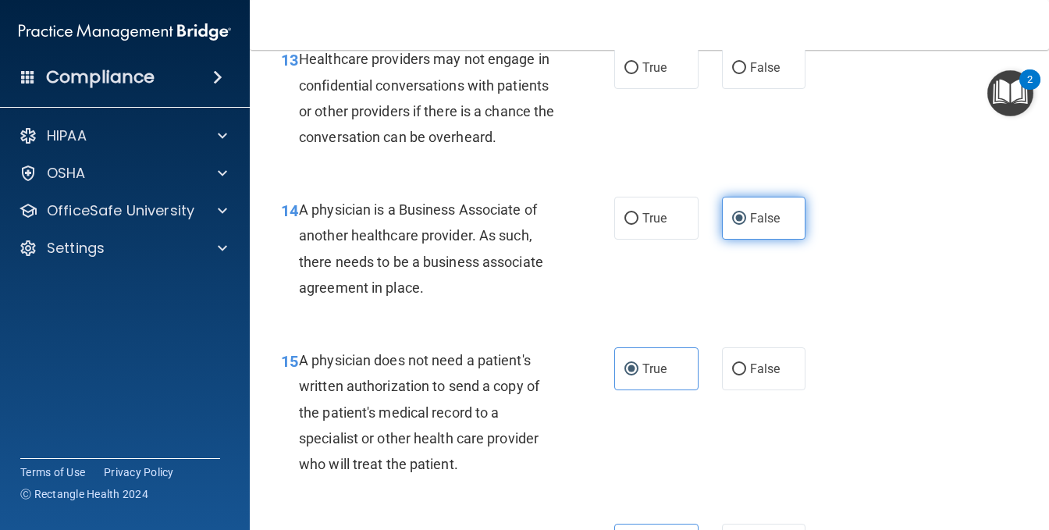
scroll to position [1929, 0]
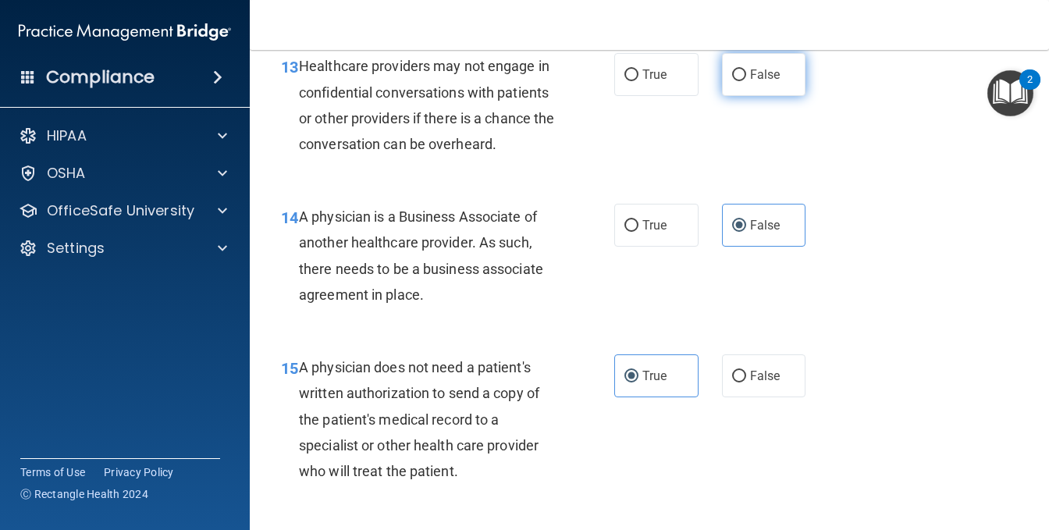
click at [743, 96] on label "False" at bounding box center [764, 74] width 84 height 43
click at [743, 81] on input "False" at bounding box center [739, 75] width 14 height 12
radio input "true"
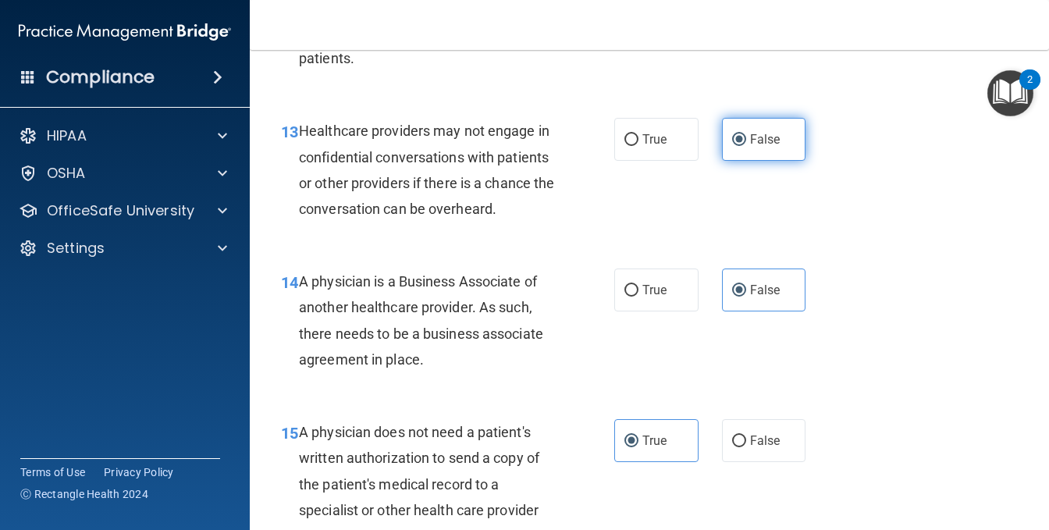
scroll to position [1773, 0]
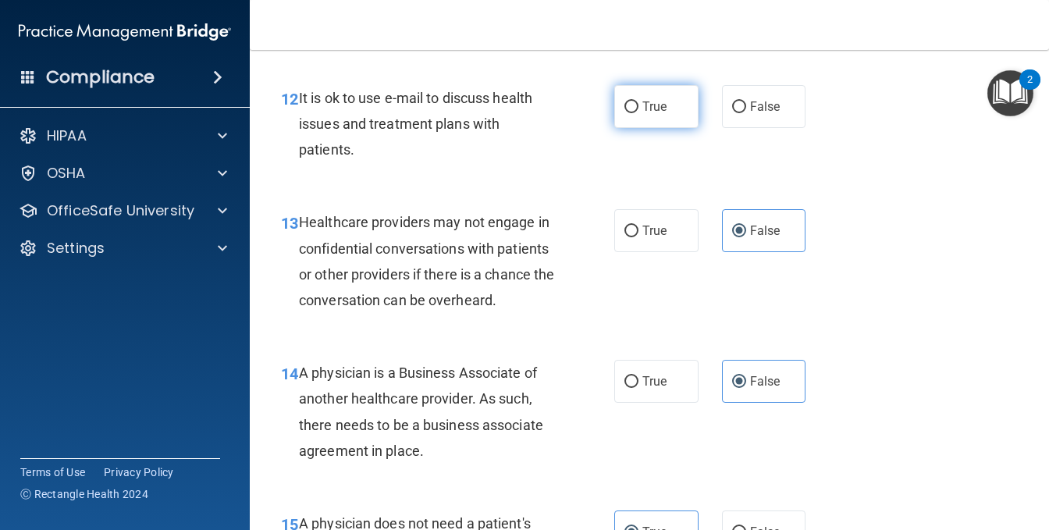
click at [676, 128] on label "True" at bounding box center [657, 106] width 84 height 43
click at [639, 113] on input "True" at bounding box center [632, 108] width 14 height 12
radio input "true"
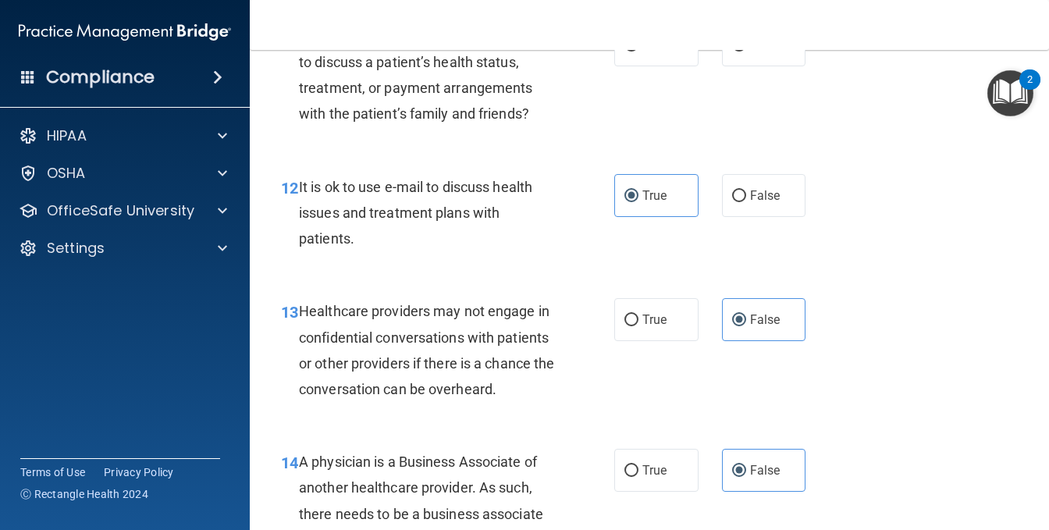
scroll to position [1617, 0]
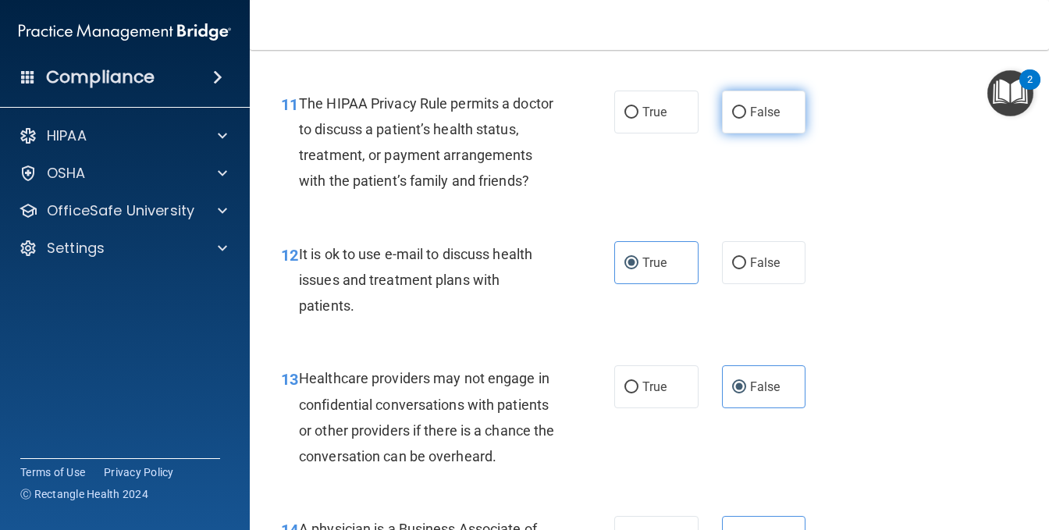
click at [731, 134] on label "False" at bounding box center [764, 112] width 84 height 43
click at [732, 119] on input "False" at bounding box center [739, 113] width 14 height 12
radio input "true"
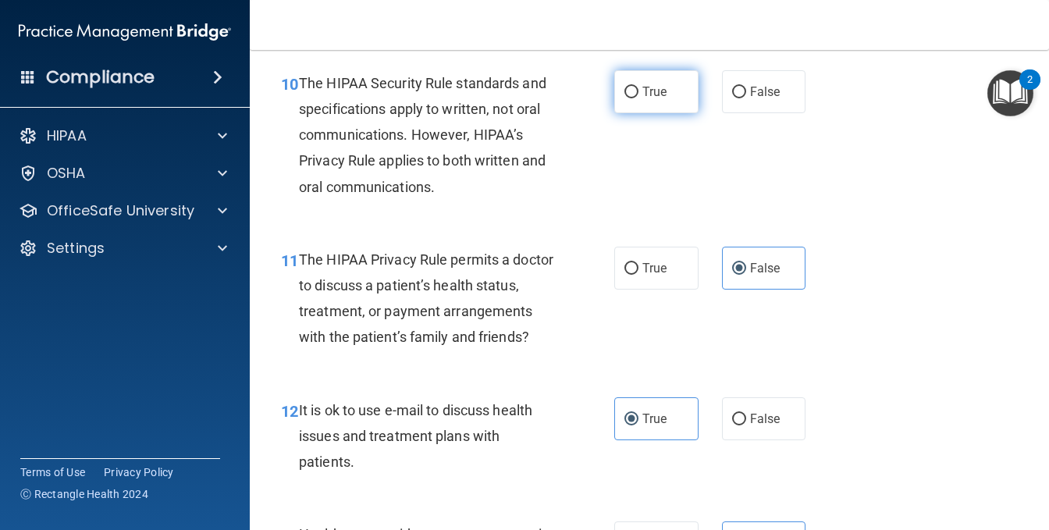
click at [615, 113] on label "True" at bounding box center [657, 91] width 84 height 43
click at [625, 98] on input "True" at bounding box center [632, 93] width 14 height 12
radio input "true"
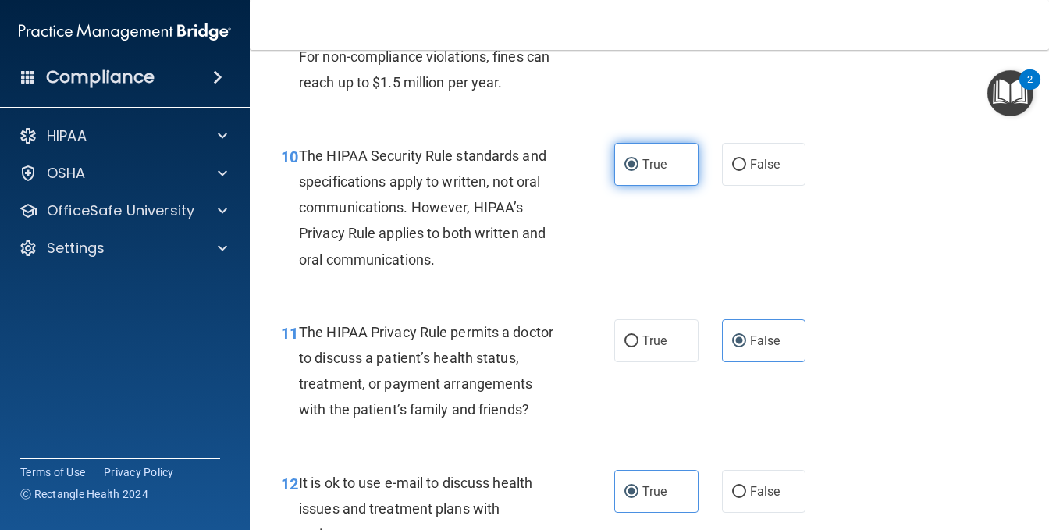
scroll to position [1305, 0]
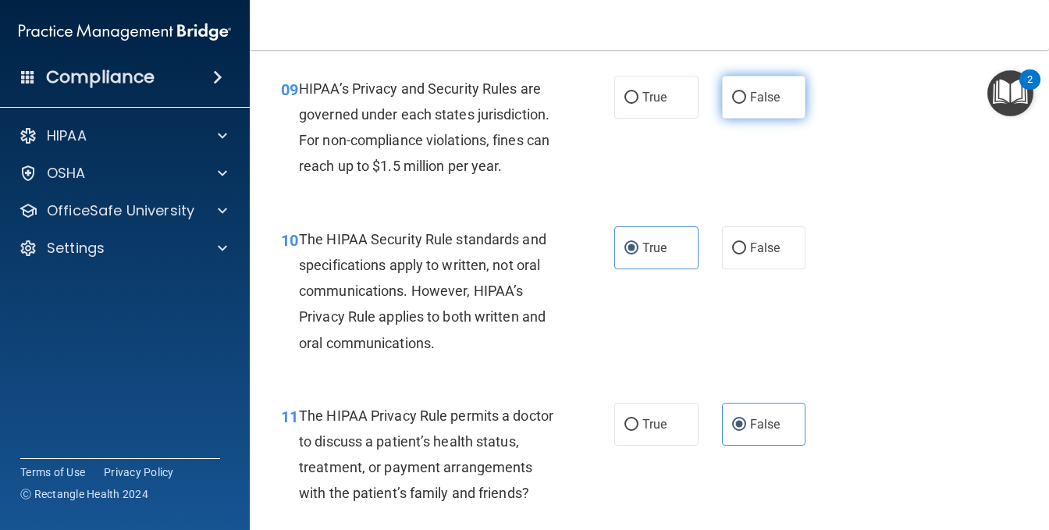
click at [750, 119] on label "False" at bounding box center [764, 97] width 84 height 43
click at [746, 104] on input "False" at bounding box center [739, 98] width 14 height 12
radio input "true"
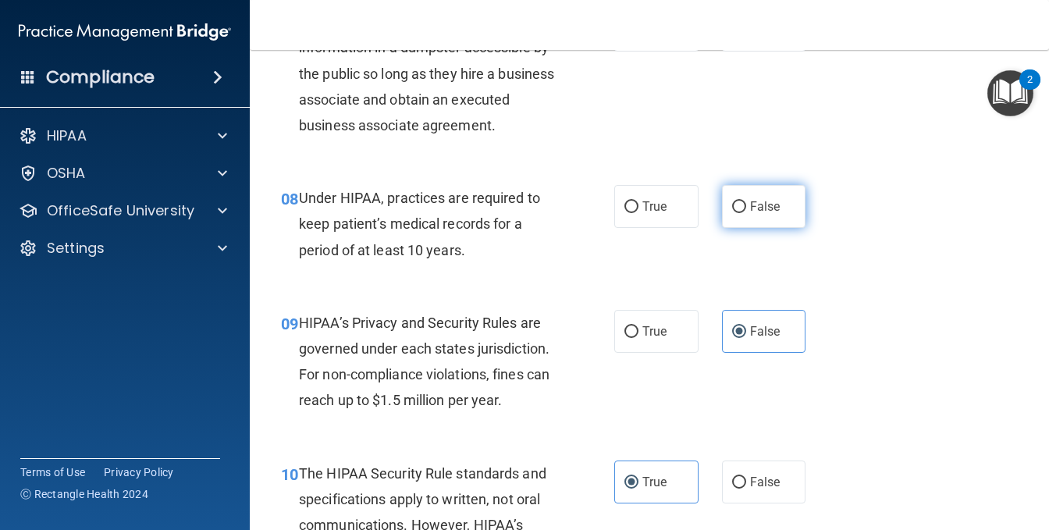
click at [732, 213] on input "False" at bounding box center [739, 207] width 14 height 12
radio input "true"
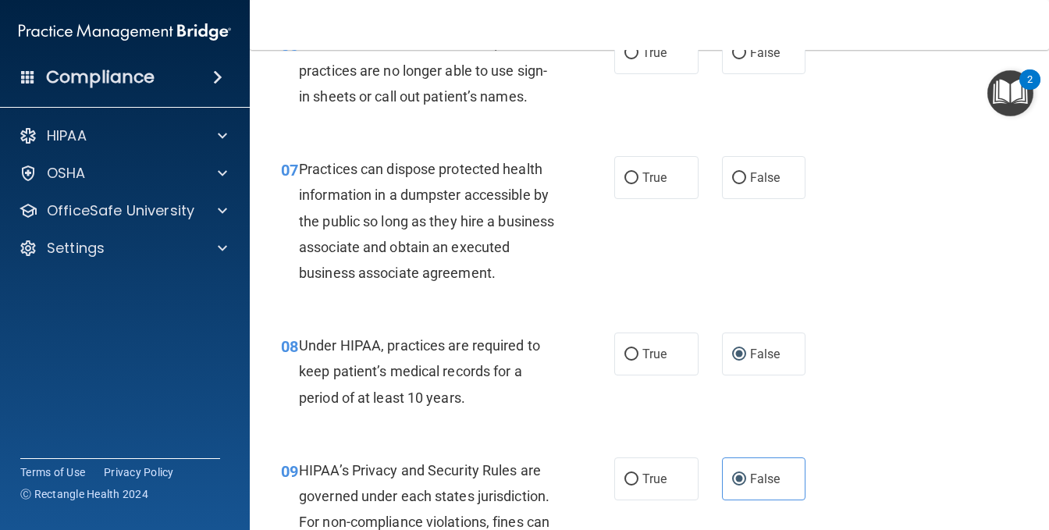
scroll to position [914, 0]
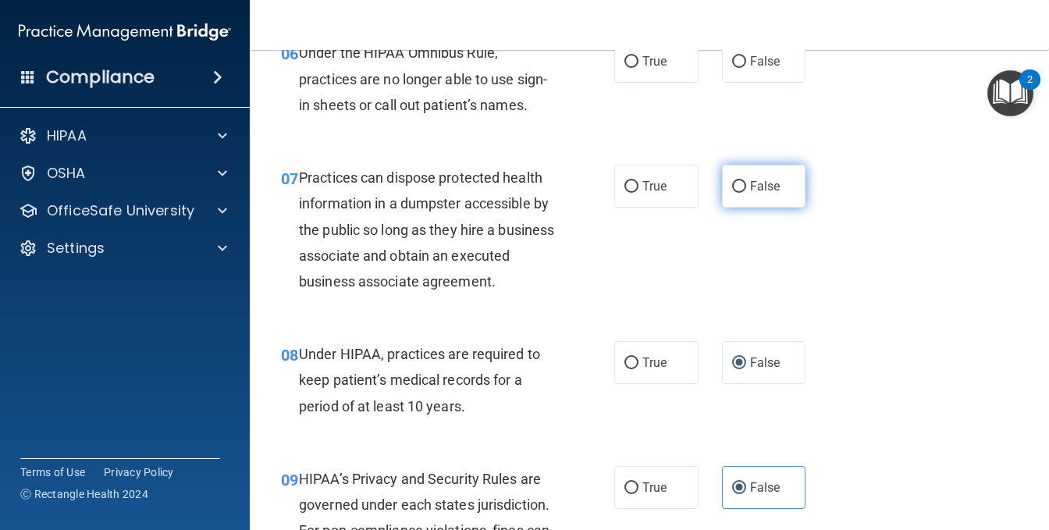
click at [730, 202] on label "False" at bounding box center [764, 186] width 84 height 43
click at [732, 193] on input "False" at bounding box center [739, 187] width 14 height 12
radio input "true"
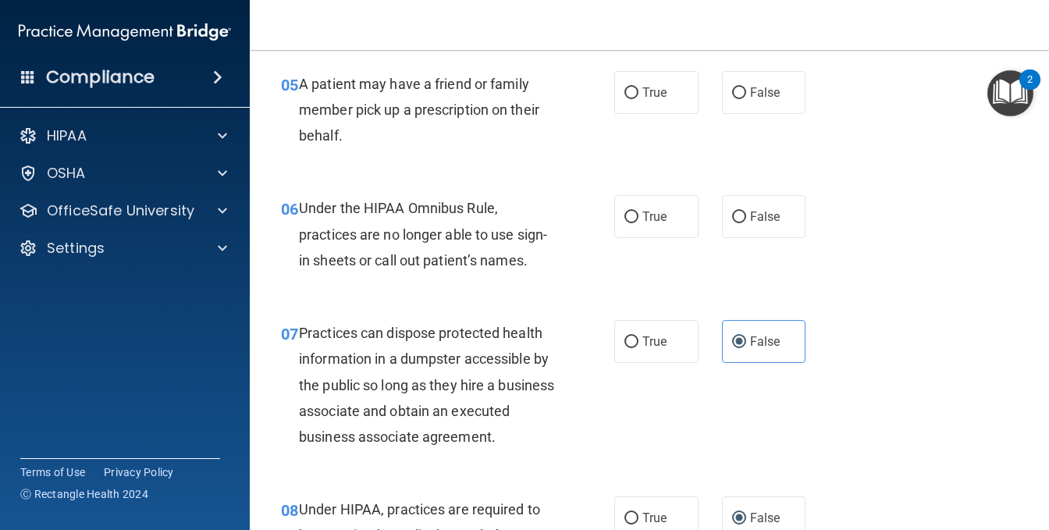
scroll to position [758, 0]
click at [759, 230] on label "False" at bounding box center [764, 217] width 84 height 43
click at [746, 224] on input "False" at bounding box center [739, 218] width 14 height 12
radio input "true"
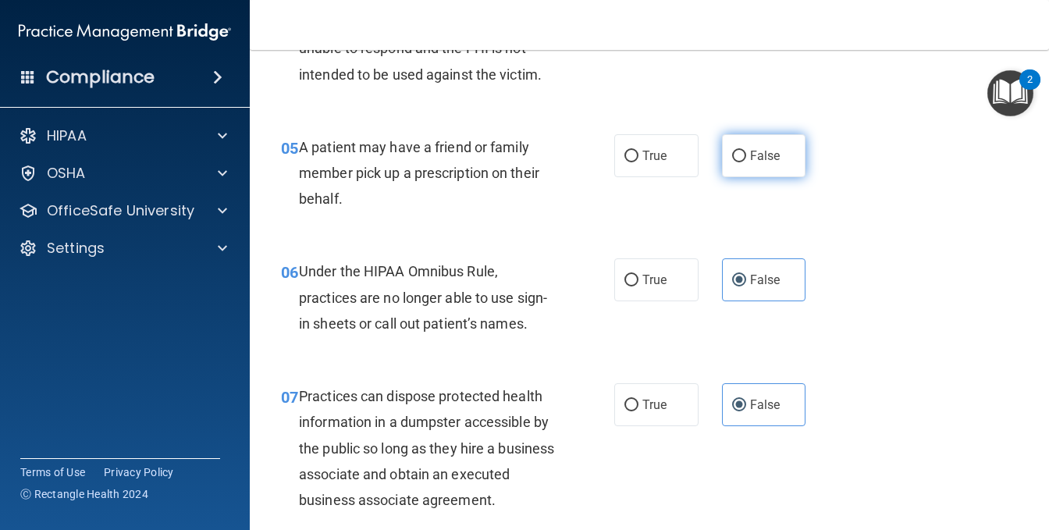
scroll to position [602, 0]
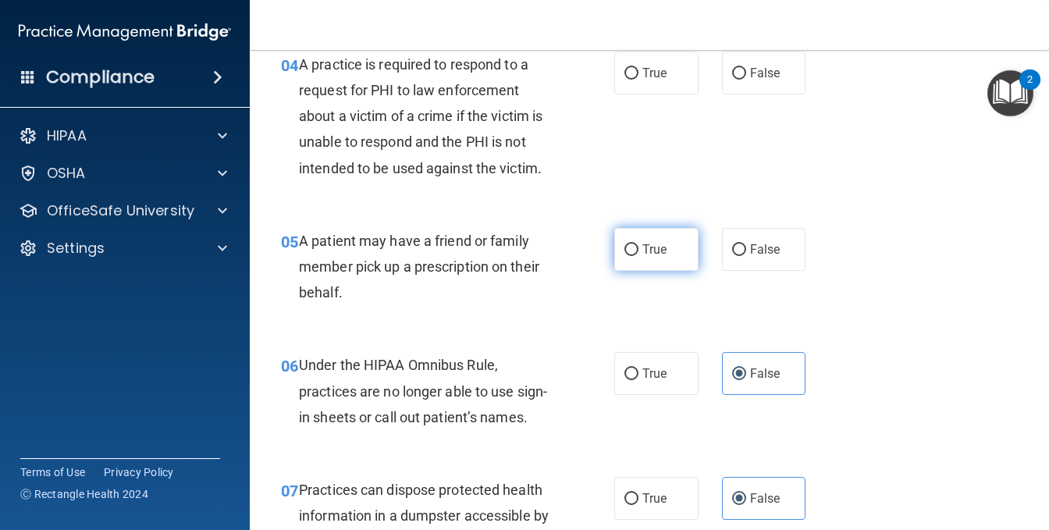
click at [668, 268] on label "True" at bounding box center [657, 249] width 84 height 43
click at [639, 256] on input "True" at bounding box center [632, 250] width 14 height 12
radio input "true"
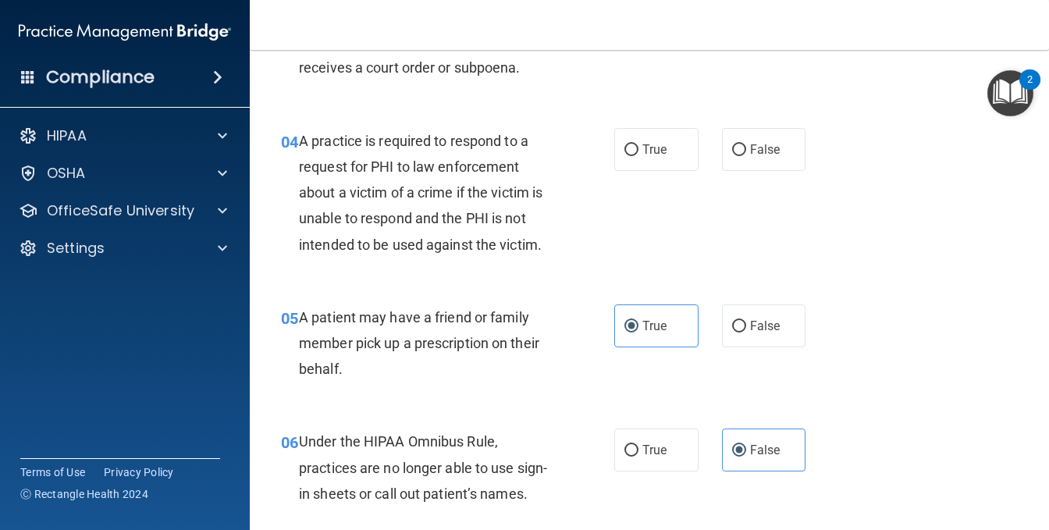
scroll to position [368, 0]
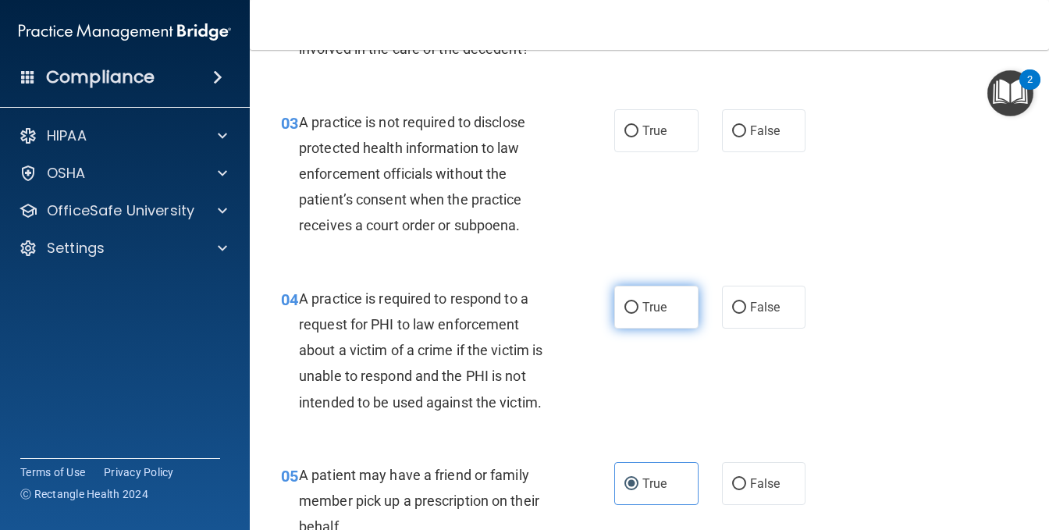
click at [663, 319] on label "True" at bounding box center [657, 307] width 84 height 43
click at [639, 314] on input "True" at bounding box center [632, 308] width 14 height 12
radio input "true"
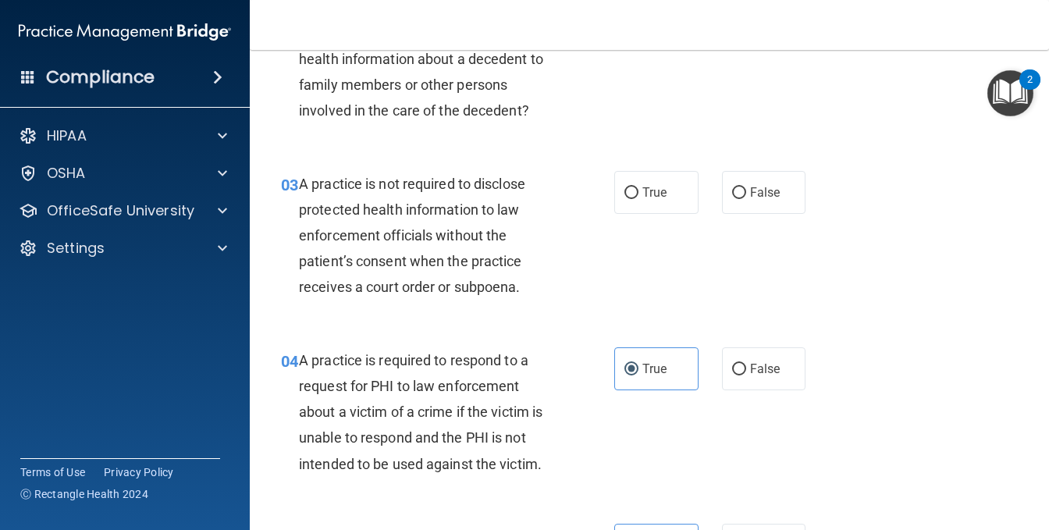
scroll to position [212, 0]
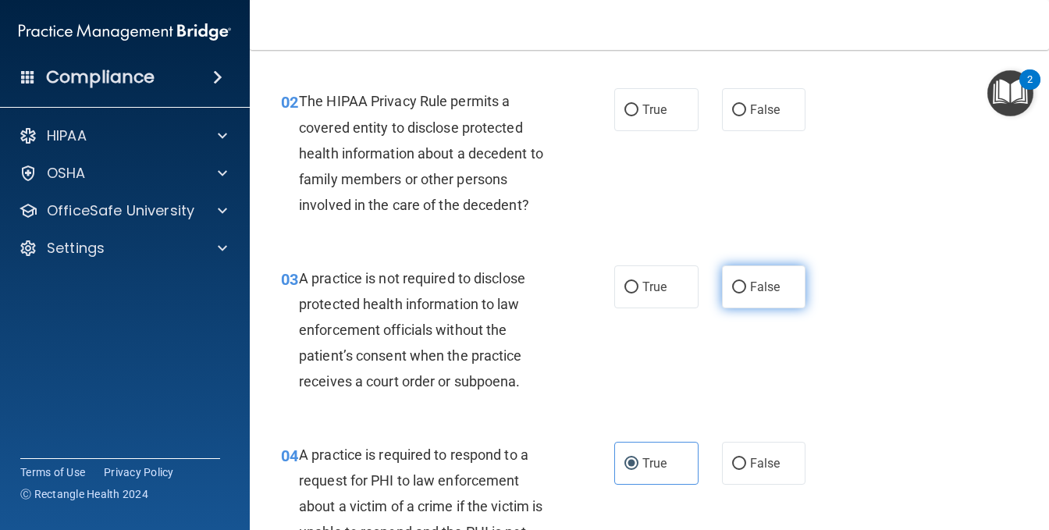
click at [732, 294] on input "False" at bounding box center [739, 288] width 14 height 12
radio input "true"
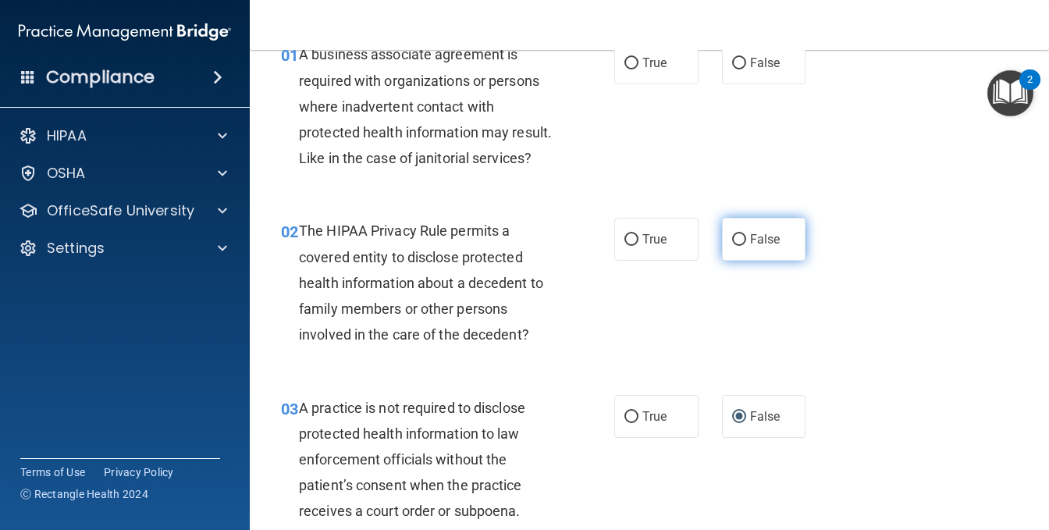
scroll to position [55, 0]
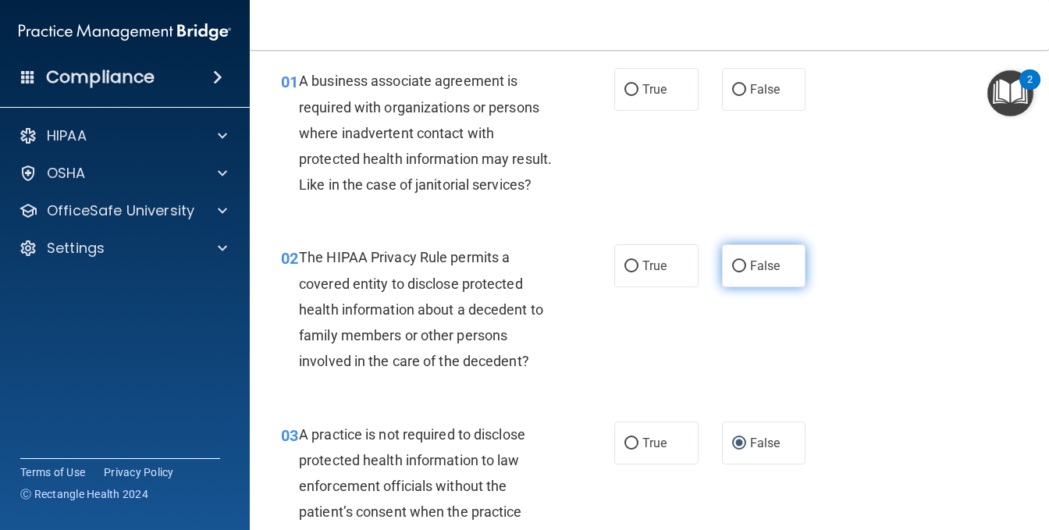
click at [722, 286] on label "False" at bounding box center [764, 265] width 84 height 43
click at [732, 273] on input "False" at bounding box center [739, 267] width 14 height 12
radio input "true"
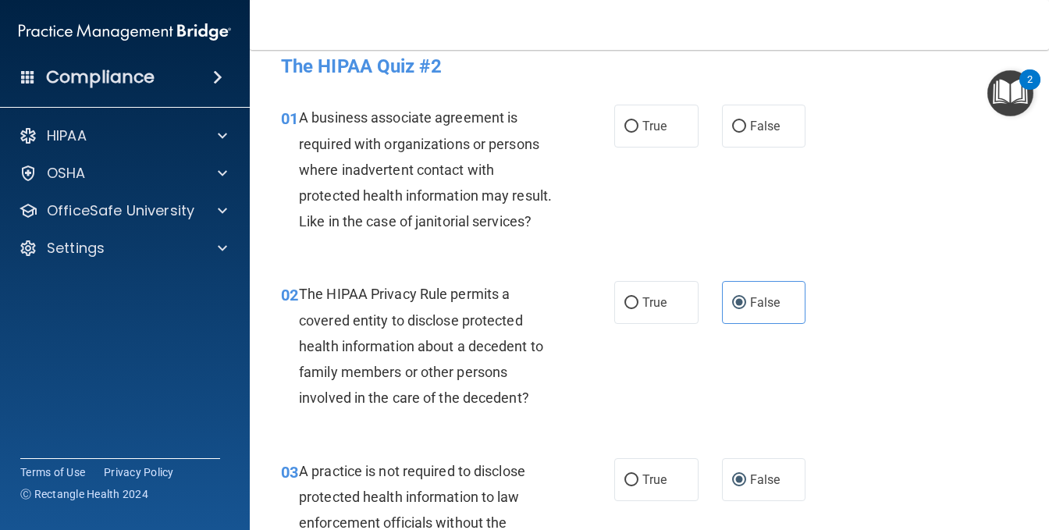
scroll to position [0, 0]
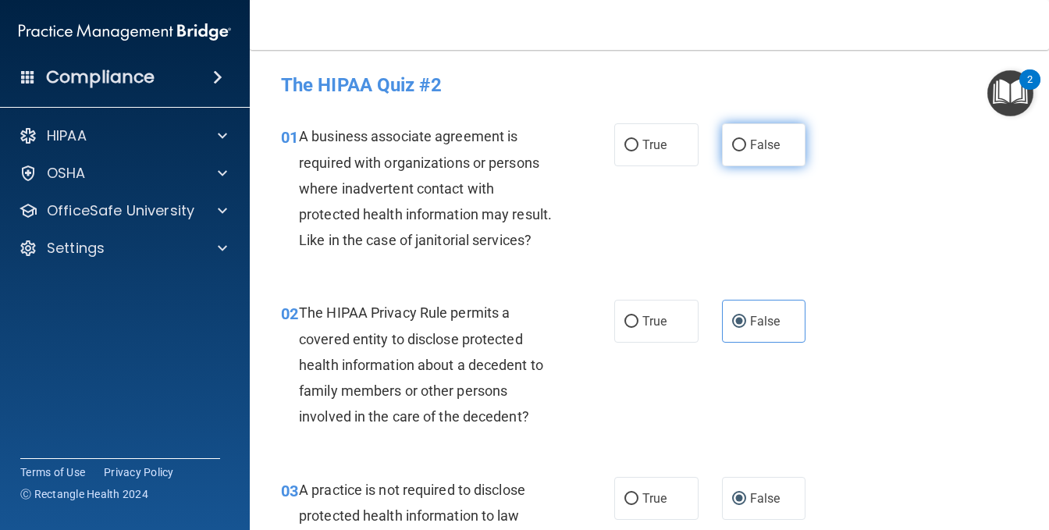
click at [761, 157] on label "False" at bounding box center [764, 144] width 84 height 43
click at [746, 151] on input "False" at bounding box center [739, 146] width 14 height 12
radio input "true"
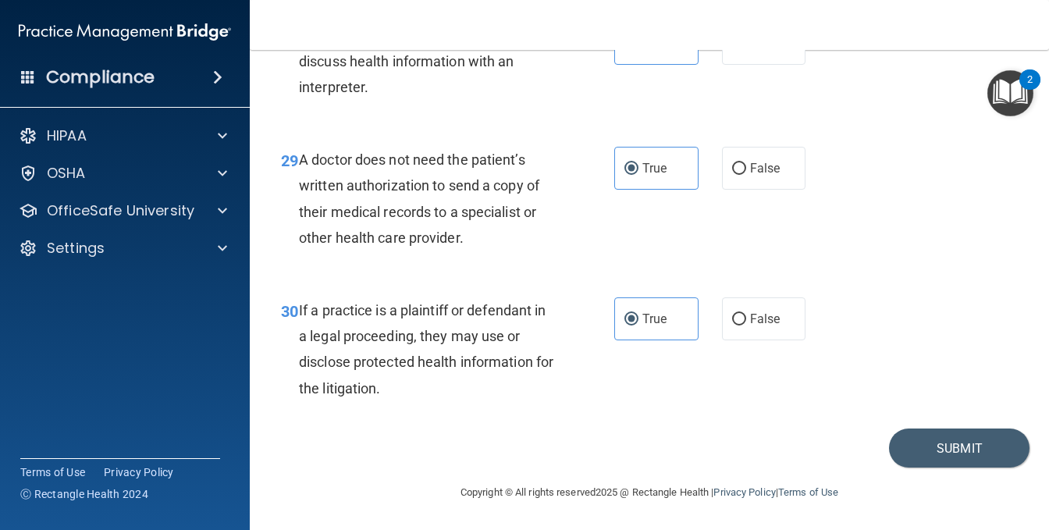
scroll to position [4350, 0]
click at [900, 436] on button "Submit" at bounding box center [959, 449] width 141 height 40
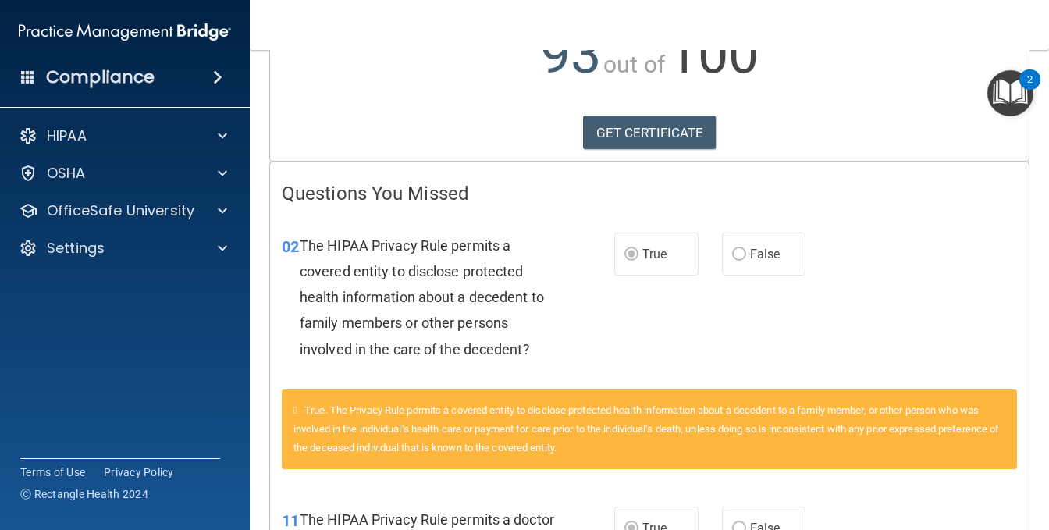
scroll to position [78, 0]
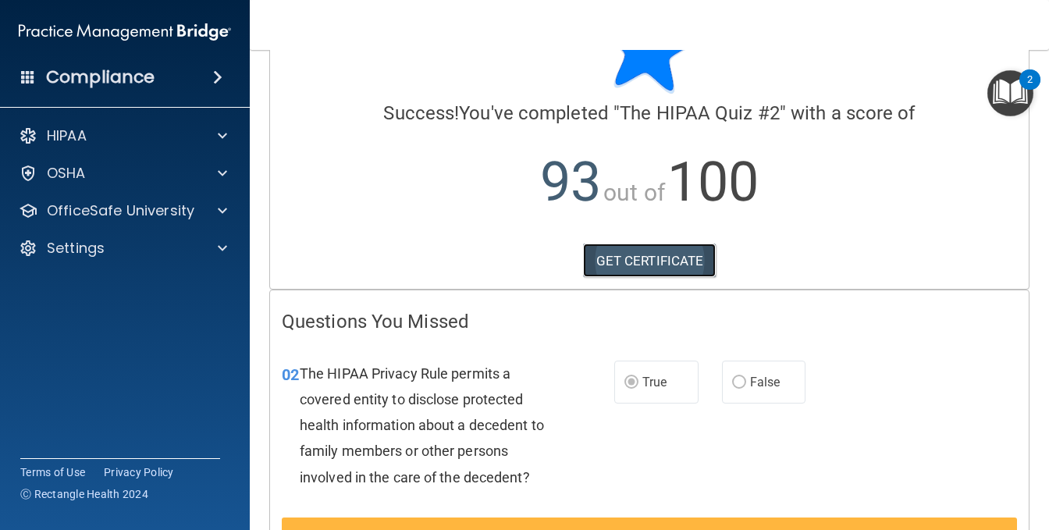
click at [628, 274] on link "GET CERTIFICATE" at bounding box center [650, 261] width 134 height 34
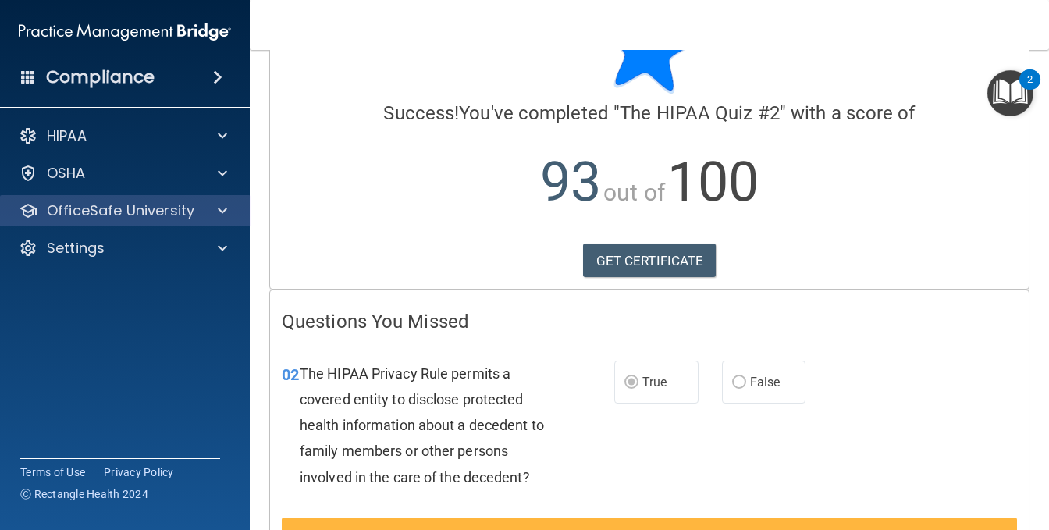
click at [149, 224] on div "OfficeSafe University" at bounding box center [125, 210] width 251 height 31
click at [201, 216] on div at bounding box center [220, 210] width 39 height 19
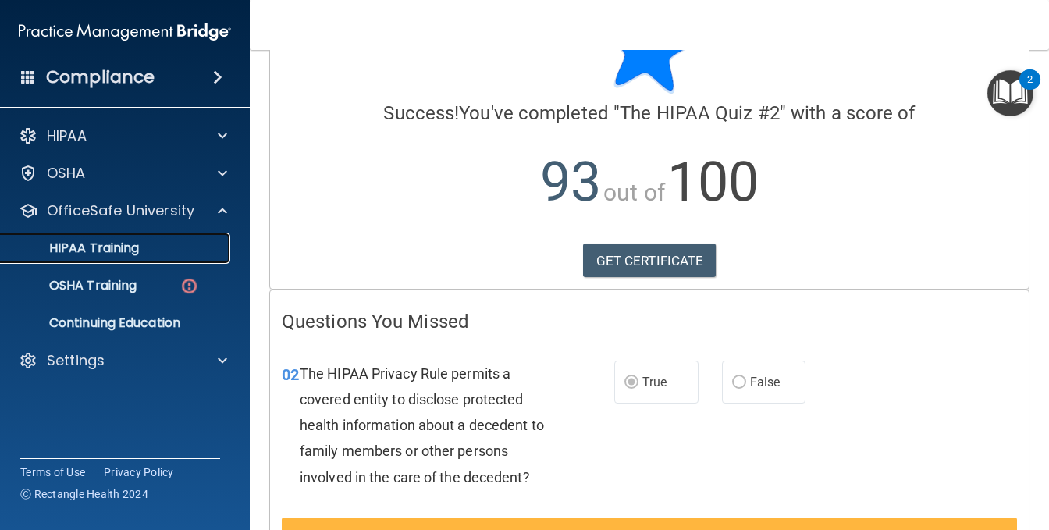
click at [148, 249] on div "HIPAA Training" at bounding box center [116, 249] width 213 height 16
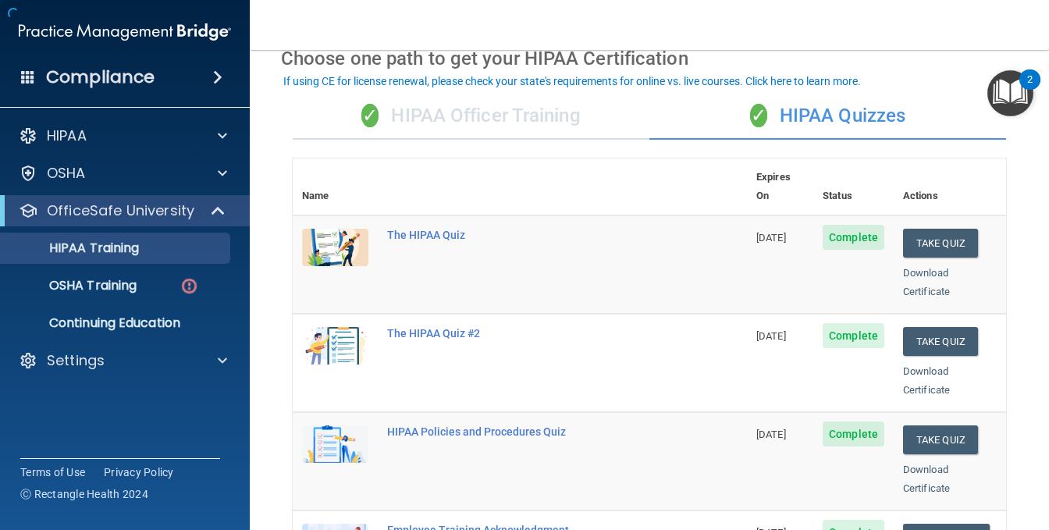
click at [447, 116] on div "✓ HIPAA Officer Training" at bounding box center [471, 116] width 357 height 47
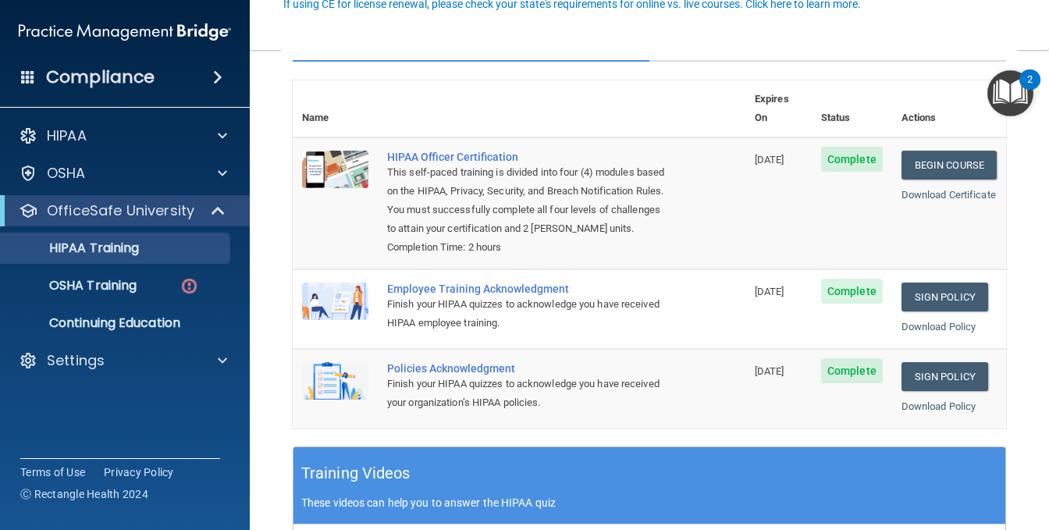
scroll to position [78, 0]
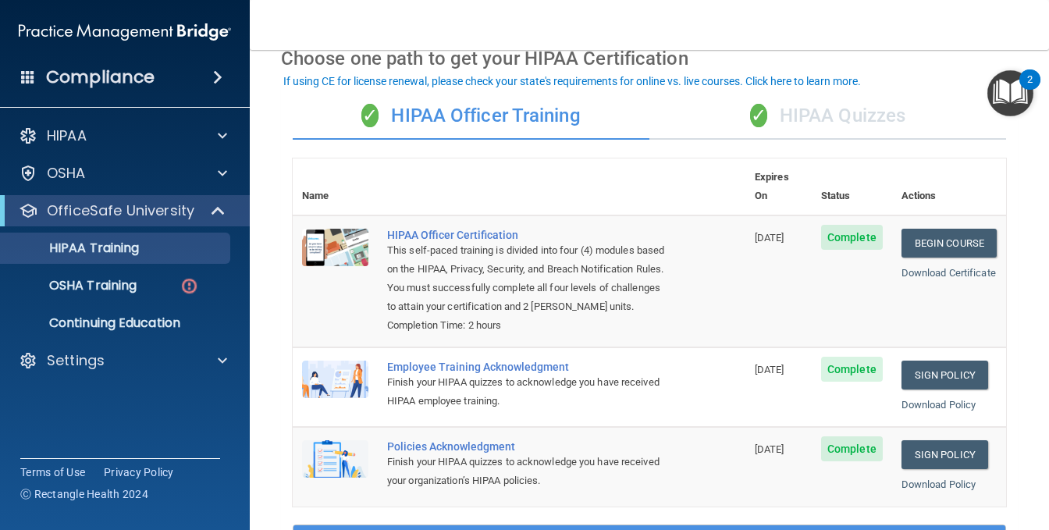
click at [827, 99] on div "✓ HIPAA Quizzes" at bounding box center [828, 116] width 357 height 47
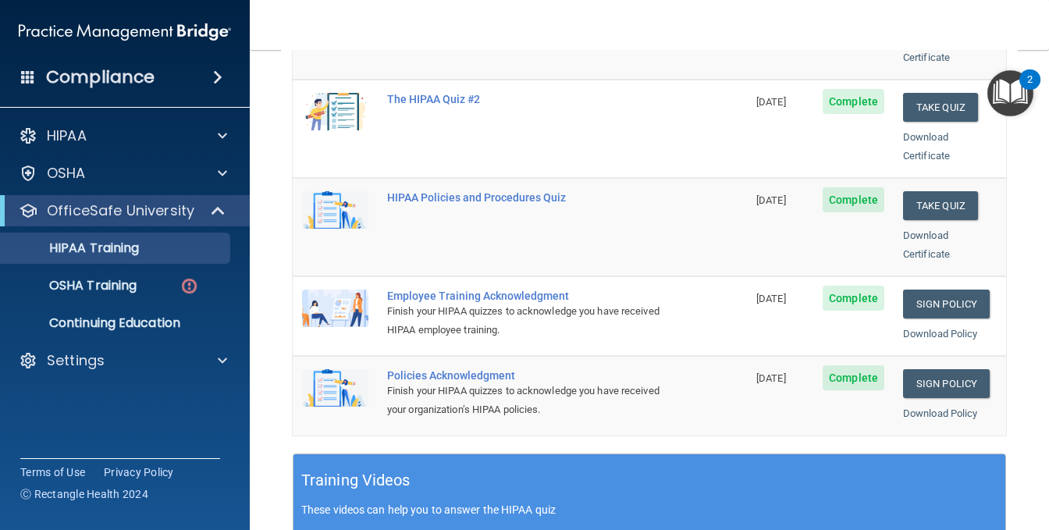
scroll to position [469, 0]
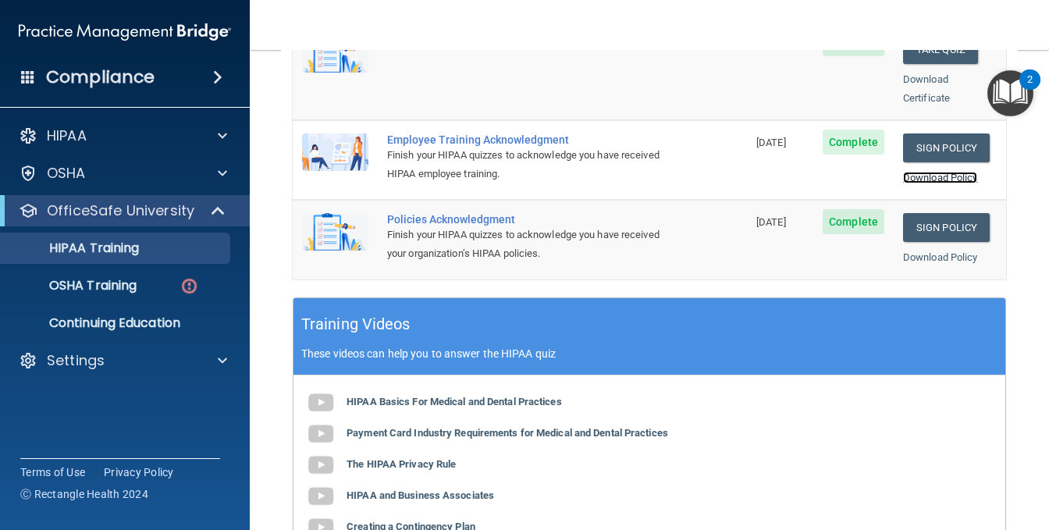
click at [925, 172] on link "Download Policy" at bounding box center [940, 178] width 75 height 12
click at [910, 134] on link "Sign Policy" at bounding box center [946, 148] width 87 height 29
click at [920, 213] on link "Sign Policy" at bounding box center [946, 227] width 87 height 29
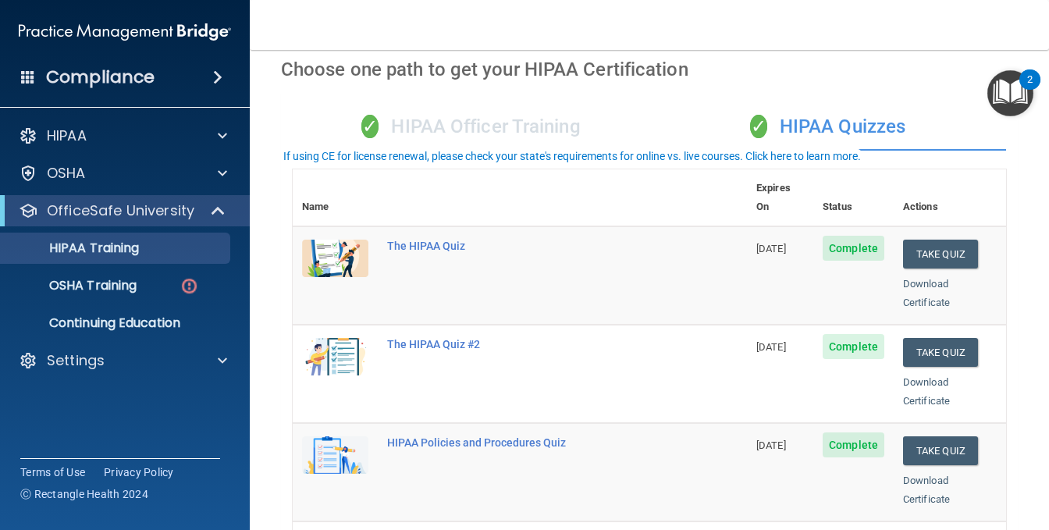
scroll to position [0, 0]
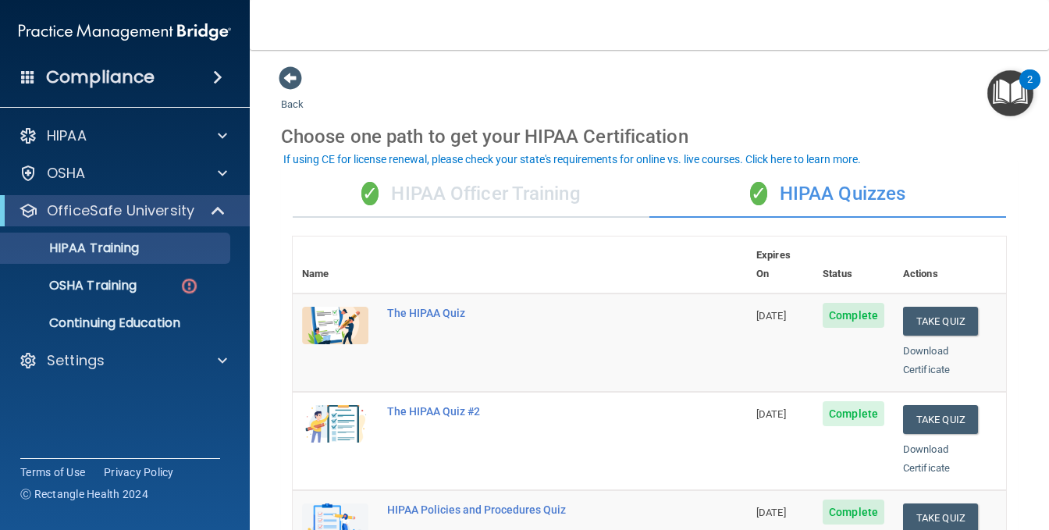
click at [548, 186] on div "✓ HIPAA Officer Training" at bounding box center [471, 194] width 357 height 47
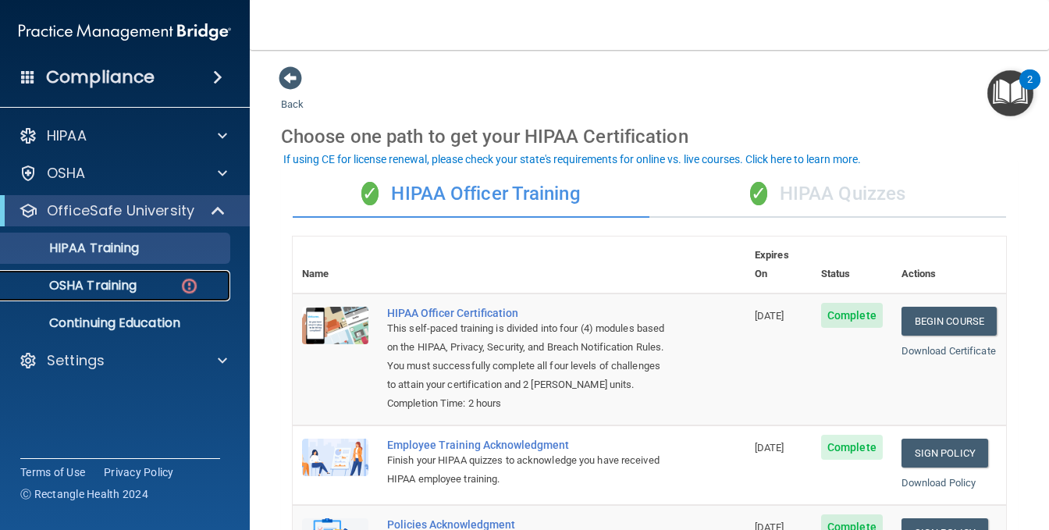
click at [113, 284] on p "OSHA Training" at bounding box center [73, 286] width 126 height 16
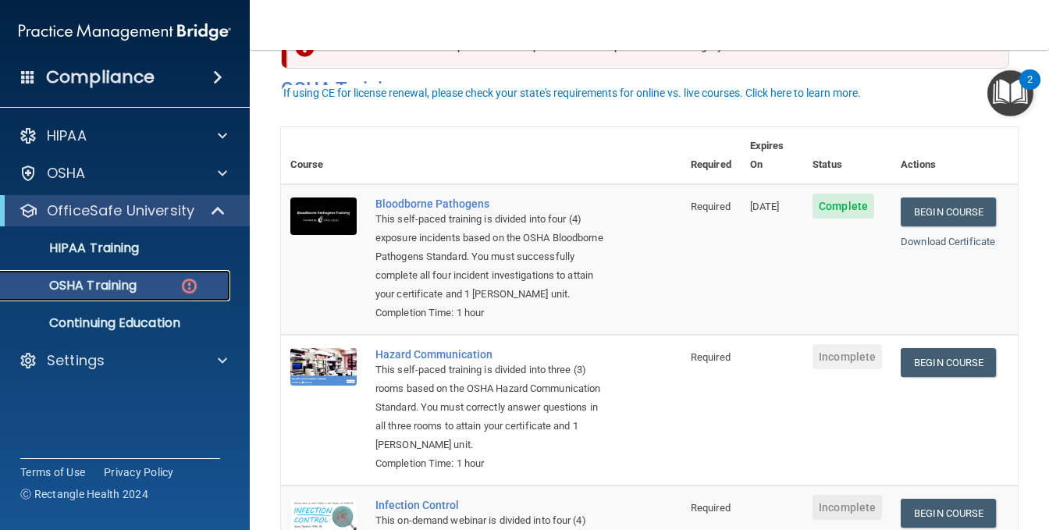
scroll to position [156, 0]
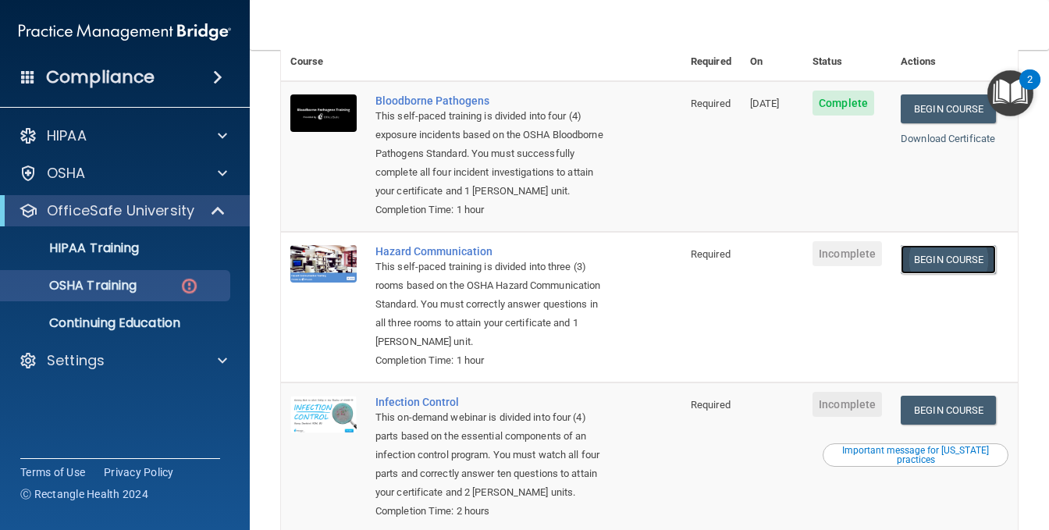
click at [910, 265] on link "Begin Course" at bounding box center [948, 259] width 95 height 29
click at [109, 252] on p "HIPAA Training" at bounding box center [74, 249] width 129 height 16
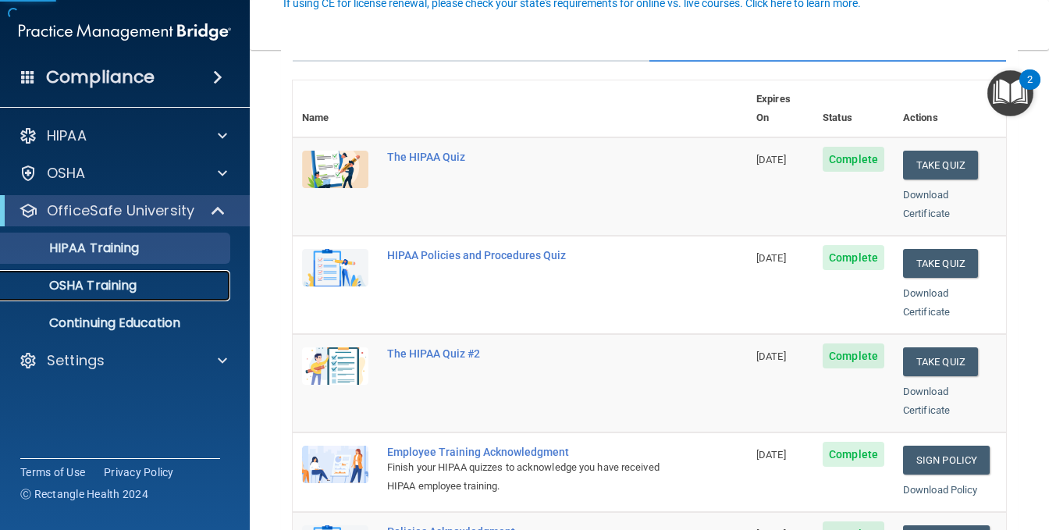
click at [109, 278] on p "OSHA Training" at bounding box center [73, 286] width 126 height 16
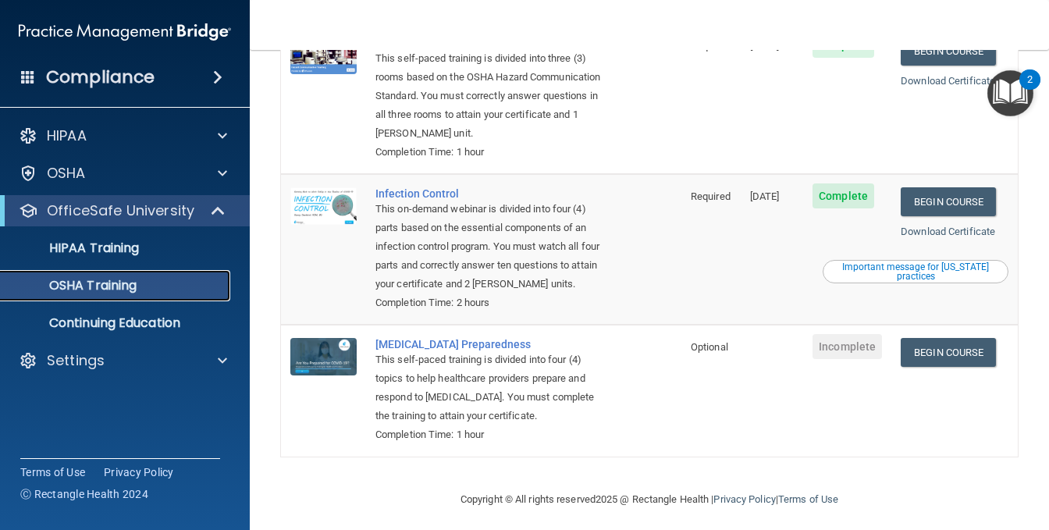
scroll to position [349, 0]
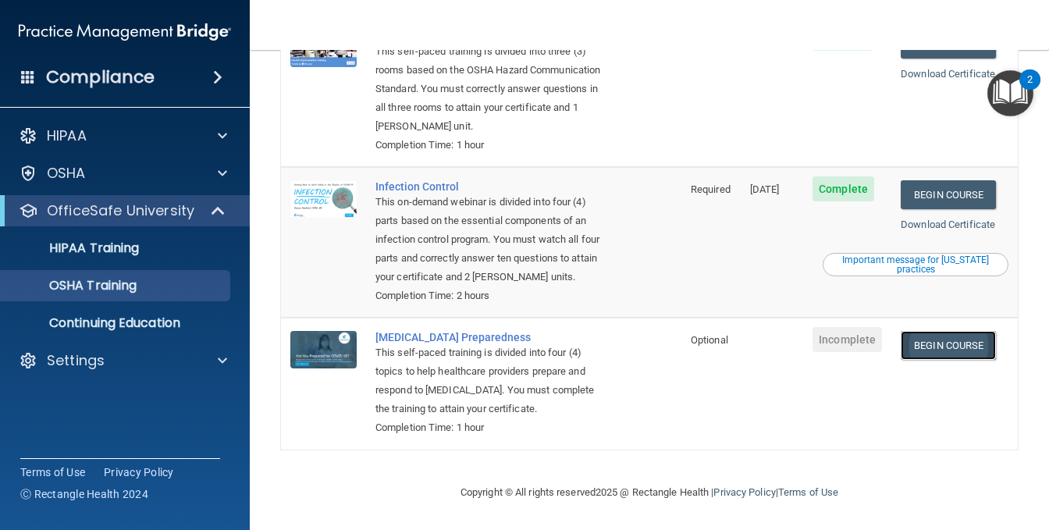
click at [942, 346] on link "Begin Course" at bounding box center [948, 345] width 95 height 29
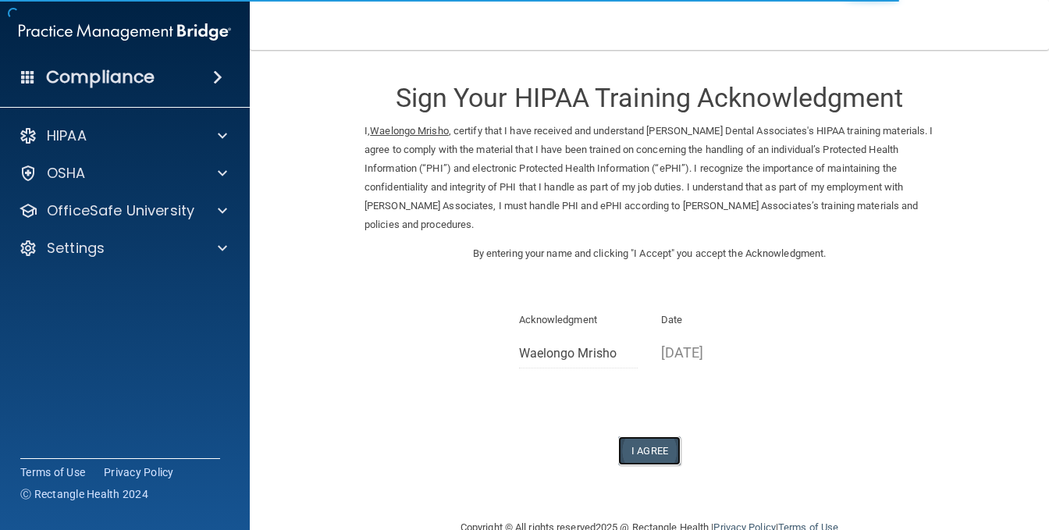
click at [650, 449] on button "I Agree" at bounding box center [649, 450] width 62 height 29
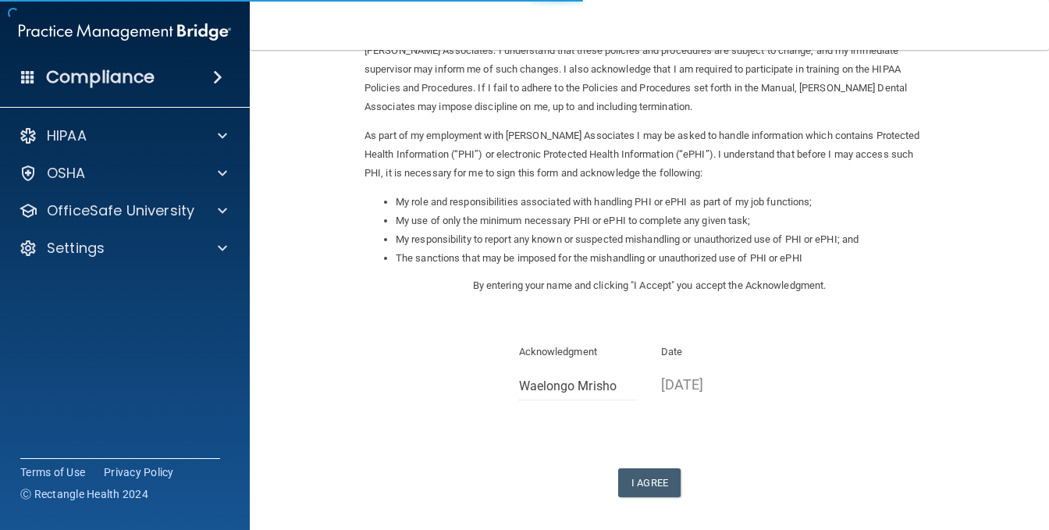
scroll to position [184, 0]
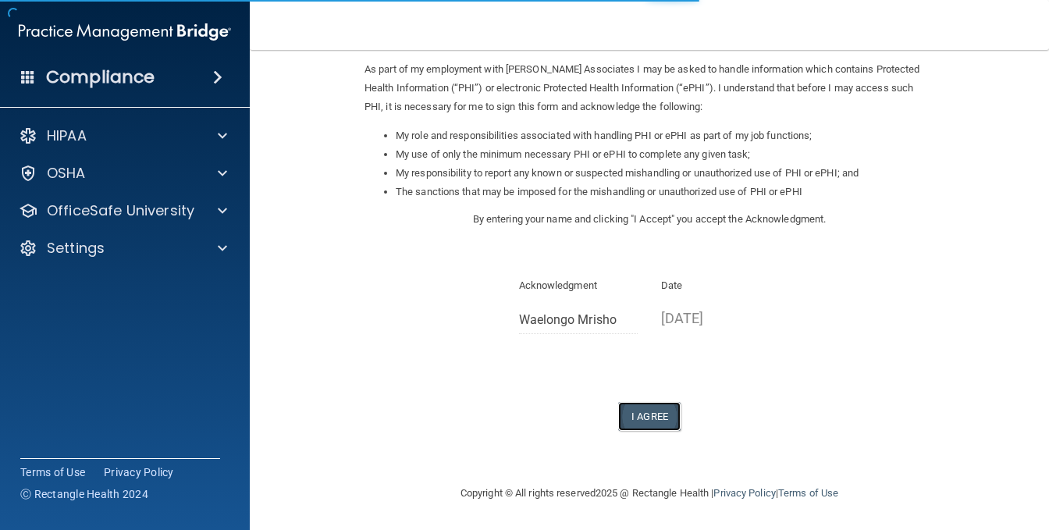
click at [655, 413] on button "I Agree" at bounding box center [649, 416] width 62 height 29
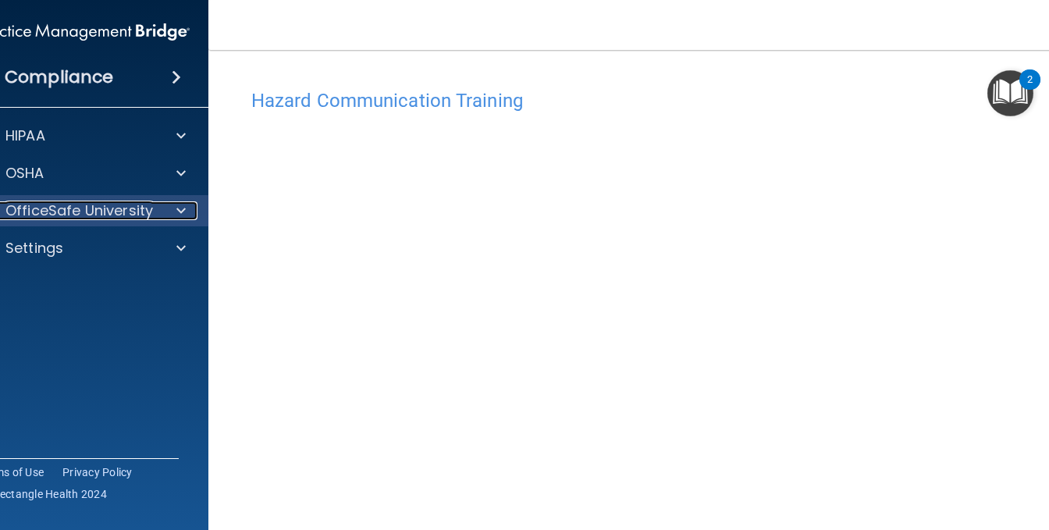
click at [176, 212] on span at bounding box center [180, 210] width 9 height 19
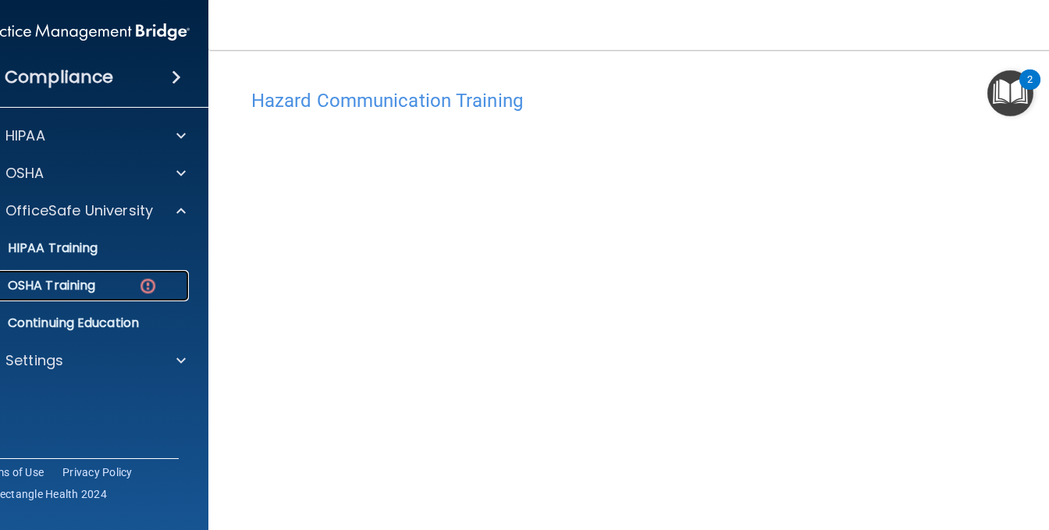
click at [101, 290] on div "OSHA Training" at bounding box center [75, 286] width 213 height 16
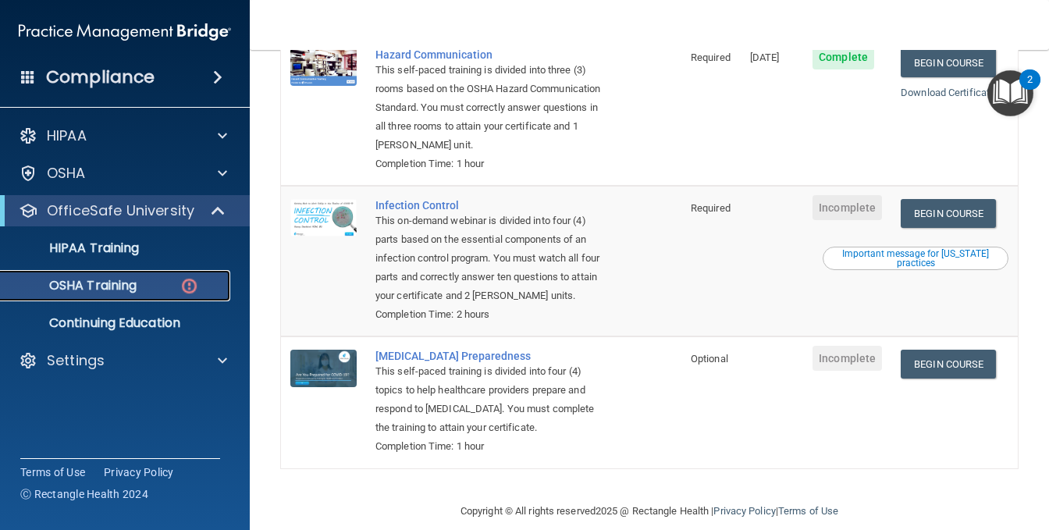
scroll to position [390, 0]
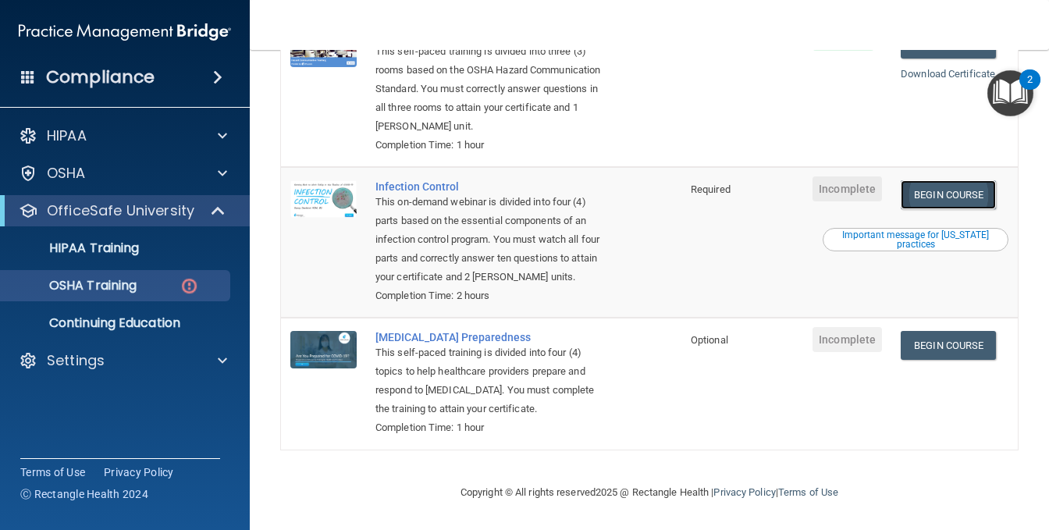
click at [921, 180] on link "Begin Course" at bounding box center [948, 194] width 95 height 29
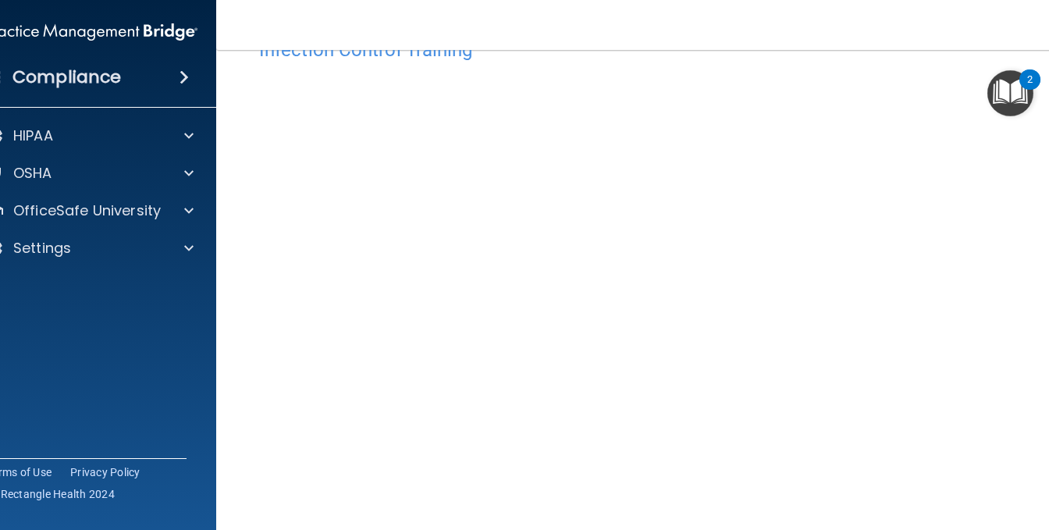
scroll to position [78, 0]
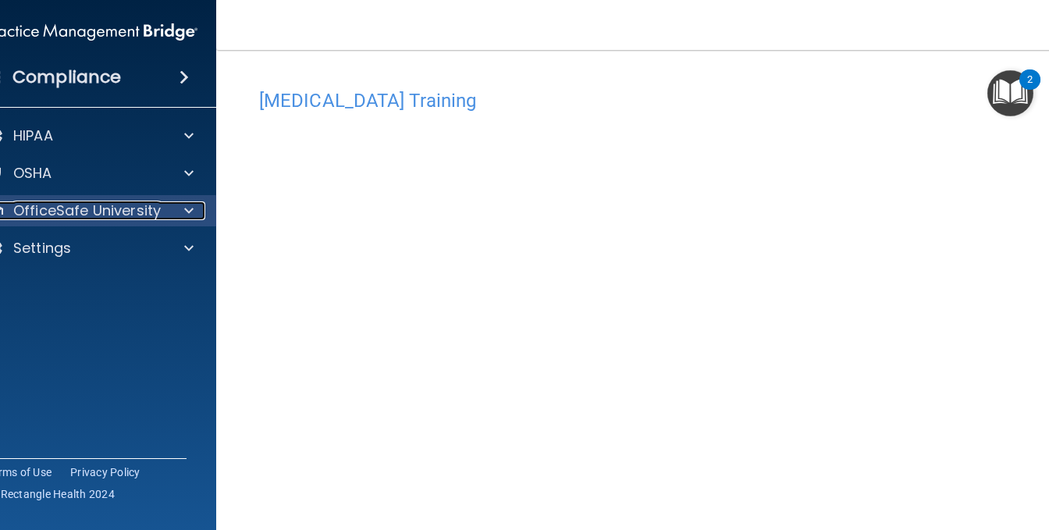
click at [106, 217] on p "OfficeSafe University" at bounding box center [87, 210] width 148 height 19
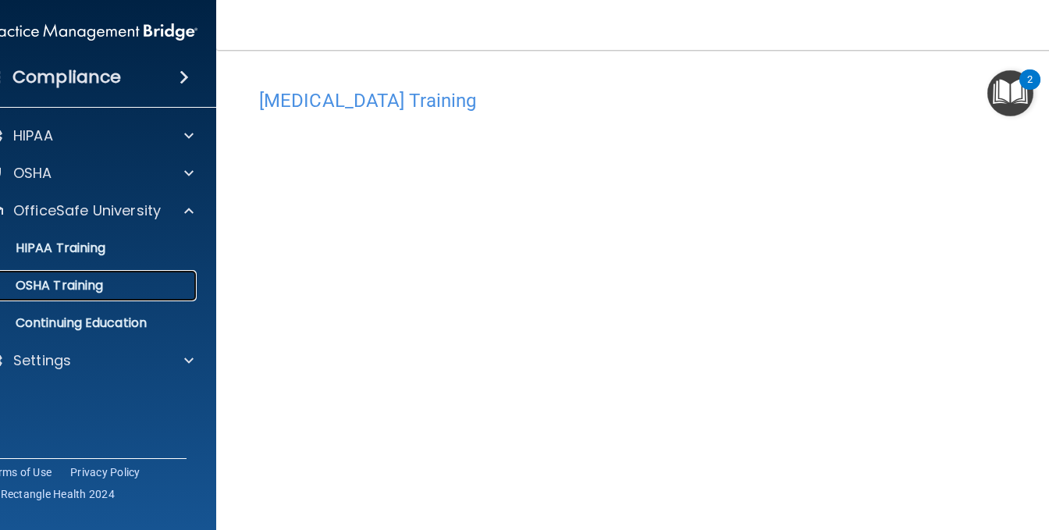
click at [94, 280] on p "OSHA Training" at bounding box center [40, 286] width 126 height 16
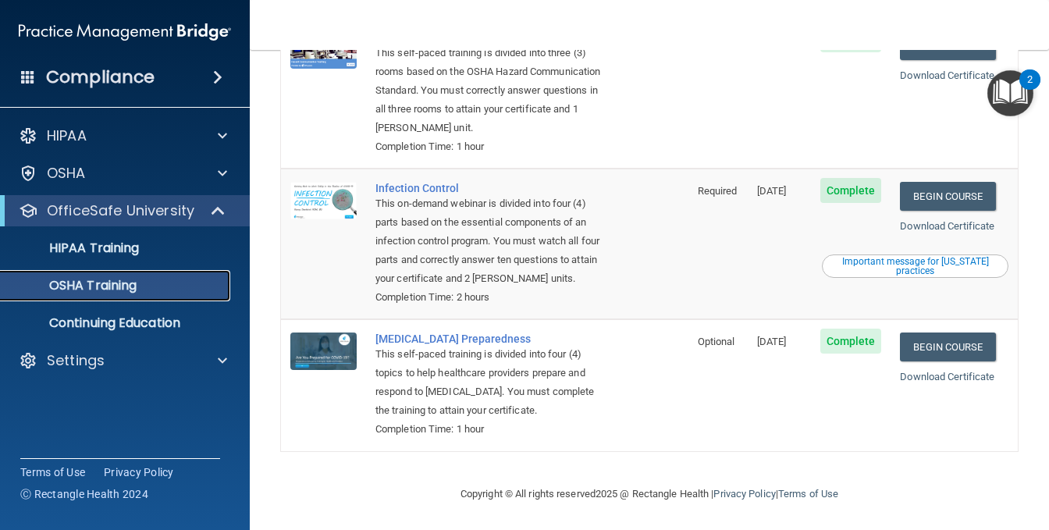
scroll to position [330, 0]
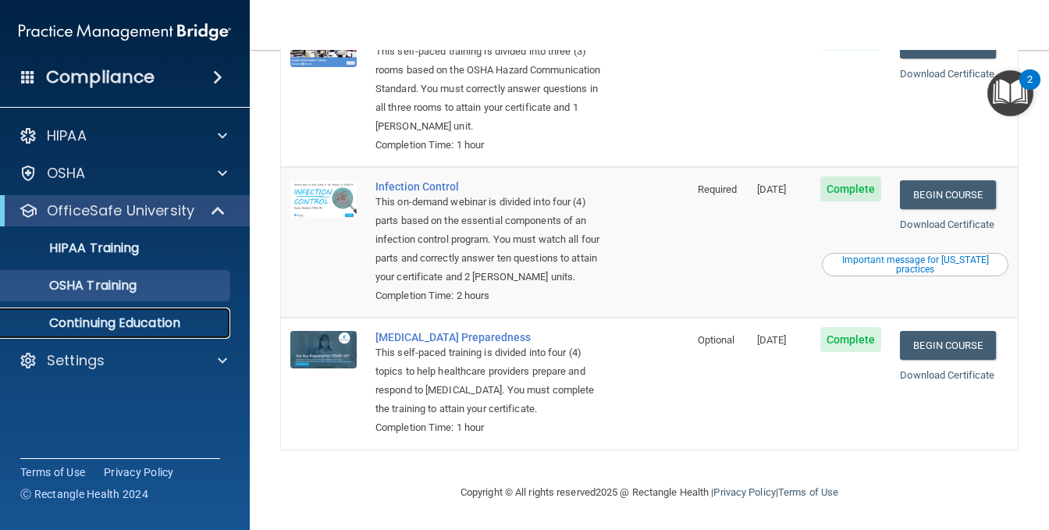
click at [116, 313] on link "Continuing Education" at bounding box center [107, 323] width 246 height 31
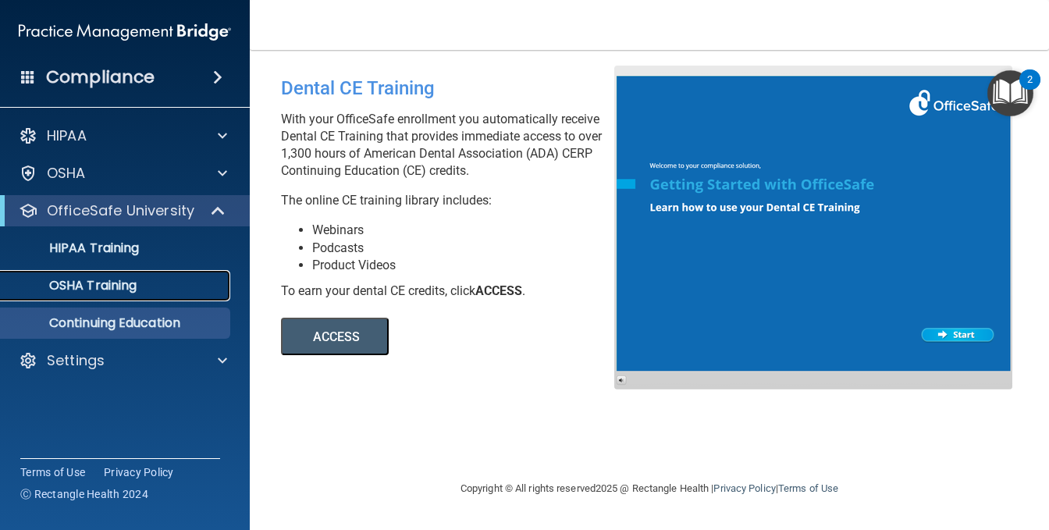
click at [109, 299] on link "OSHA Training" at bounding box center [107, 285] width 246 height 31
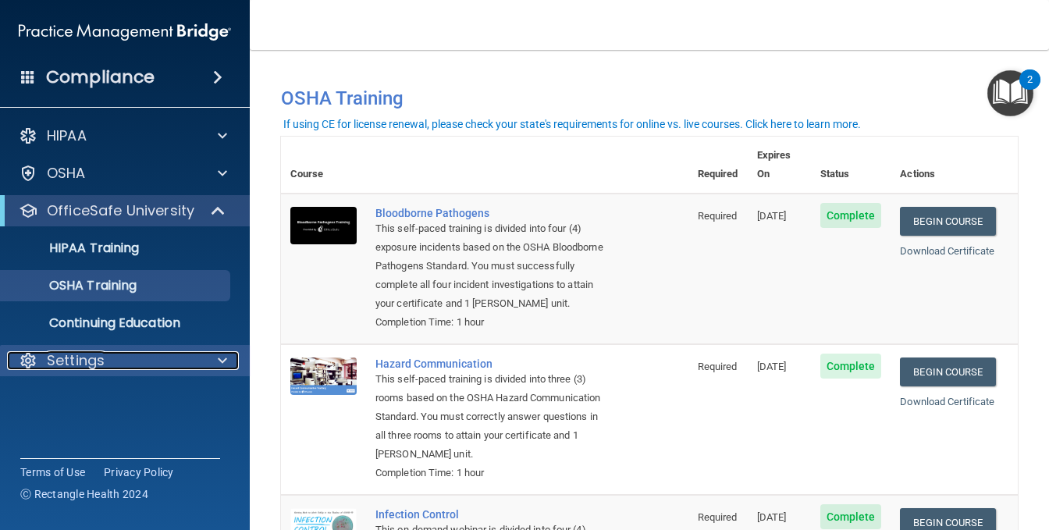
click at [94, 352] on p "Settings" at bounding box center [76, 360] width 58 height 19
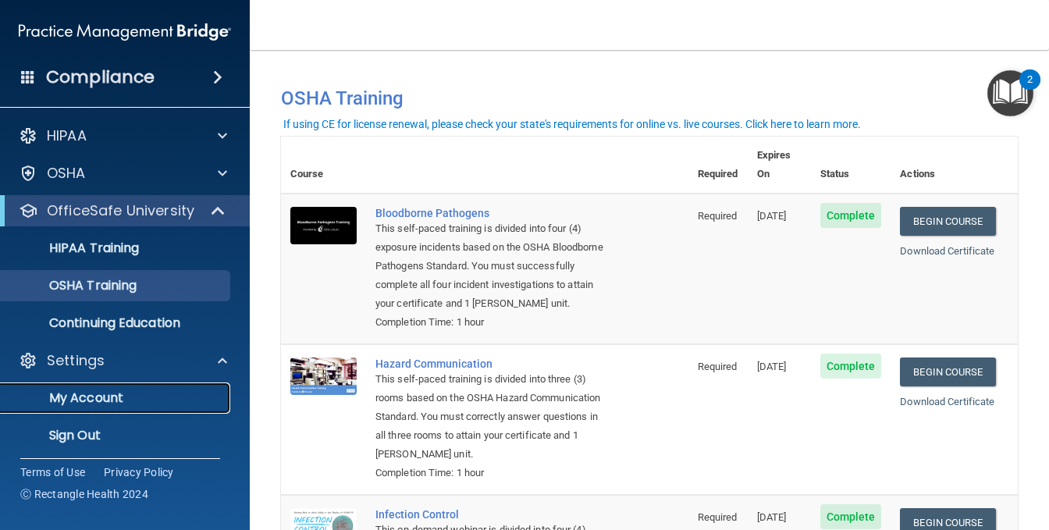
click at [87, 396] on p "My Account" at bounding box center [116, 398] width 213 height 16
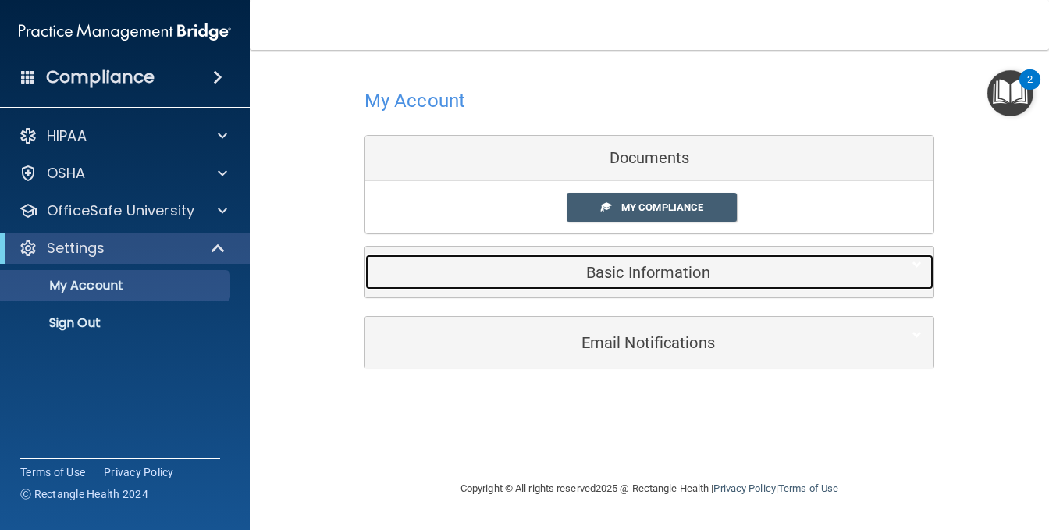
click at [534, 269] on h5 "Basic Information" at bounding box center [625, 272] width 497 height 17
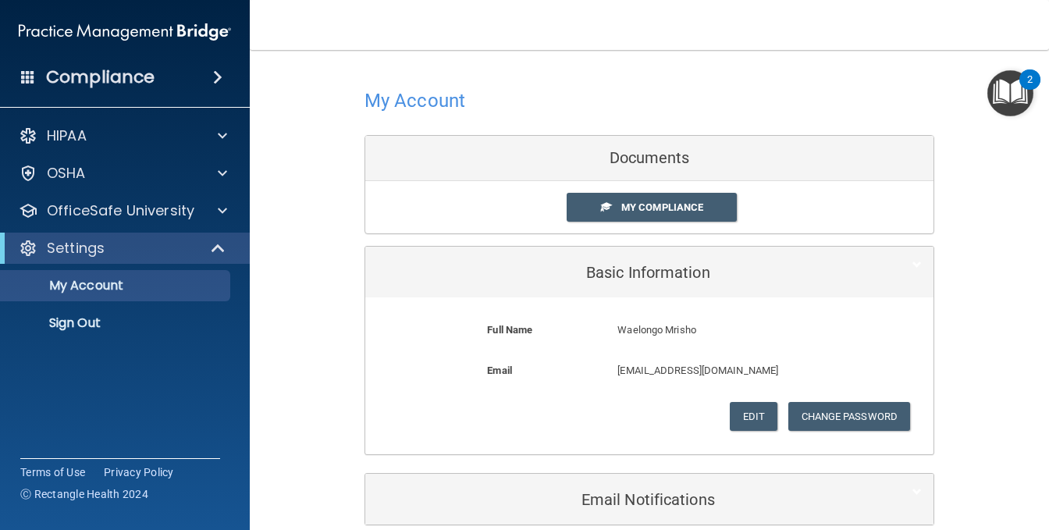
click at [550, 162] on div "Documents" at bounding box center [649, 158] width 568 height 45
click at [609, 194] on link "My Compliance" at bounding box center [652, 207] width 171 height 29
click at [627, 212] on span "My Compliance" at bounding box center [663, 207] width 82 height 12
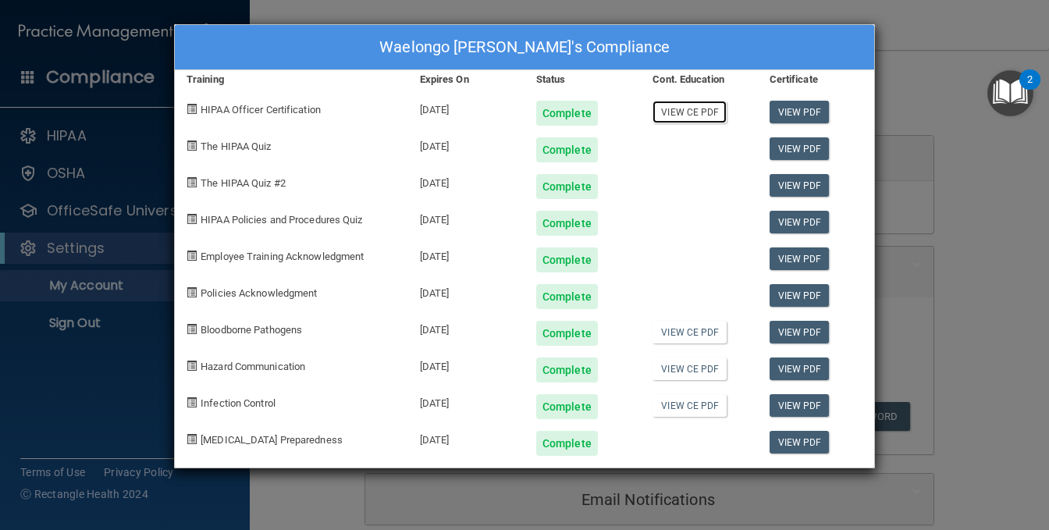
click at [697, 110] on link "View CE PDF" at bounding box center [690, 112] width 74 height 23
click at [790, 438] on link "View PDF" at bounding box center [800, 442] width 60 height 23
click at [623, 450] on div "Complete" at bounding box center [583, 437] width 116 height 37
click at [587, 486] on div "Waelongo Mrisho's Compliance Training Expires On Status Cont. Education Certifi…" at bounding box center [524, 265] width 1049 height 530
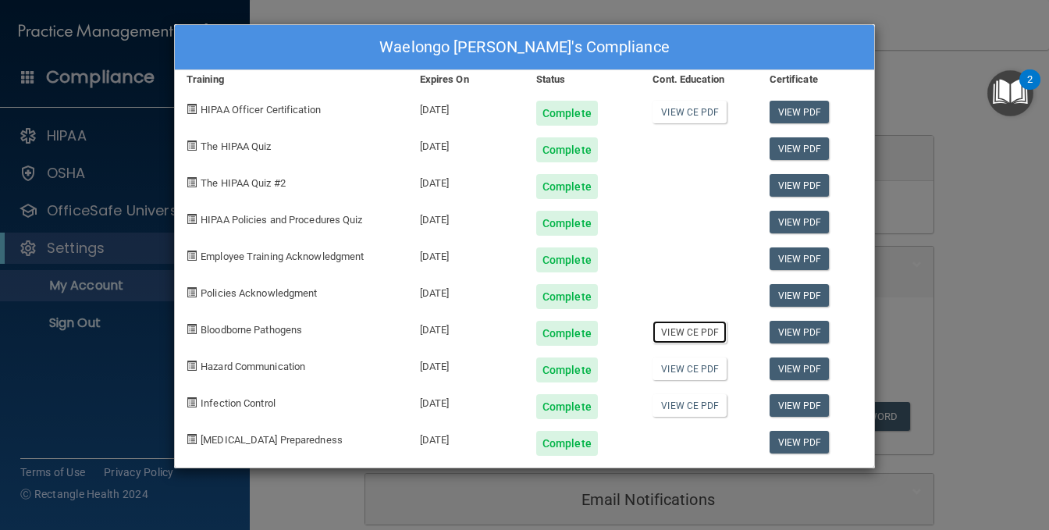
click at [688, 335] on link "View CE PDF" at bounding box center [690, 332] width 74 height 23
click at [888, 91] on div "Waelongo Mrisho's Compliance Training Expires On Status Cont. Education Certifi…" at bounding box center [524, 265] width 1049 height 530
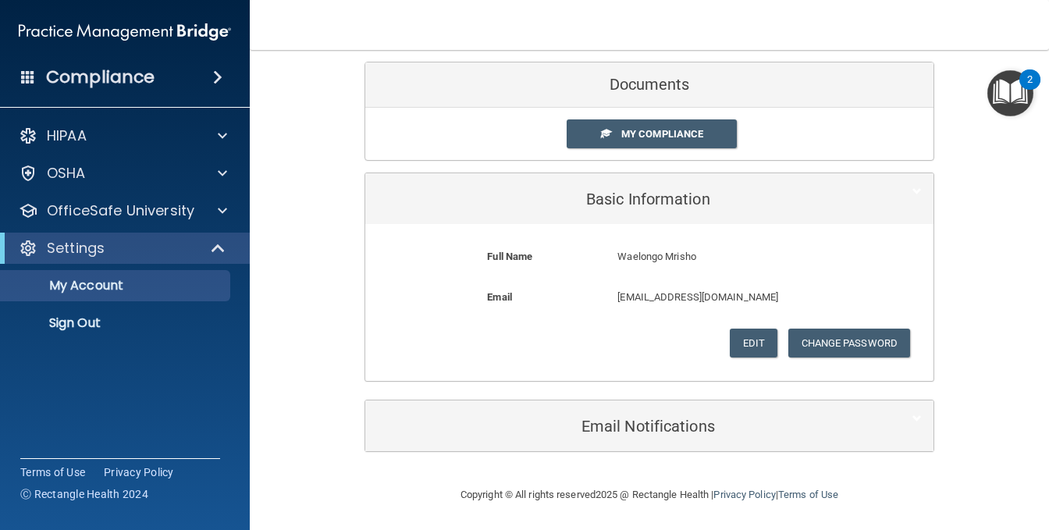
scroll to position [74, 0]
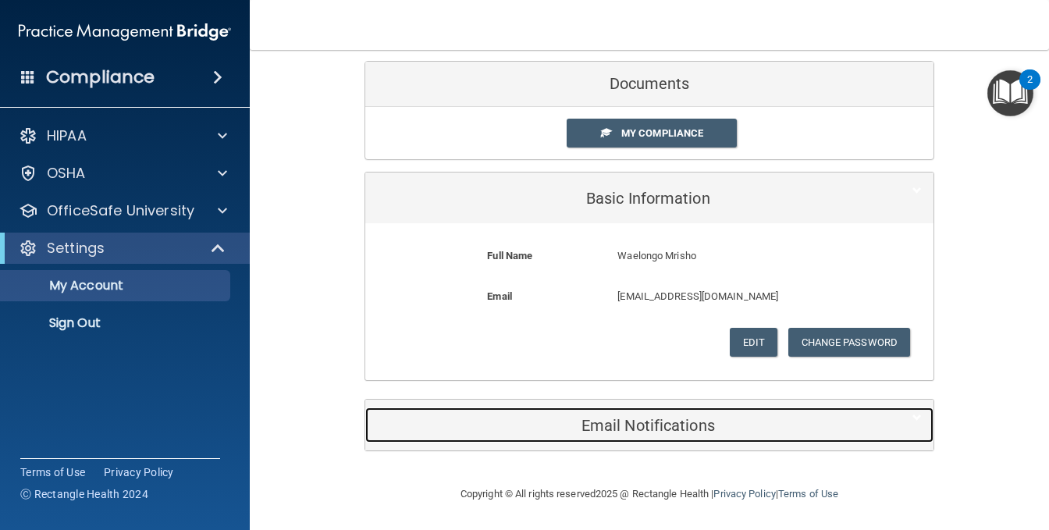
click at [587, 419] on h5 "Email Notifications" at bounding box center [625, 425] width 497 height 17
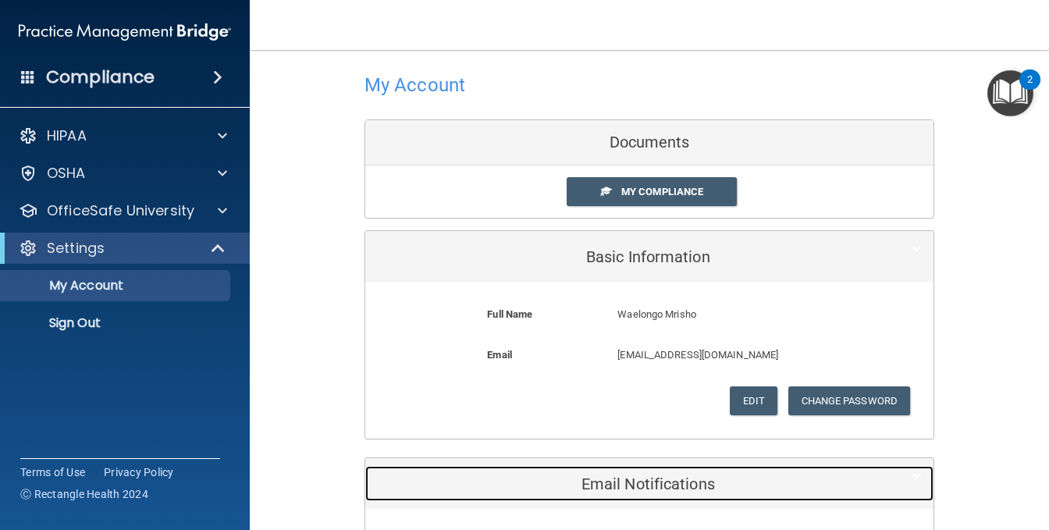
scroll to position [0, 0]
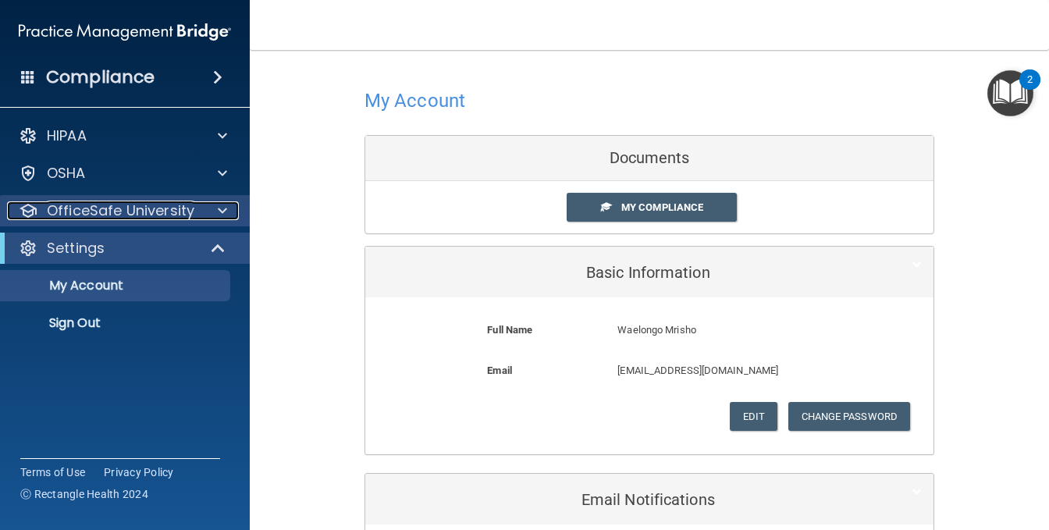
click at [86, 214] on p "OfficeSafe University" at bounding box center [121, 210] width 148 height 19
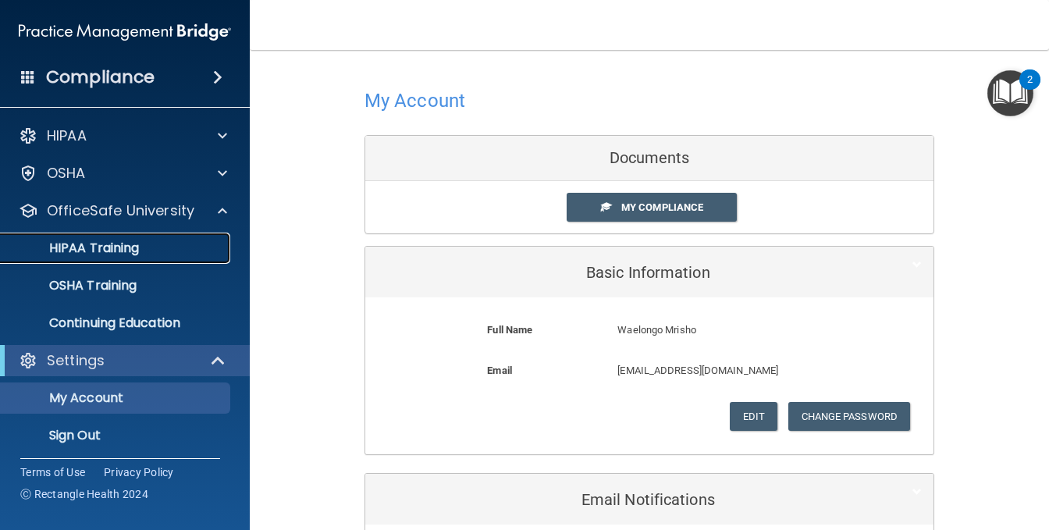
click at [77, 251] on p "HIPAA Training" at bounding box center [74, 249] width 129 height 16
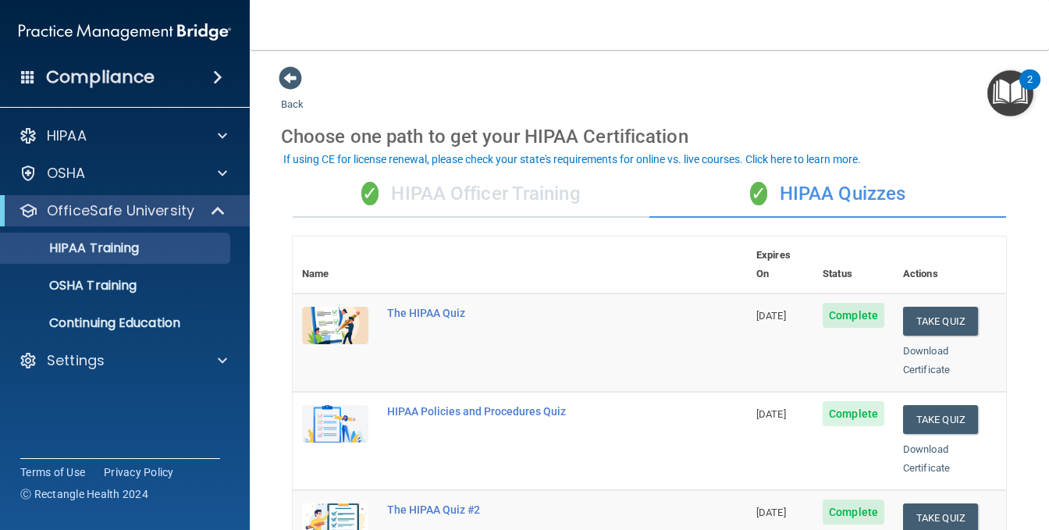
click at [556, 194] on div "✓ HIPAA Officer Training" at bounding box center [471, 194] width 357 height 47
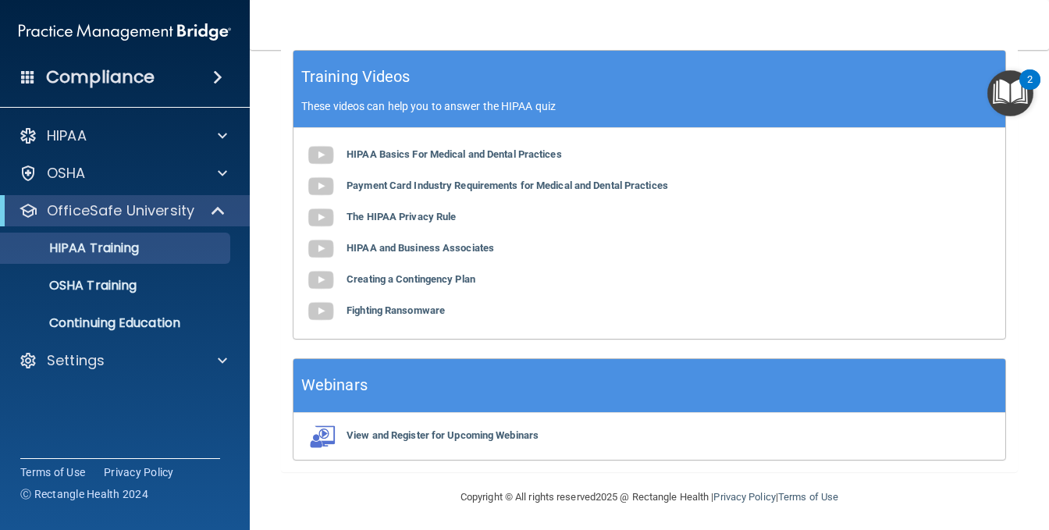
scroll to position [555, 0]
